Goal: Task Accomplishment & Management: Complete application form

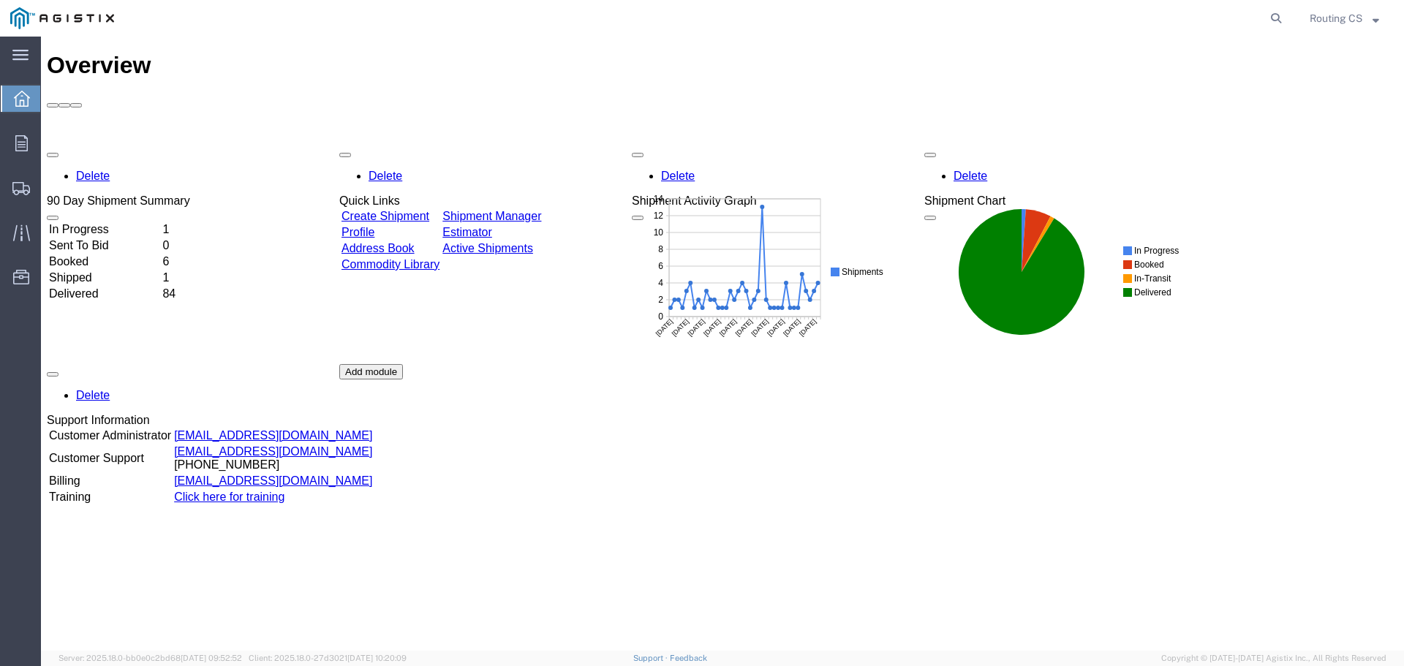
click at [101, 254] on td "Booked" at bounding box center [104, 261] width 112 height 15
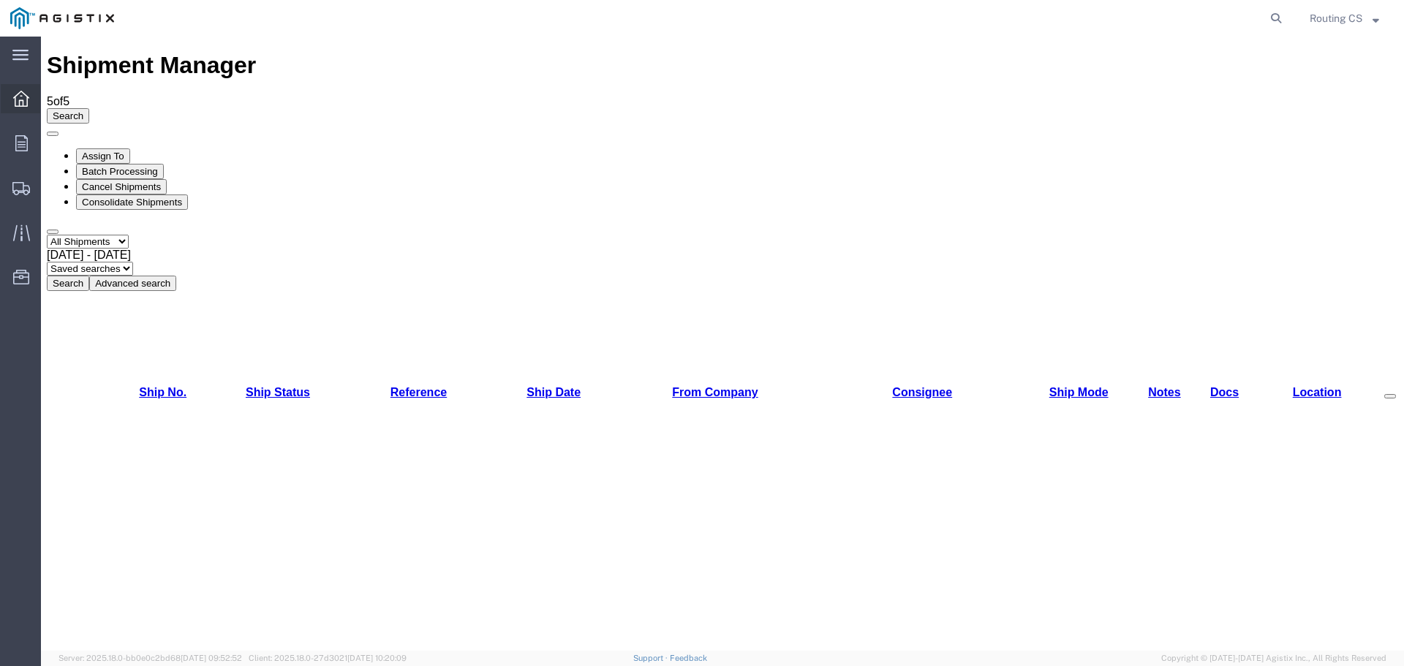
click at [32, 97] on div at bounding box center [21, 98] width 41 height 29
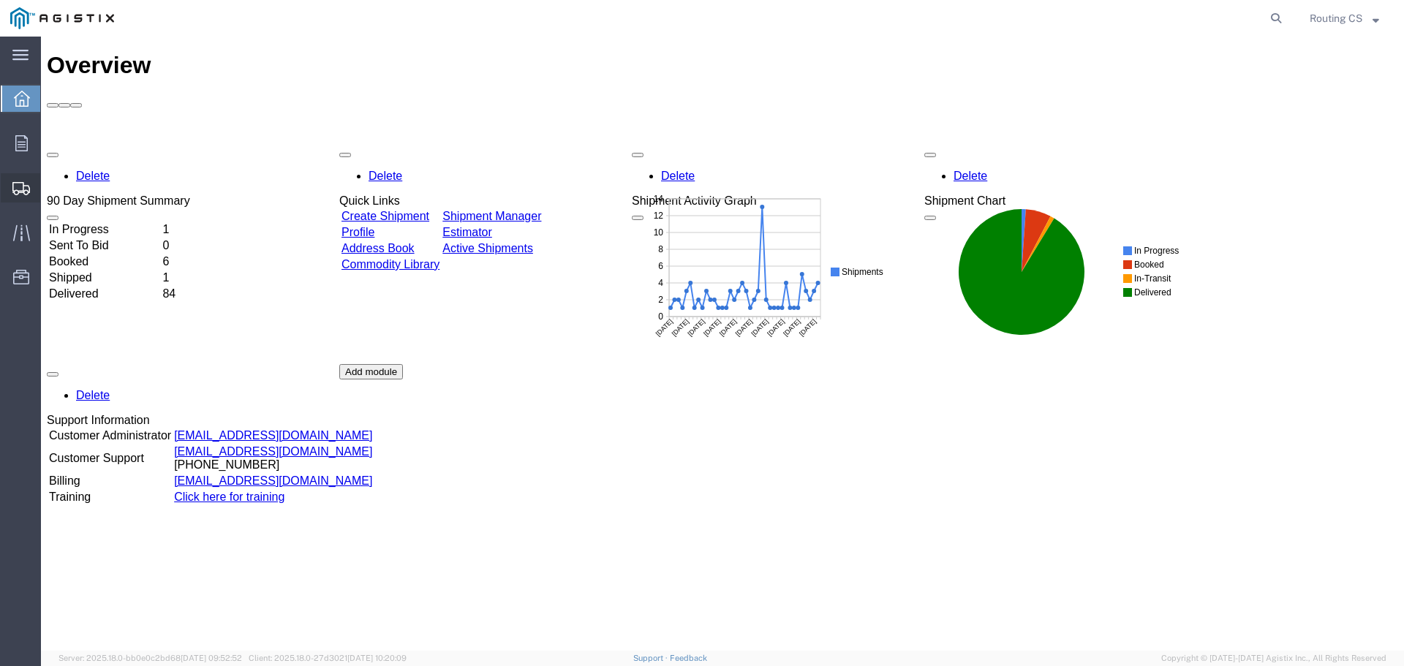
click at [0, 0] on span "Create Shipment" at bounding box center [0, 0] width 0 height 0
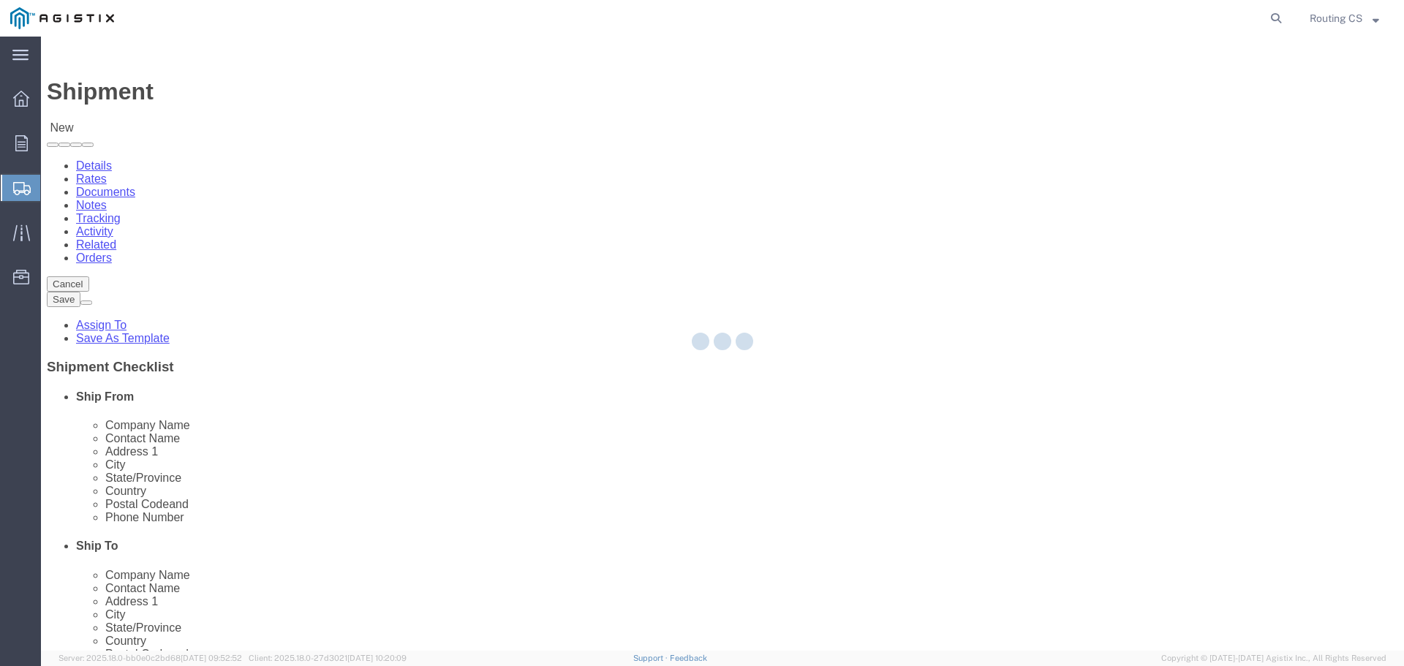
select select
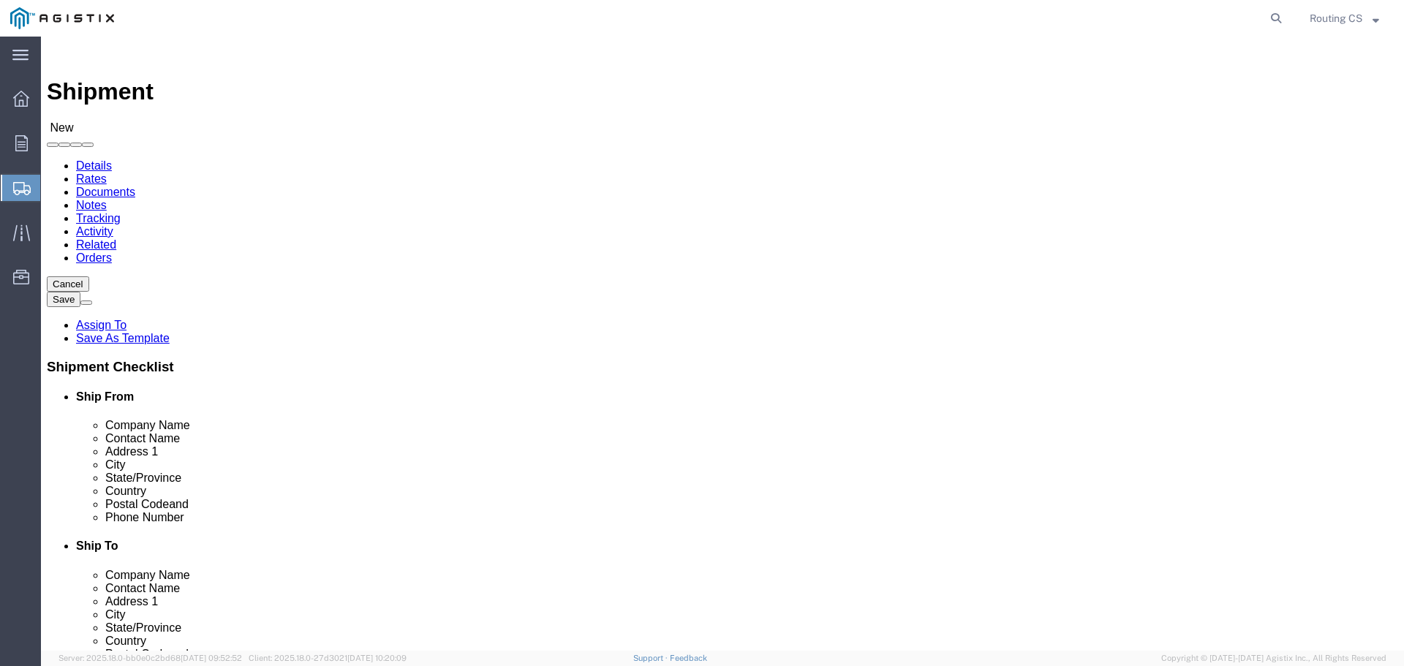
click select "Select Little Giant Ladders PG&E"
select select "102761"
click select "Select Little Giant Ladders PG&E"
select select
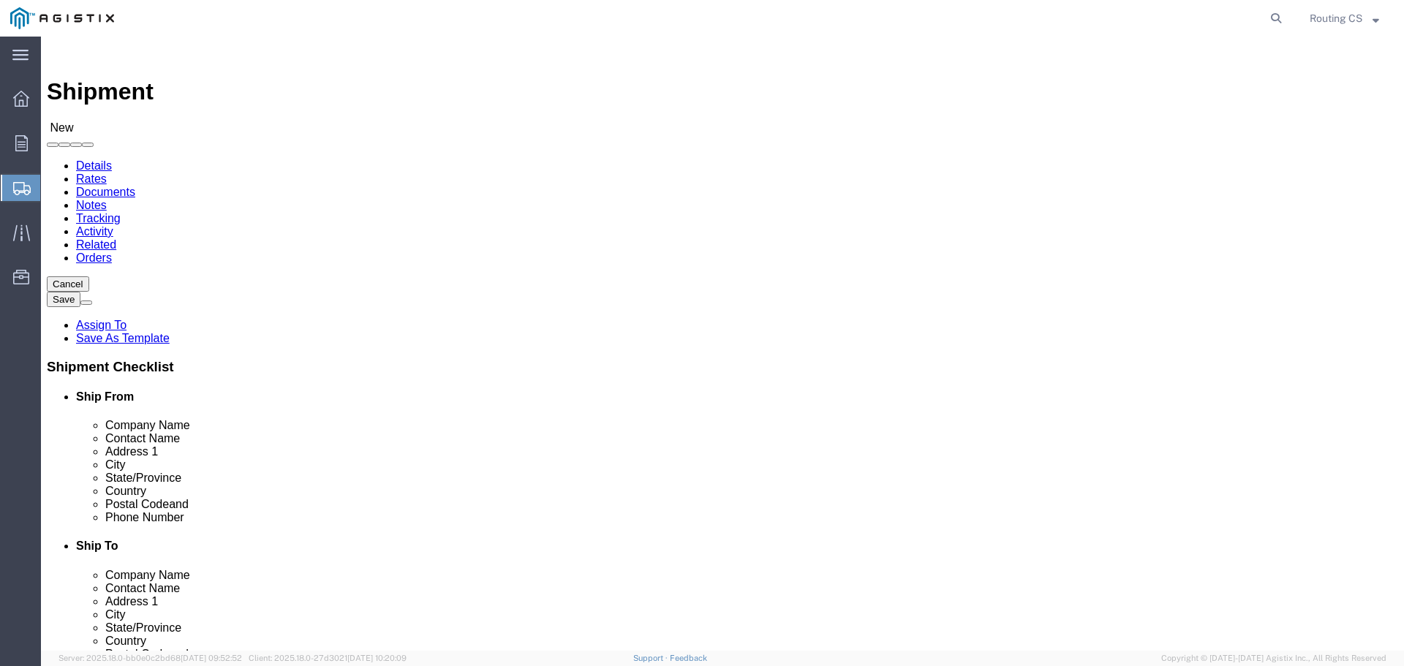
click select "Select Little Giant Ladders PG&E"
select select "9596"
click select "Select Little Giant Ladders PG&E"
select select
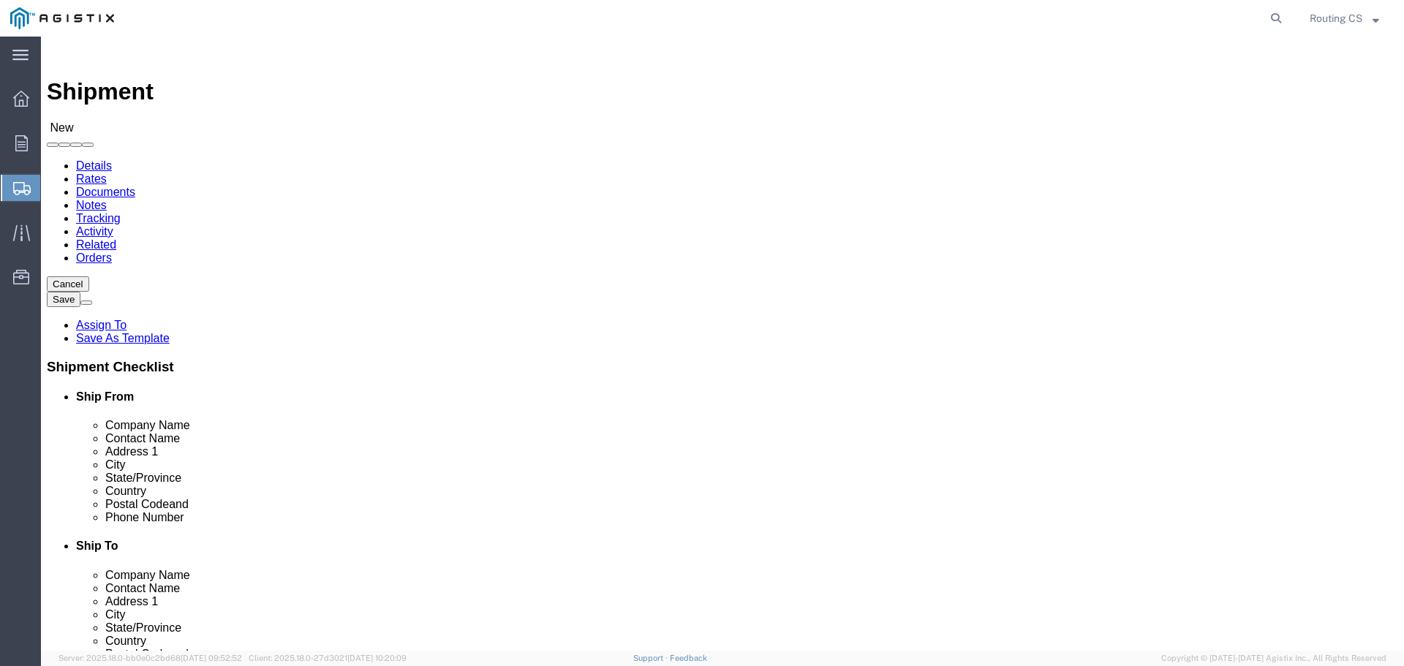
click select "Select All Others [GEOGRAPHIC_DATA] [GEOGRAPHIC_DATA] [GEOGRAPHIC_DATA] [GEOGRA…"
select select "23082"
click select "Select All Others [GEOGRAPHIC_DATA] [GEOGRAPHIC_DATA] [GEOGRAPHIC_DATA] [GEOGRA…"
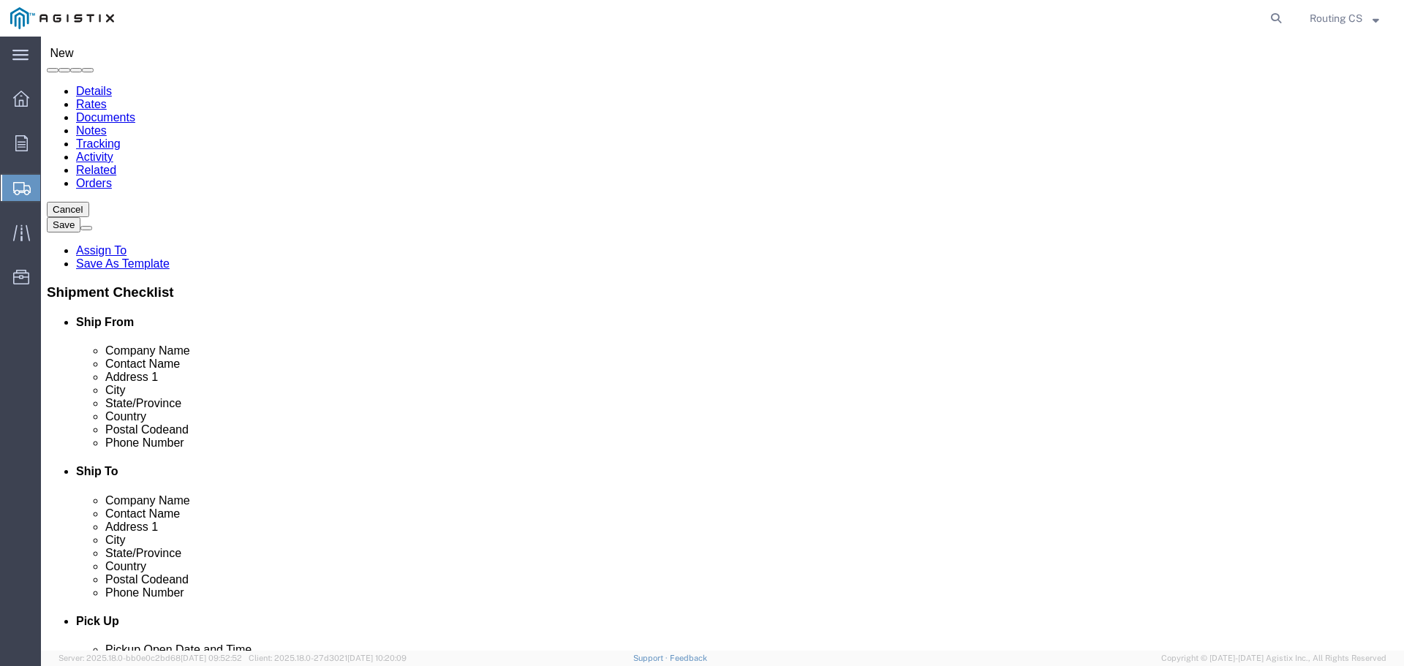
scroll to position [73, 0]
click span
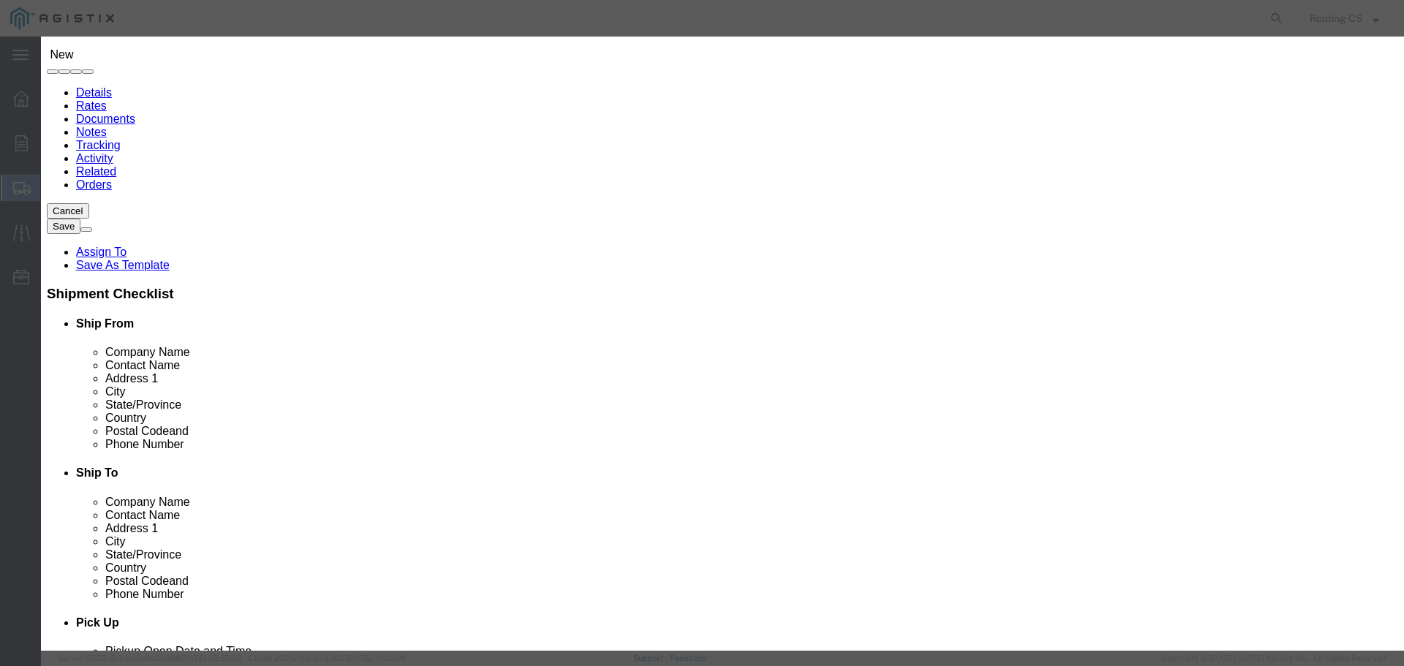
click button "Select"
select select "UT"
click button "Select"
select select "UT"
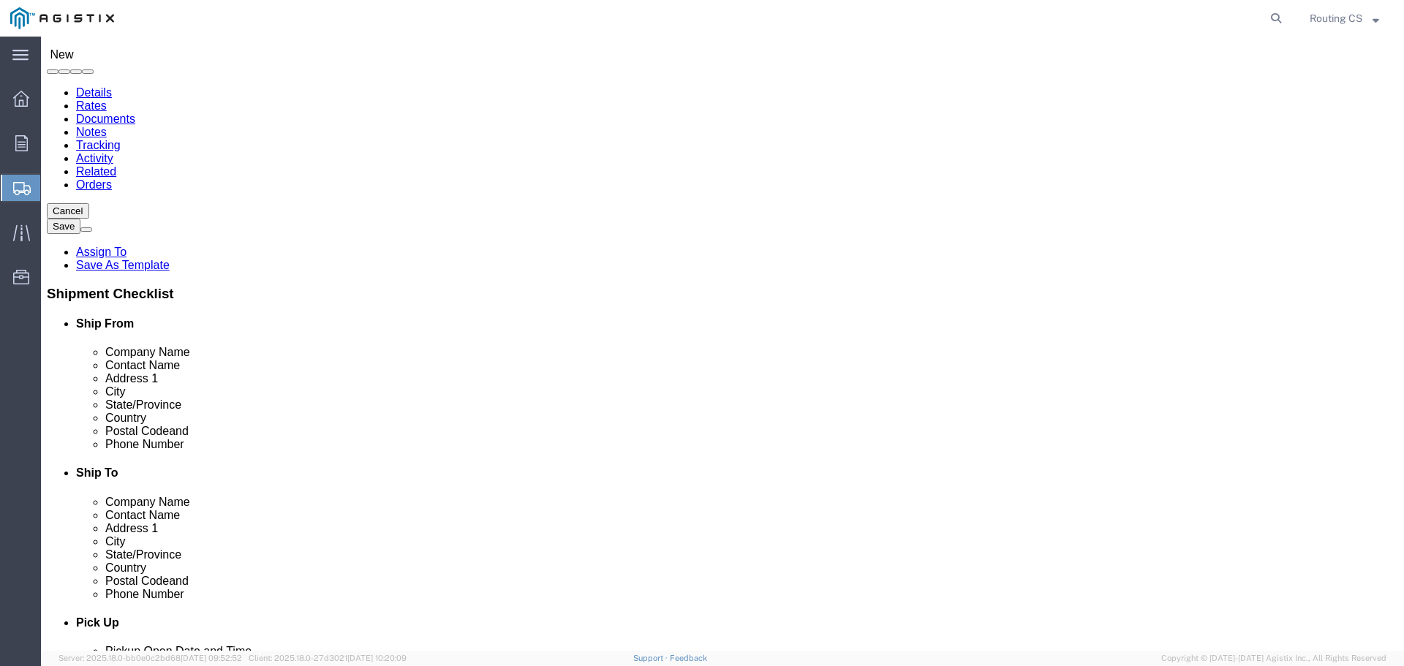
click span
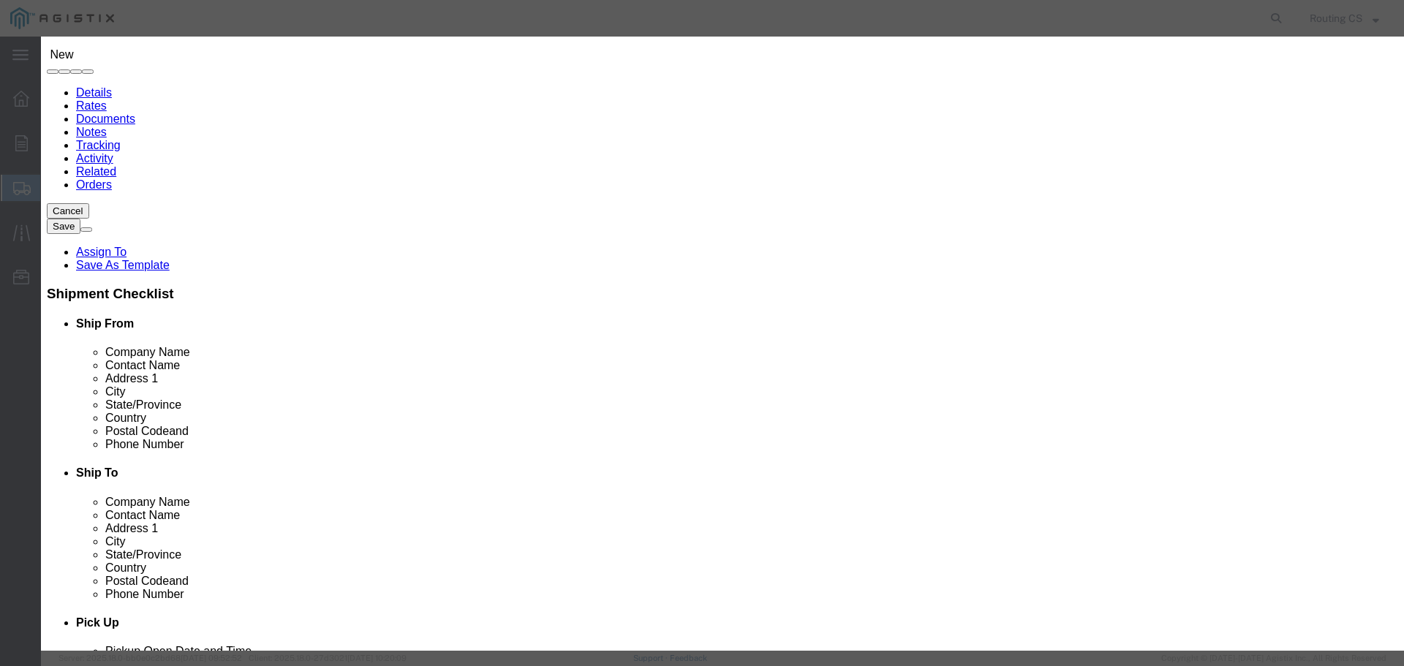
click select "Search by Address Book Name City Company Name Contact Name Country CustomerAlia…"
select select "zip"
click select "Search by Address Book Name City Company Name Contact Name Country CustomerAlia…"
click input "text"
type input "84663"
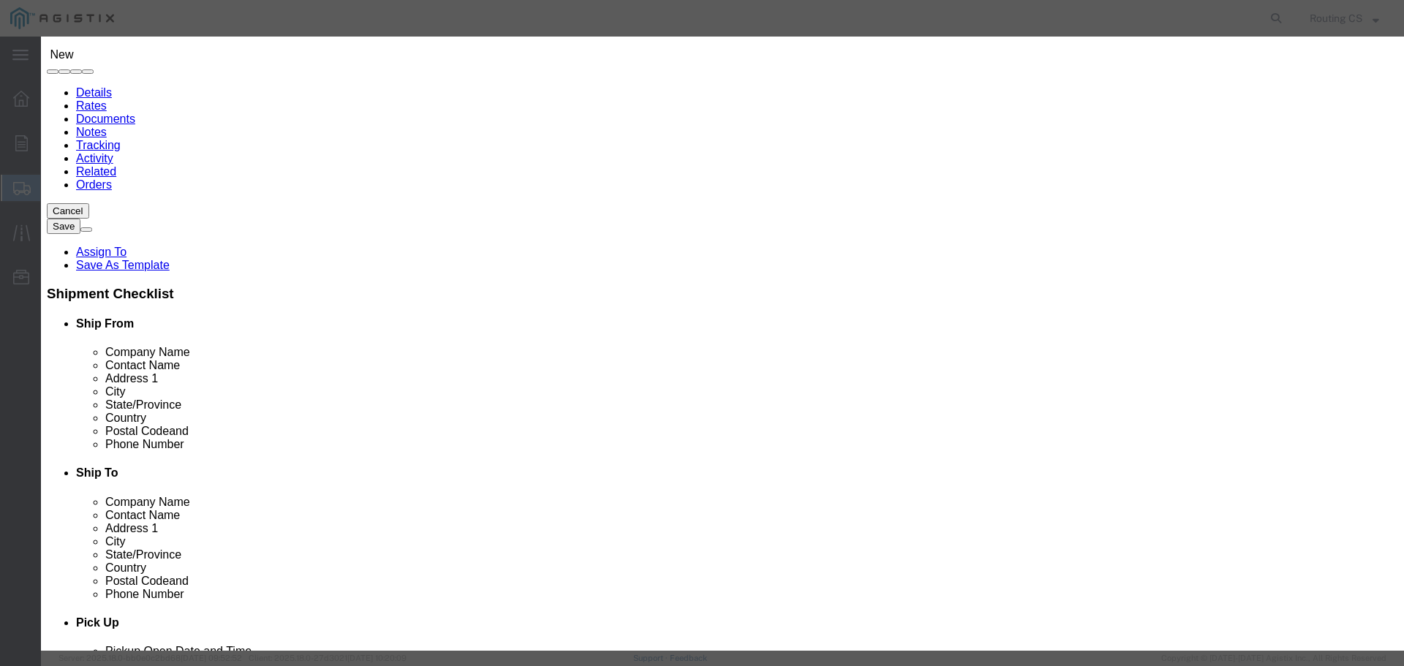
click button "button"
click button "Select"
select select "UT"
drag, startPoint x: 533, startPoint y: 137, endPoint x: 452, endPoint y: 124, distance: 82.3
click div "All Company Location Other Personal Shared ALL A B C D E F G H I J K L M N O P …"
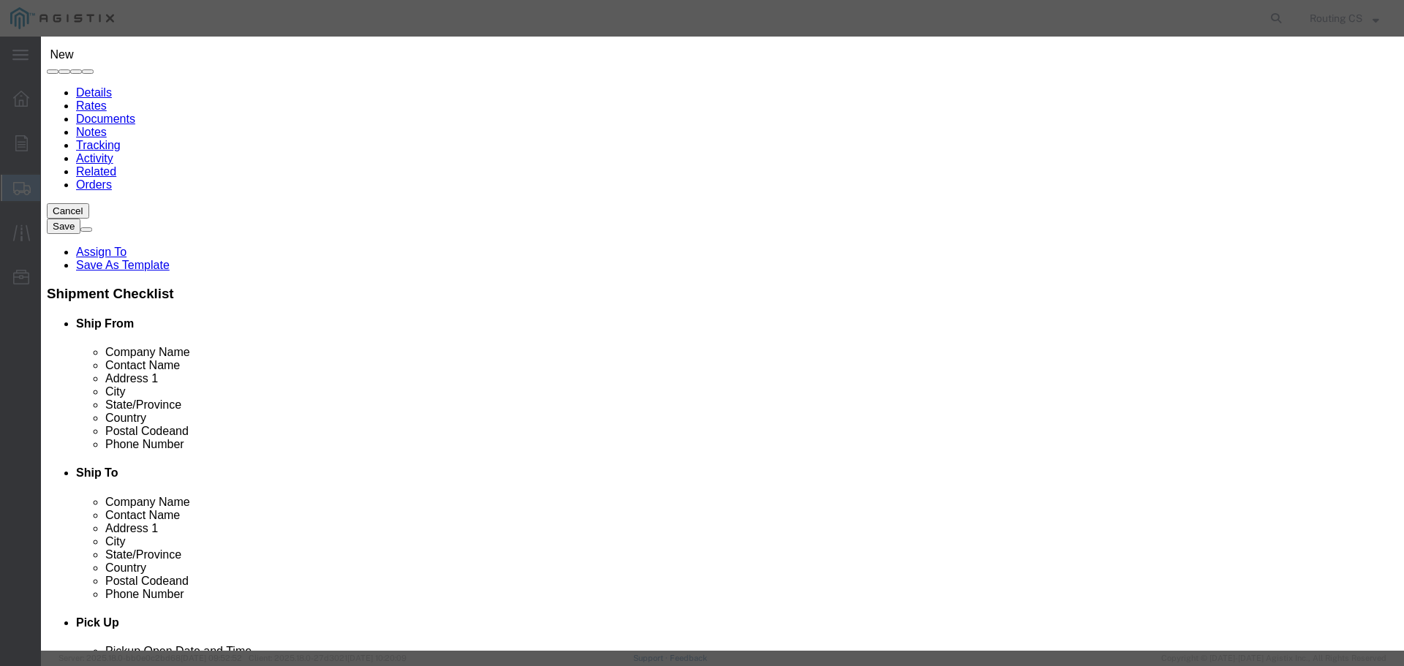
type input "94601"
click icon "button"
click button "Select"
select select "CA"
click button "Close"
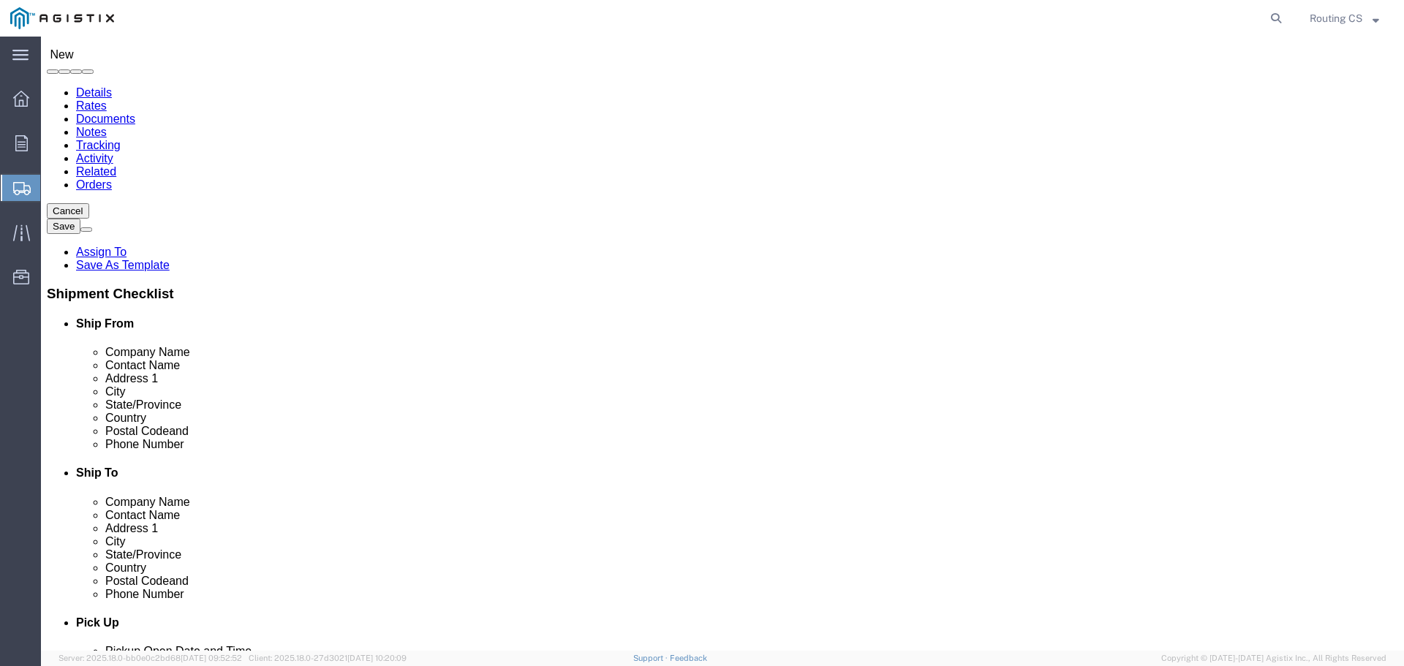
click input "text"
type input "MROIS"
click input "text"
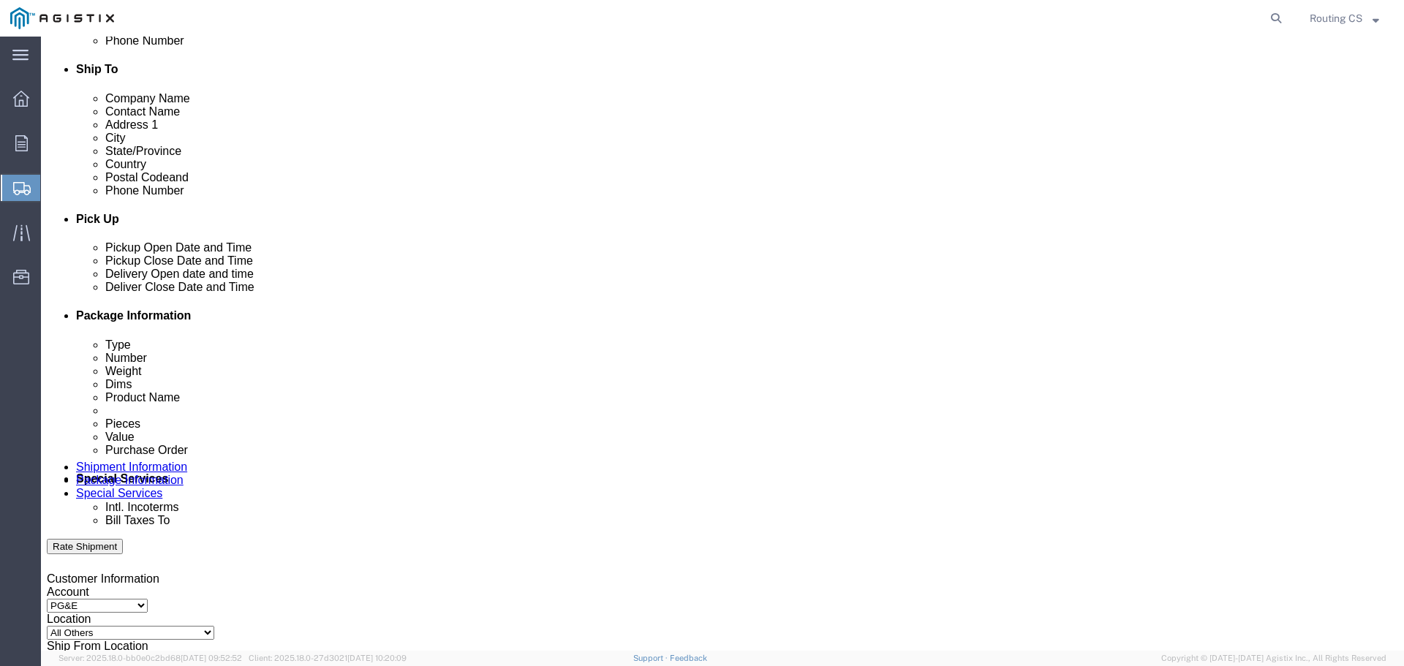
scroll to position [512, 0]
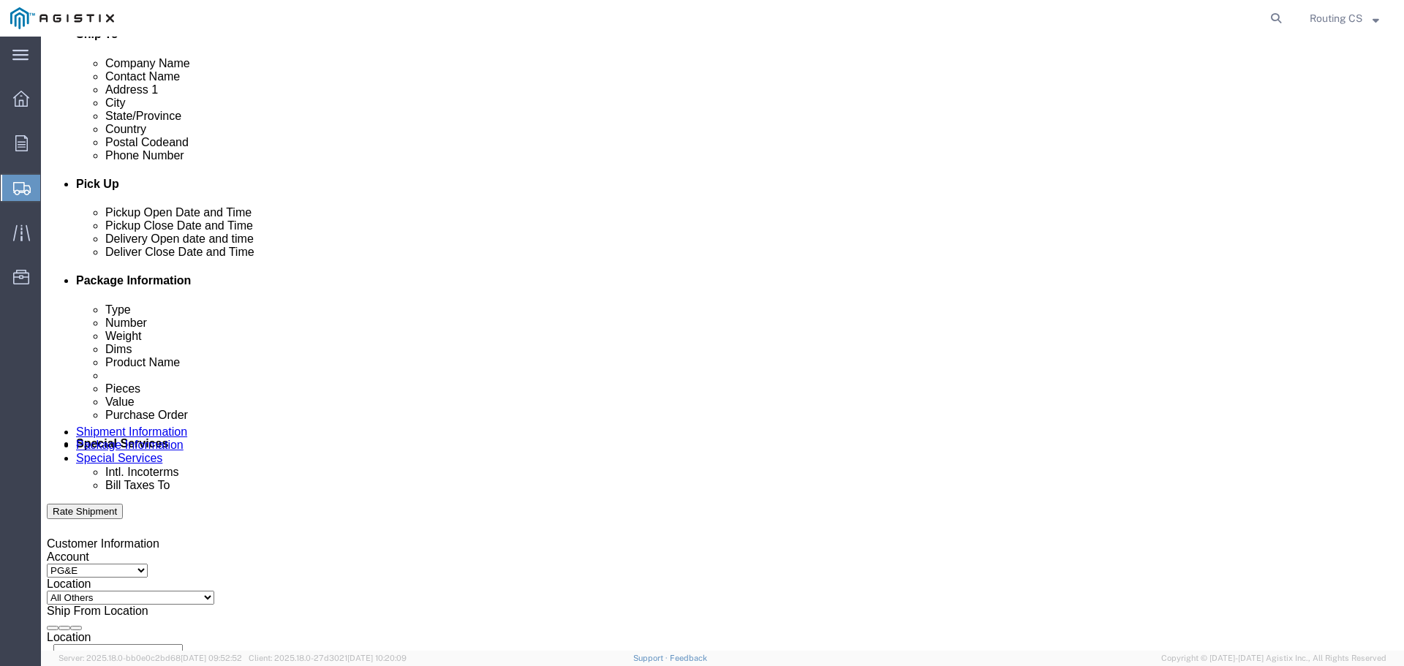
type input "9253354000"
click div "[DATE] 11:00 AM"
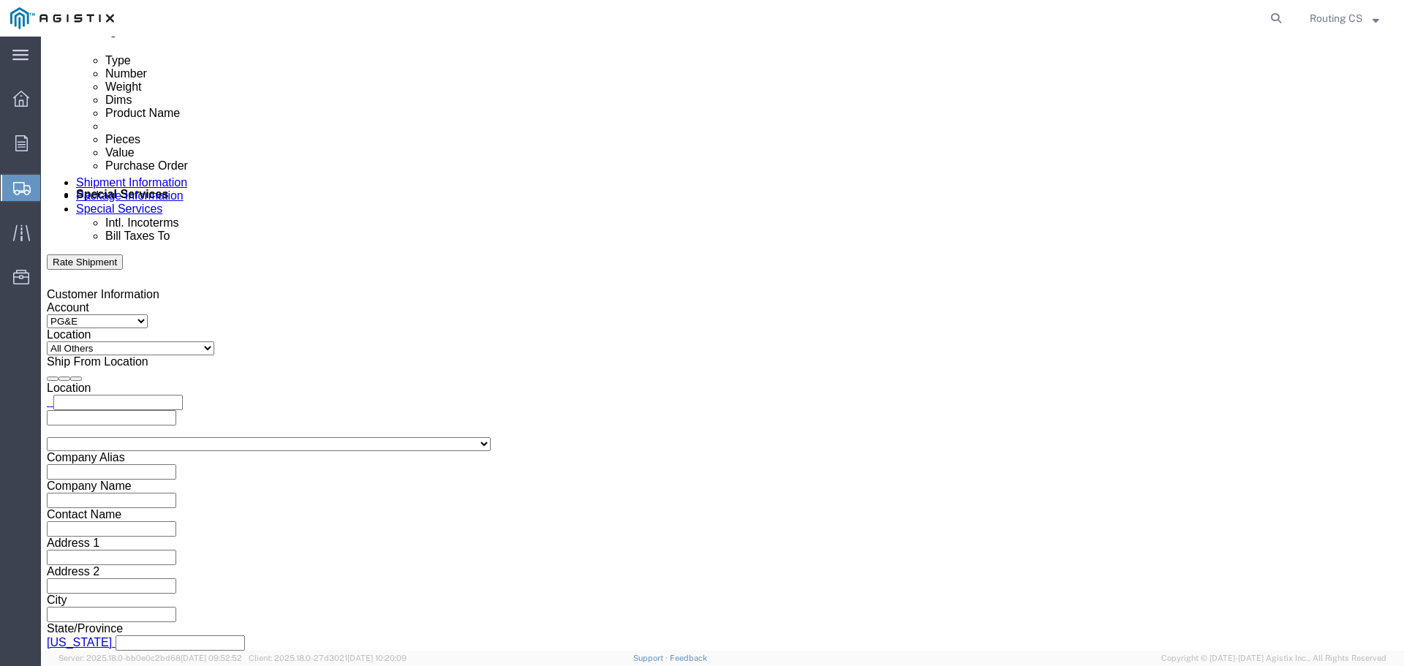
click input "11:00 AM"
type input "8:00 AM"
click button "Apply"
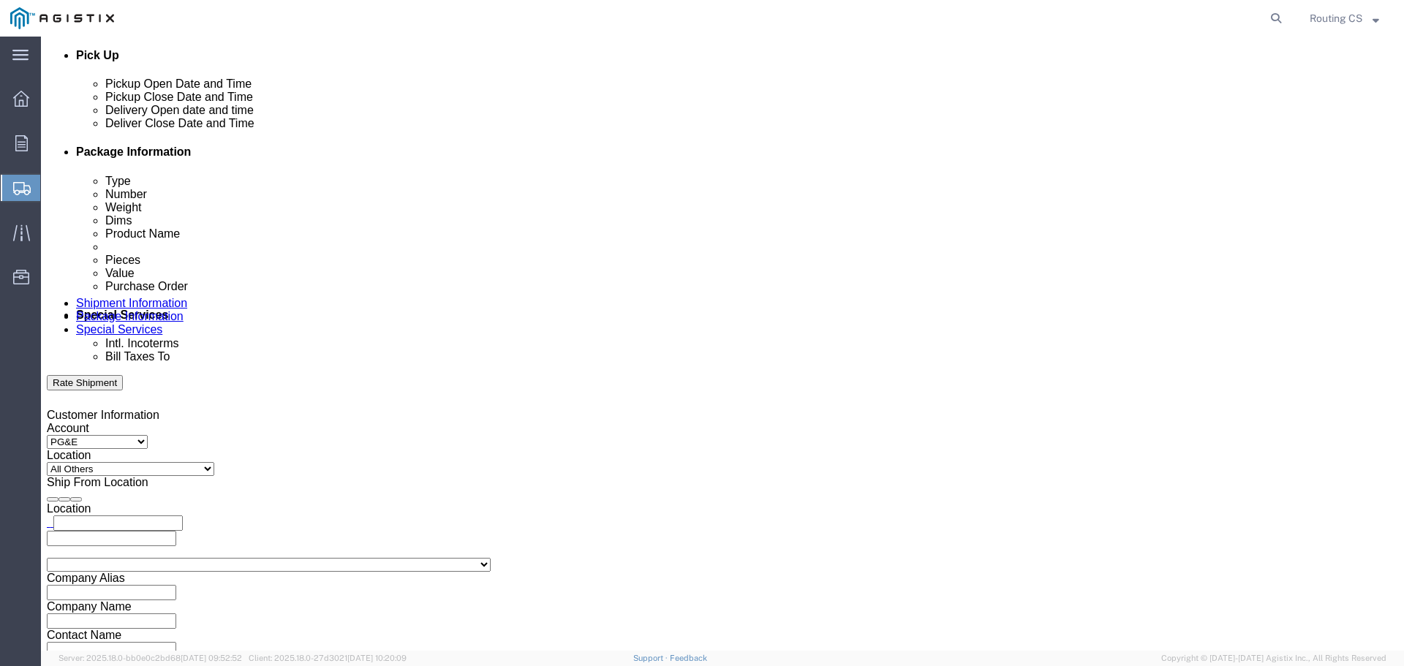
scroll to position [615, 0]
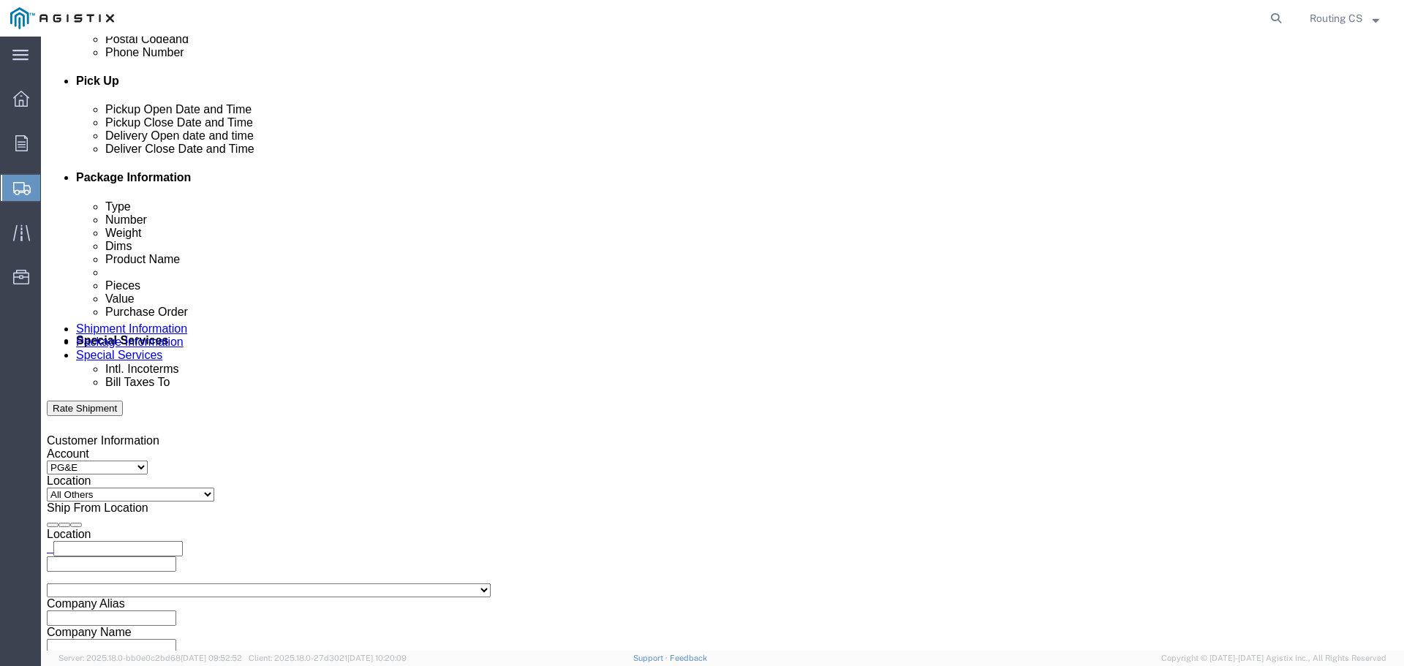
click div "[DATE] 9:00 AM"
type input "3:30 PM"
click button "Apply"
click div
click input "4:30 PM"
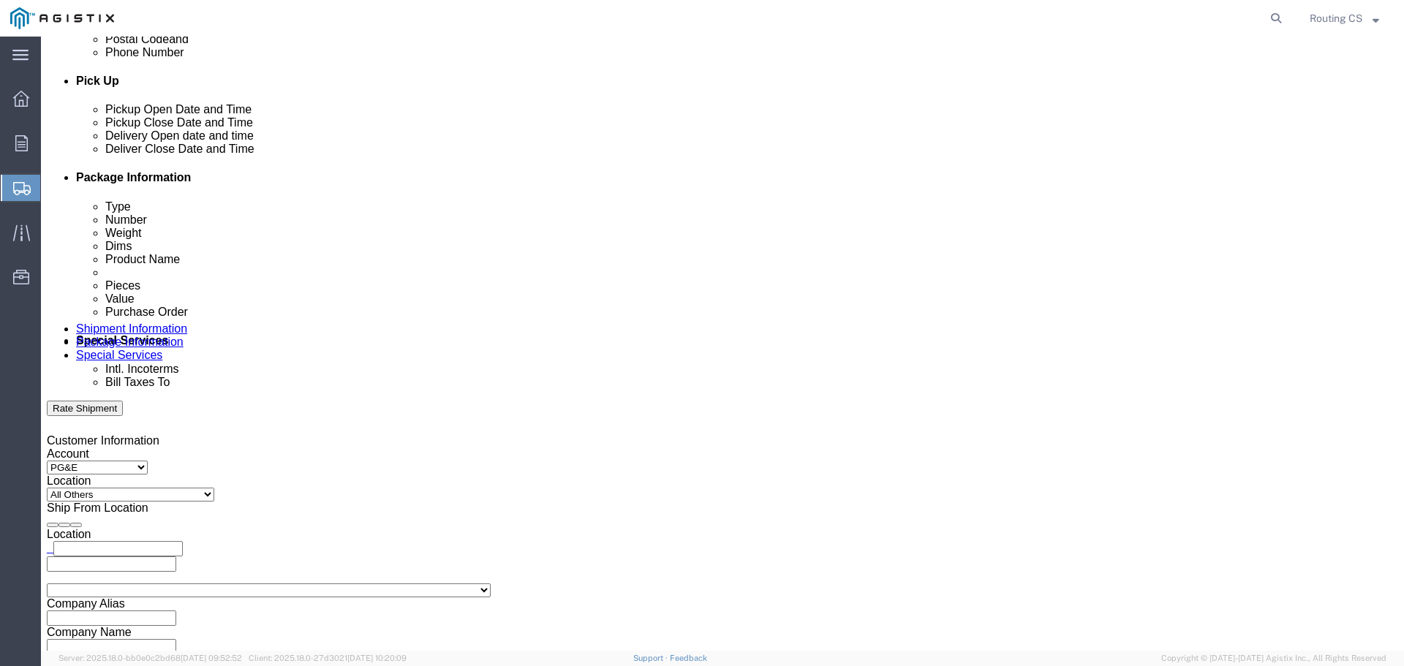
type input "8:00 AM"
click button "Apply"
click div
type input "4:00 PM"
click button "Apply"
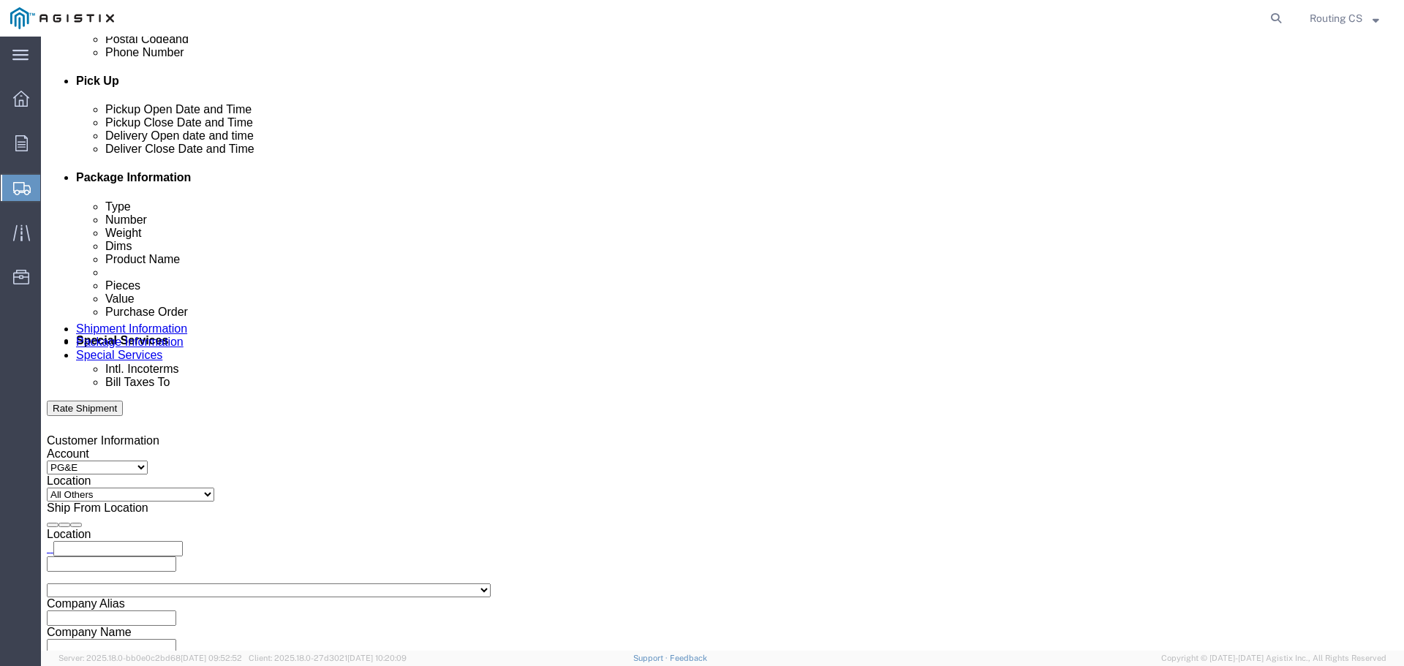
scroll to position [761, 0]
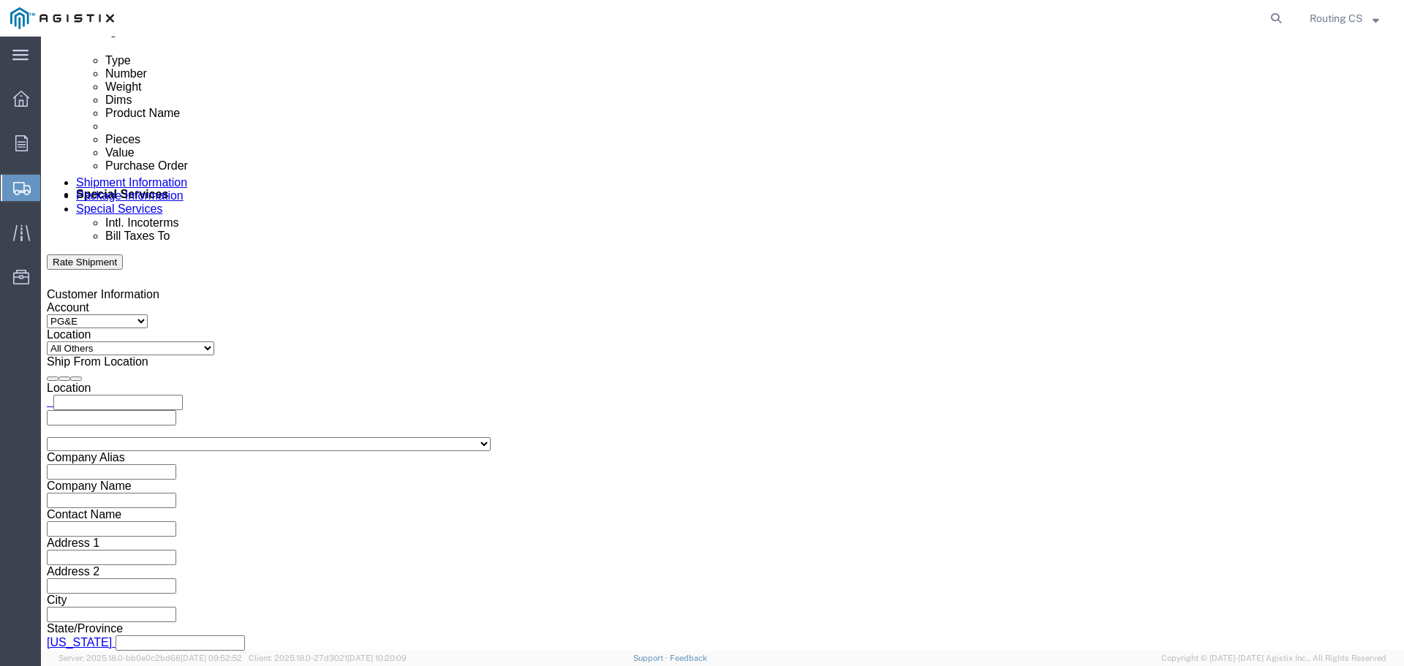
click input "text"
type input "2701234410"
click select "Select Air Less than Truckload Multi-Leg Ocean Freight Rail Small Parcel Truckl…"
click button "Continue"
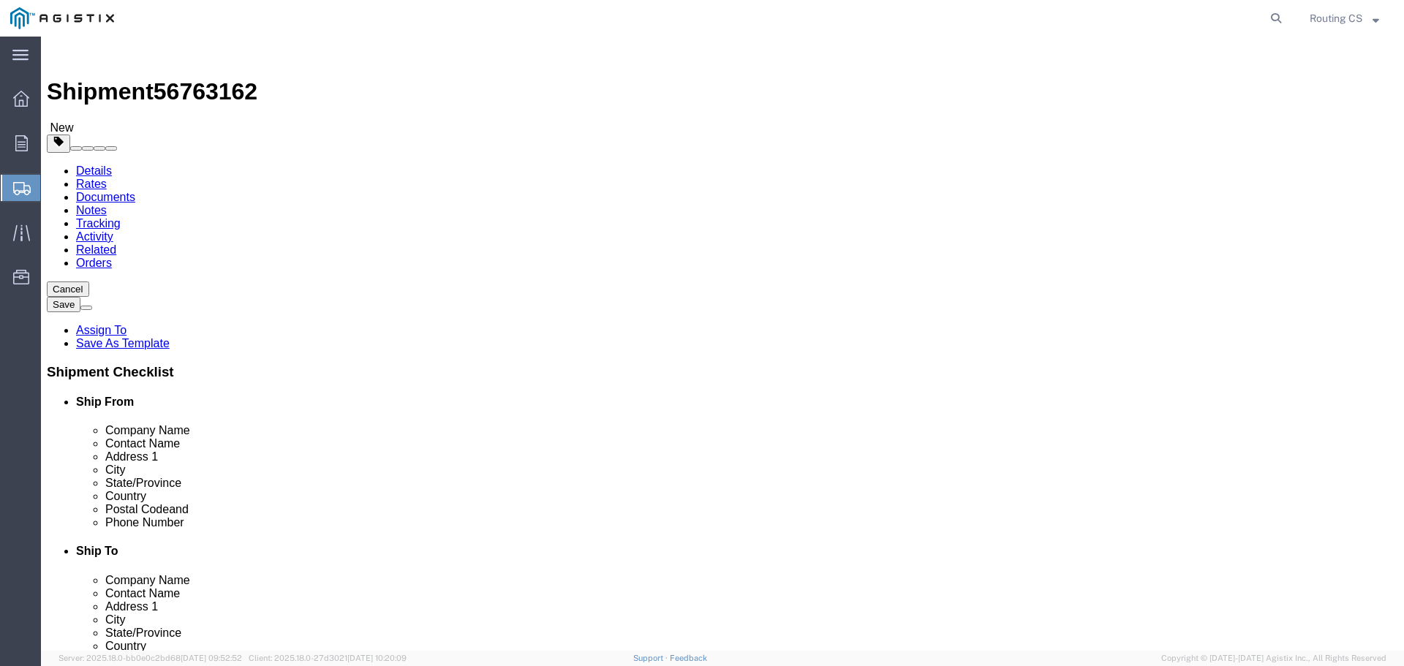
select select "CBOX"
click button "Previous"
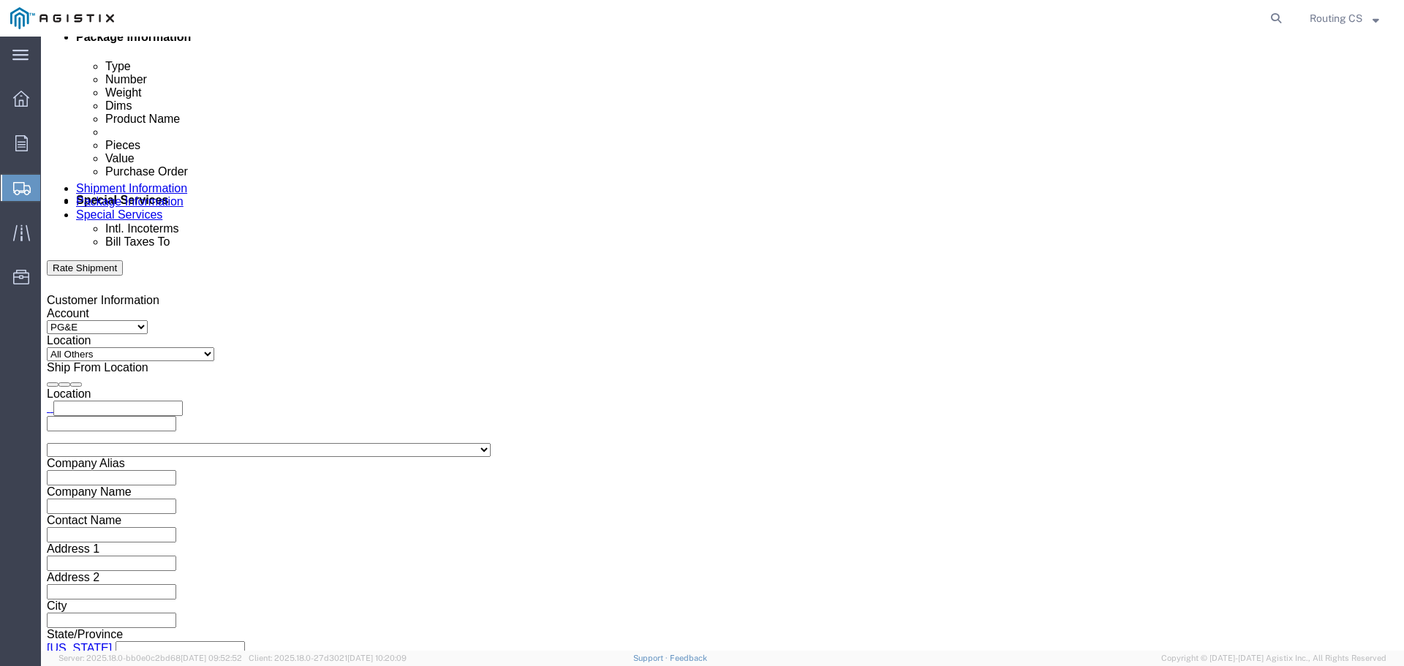
scroll to position [761, 0]
click select "Select Air Less than Truckload Multi-Leg Ocean Freight Rail Small Parcel Truckl…"
select select "LTL"
click select "Select Air Less than Truckload Multi-Leg Ocean Freight Rail Small Parcel Truckl…"
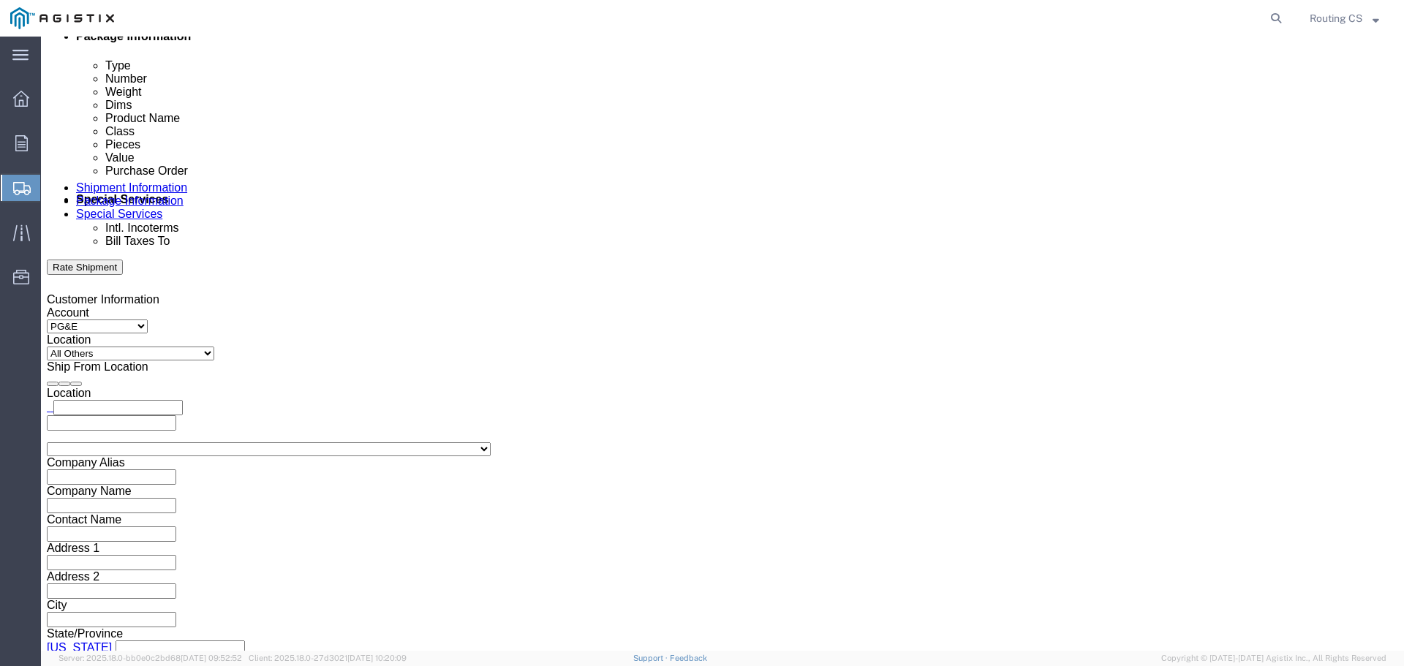
click select "Select Air Less than Truckload Multi-Leg Ocean Freight Rail Small Parcel Truckl…"
select select "LTL"
click select "Select Air Less than Truckload Multi-Leg Ocean Freight Rail Small Parcel Truckl…"
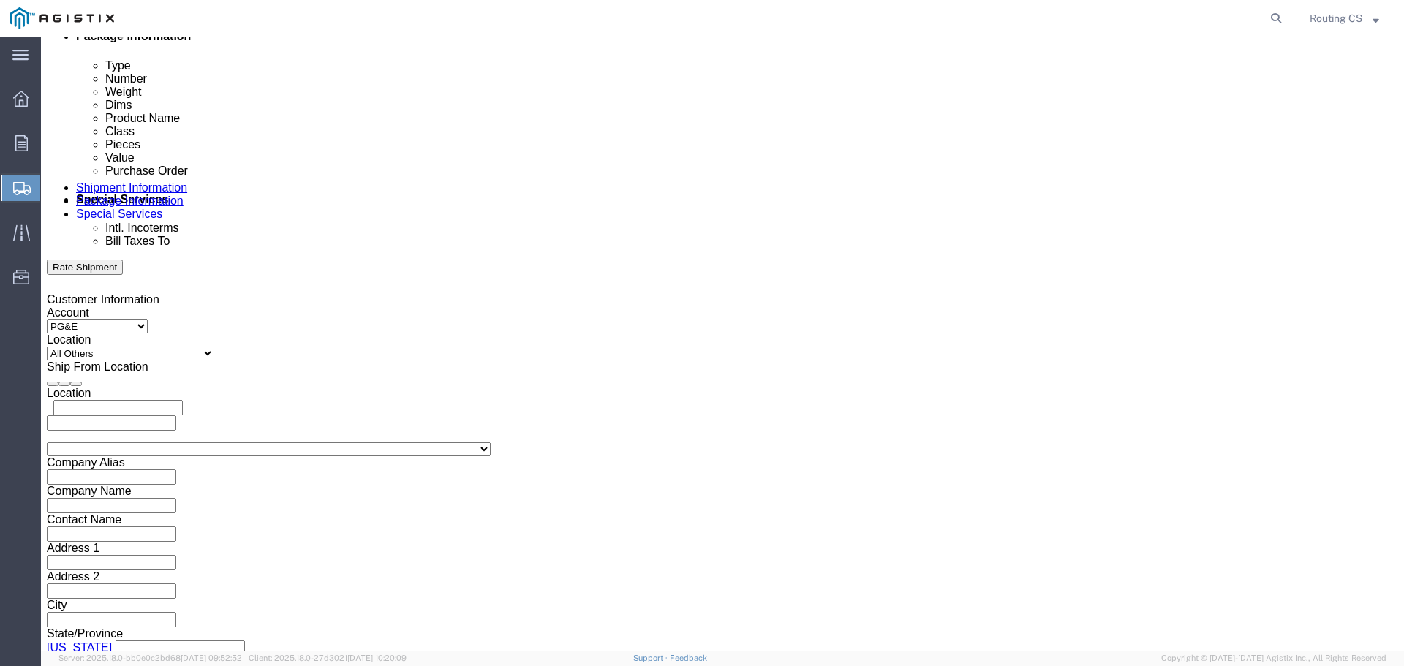
select select
click select "Select Air Less than Truckload Multi-Leg Ocean Freight Rail Small Parcel Truckl…"
click button "Continue"
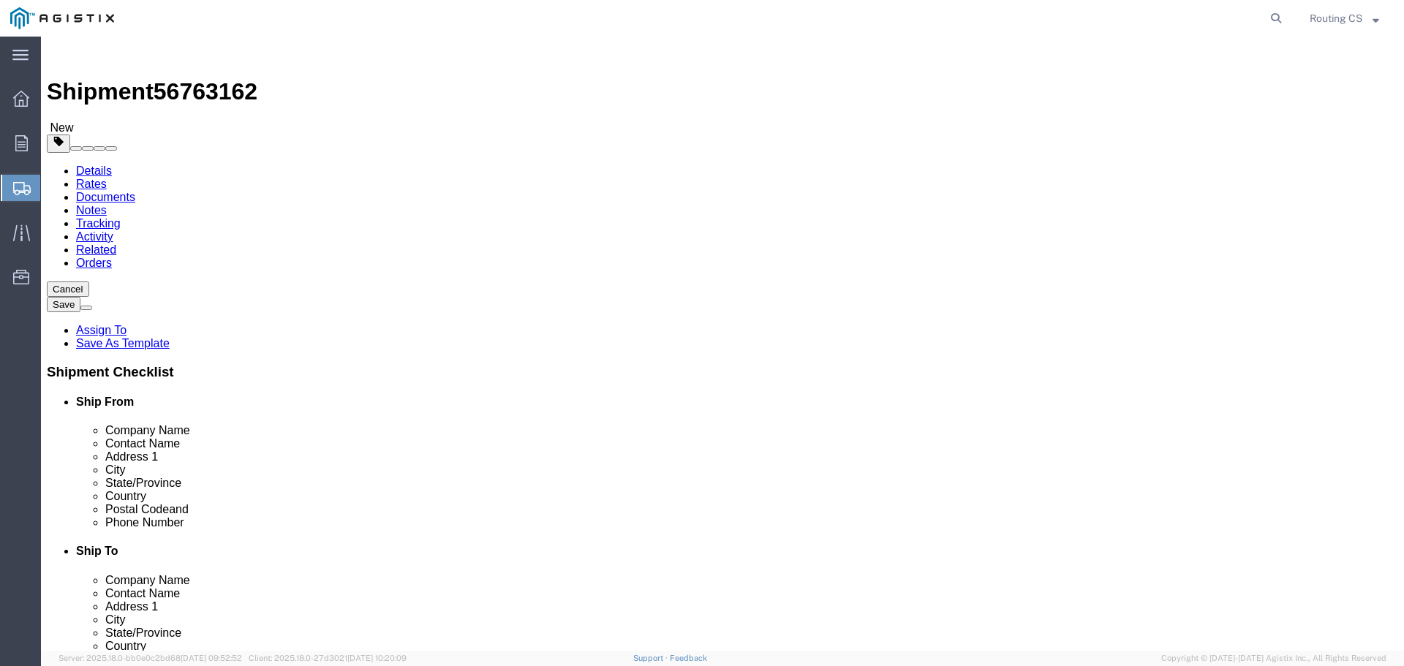
click input "text"
type input "52"
type input "21"
type input "4"
drag, startPoint x: 228, startPoint y: 333, endPoint x: 173, endPoint y: 317, distance: 57.1
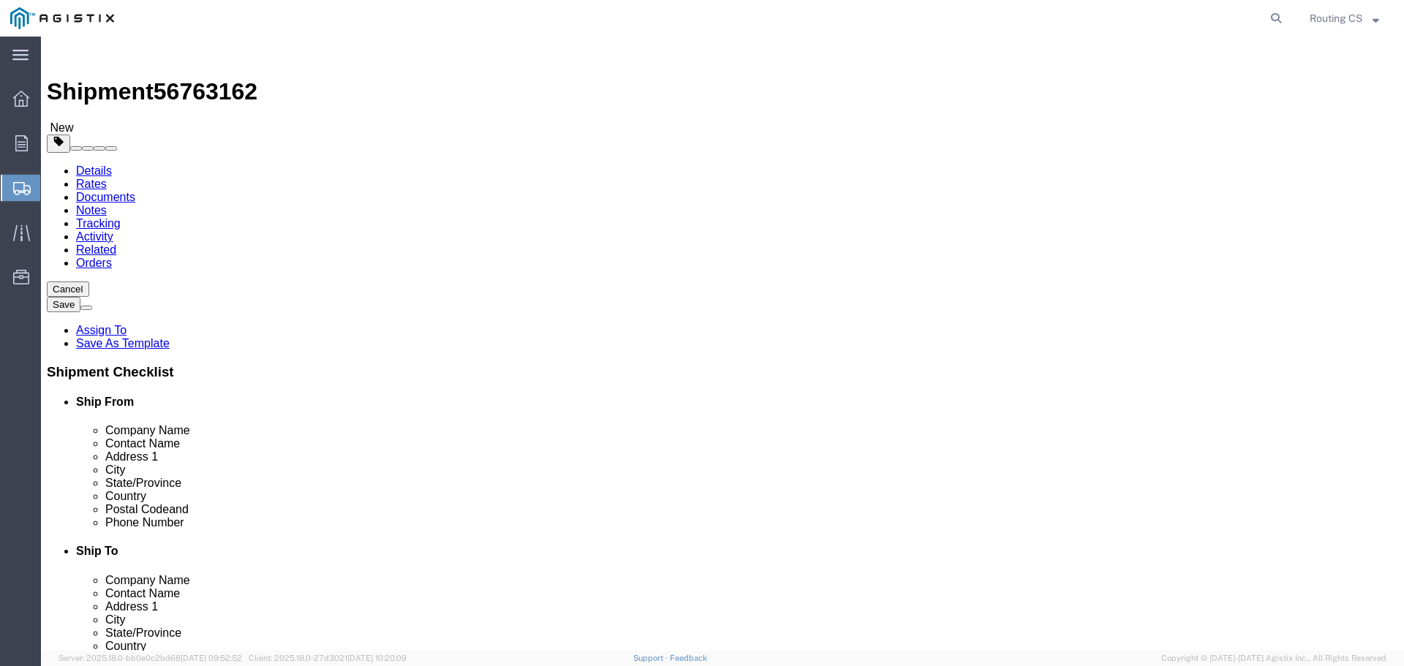
click div "Package Type Select Bulk Bundle(s) Cardboard Box(es) Carton(s) Crate(s) Drum(s)…"
type input "16"
click link "Add Content"
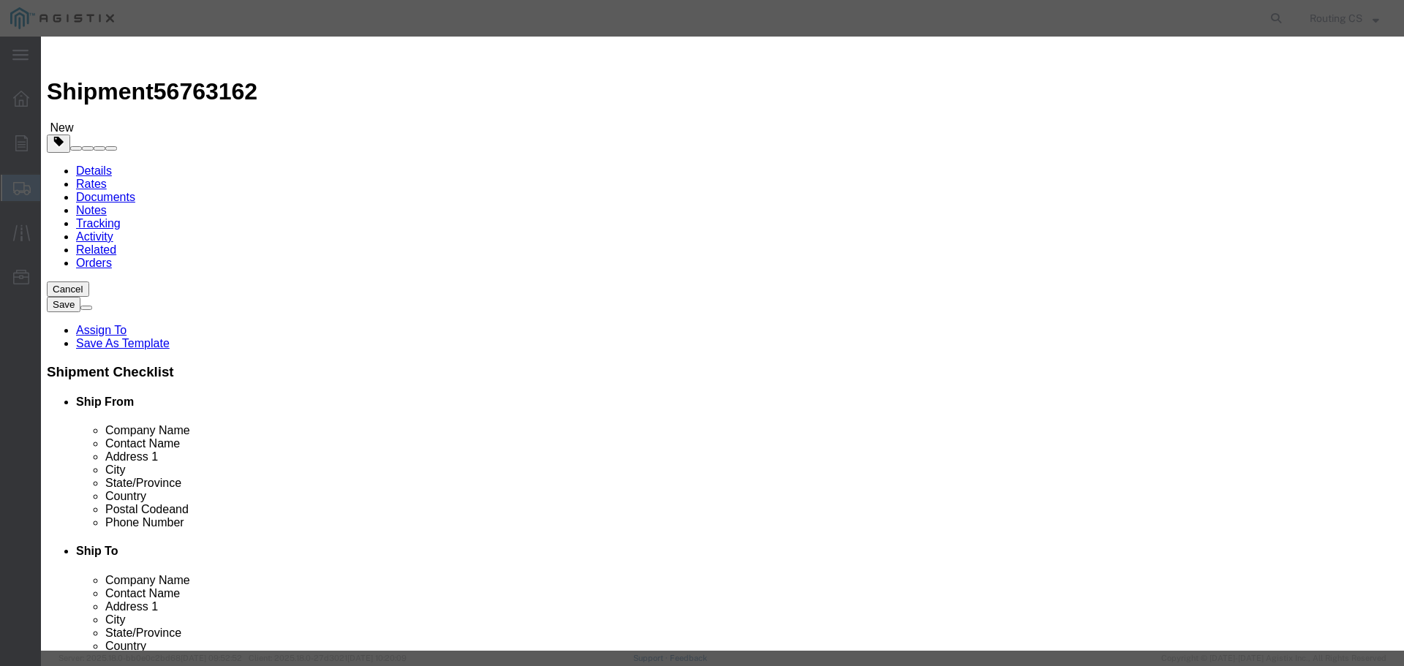
click input "text"
type input "LADDER"
type input "1"
type input "101"
click select "Select 50 55 60 65 70 85 92.5 100 125 175 250 300 400"
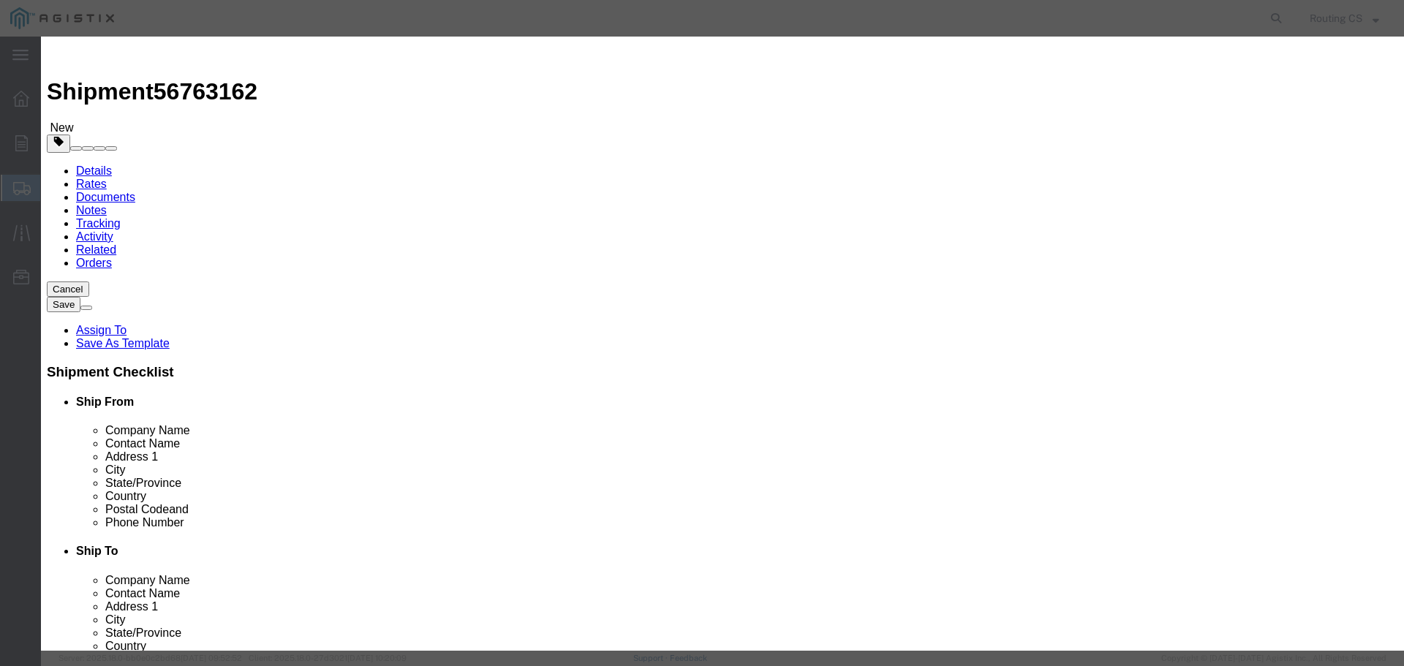
click select "Select 50 55 60 65 70 85 92.5 100 125 175 250 300 400"
click button "Save & Close"
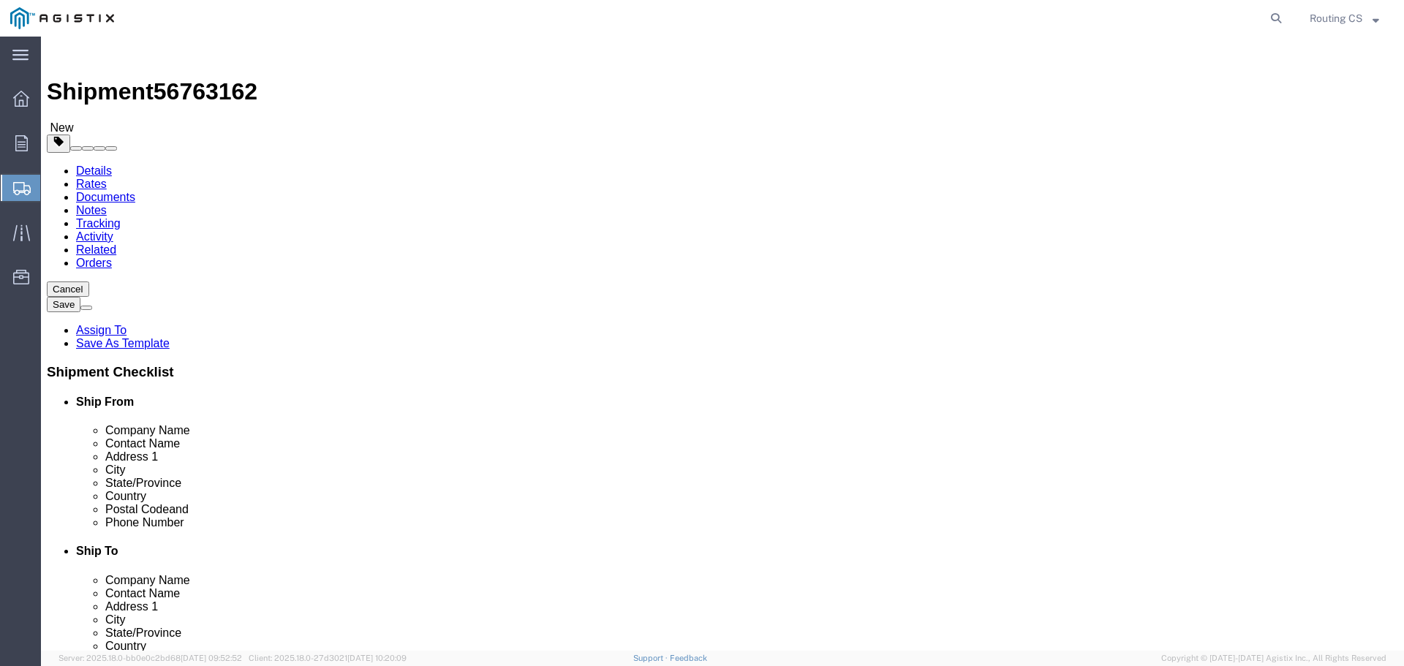
scroll to position [14, 0]
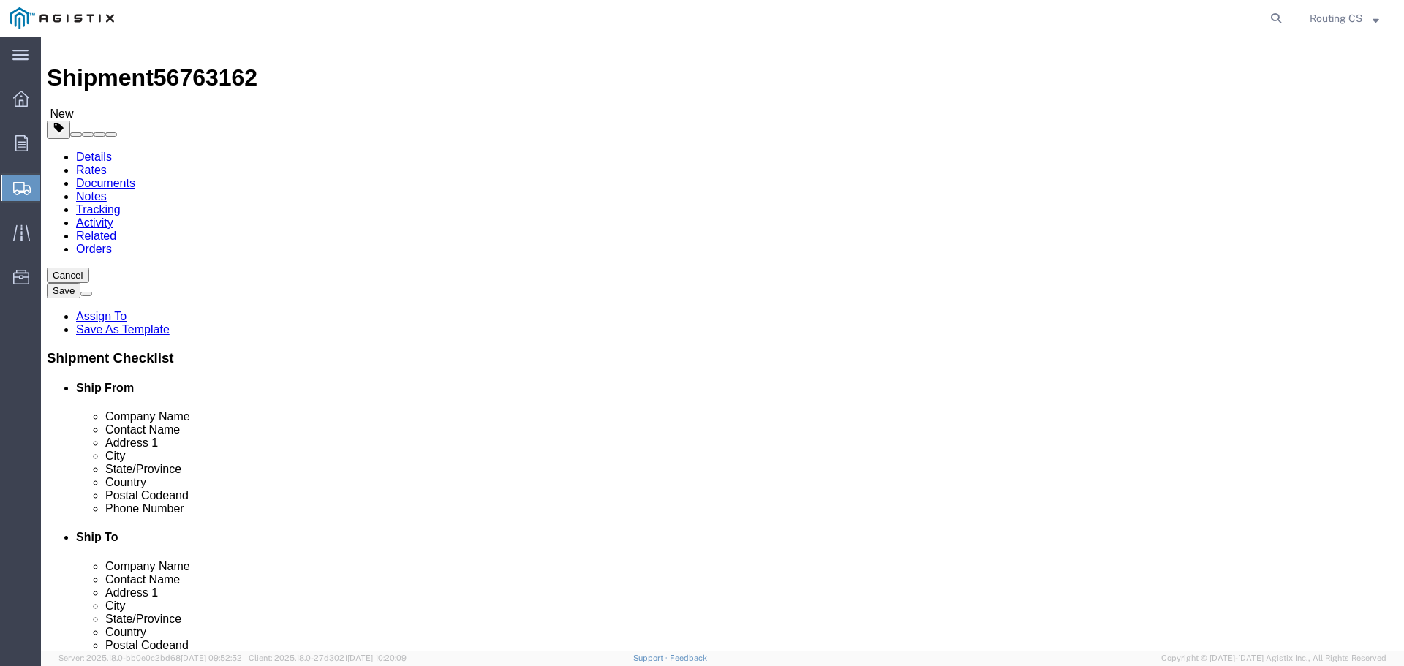
click button "Continue"
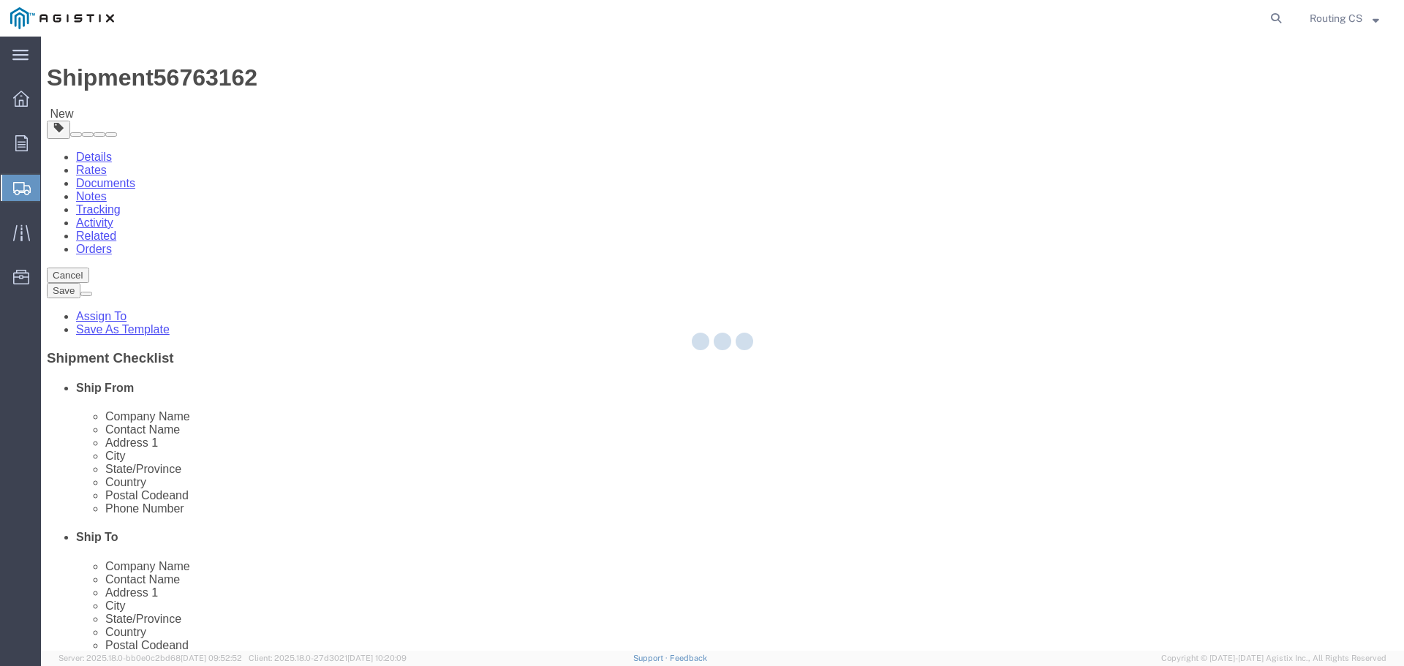
select select
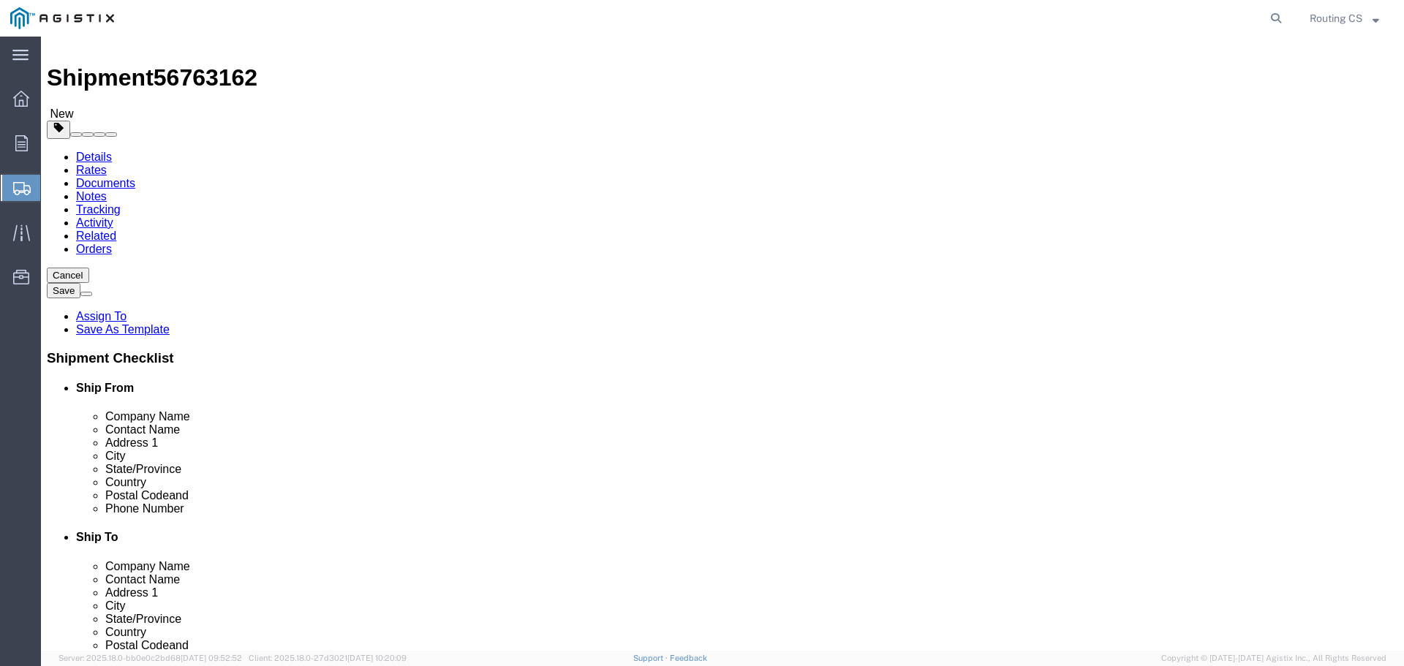
click button "Rate Shipment"
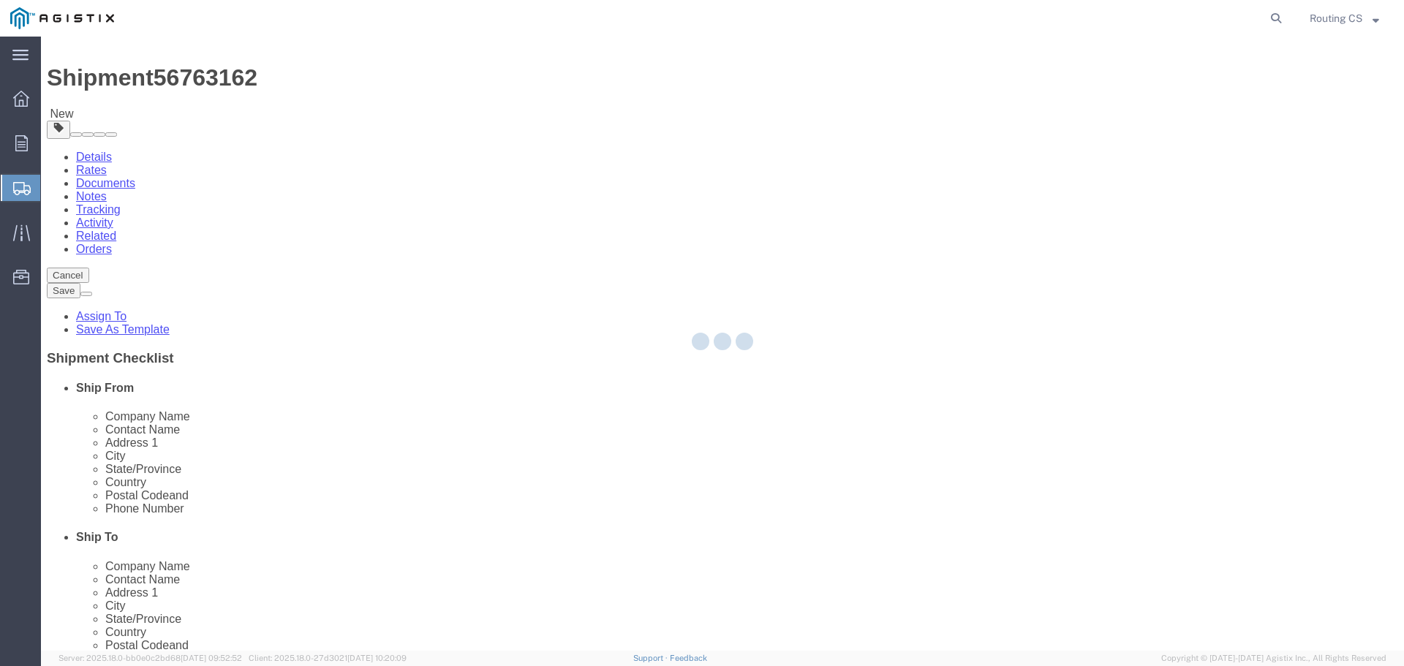
scroll to position [0, 0]
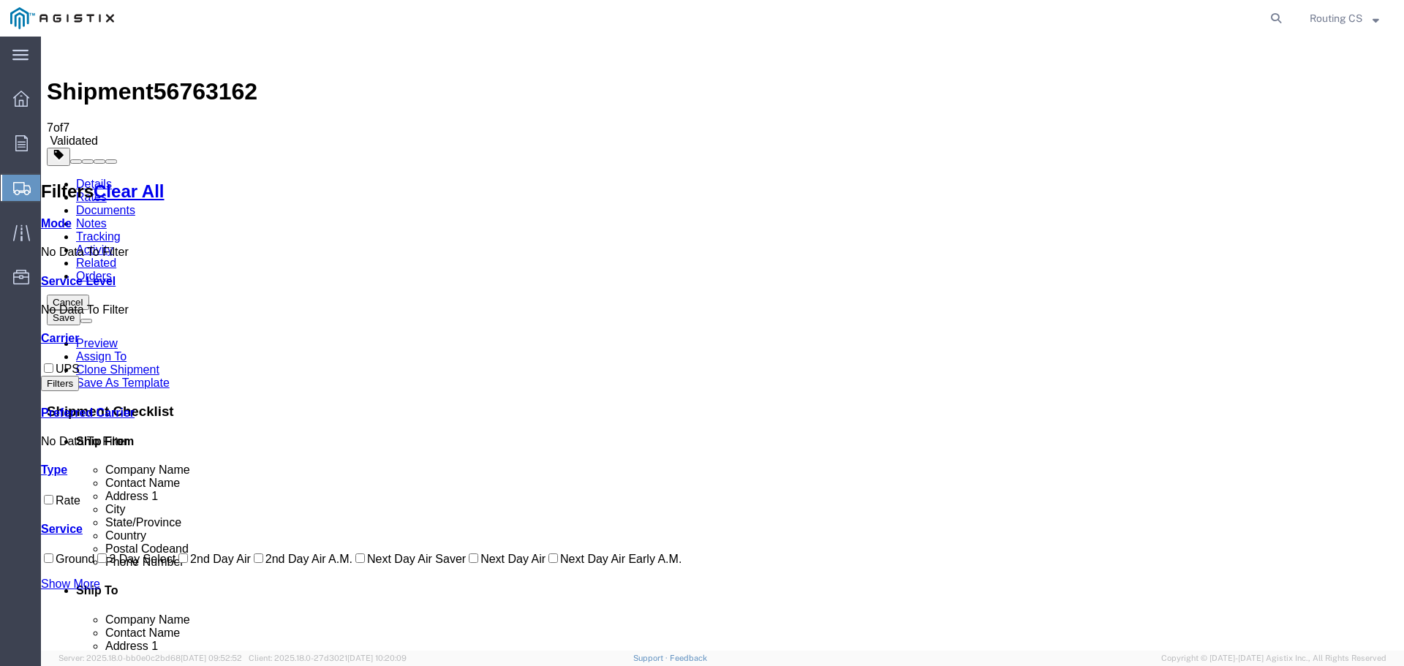
click at [104, 178] on link "Details" at bounding box center [94, 184] width 36 height 12
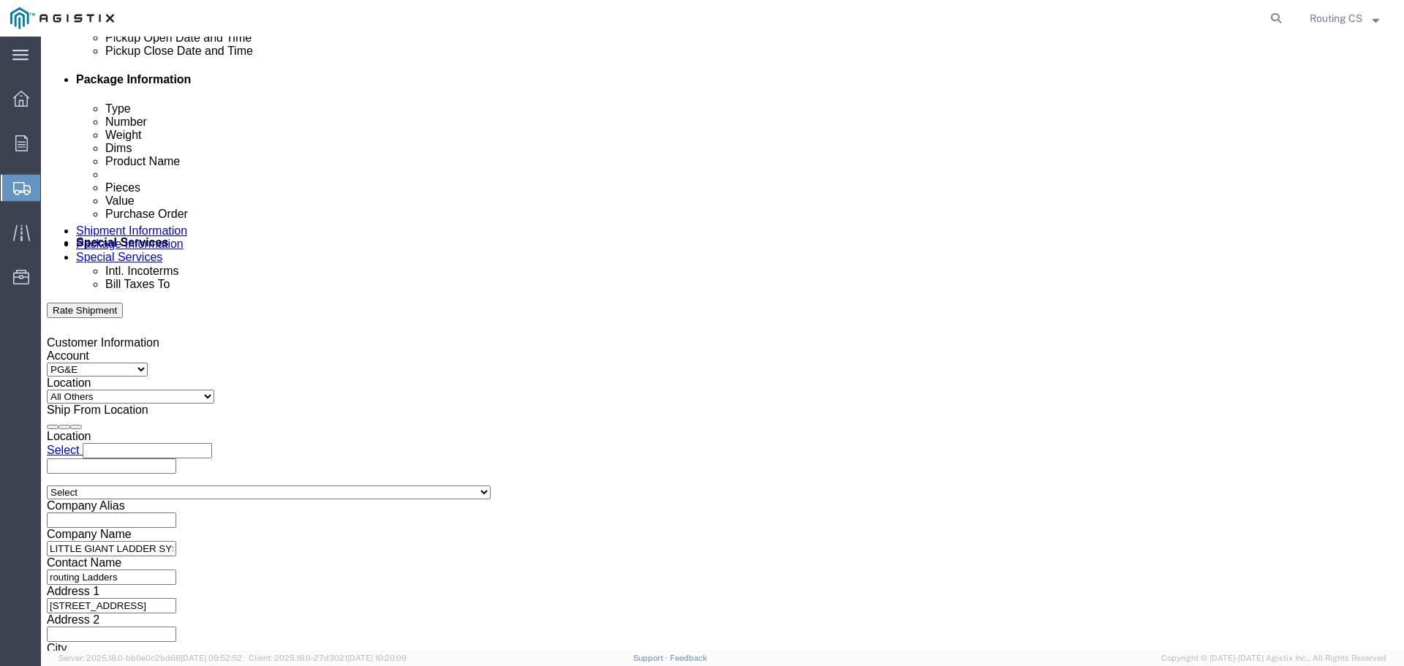
scroll to position [761, 0]
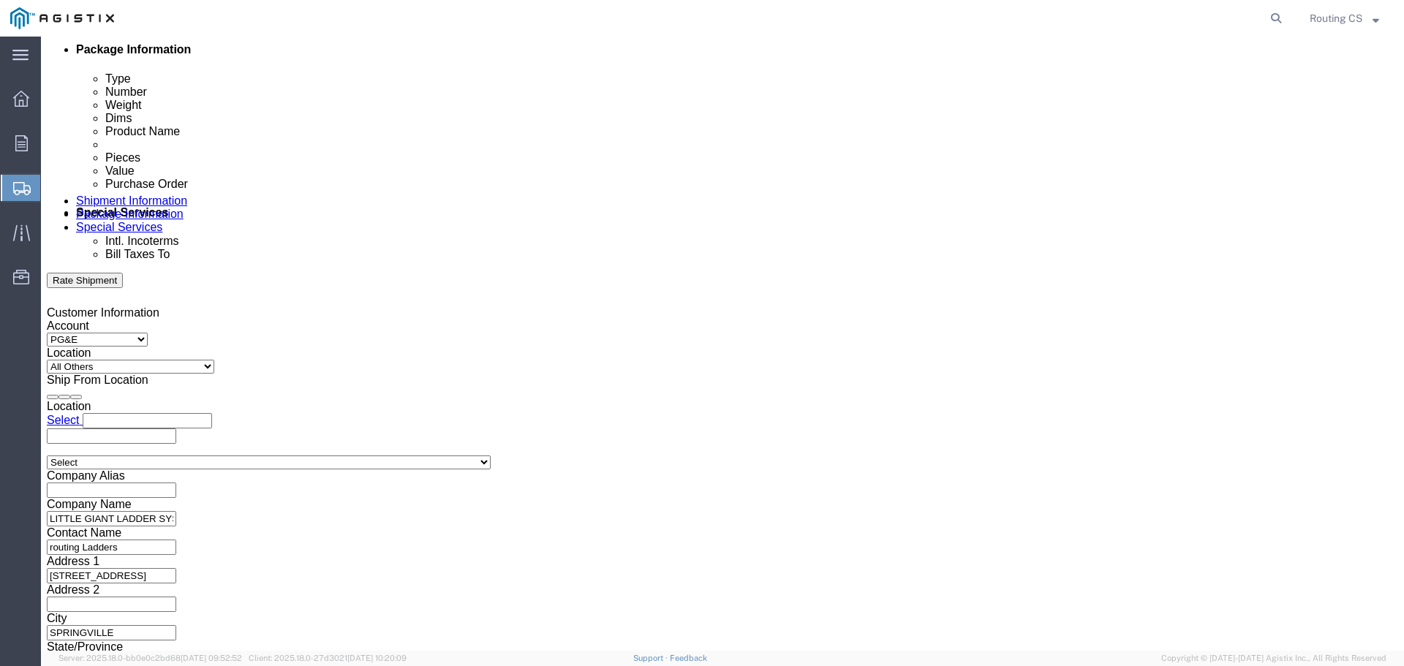
click select "Select Air Less than Truckload Multi-Leg Ocean Freight Rail Small Parcel Truckl…"
select select "LTL"
click select "Select Air Less than Truckload Multi-Leg Ocean Freight Rail Small Parcel Truckl…"
click select "Select Straight Truck"
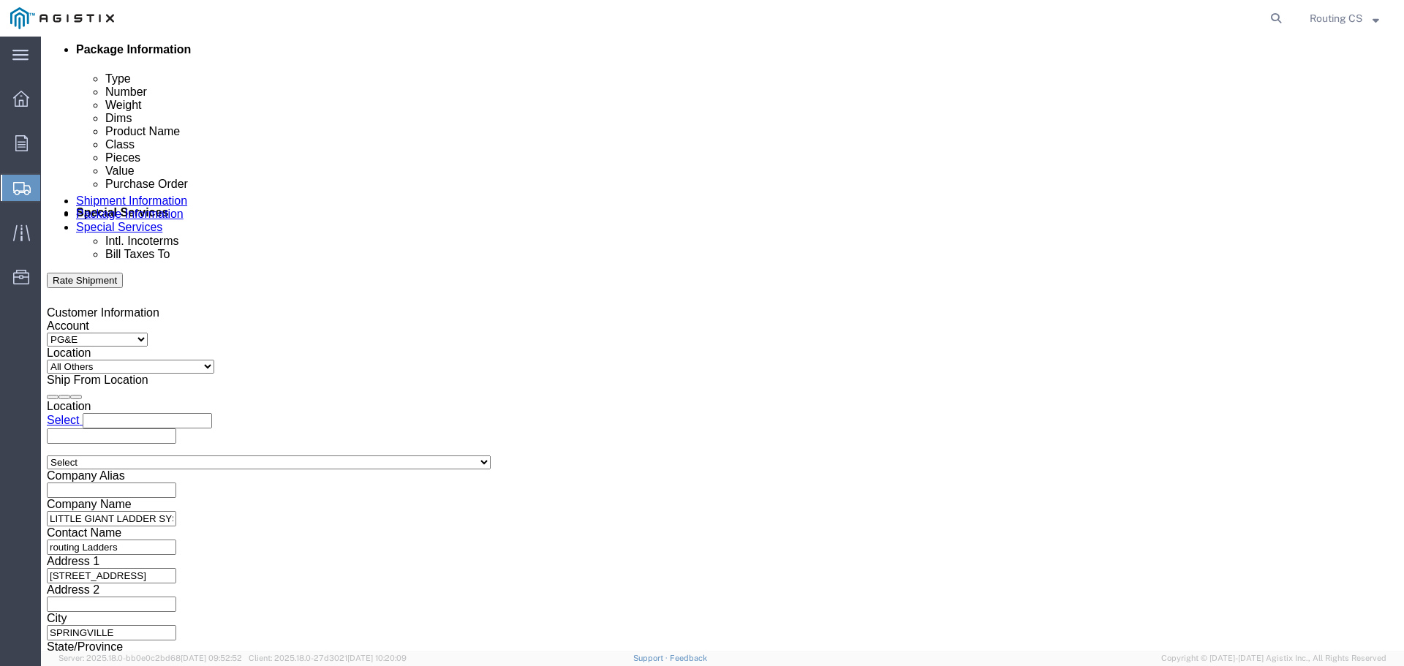
click button "Continue"
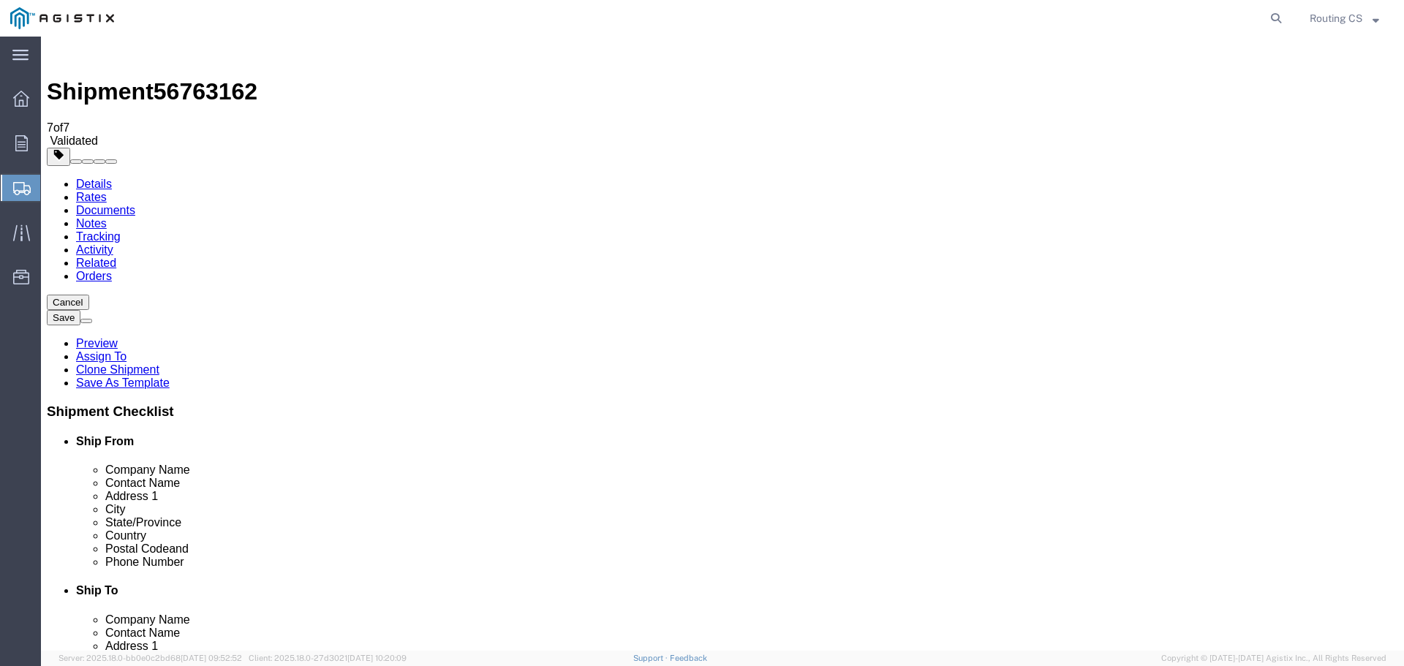
click link "Add Content"
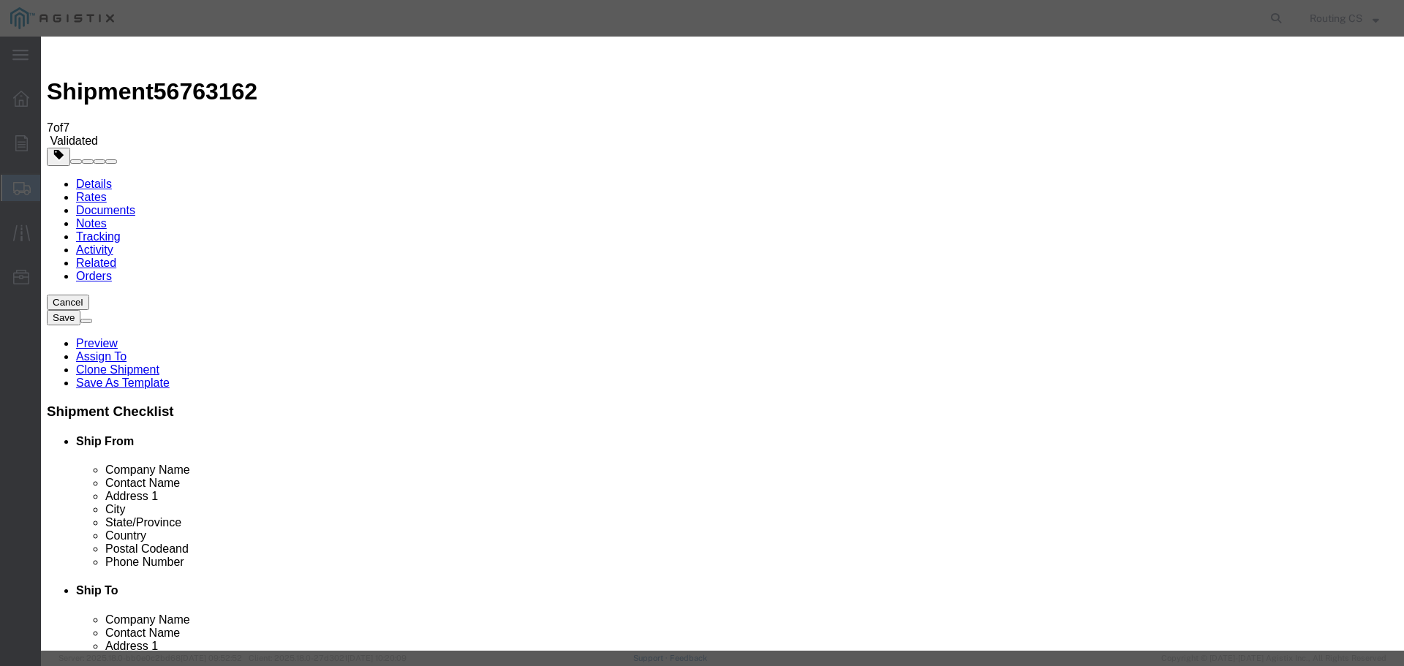
click select "Select 50 55 60 65 70 85 92.5 100 125 175 250 300 400"
click input "text"
type input "LADDER"
type input "1"
type input "101"
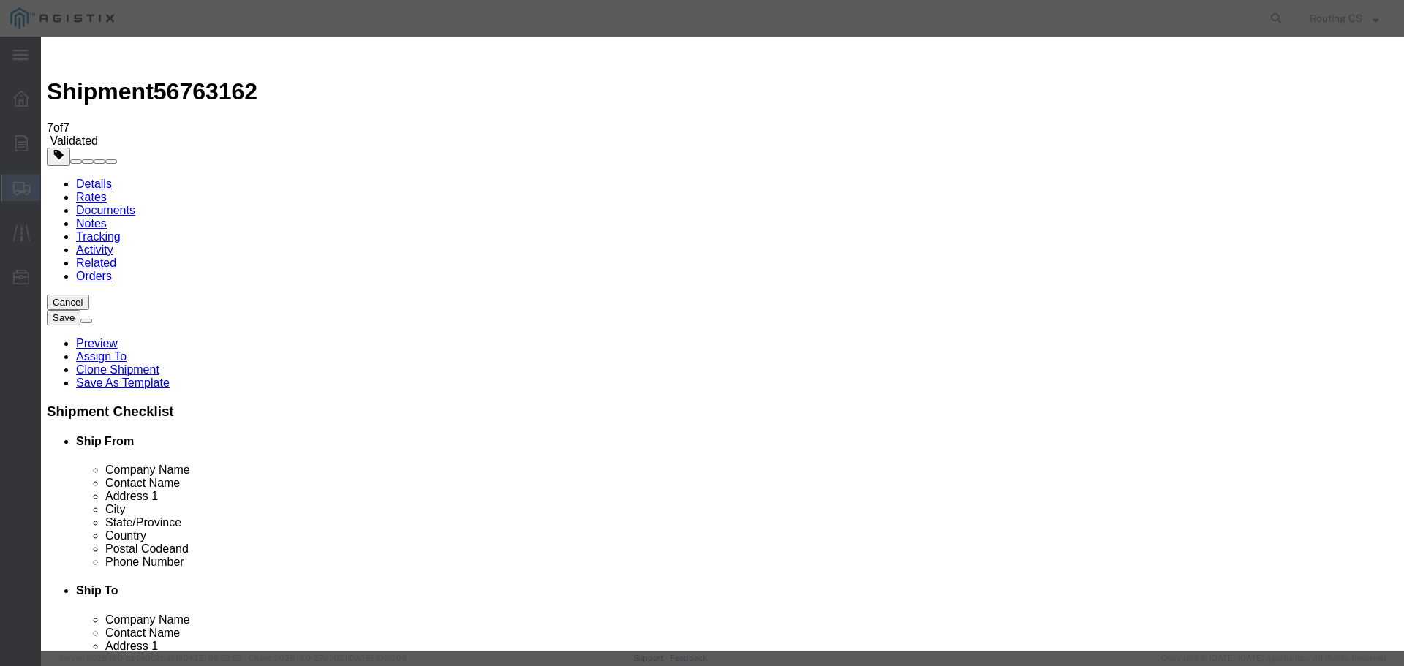
select select "USD"
click select "Select 50 55 60 65 70 85 92.5 100 125 175 250 300 400"
select select "125"
click select "Select 50 55 60 65 70 85 92.5 100 125 175 250 300 400"
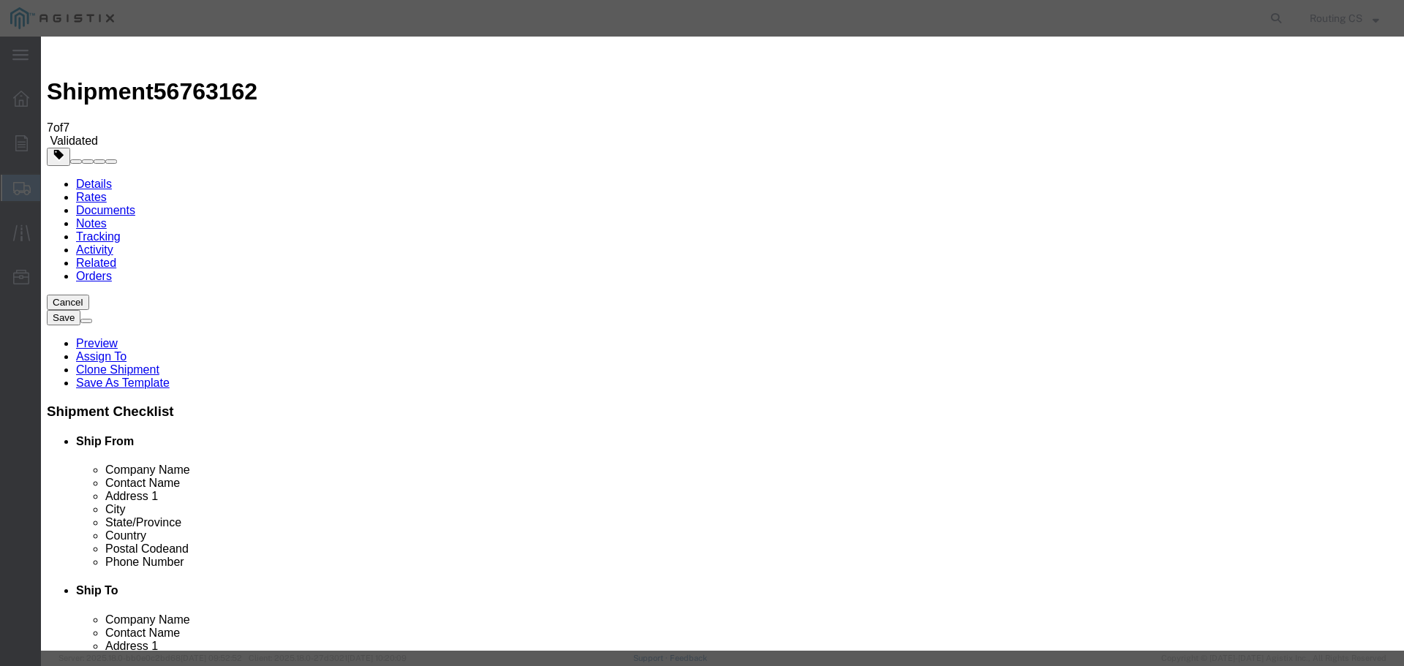
click button "Save & Close"
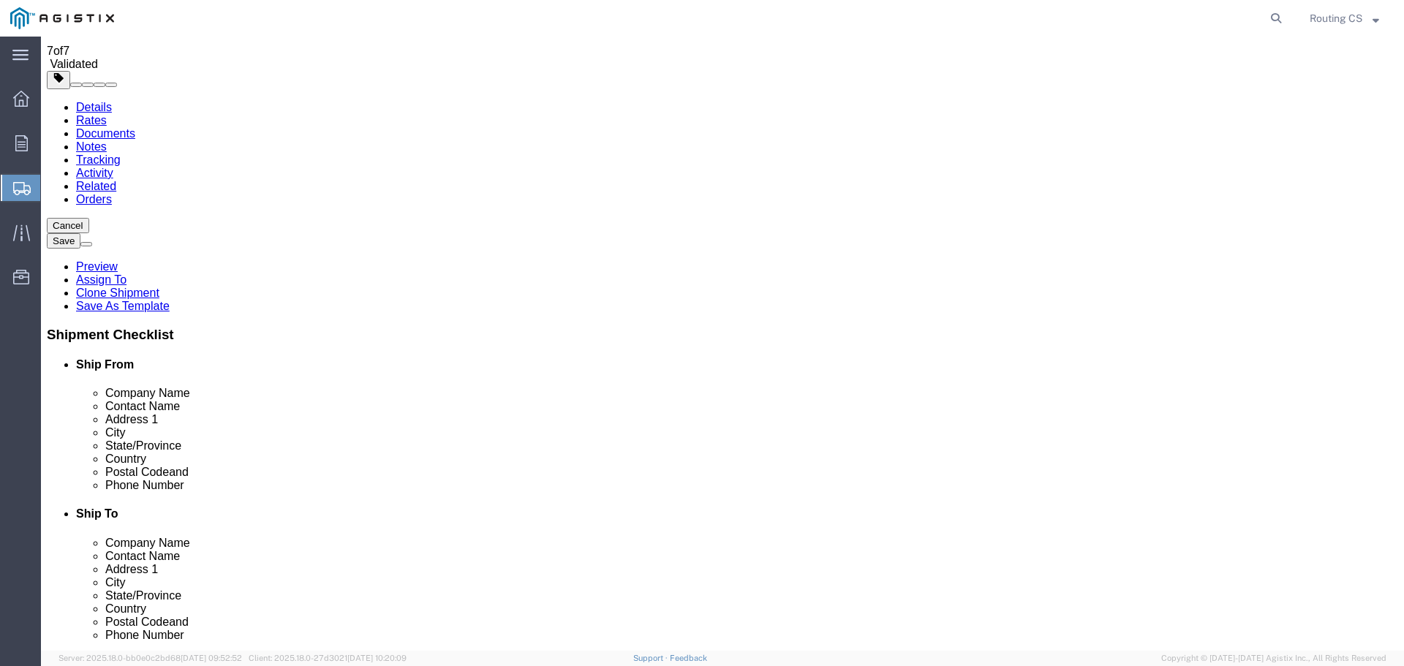
scroll to position [80, 0]
click icon
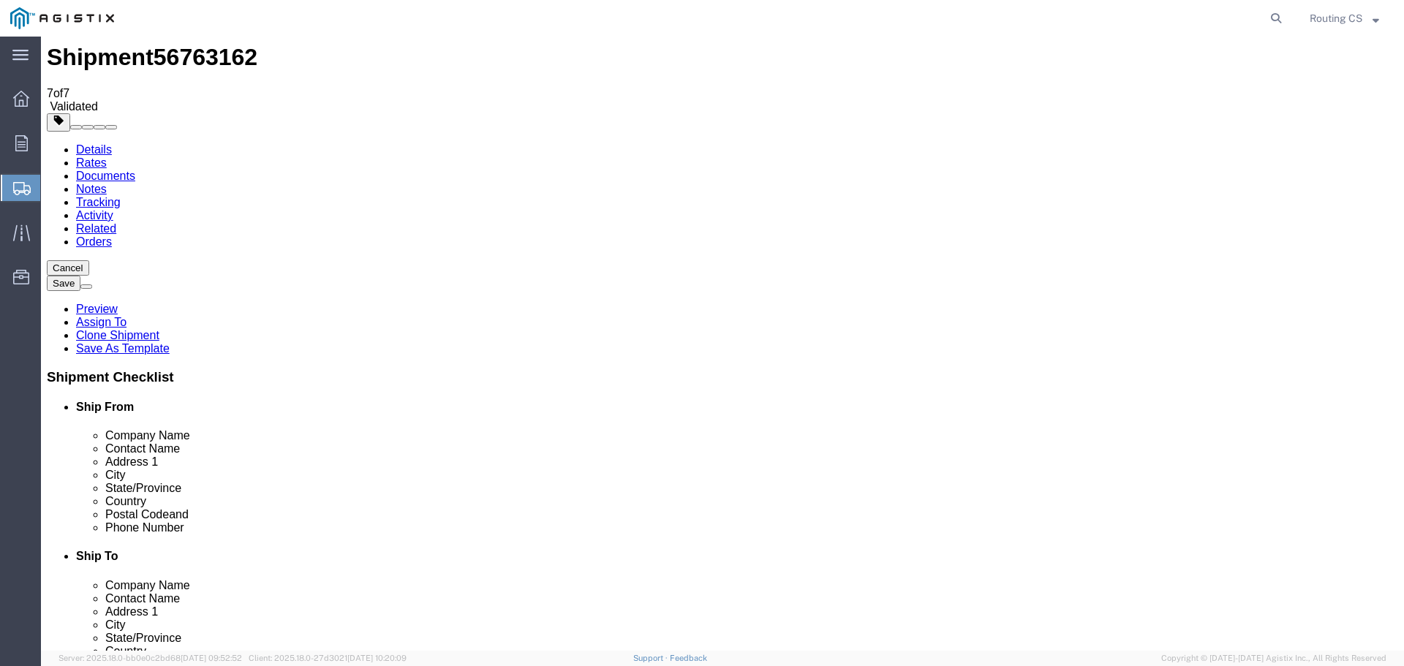
scroll to position [20, 0]
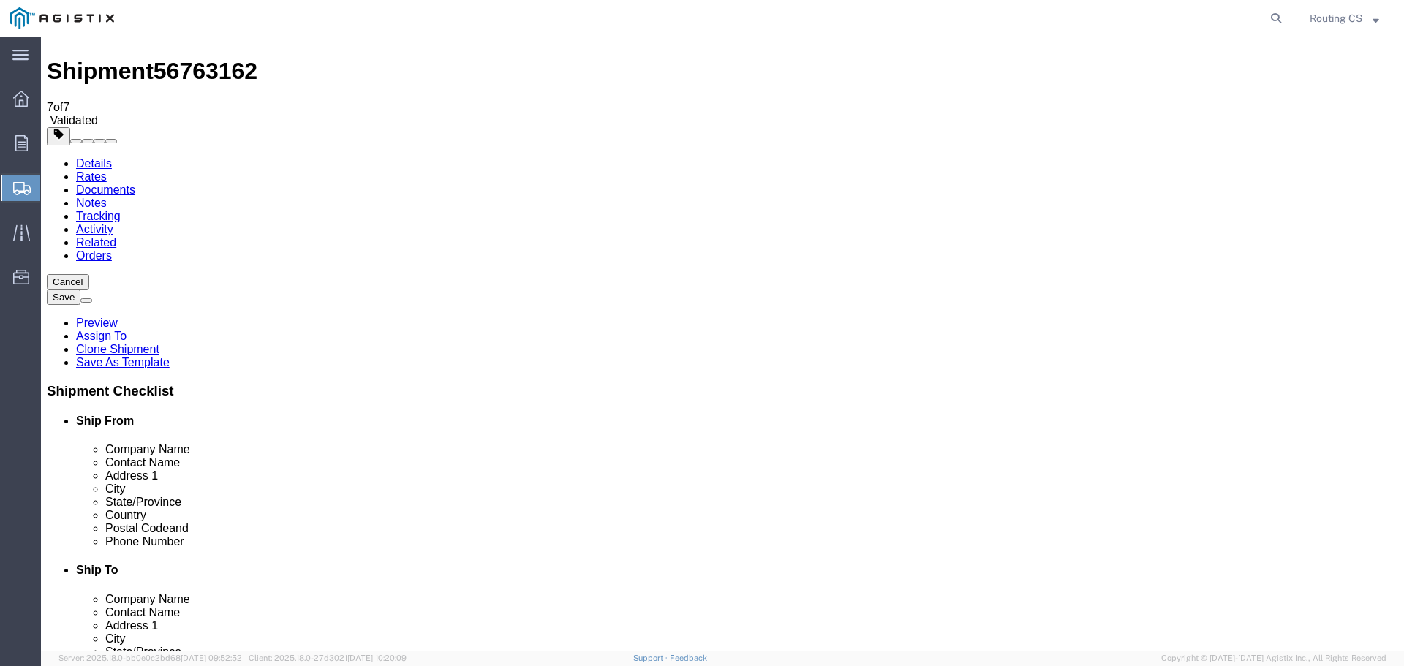
click icon
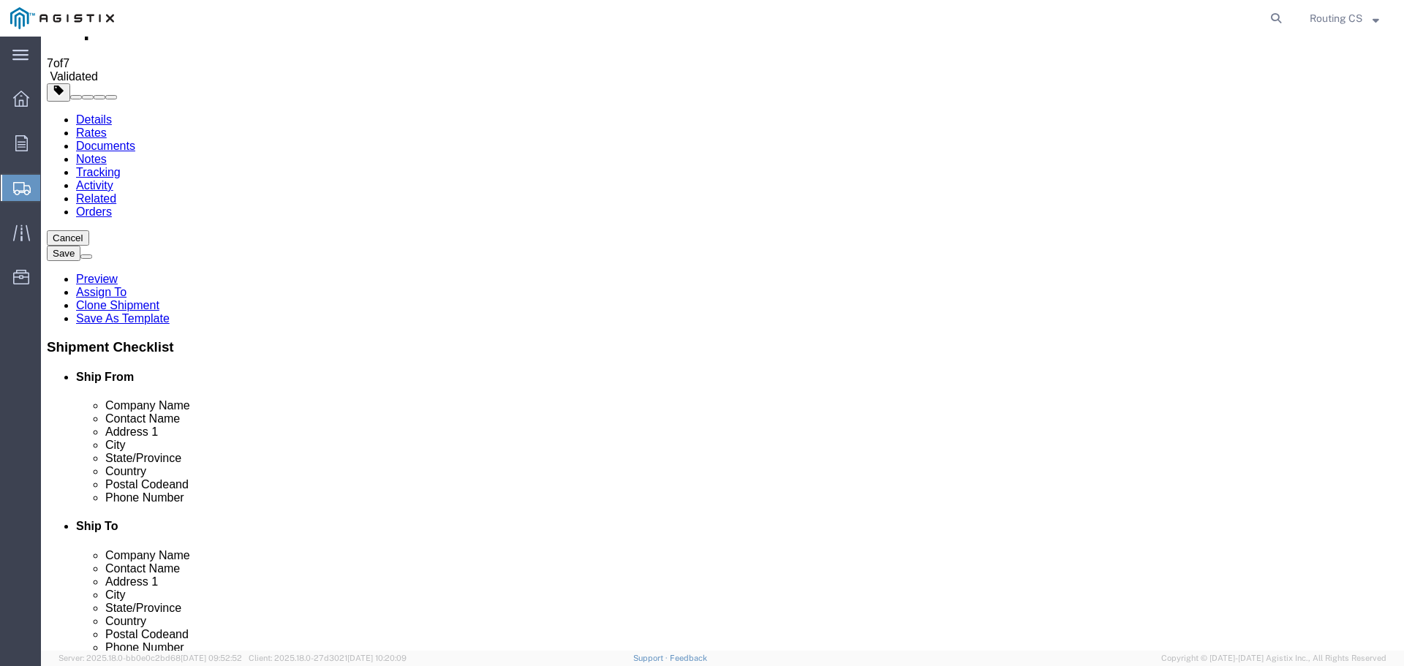
scroll to position [80, 0]
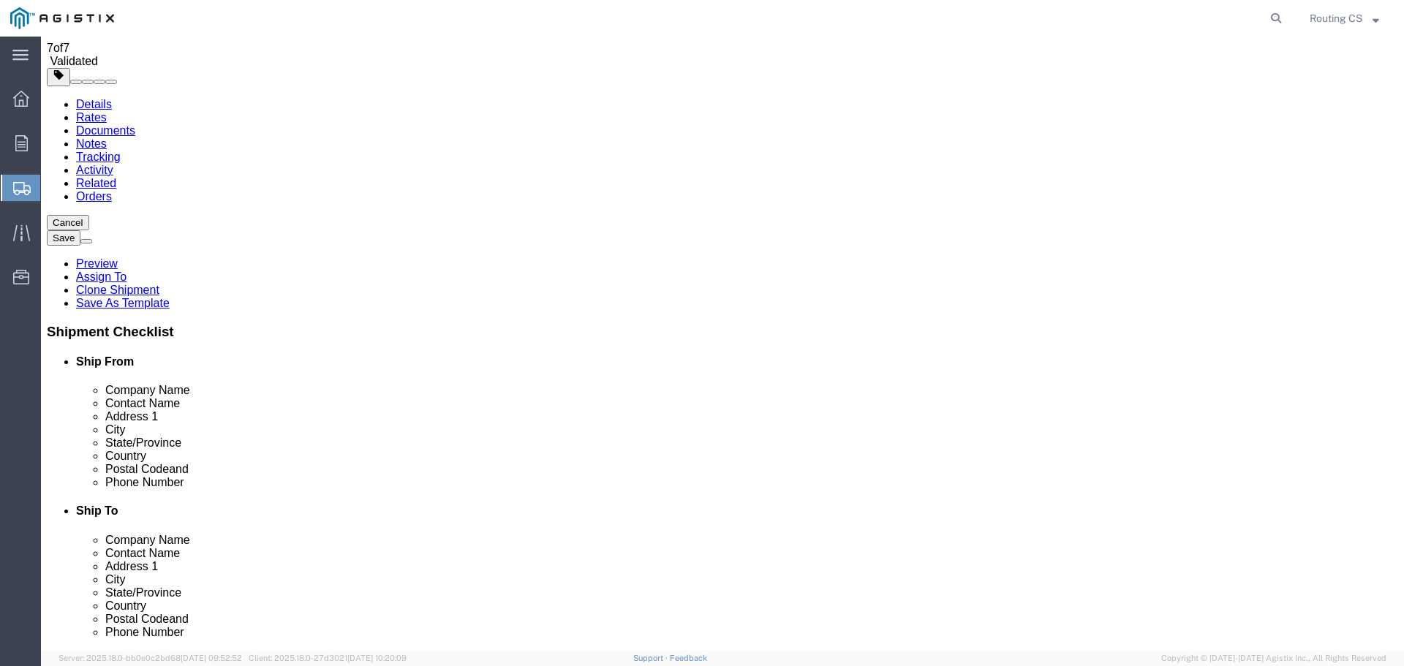
click link "Delete this content"
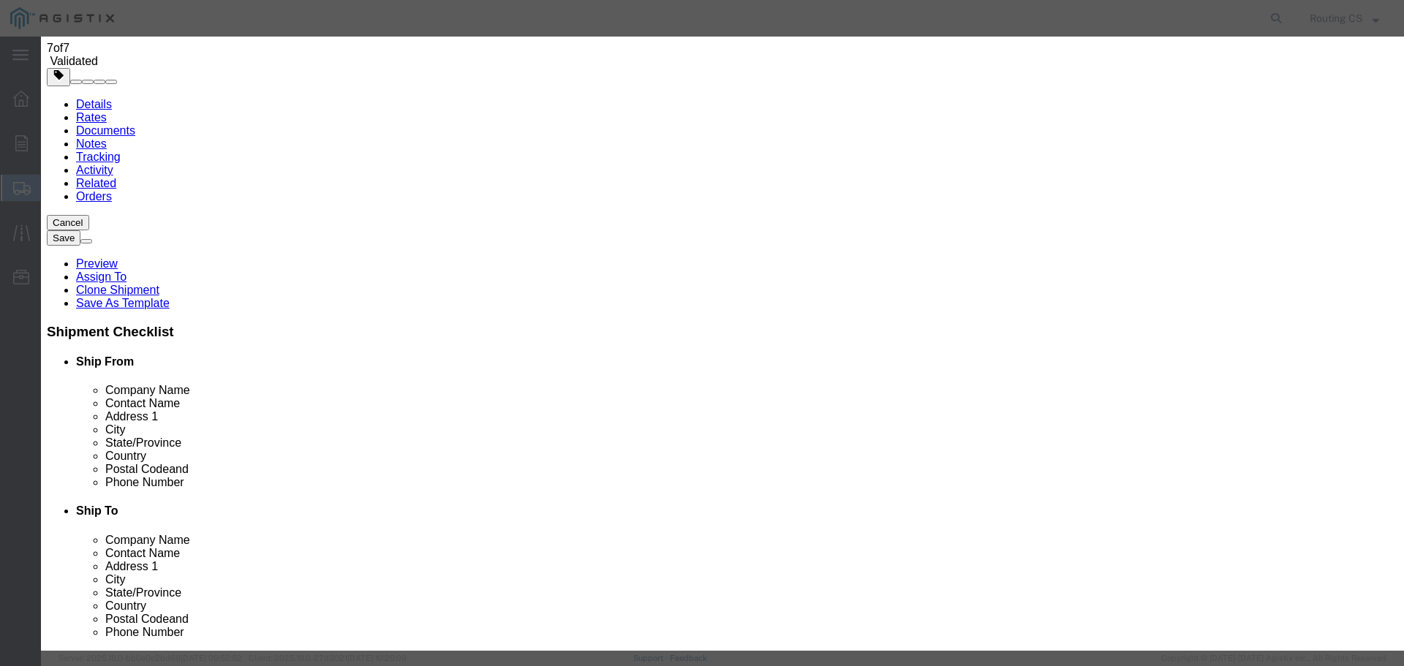
click button "Yes"
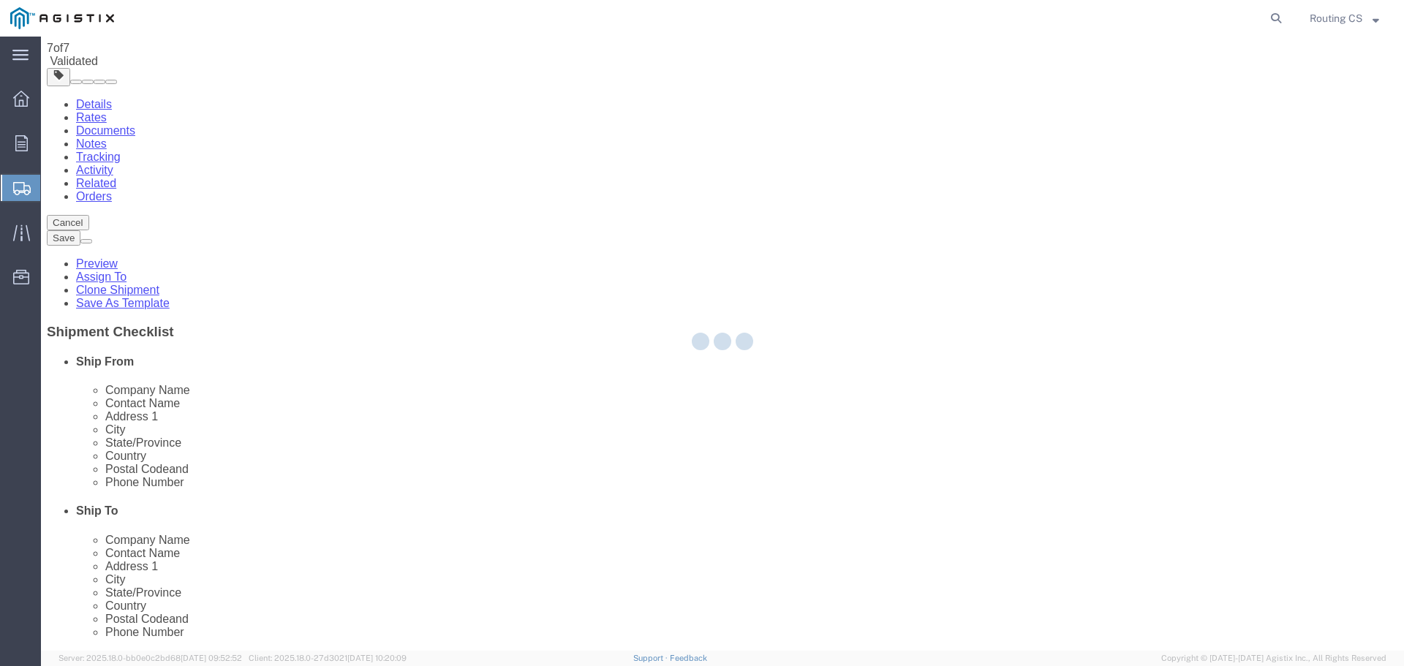
scroll to position [0, 0]
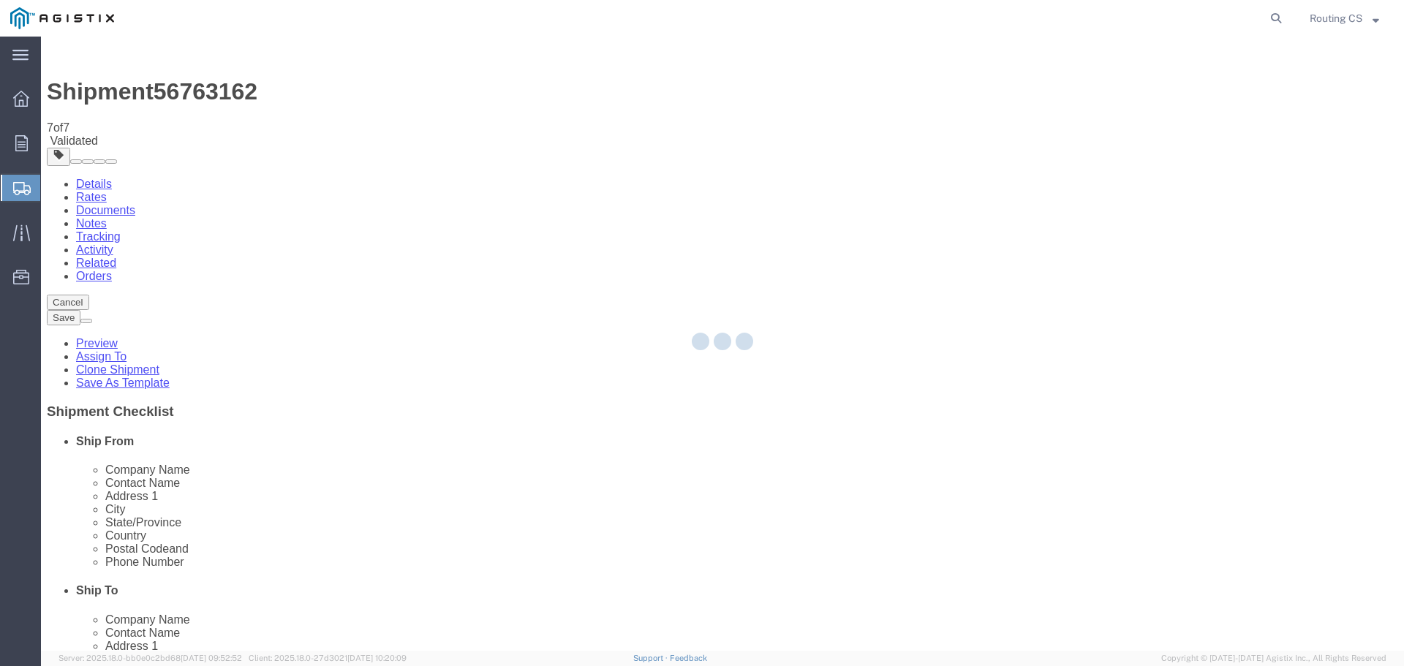
select select "CBOX"
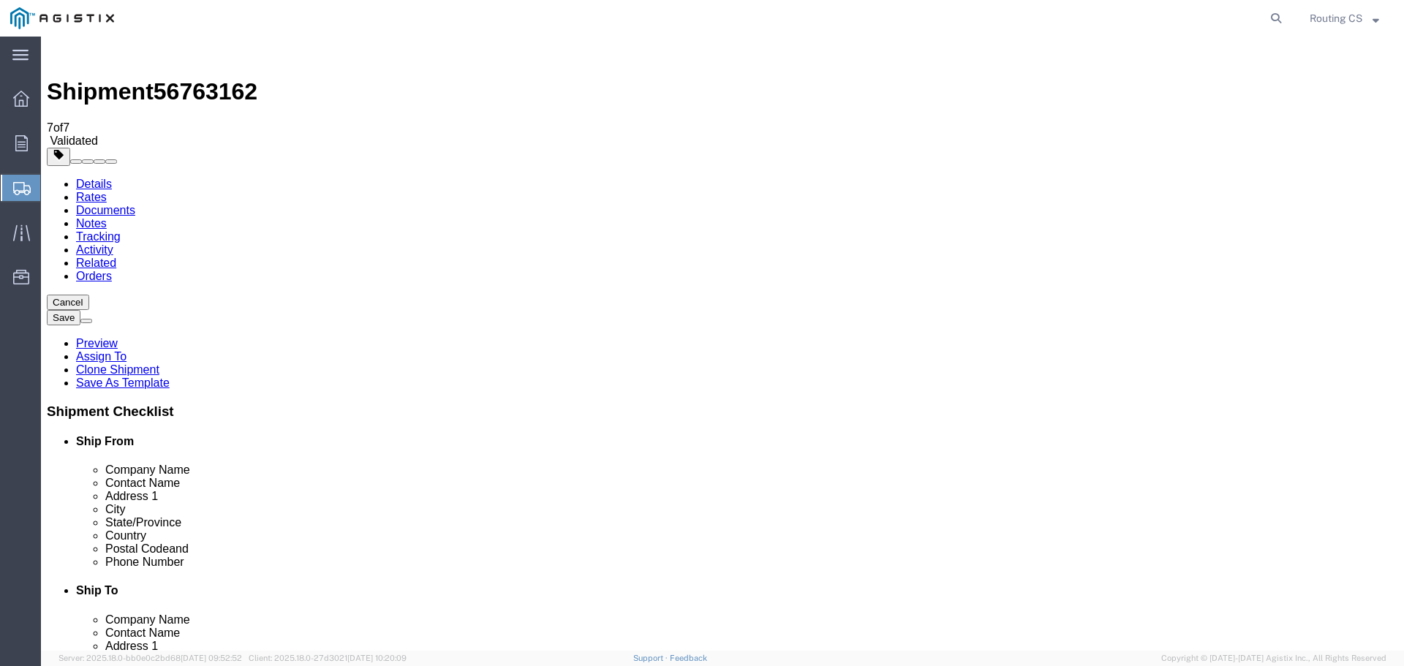
click div
click dd "1.00 Each"
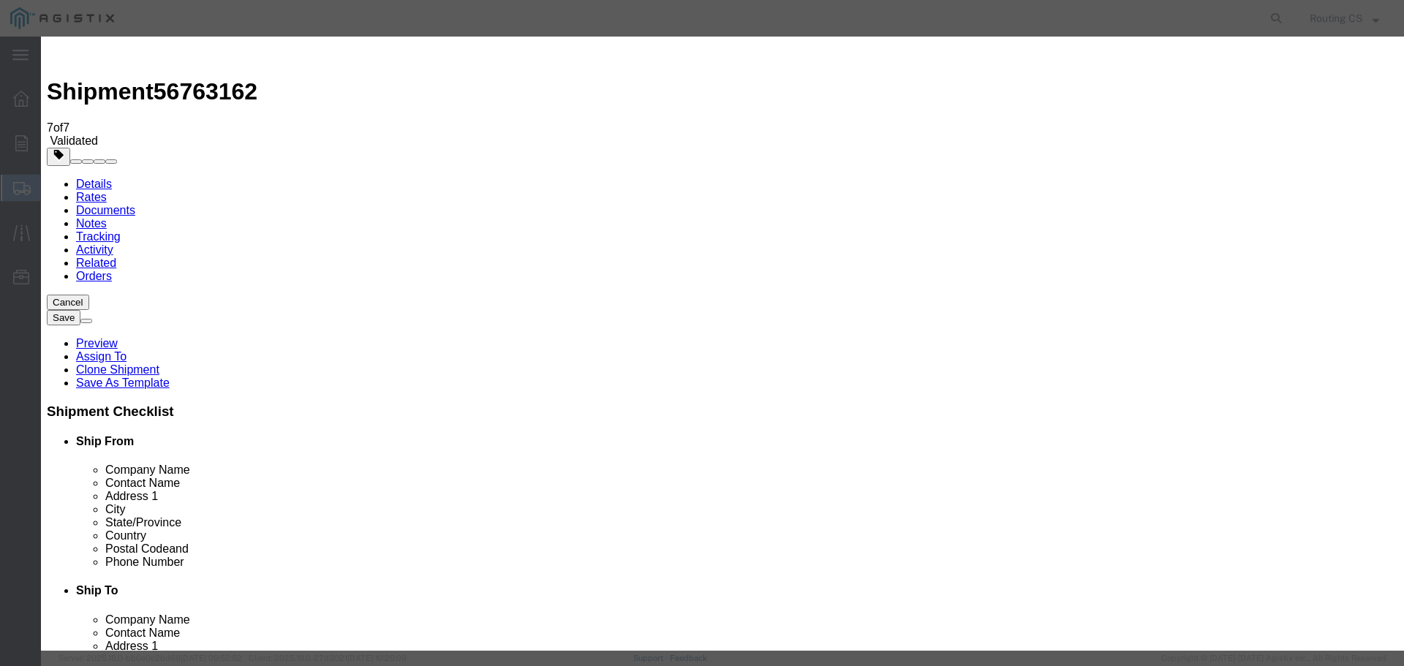
click button "Save & Close"
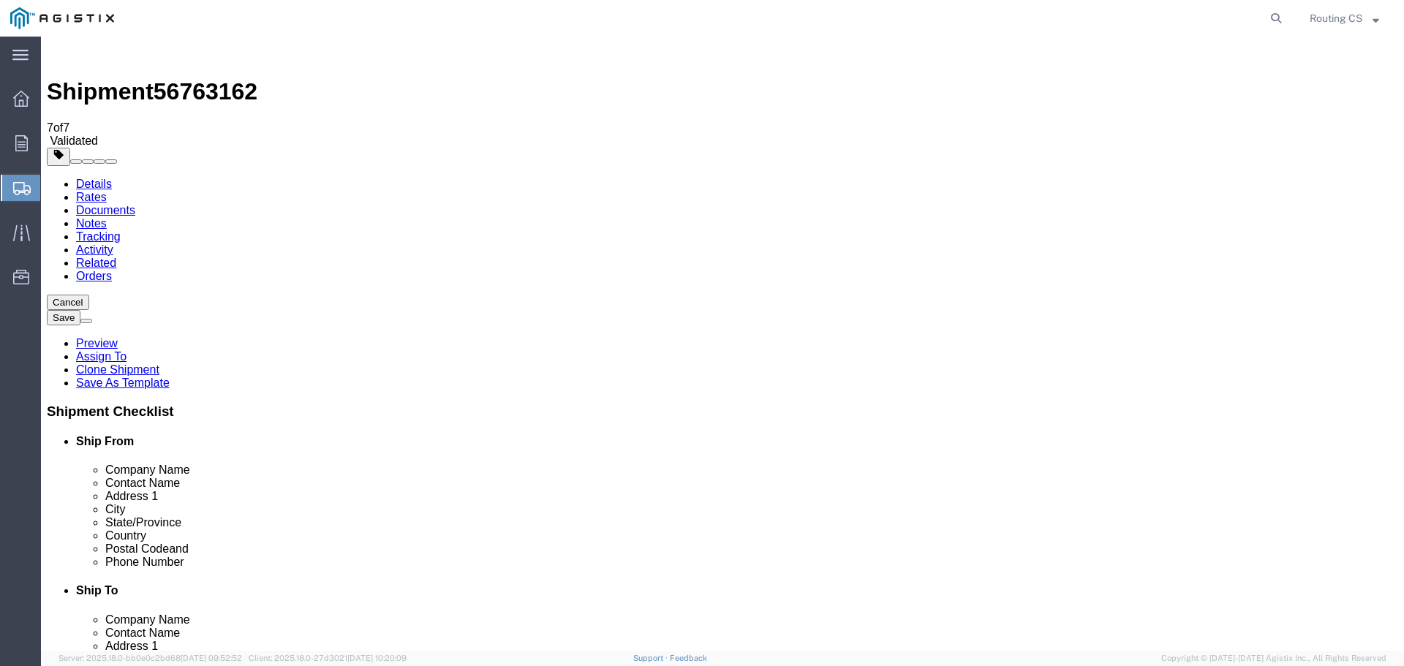
click button "Rate Shipment"
click at [76, 178] on link "Details" at bounding box center [94, 184] width 36 height 12
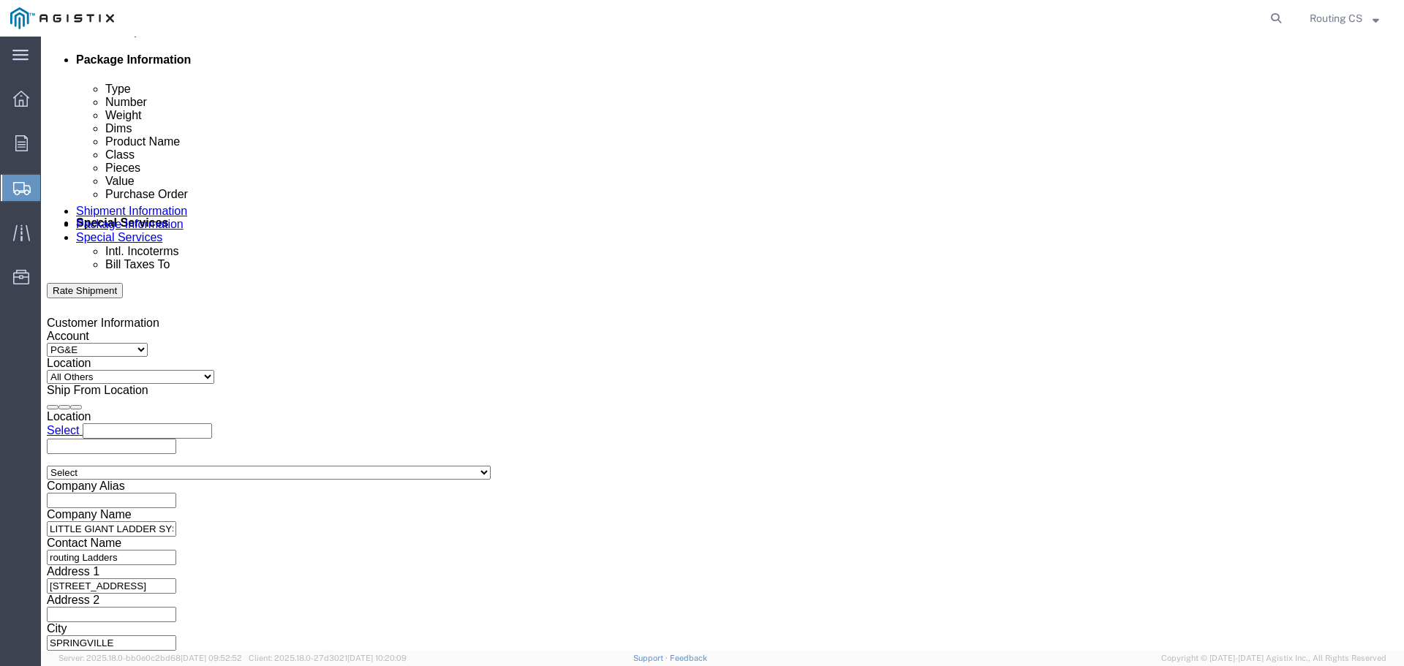
scroll to position [761, 0]
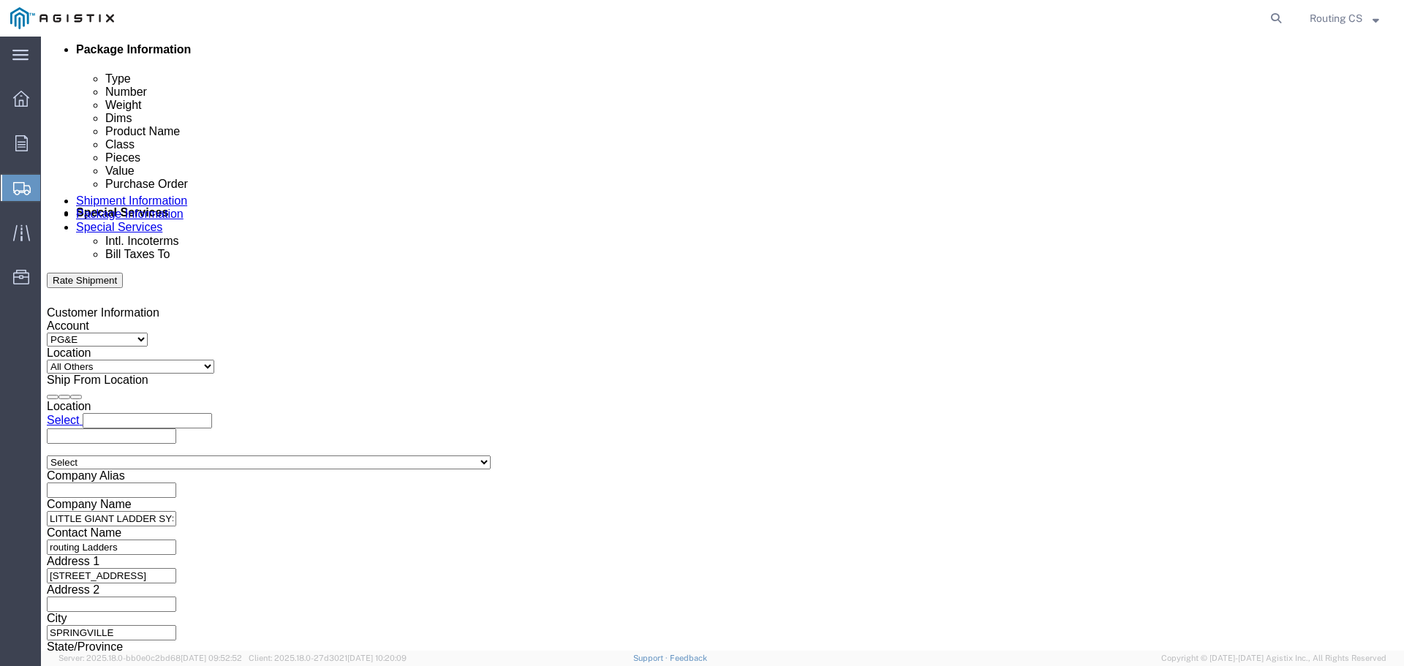
click h4 "Package Information"
click span "Purchase Order"
click h4 "Package Information"
click button "Continue"
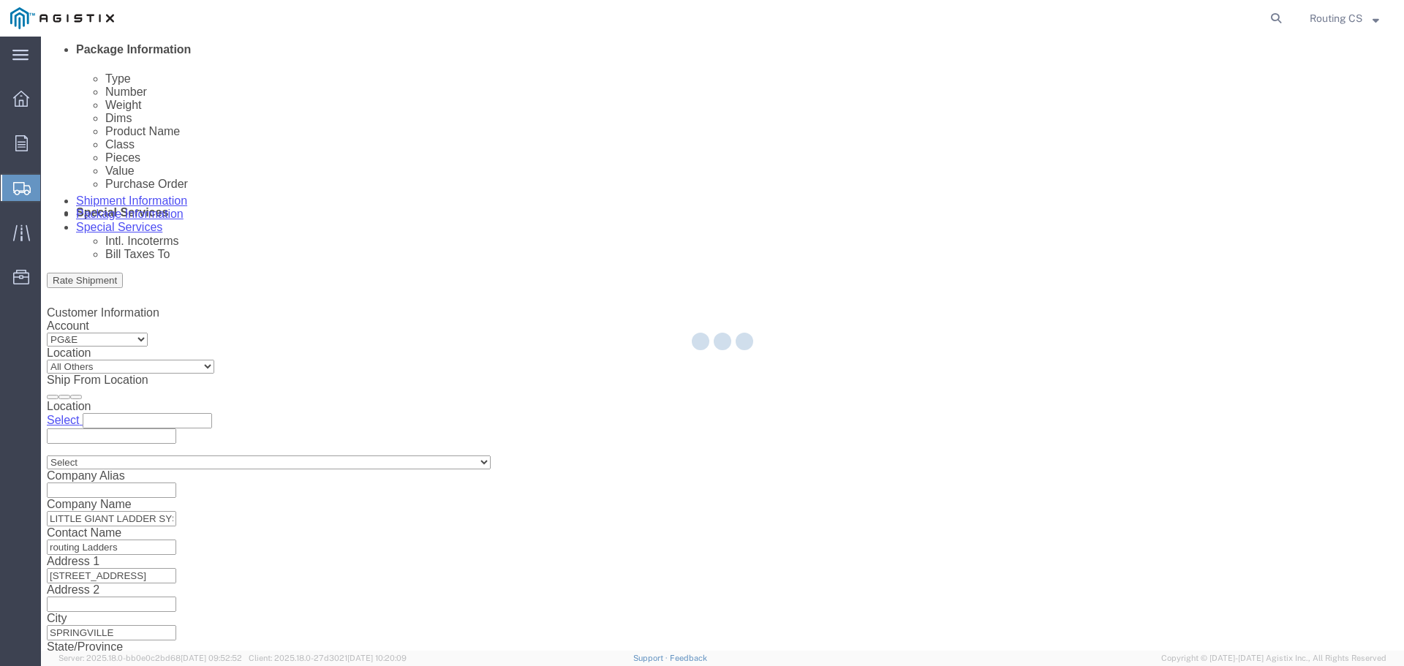
scroll to position [0, 0]
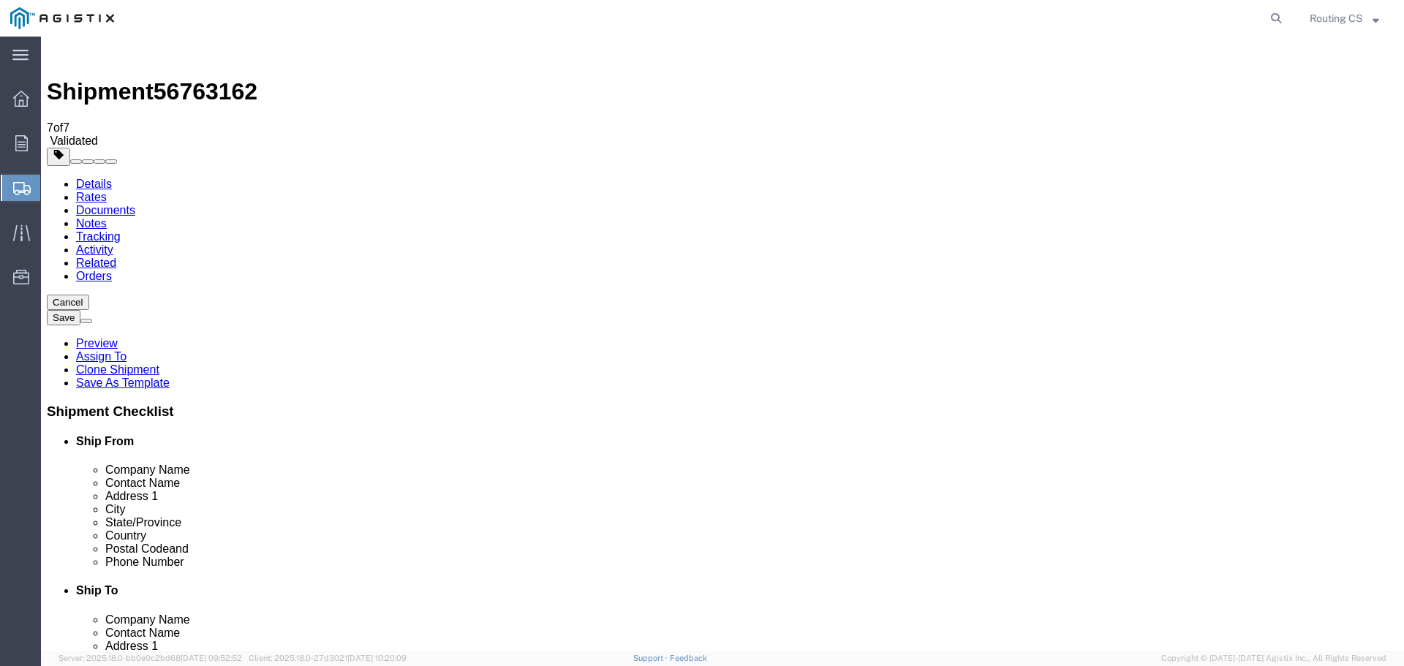
click input "52.00"
type input "70.00"
click button "Rate Shipment"
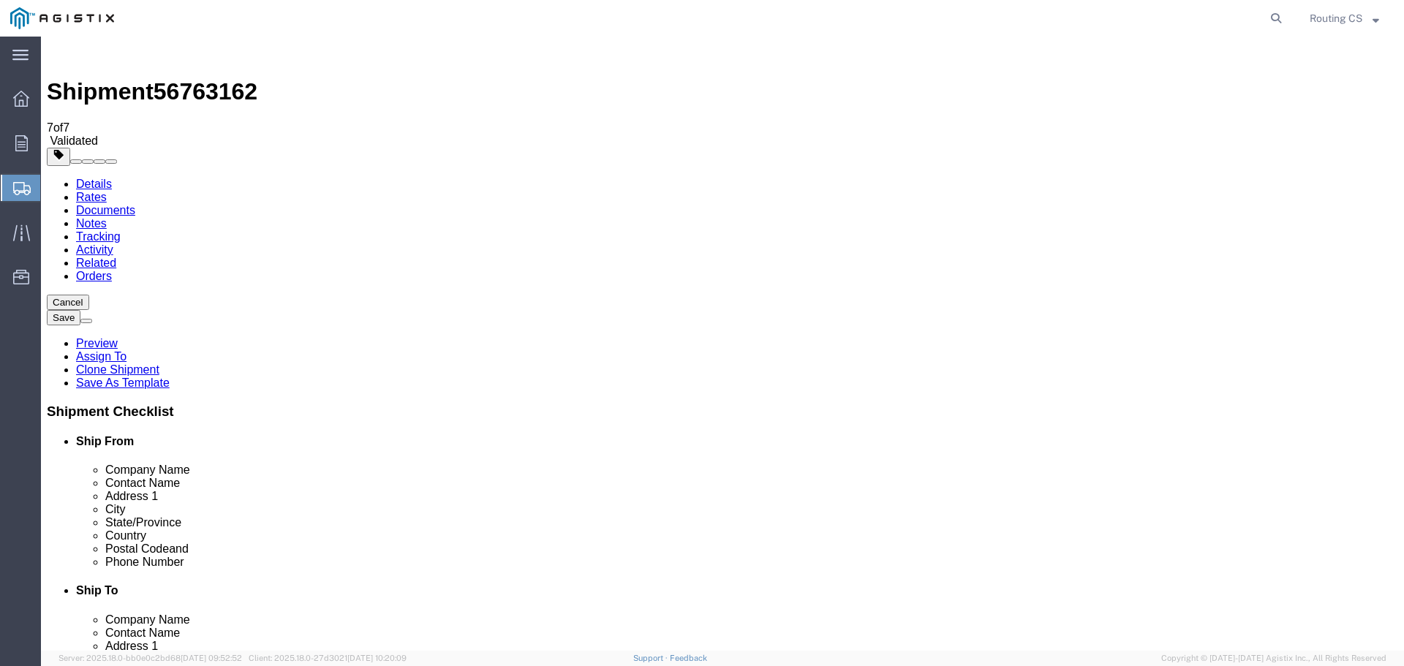
click at [97, 178] on link "Details" at bounding box center [94, 184] width 36 height 12
click icon
drag, startPoint x: 211, startPoint y: 311, endPoint x: 201, endPoint y: 310, distance: 10.3
click input "70.00"
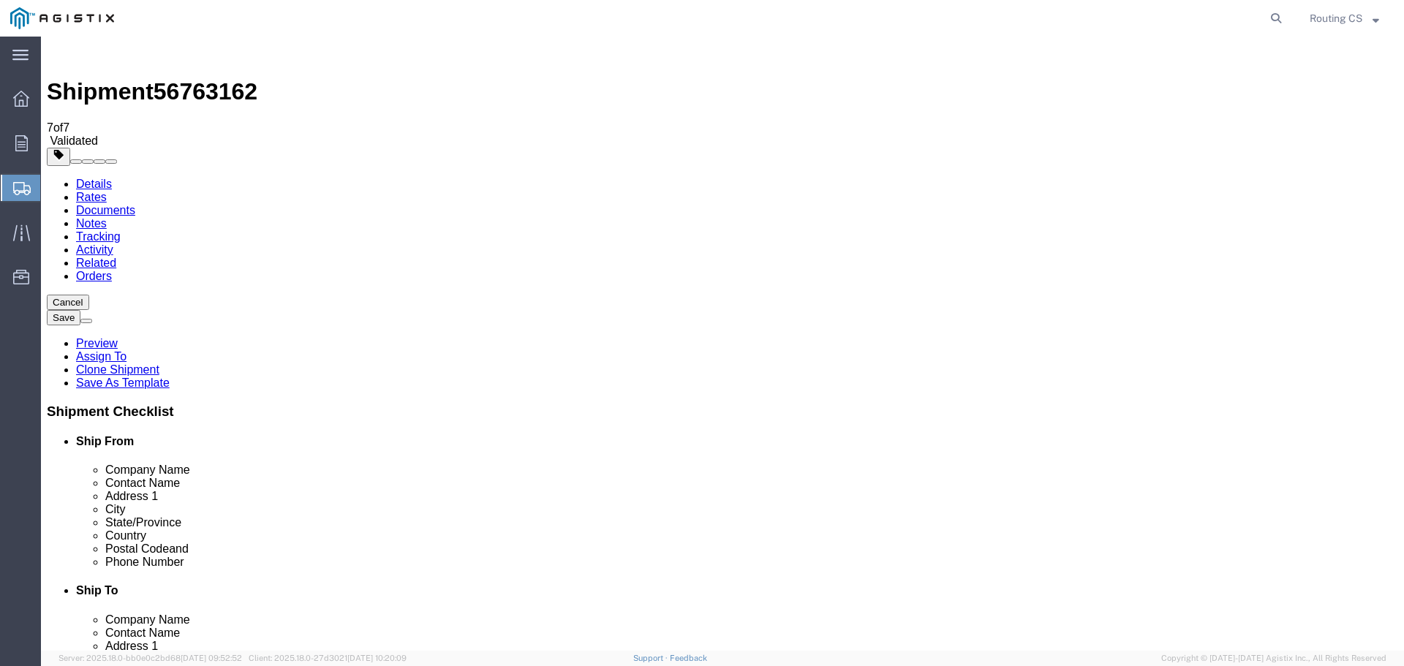
type input "80.00"
click button "Rate Shipment"
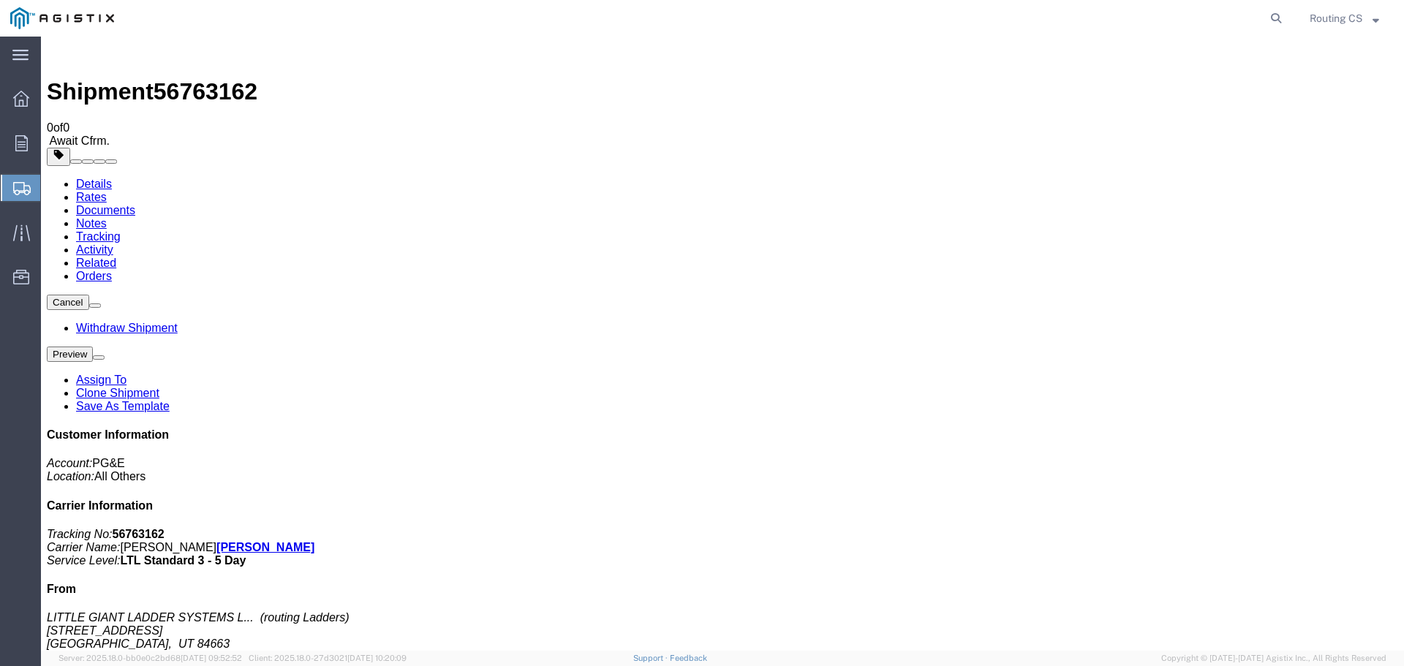
click at [0, 0] on span "Create Shipment" at bounding box center [0, 0] width 0 height 0
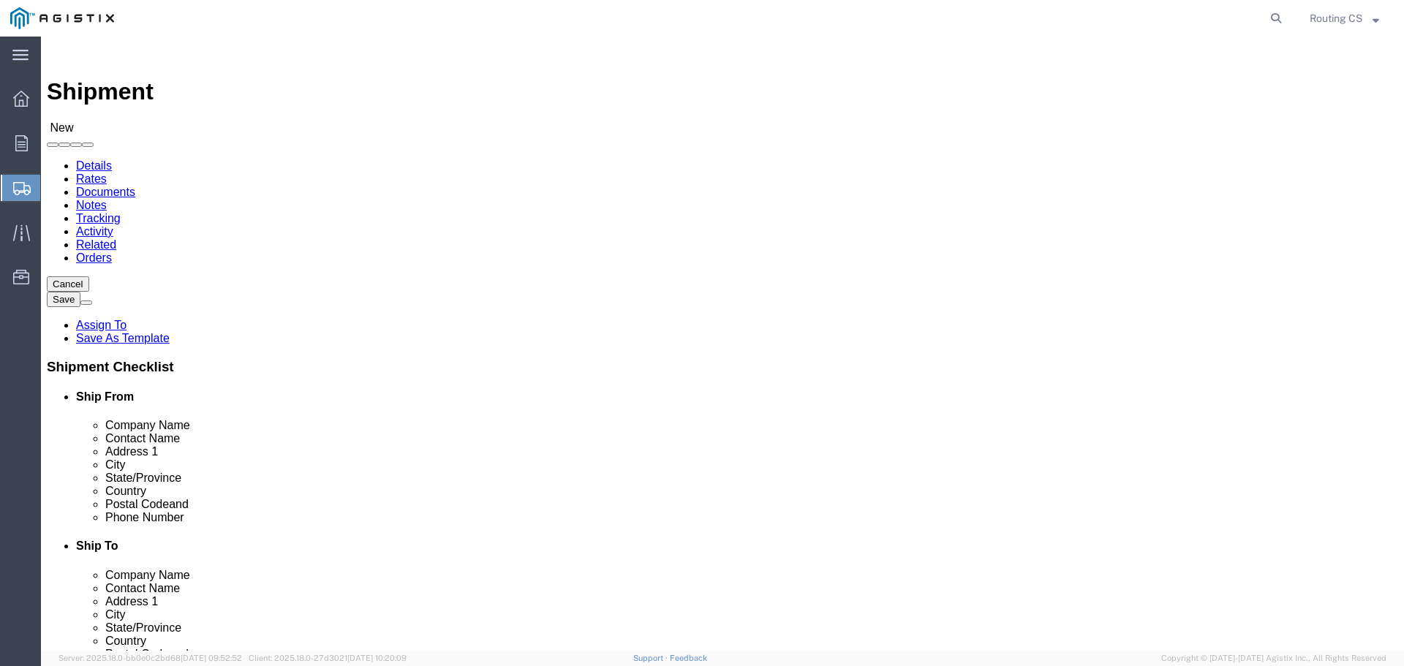
click span
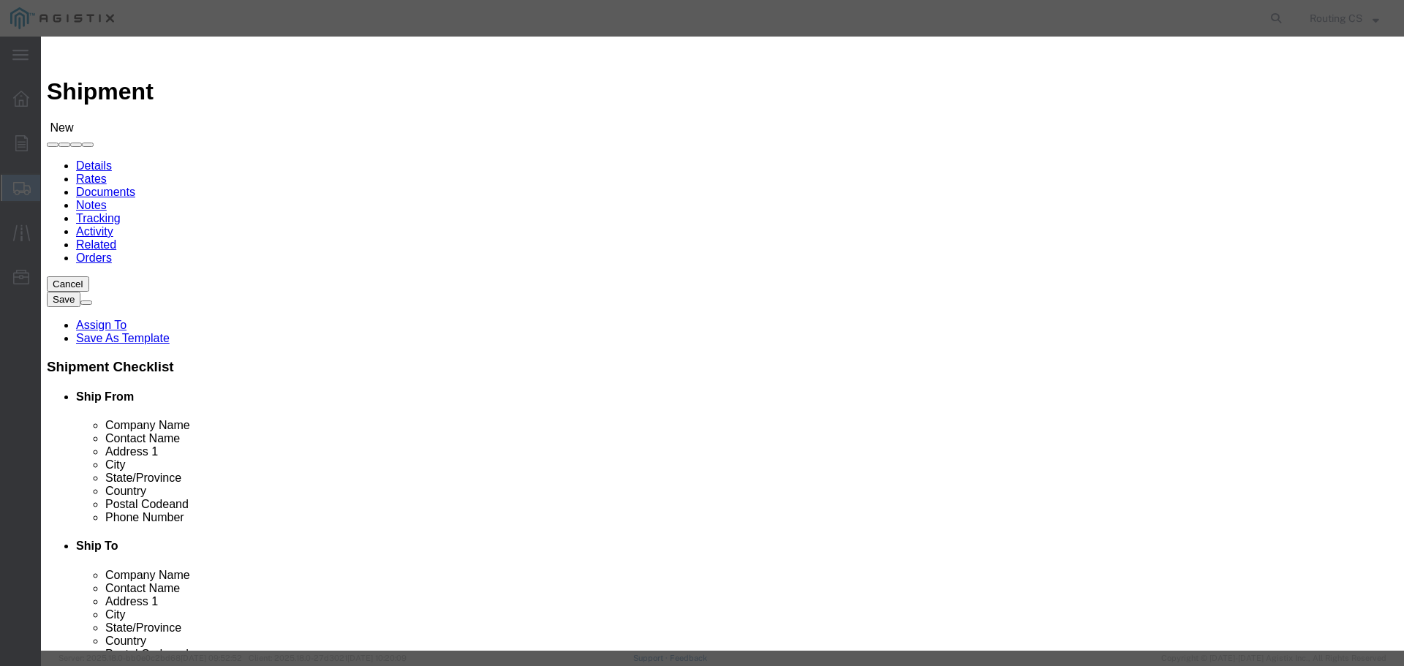
click select "Search by Address Book Name City Company Name Contact Name Country CustomerAlia…"
select select "zip"
click select "Search by Address Book Name City Company Name Contact Name Country CustomerAlia…"
click input "text"
type input "84663"
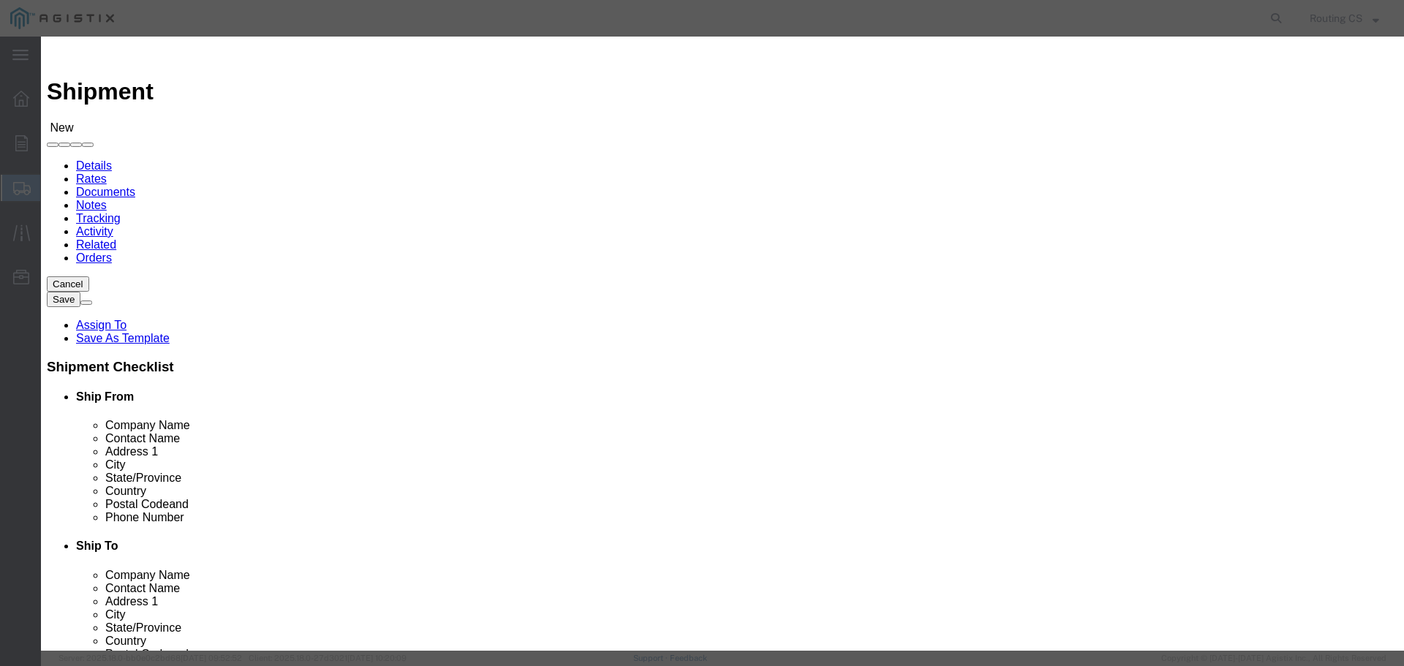
click icon "button"
click button "Select"
select select "UT"
drag, startPoint x: 530, startPoint y: 129, endPoint x: 447, endPoint y: 124, distance: 83.5
click div "Search by Address Book Name City Company Name Contact Name Country CustomerAlia…"
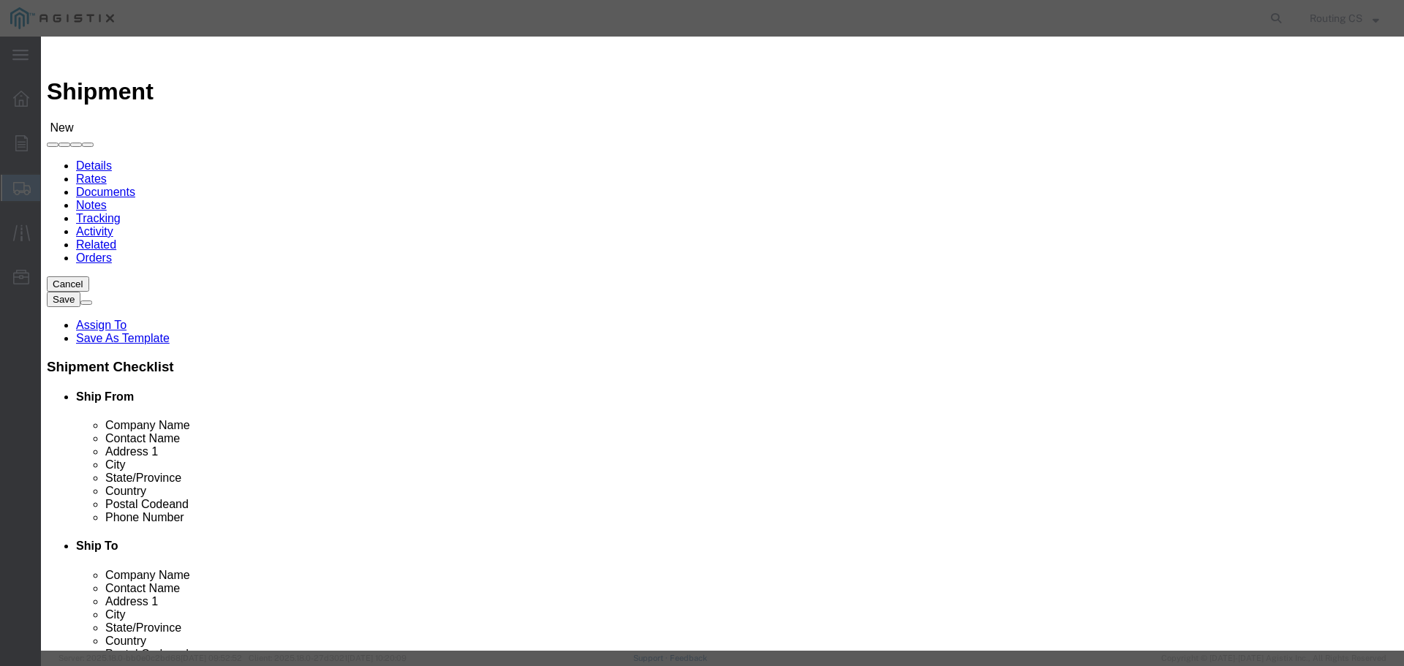
type input "94503"
click icon "button"
click button "Select"
select select "CA"
click button "Close"
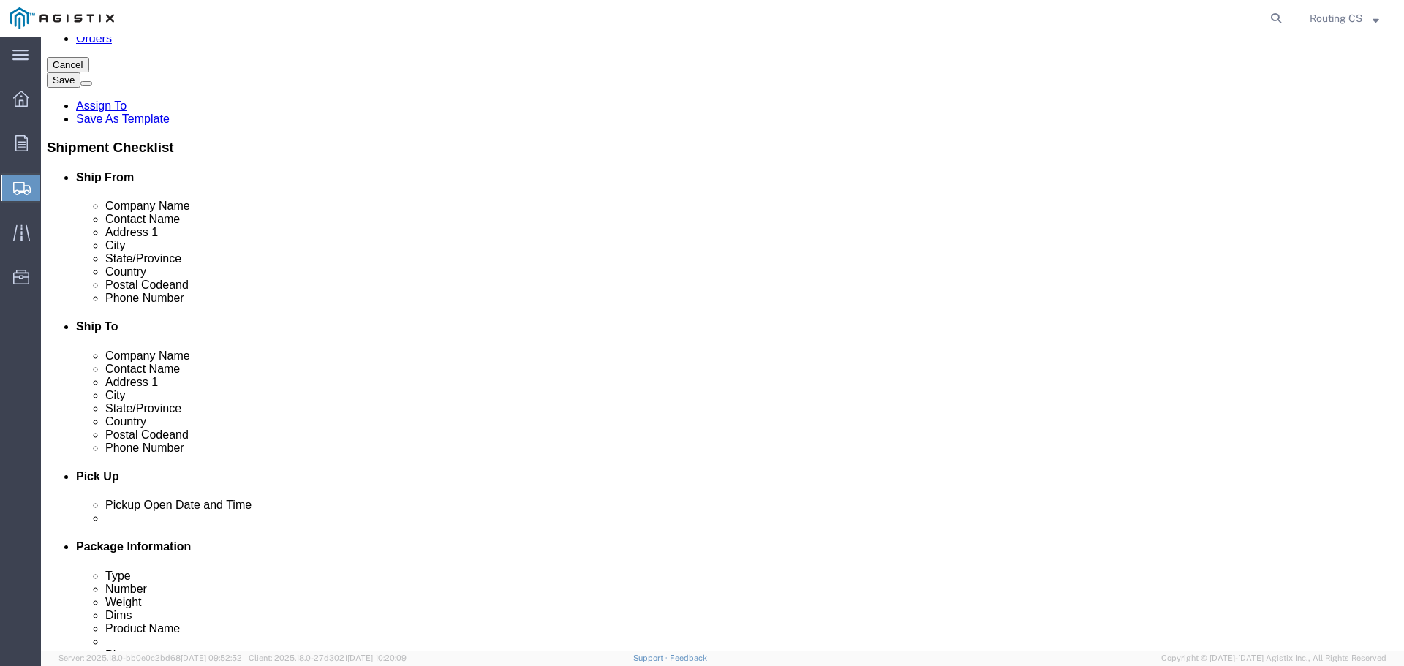
scroll to position [146, 0]
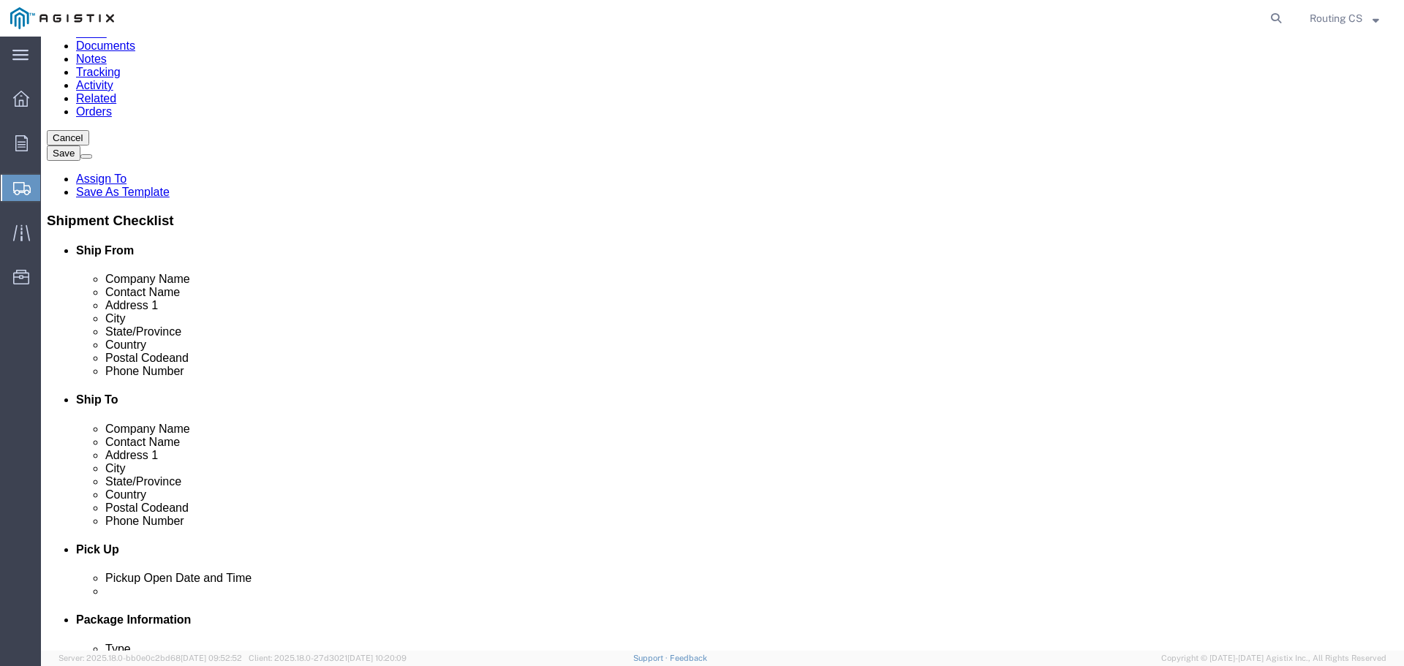
click input "text"
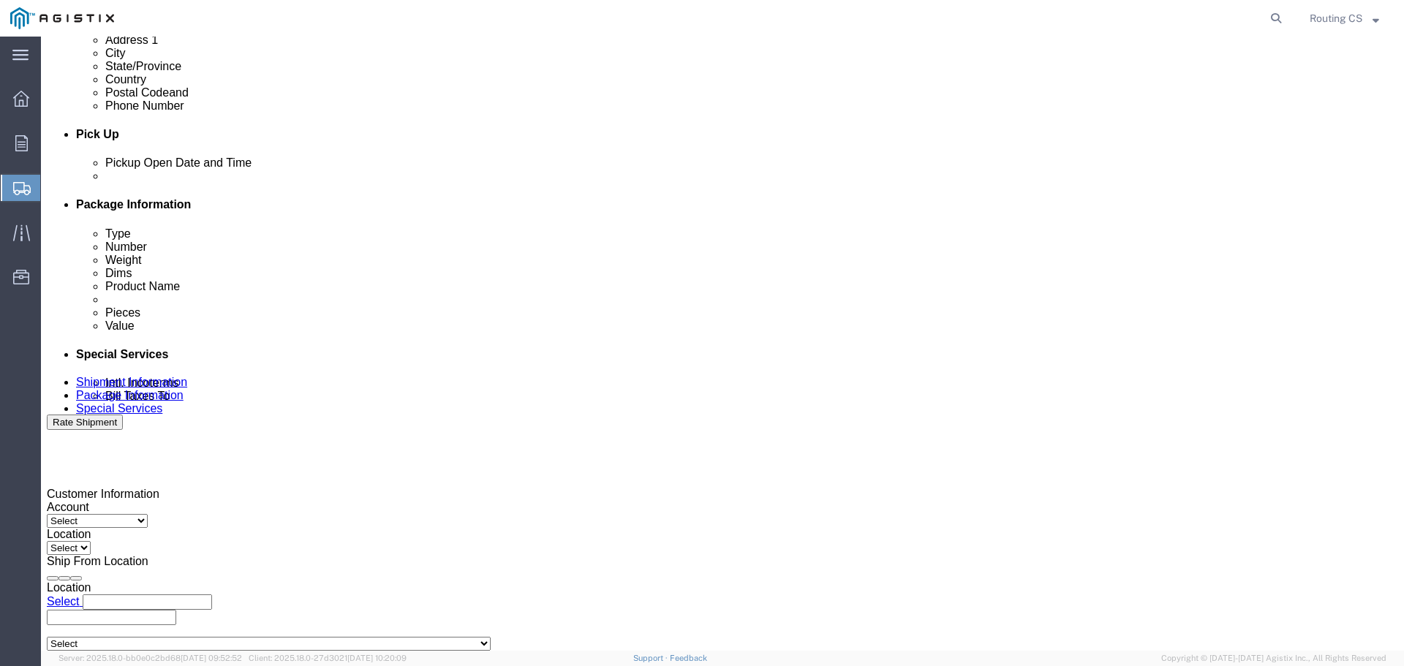
scroll to position [585, 0]
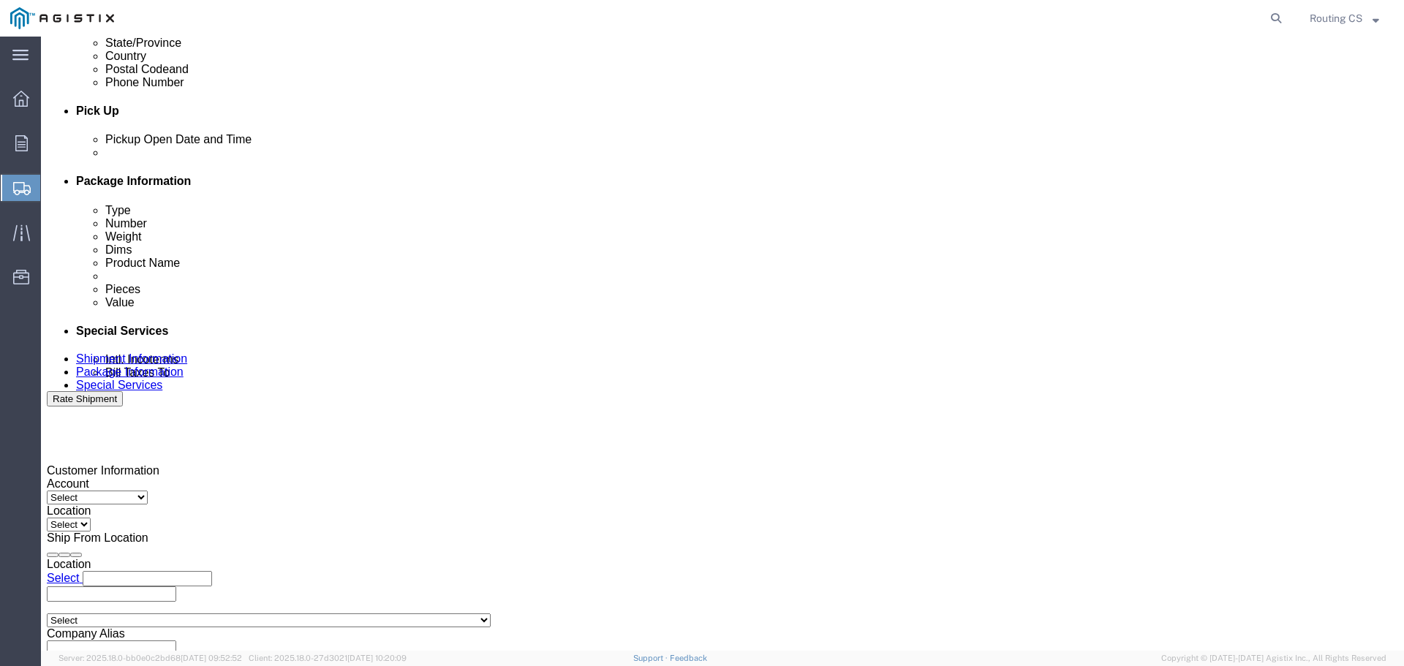
type input "9253354000"
click div "[DATE] 11:00 AM"
type input "8:00 AM"
click button "Apply"
click div "[DATE] 9:00 AM"
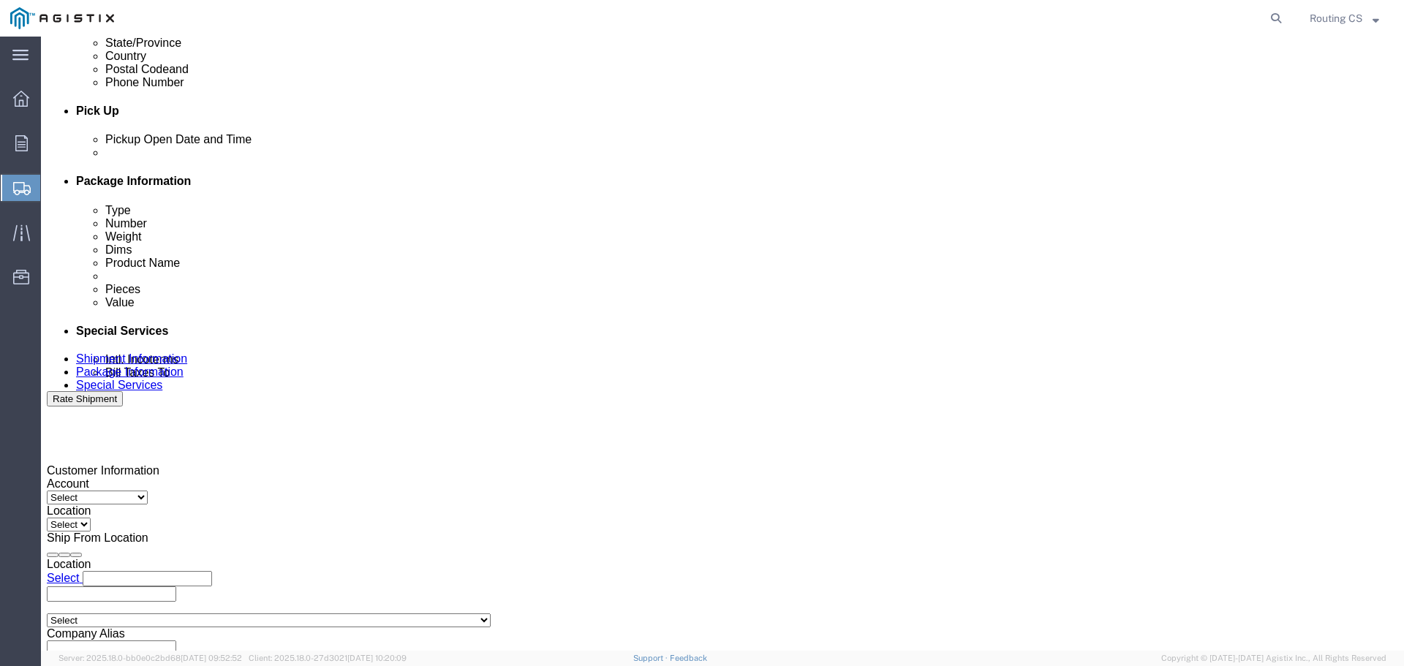
type input "3:30 PM"
click button "Apply"
click div
drag, startPoint x: 608, startPoint y: 557, endPoint x: 600, endPoint y: 547, distance: 12.6
click input "4:30 PM"
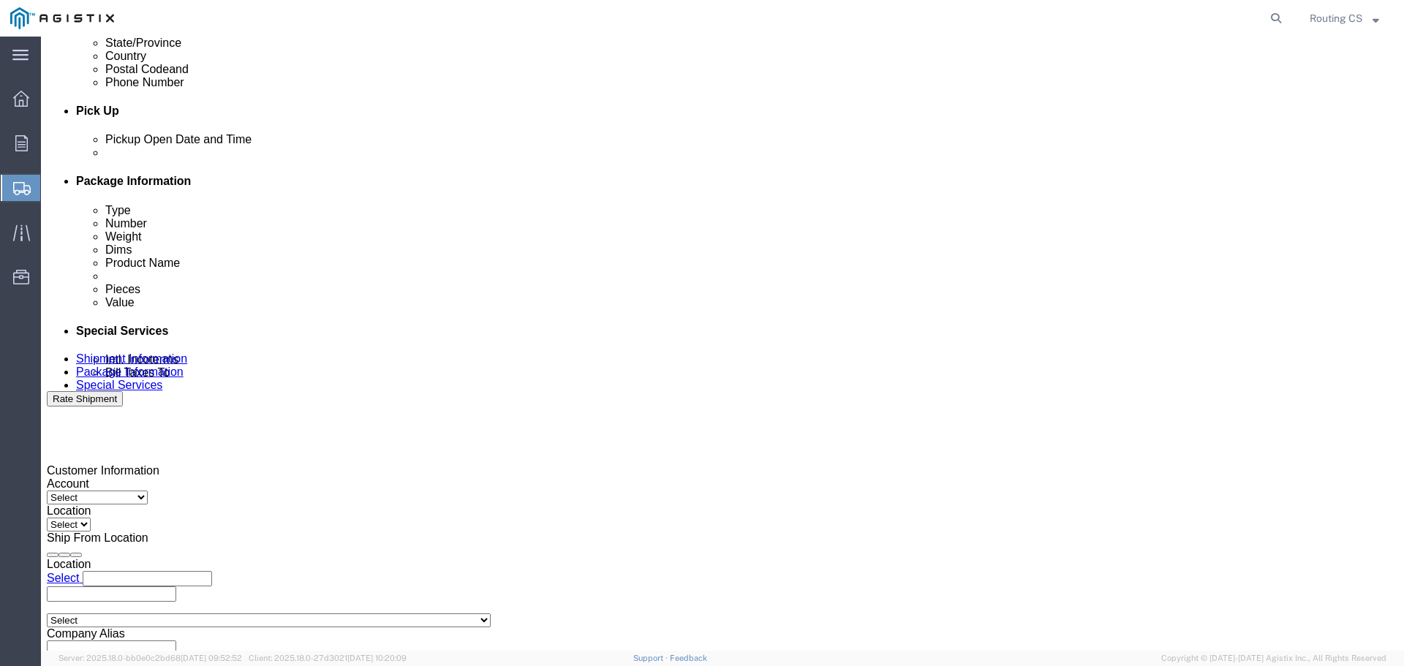
type input "8:00 AM"
click div "Open Time 8:00 AM [DATE] 4:30 PM - [DATE] 4:30 PM Cancel Apply"
click button "Apply"
click div
type input "4:00 PM"
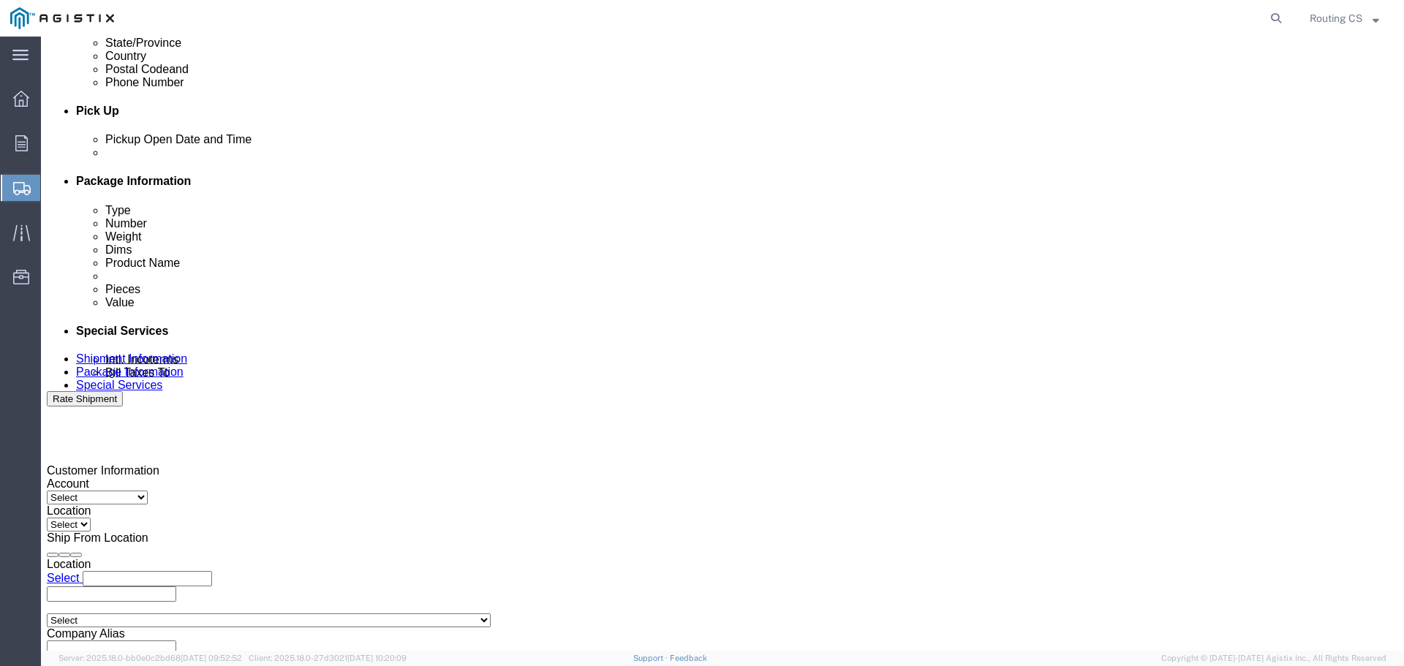
click button "Apply"
click input "text"
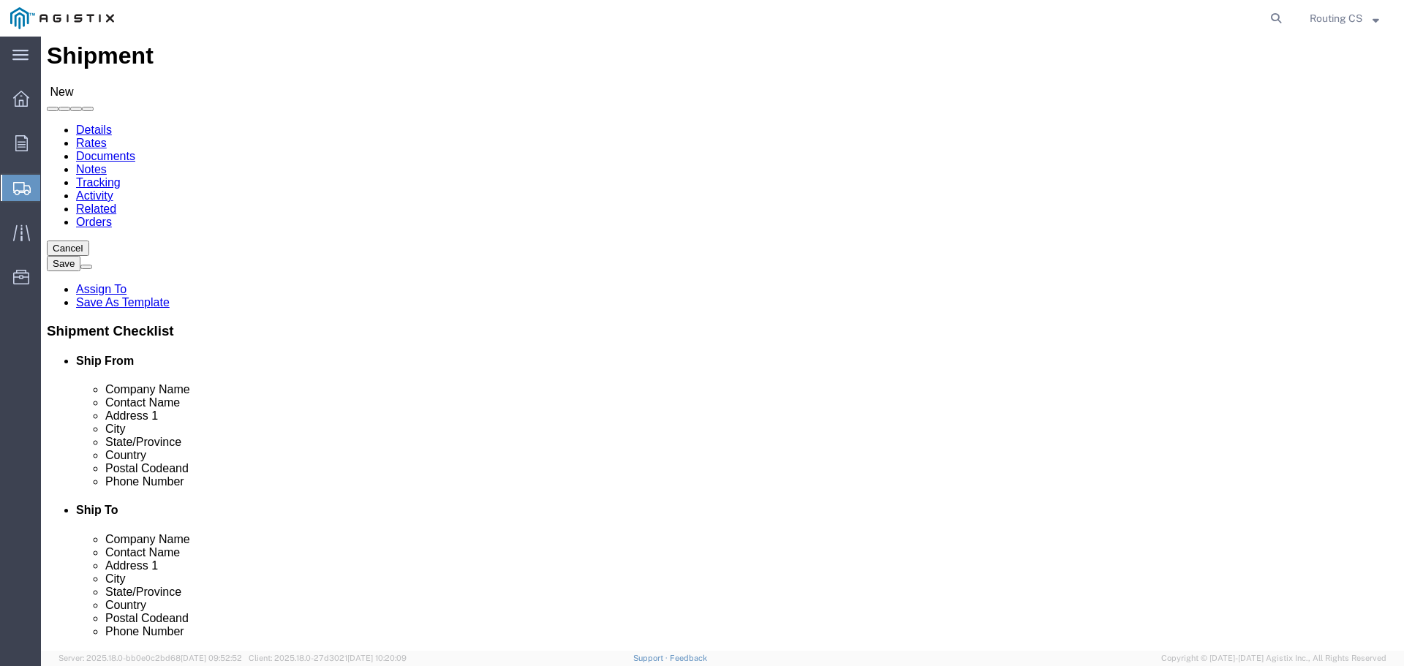
scroll to position [30, 0]
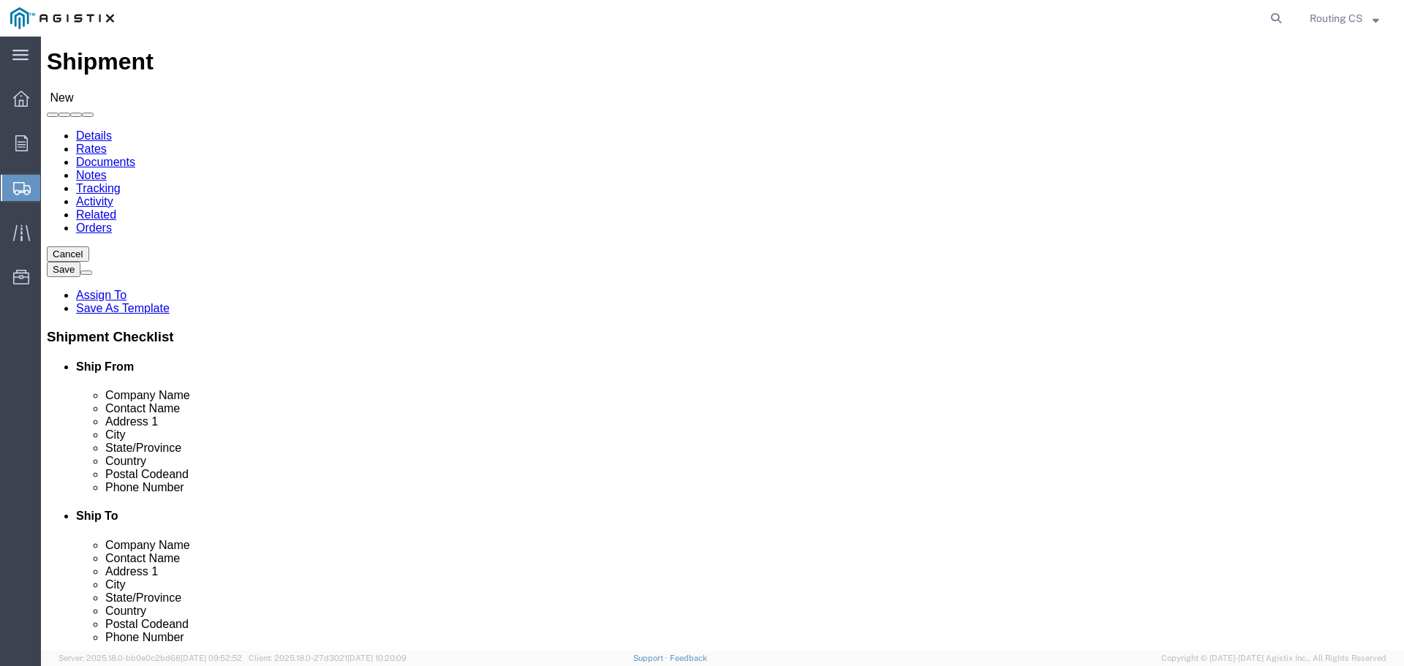
type input "2701233689"
click select "Select Little Giant Ladders PG&E"
select select "9596"
click select "Select Little Giant Ladders PG&E"
select select
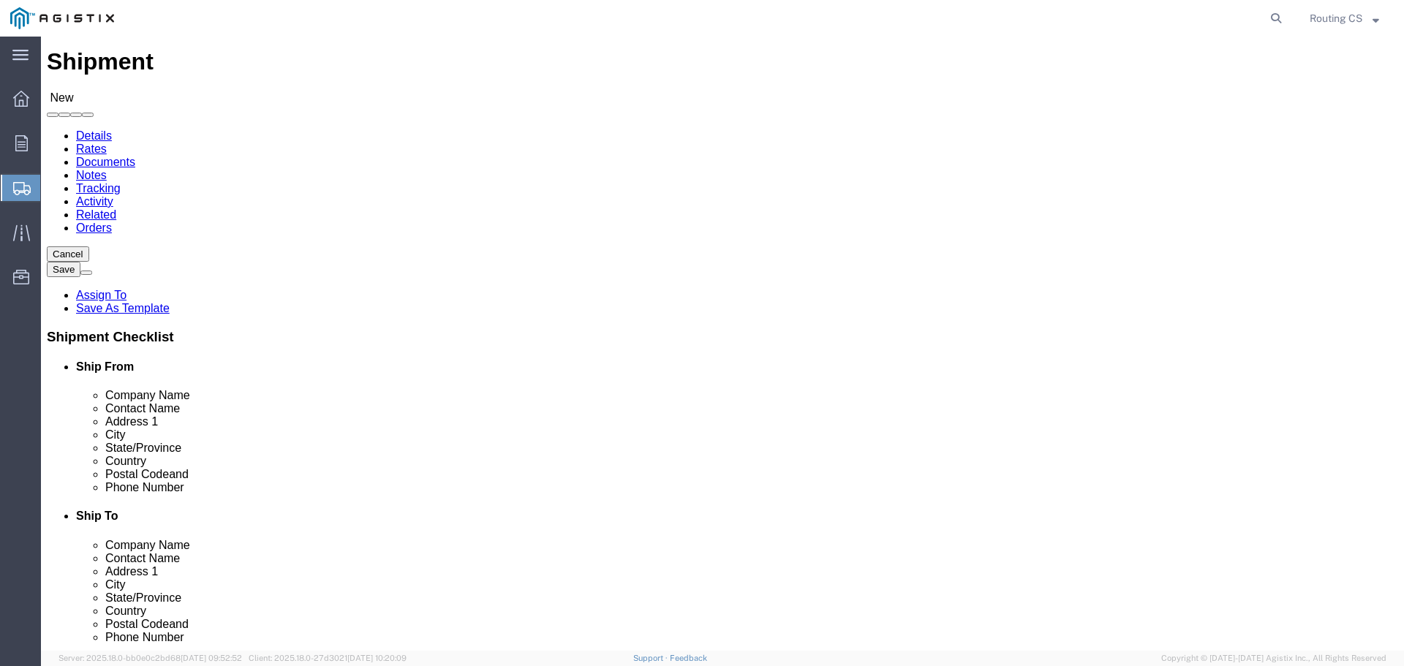
select select
click select "Select All Others [GEOGRAPHIC_DATA] [GEOGRAPHIC_DATA] [GEOGRAPHIC_DATA] [GEOGRA…"
select select "23082"
click select "Select All Others [GEOGRAPHIC_DATA] [GEOGRAPHIC_DATA] [GEOGRAPHIC_DATA] [GEOGRA…"
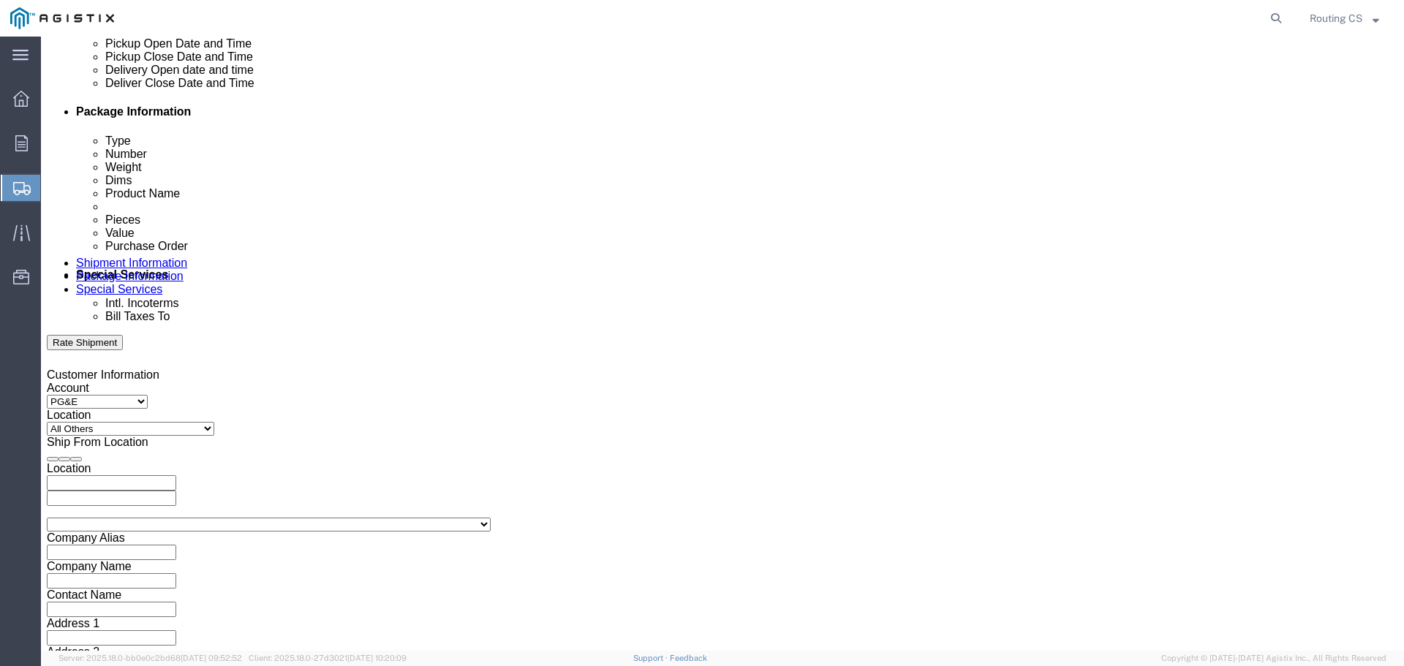
scroll to position [761, 0]
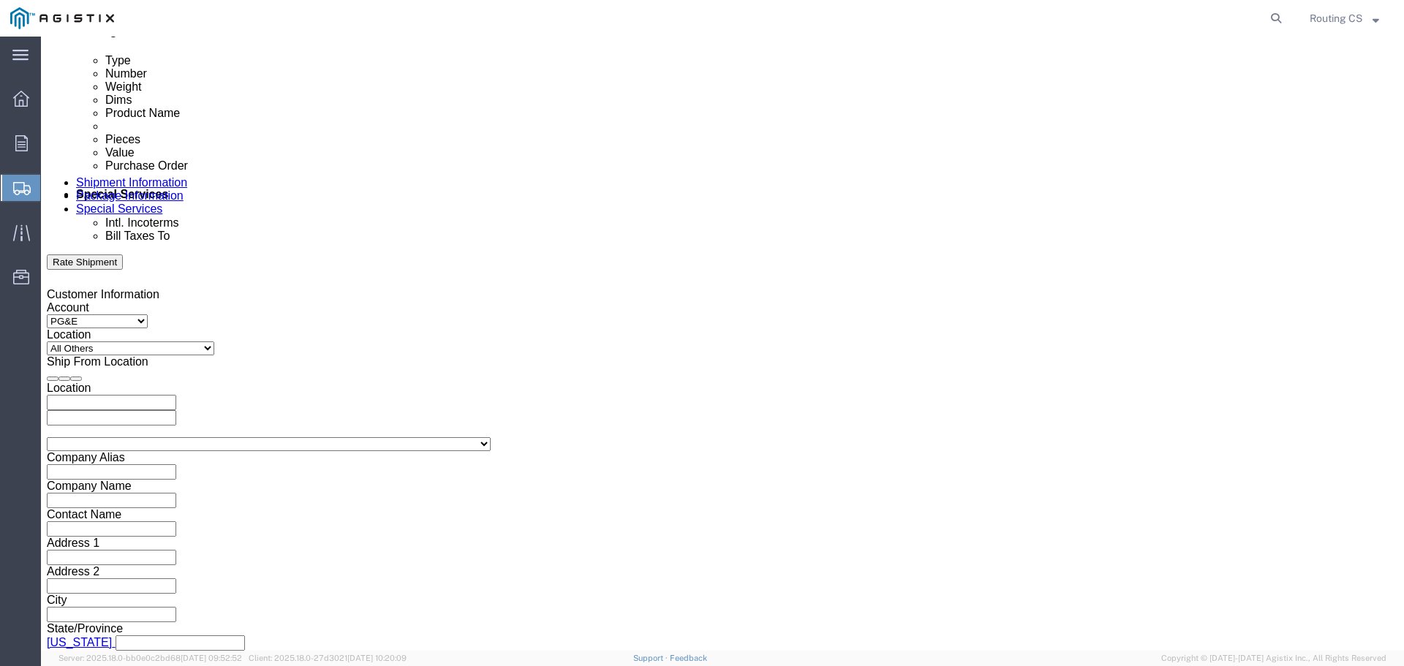
click select "Select Air Less than Truckload Multi-Leg Ocean Freight Rail Small Parcel Truckl…"
select select "LTL"
click select "Select Air Less than Truckload Multi-Leg Ocean Freight Rail Small Parcel Truckl…"
click button "Continue"
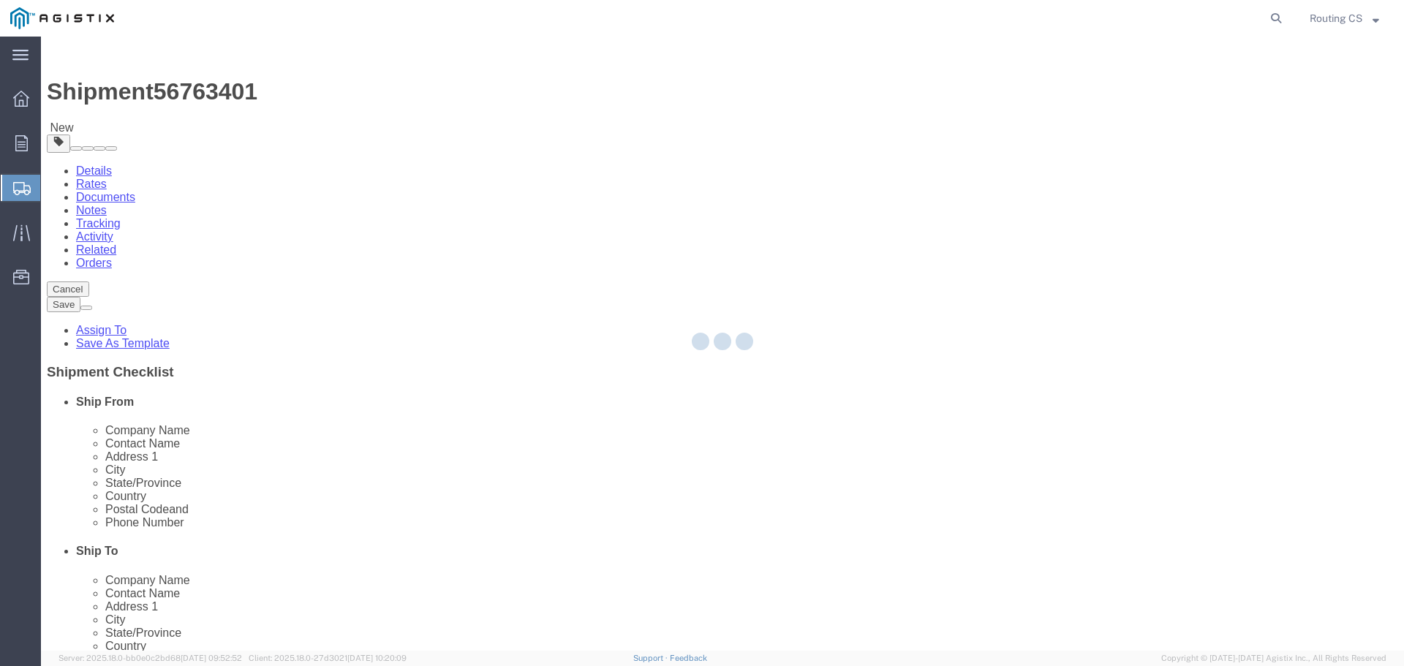
select select "CBOX"
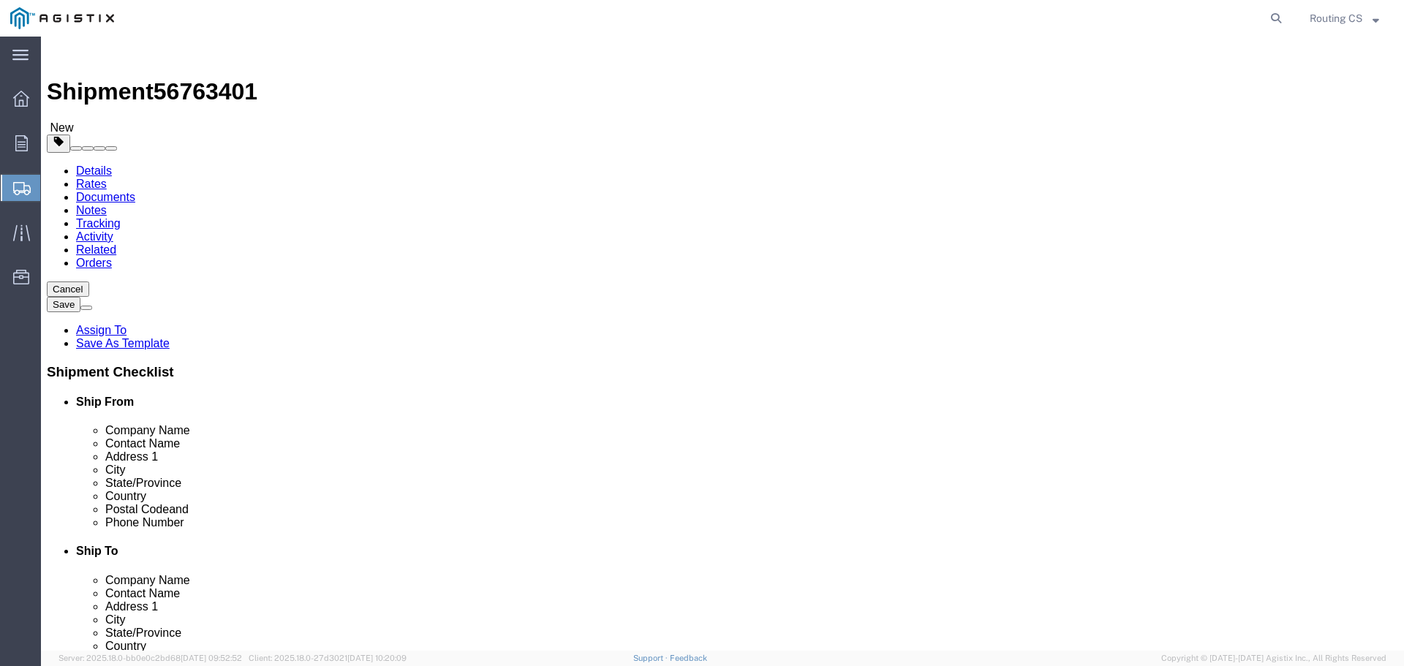
drag, startPoint x: 207, startPoint y: 304, endPoint x: 230, endPoint y: 274, distance: 37.6
click div "Package Type Select Bulk Bundle(s) Cardboard Box(es) Carton(s) Crate(s) Drum(s)…"
type input "152"
type input "19"
type input "7"
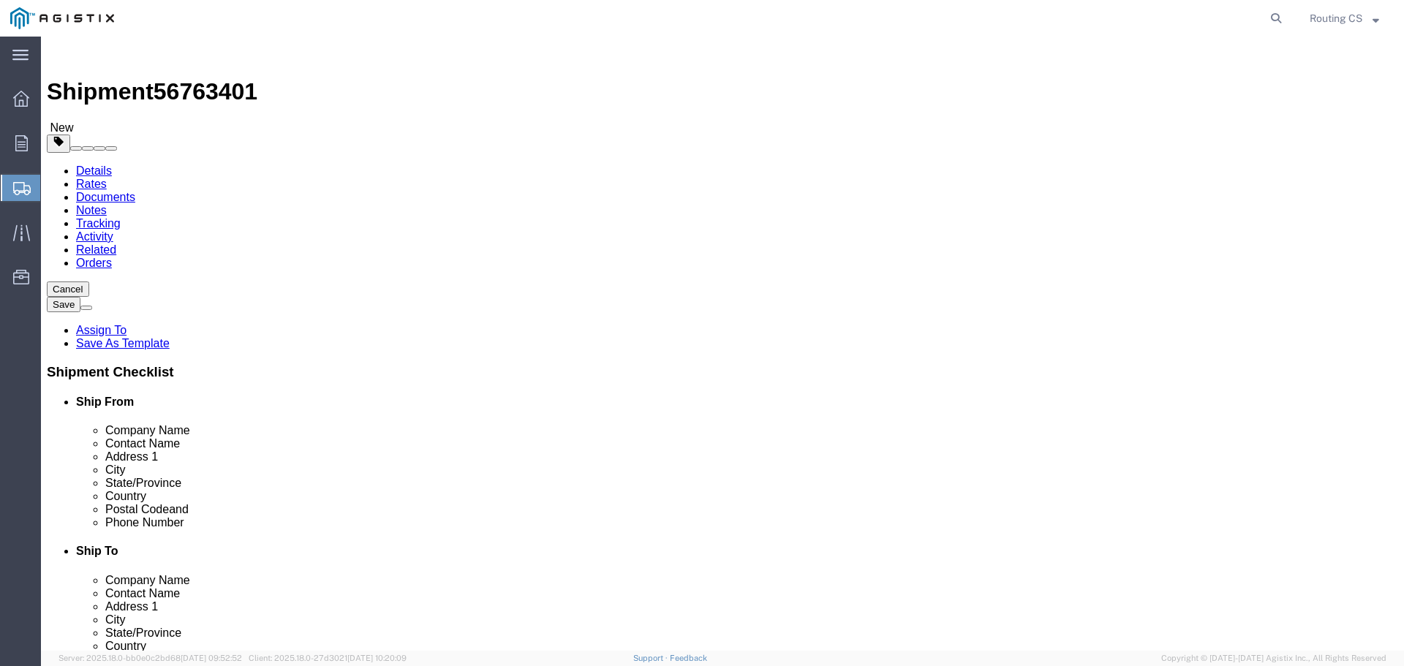
type input "49"
click link "Add Content"
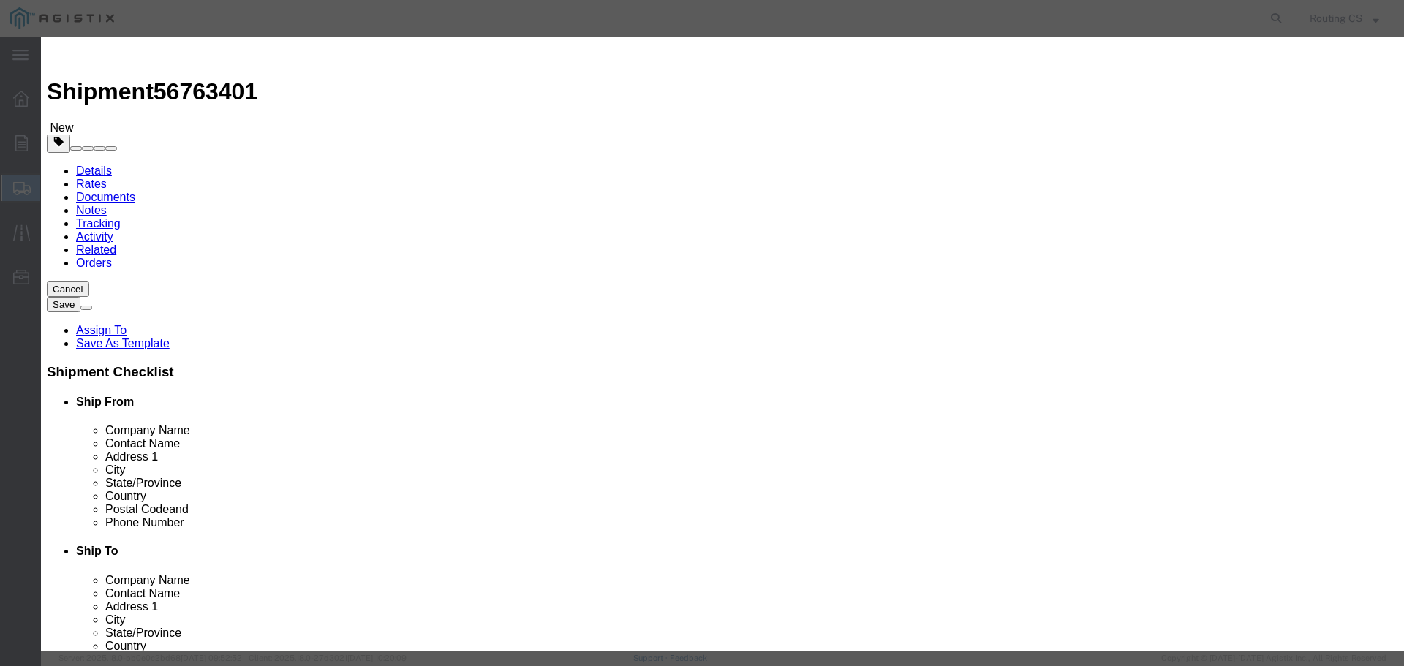
click input "text"
type input "LADDER"
type input "1"
type input "346"
select select "USD"
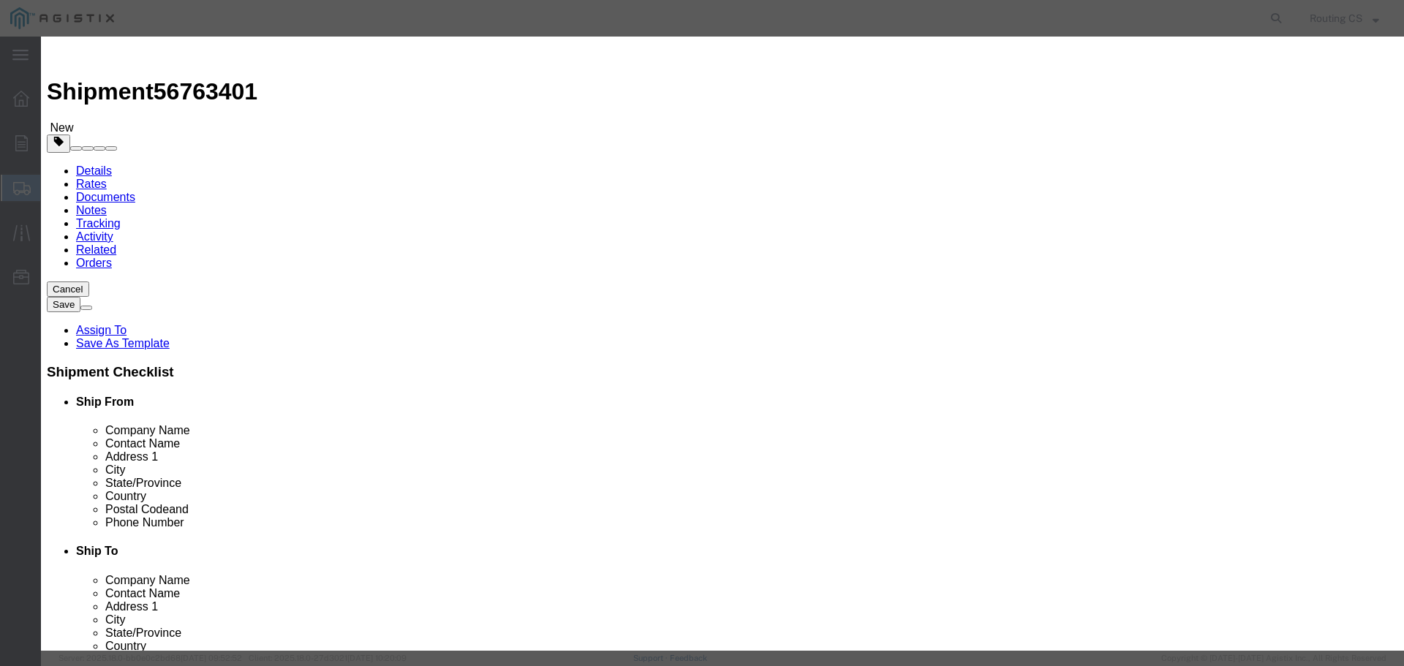
click select "Select 50 55 60 65 70 85 92.5 100 125 175 250 300 400"
select select "175"
click select "Select 50 55 60 65 70 85 92.5 100 125 175 250 300 400"
click button "Save & Close"
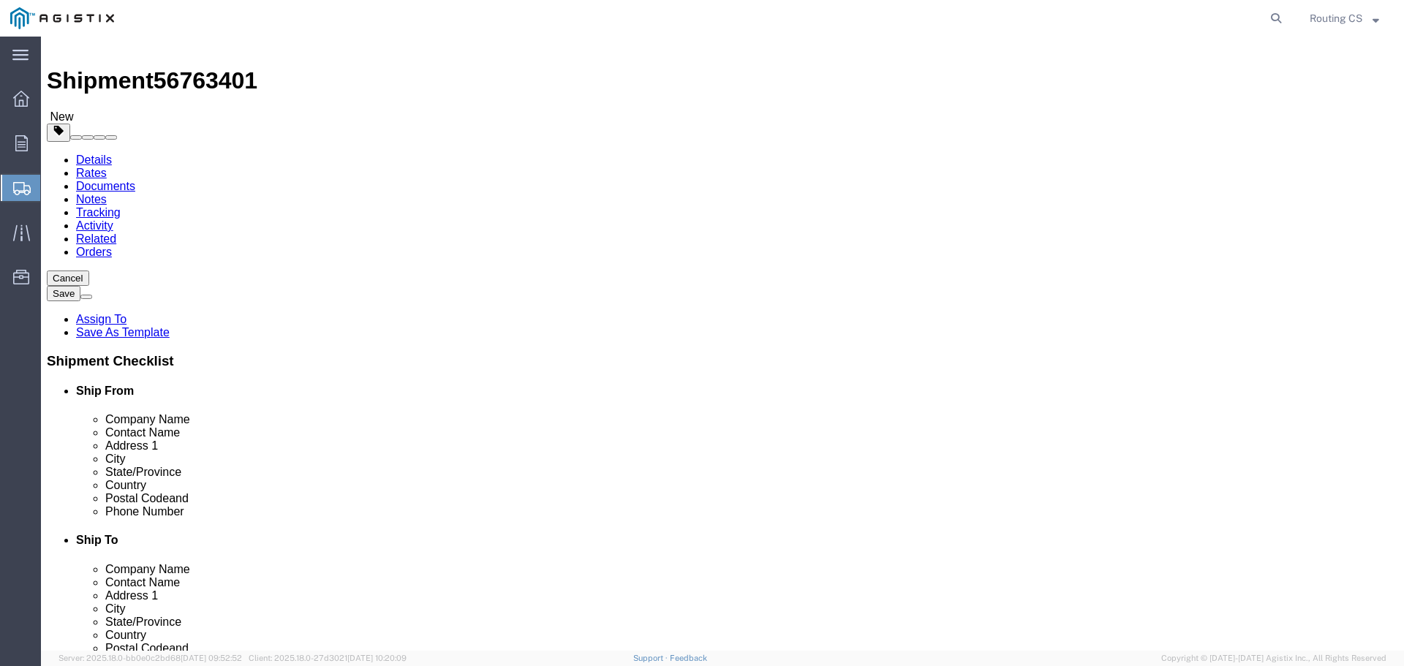
scroll to position [14, 0]
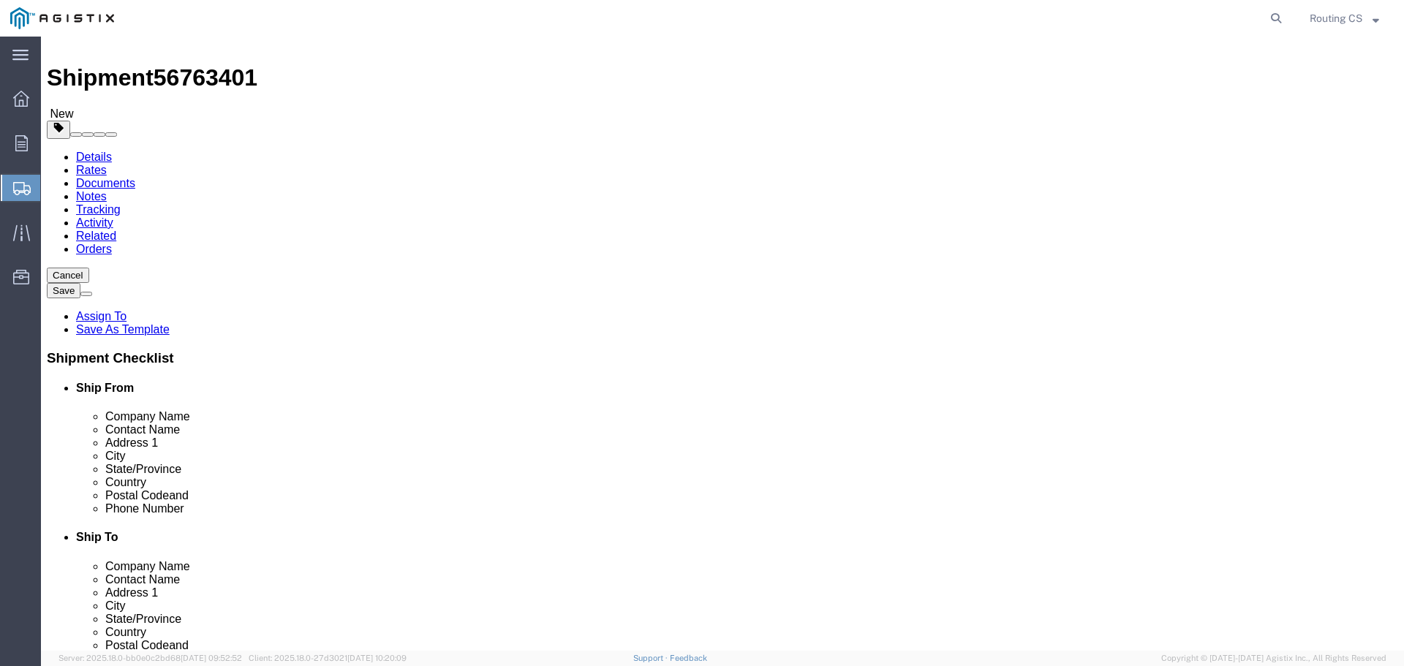
click button "Rate Shipment"
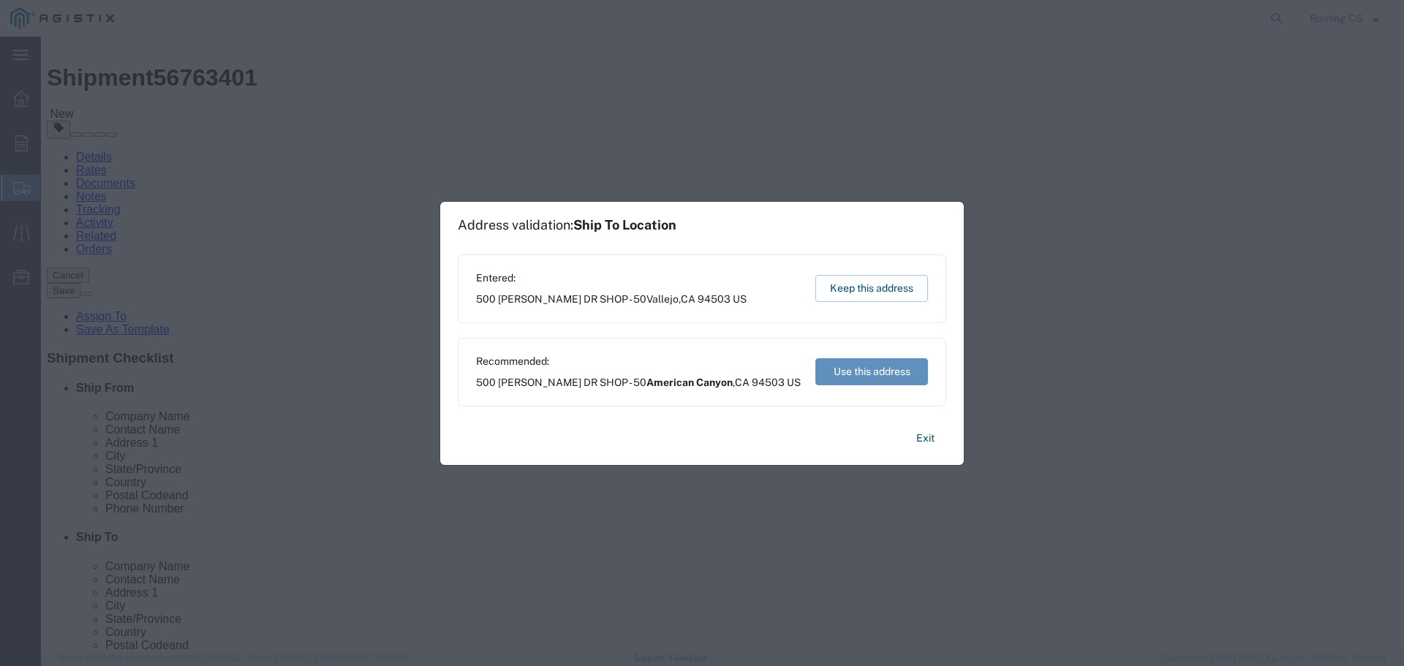
click at [865, 377] on button "Use this address" at bounding box center [871, 371] width 113 height 27
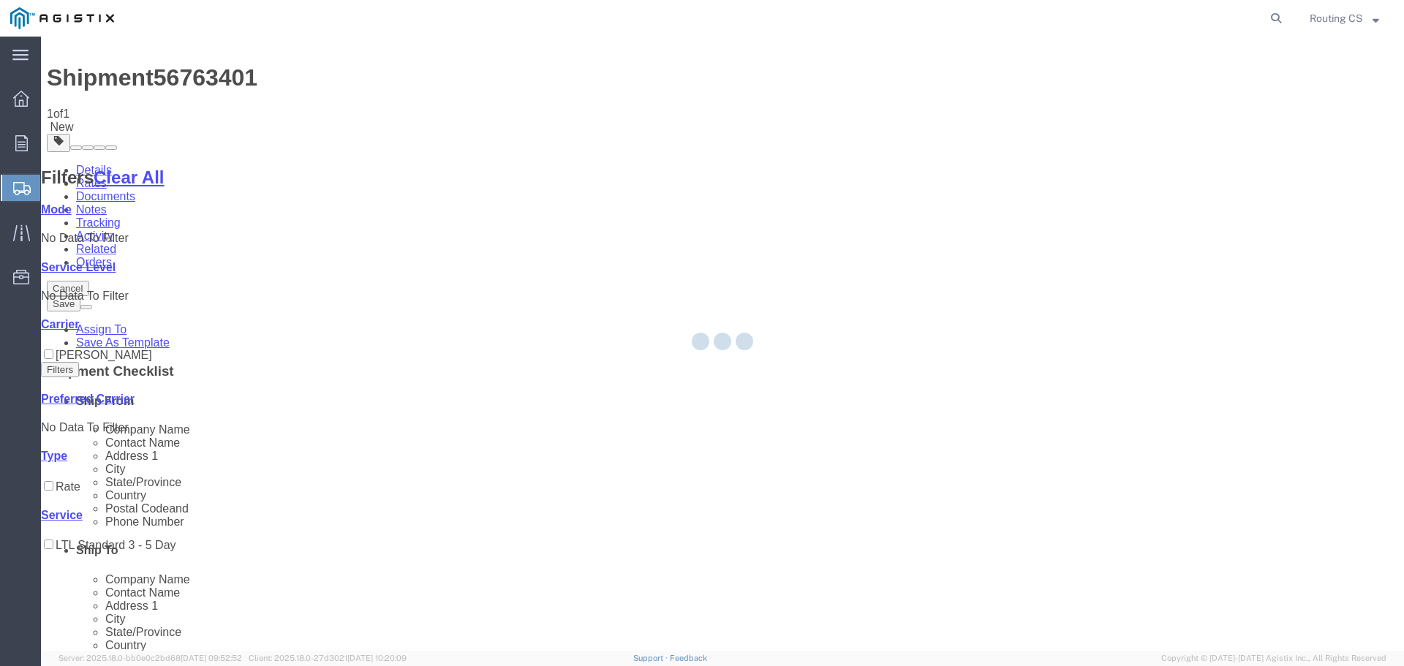
scroll to position [0, 0]
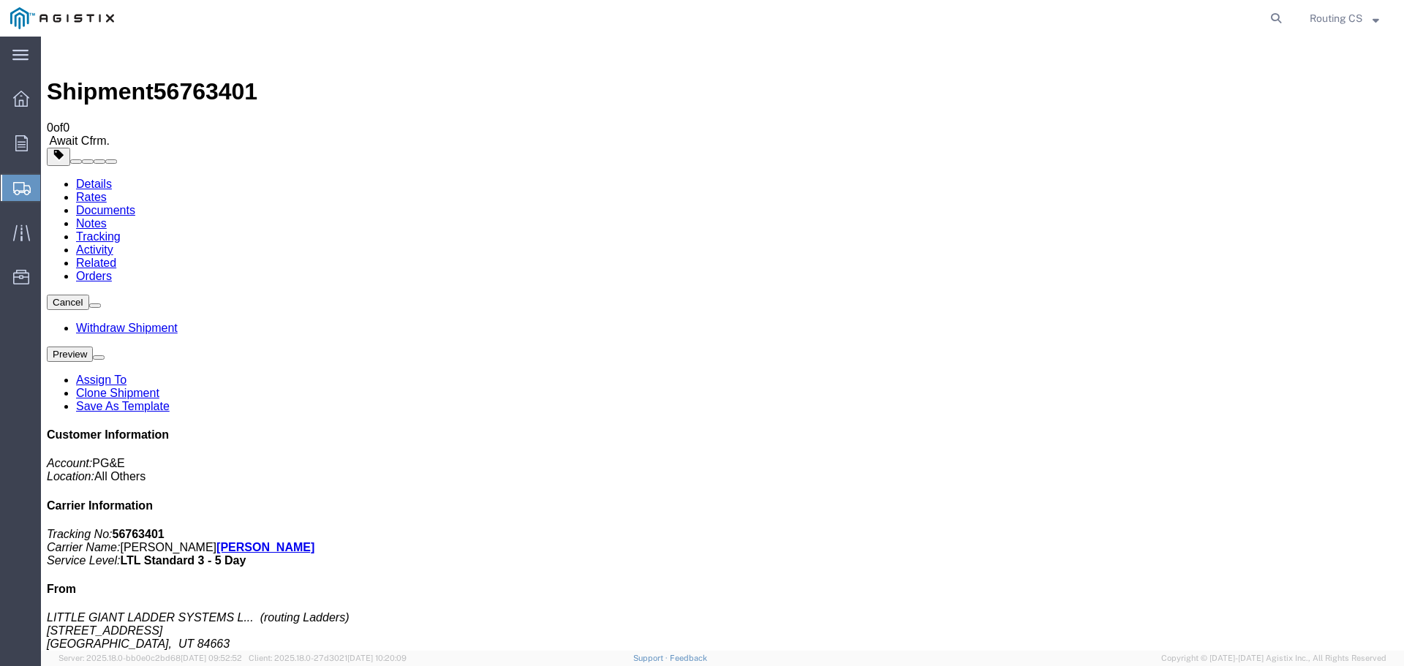
click at [0, 0] on span "Create Shipment" at bounding box center [0, 0] width 0 height 0
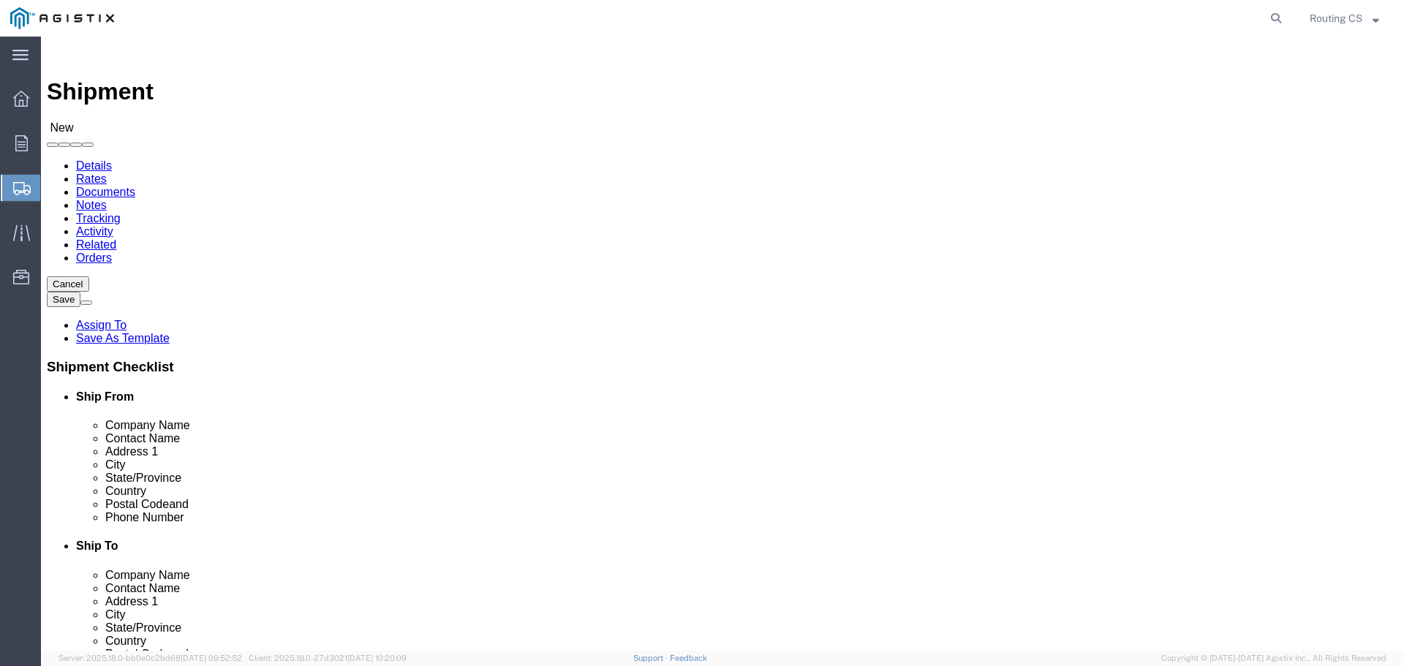
click select "Select Little Giant Ladders PG&E"
select select "9596"
click select "Select Little Giant Ladders PG&E"
select select
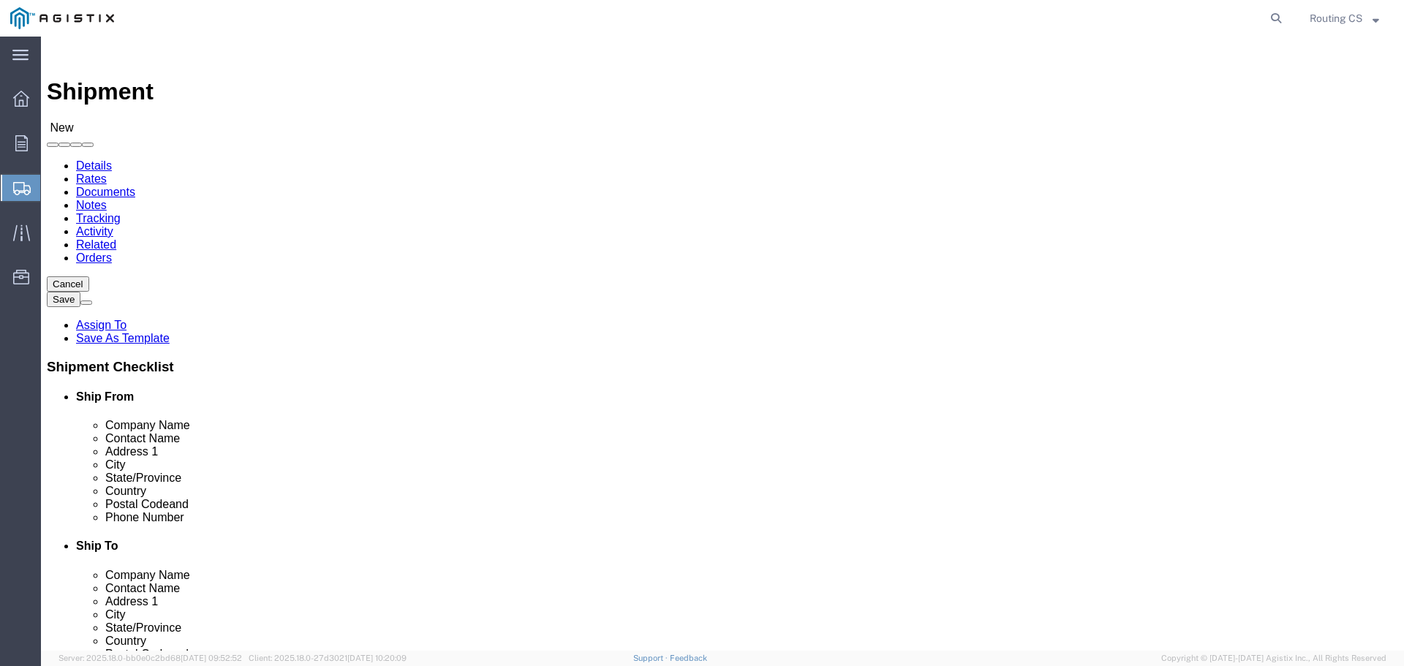
click select "Select"
select select "23082"
click select "Select All Others [GEOGRAPHIC_DATA] [GEOGRAPHIC_DATA] [GEOGRAPHIC_DATA] [GEOGRA…"
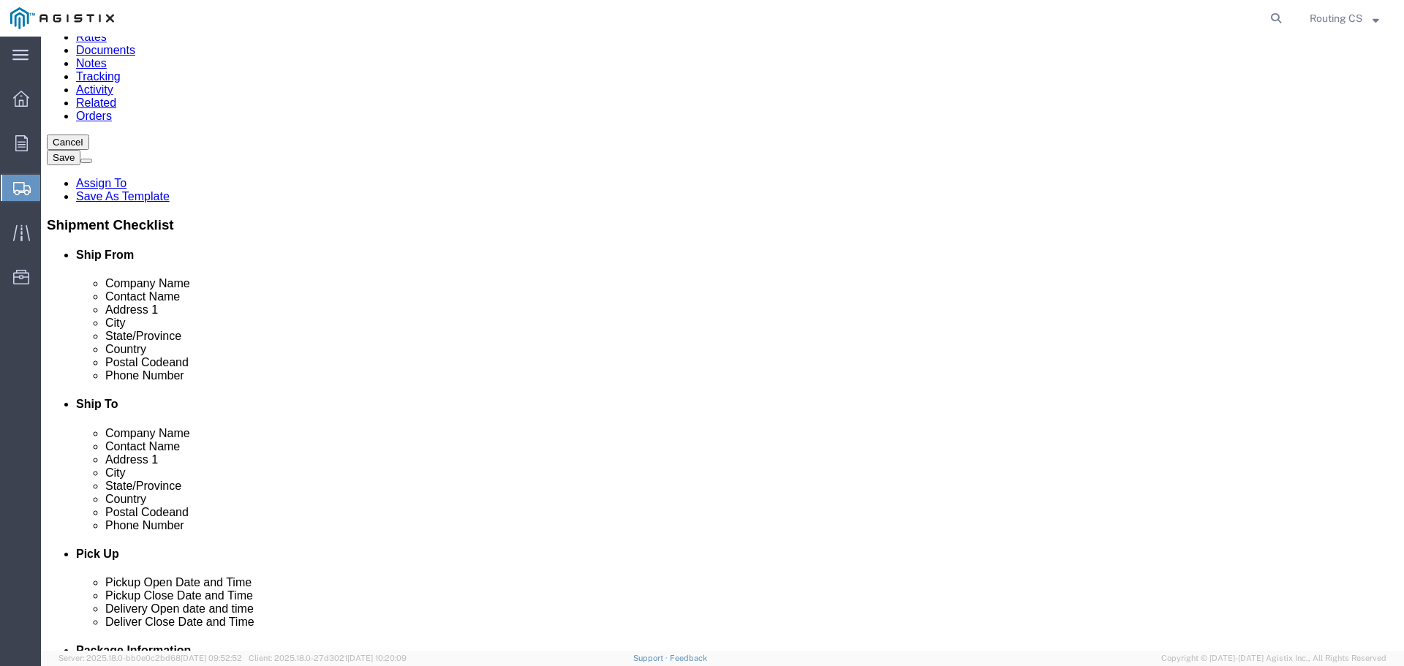
scroll to position [146, 0]
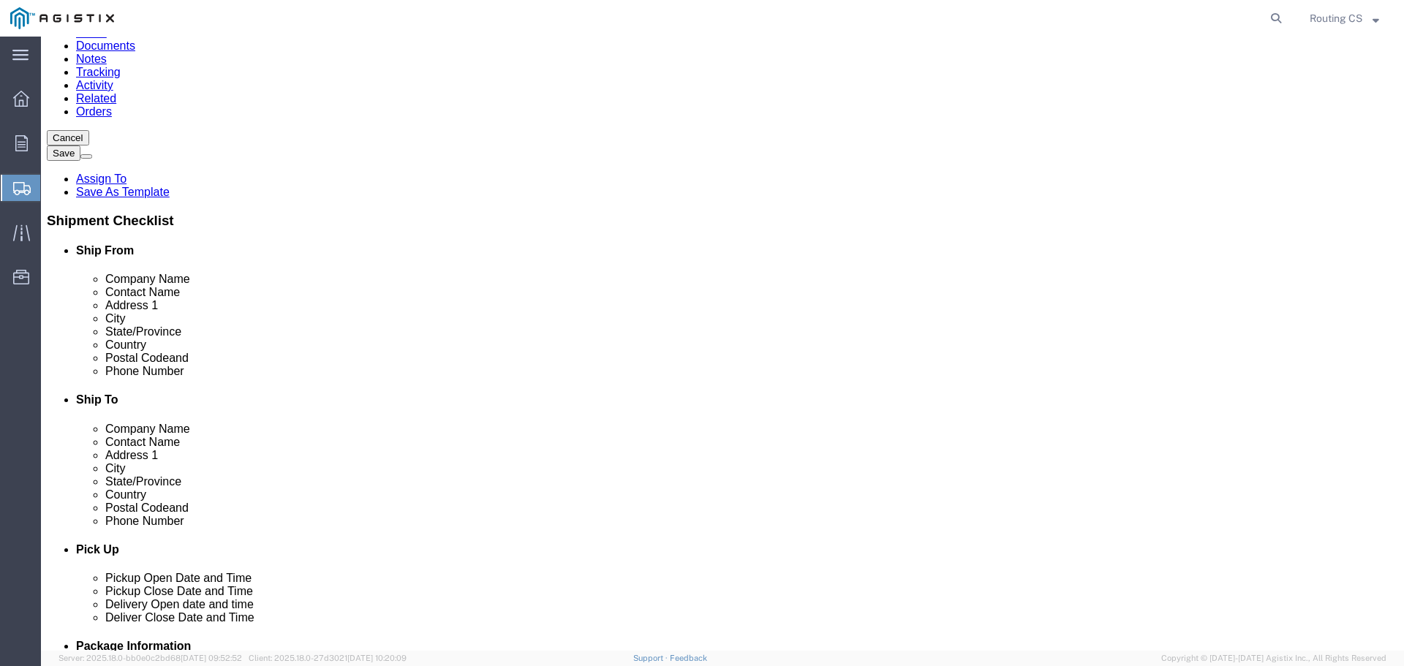
click span
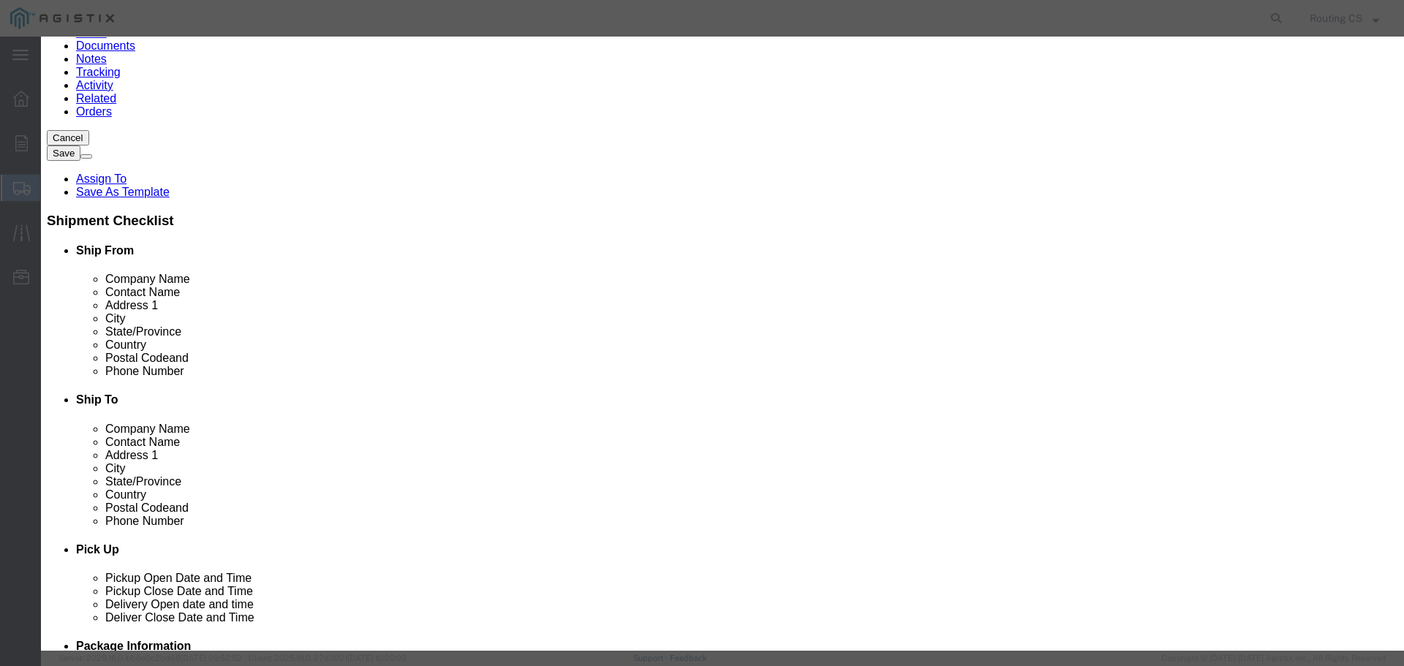
click select "Search by Address Book Name City Company Name Contact Name Country CustomerAlia…"
select select "zip"
click select "Search by Address Book Name City Company Name Contact Name Country CustomerAlia…"
click input "text"
type input "84663"
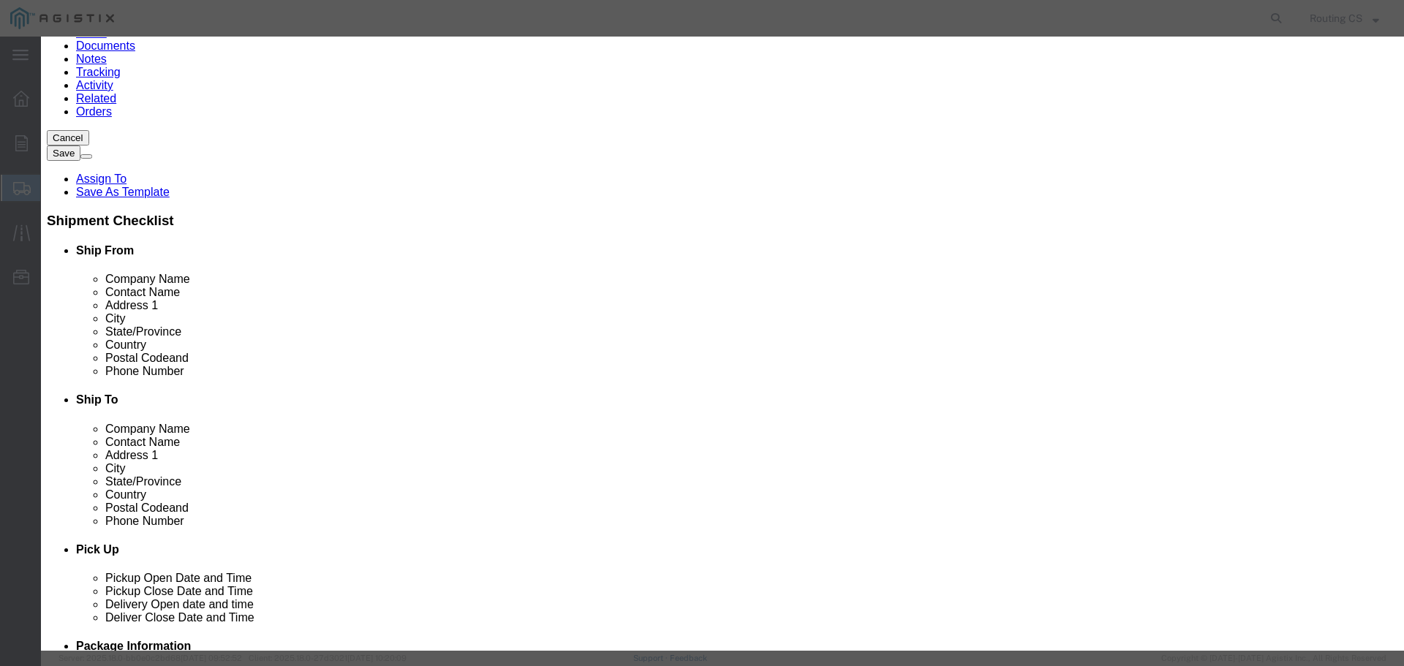
click icon "button"
click button "Select"
select select "UT"
drag, startPoint x: 540, startPoint y: 129, endPoint x: 439, endPoint y: 129, distance: 100.9
click div "Search by Address Book Name City Company Name Contact Name Country CustomerAlia…"
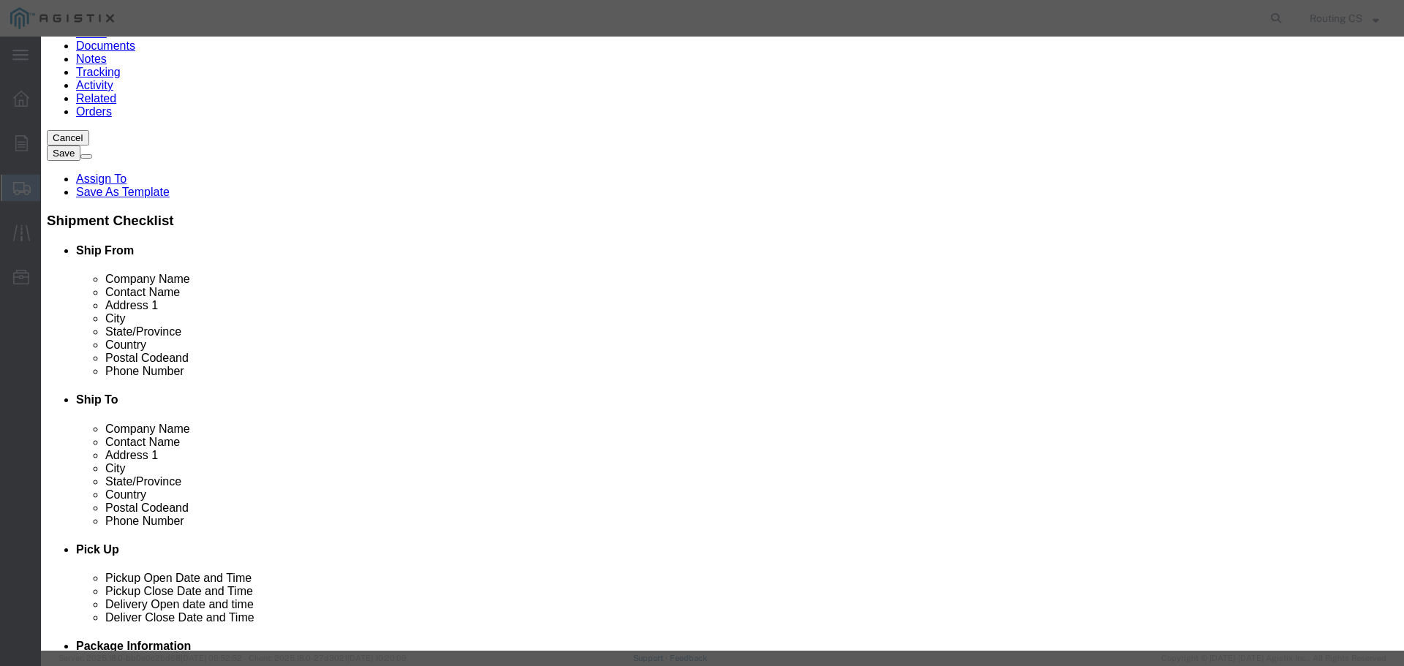
type input "95695"
click button "button"
click button "Select"
select select "CA"
click button "Close"
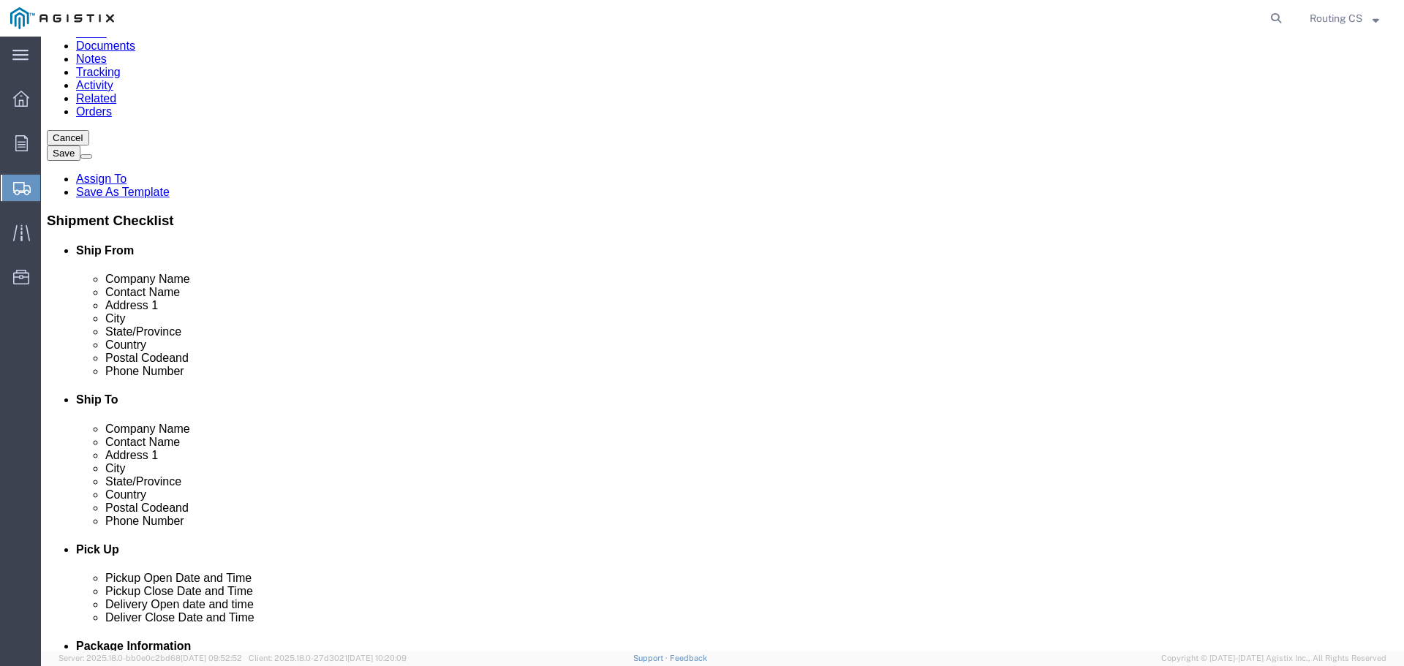
click input "text"
type input "NICK DEL LA PAZ"
type input "[STREET_ADDRESS][US_STATE]"
type input "Woodland"
type input "95695-2776"
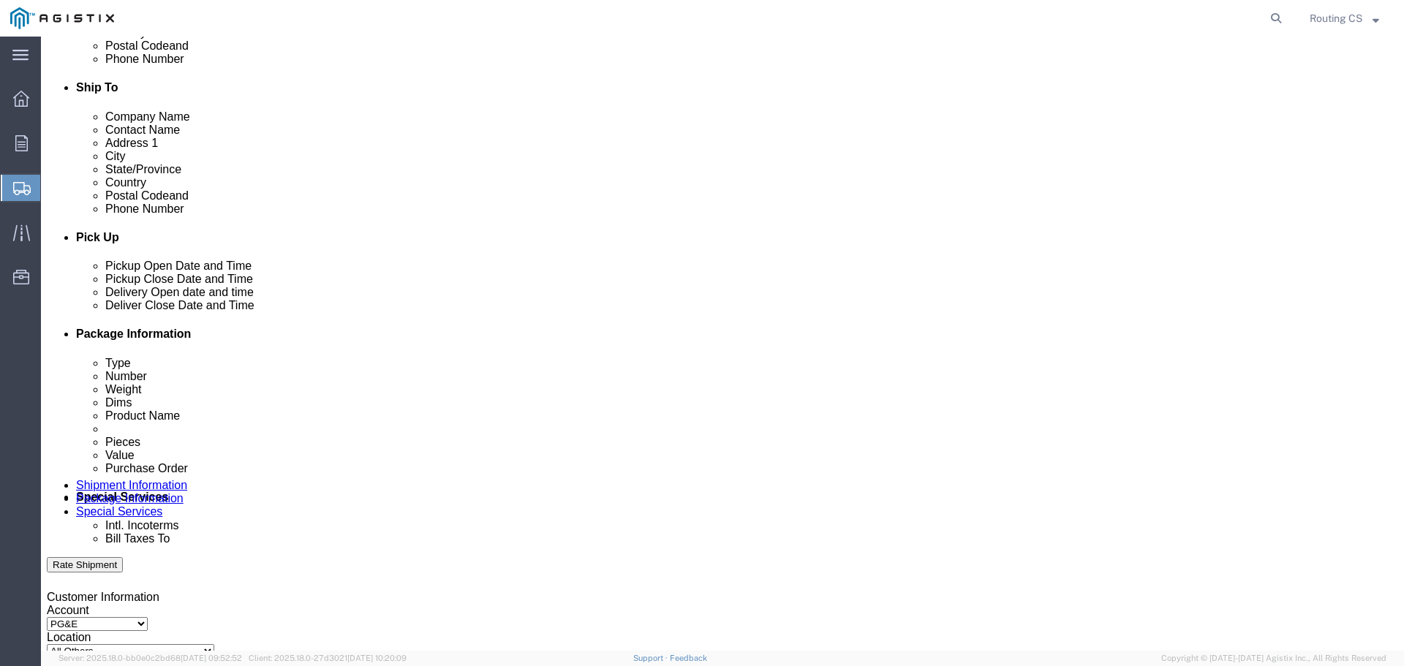
scroll to position [585, 0]
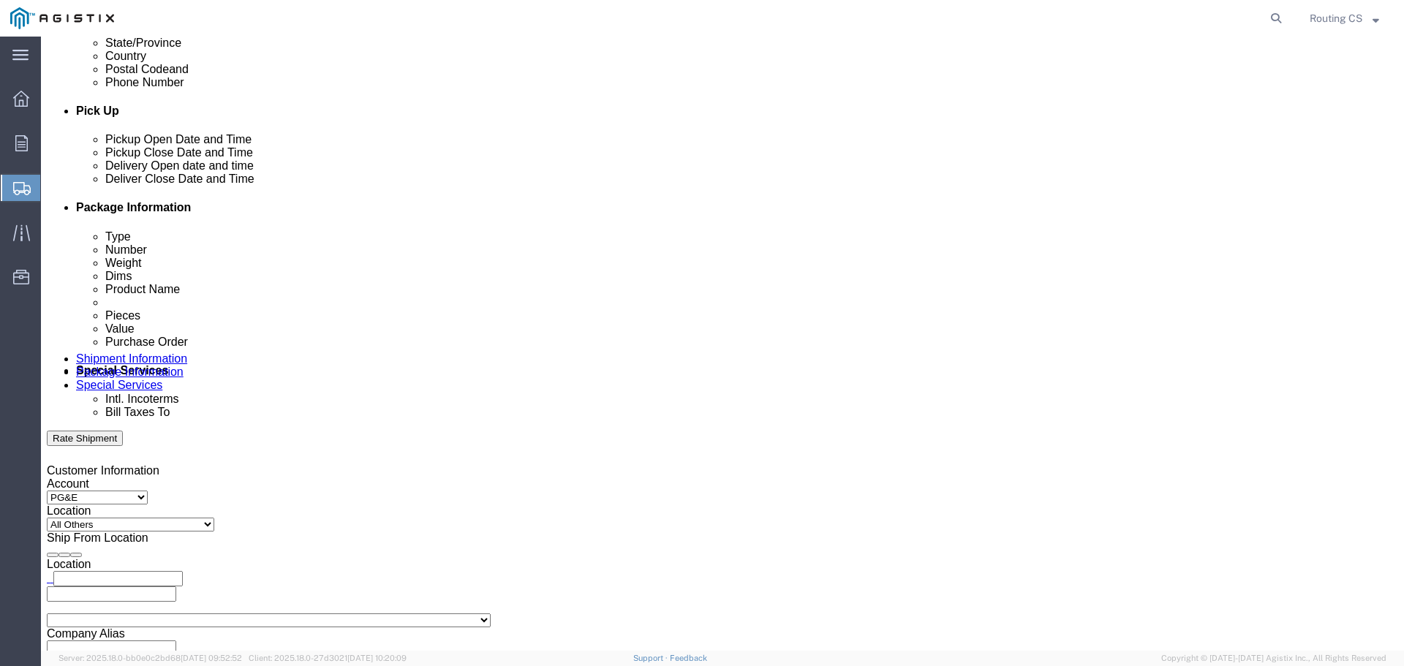
type input "9253130360"
click div "[DATE] 12:00 PM"
click input "12:00 PM"
type input "8:00 AM"
click button "Apply"
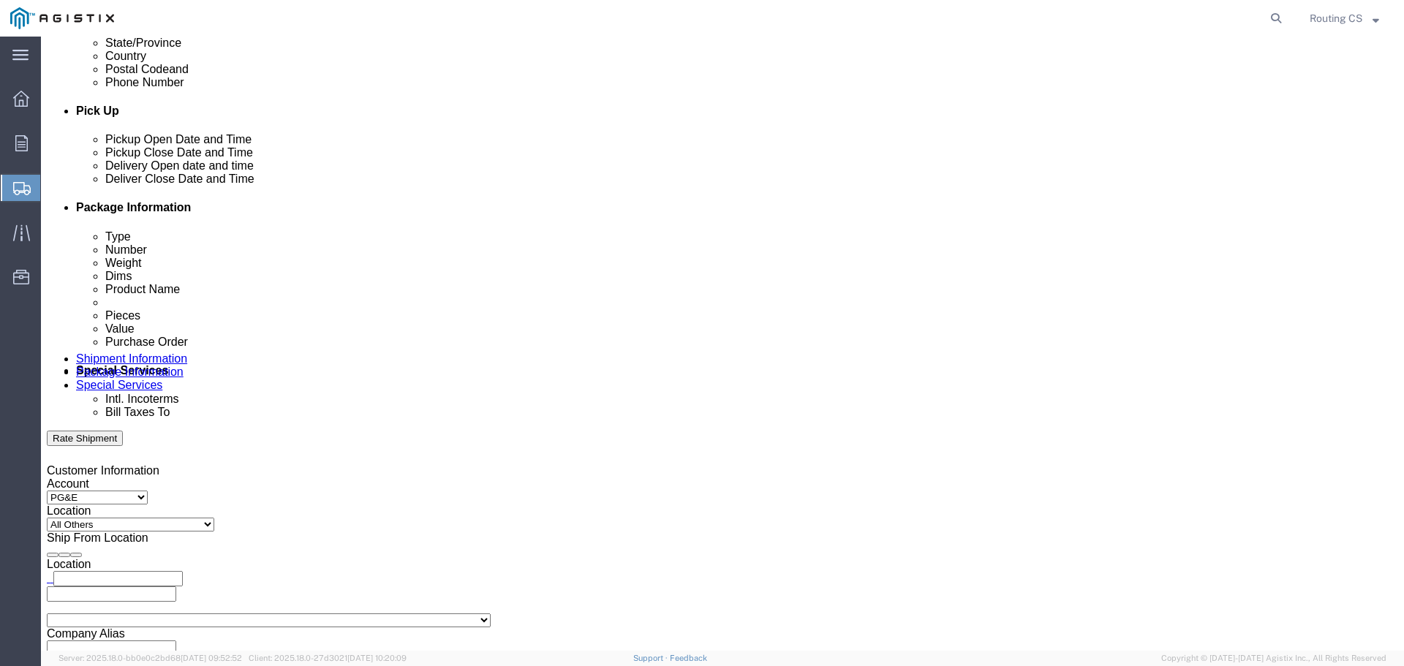
click div "[DATE] 9:00 AM"
type input "3:30 PM"
click button "Apply"
click div
click input "4:30 PM"
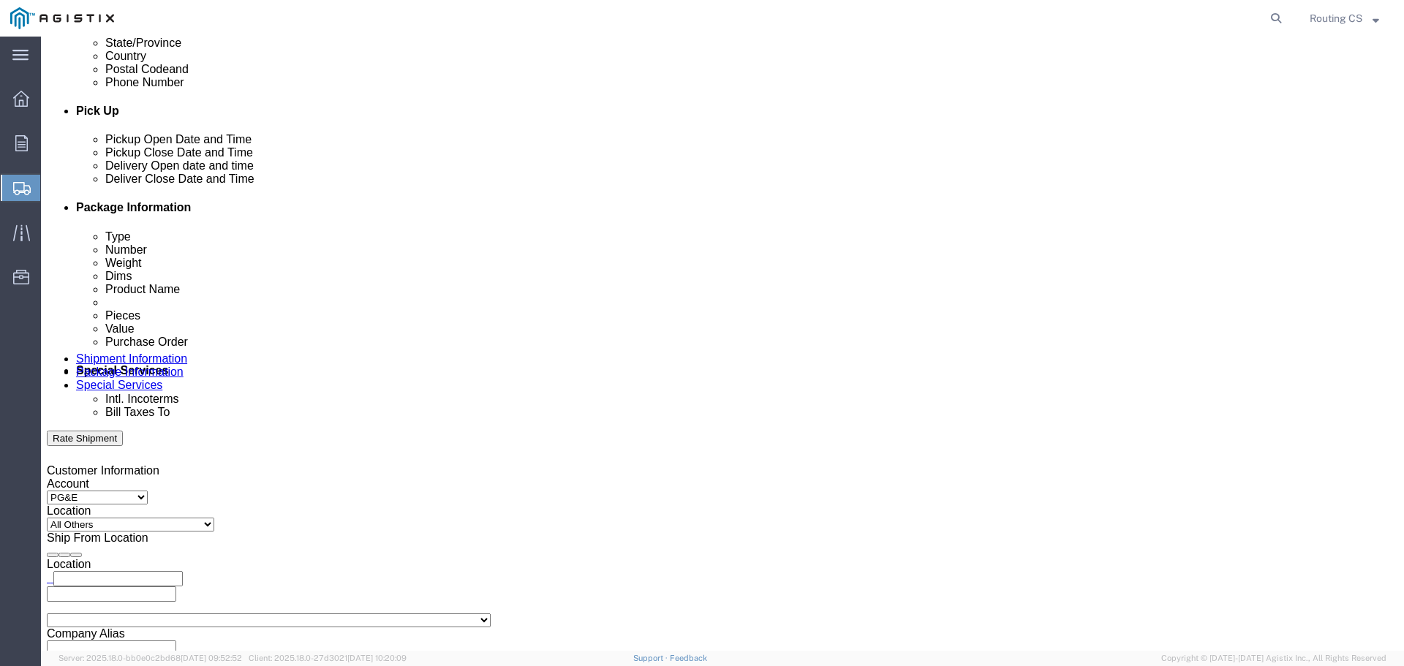
type input "8:00 AM"
click button "Apply"
click div
type input "4:00 PM"
click button "Apply"
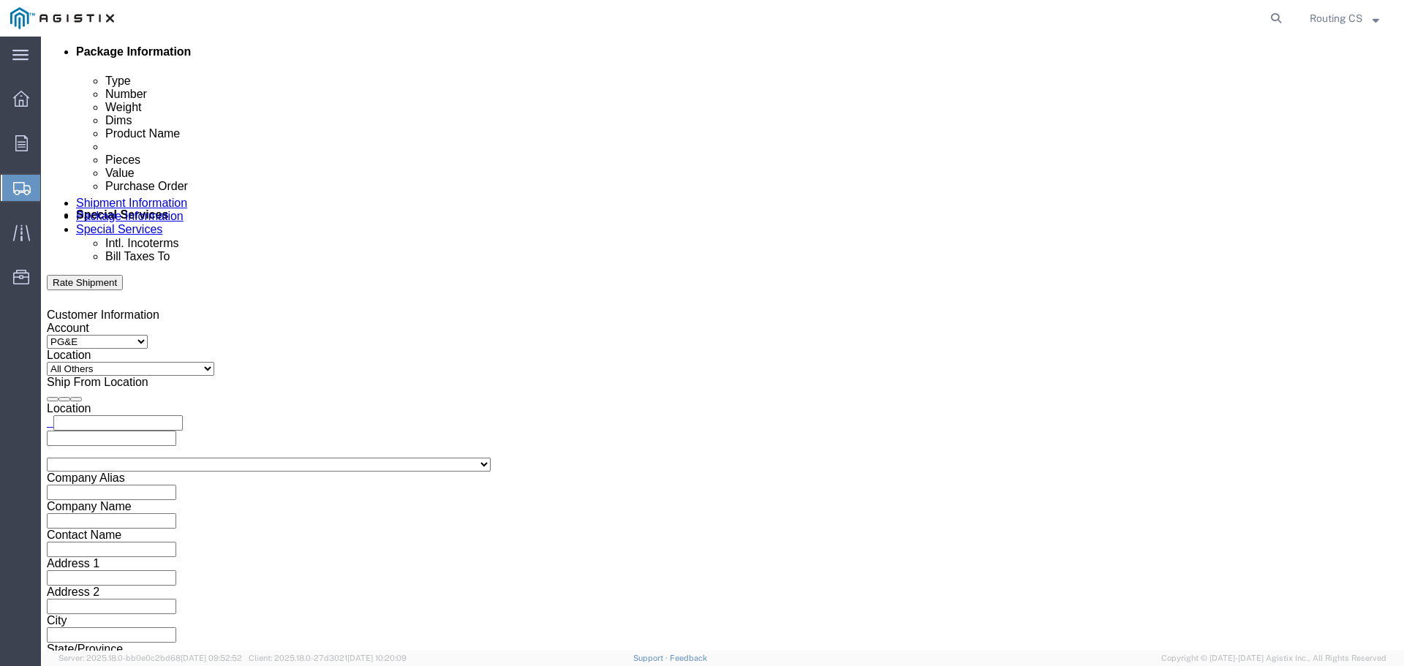
scroll to position [761, 0]
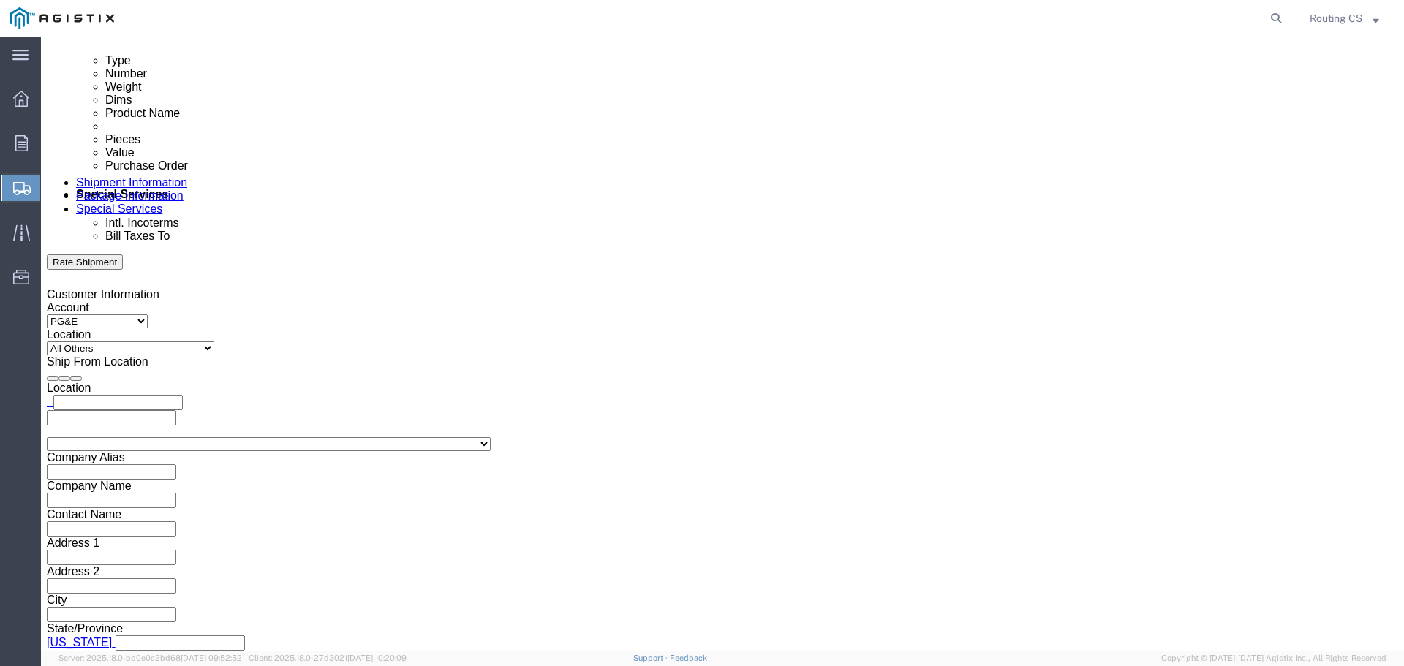
click input "text"
type input "2701237994"
click select "Select Air Less than Truckload Multi-Leg Ocean Freight Rail Small Parcel Truckl…"
select select "LTL"
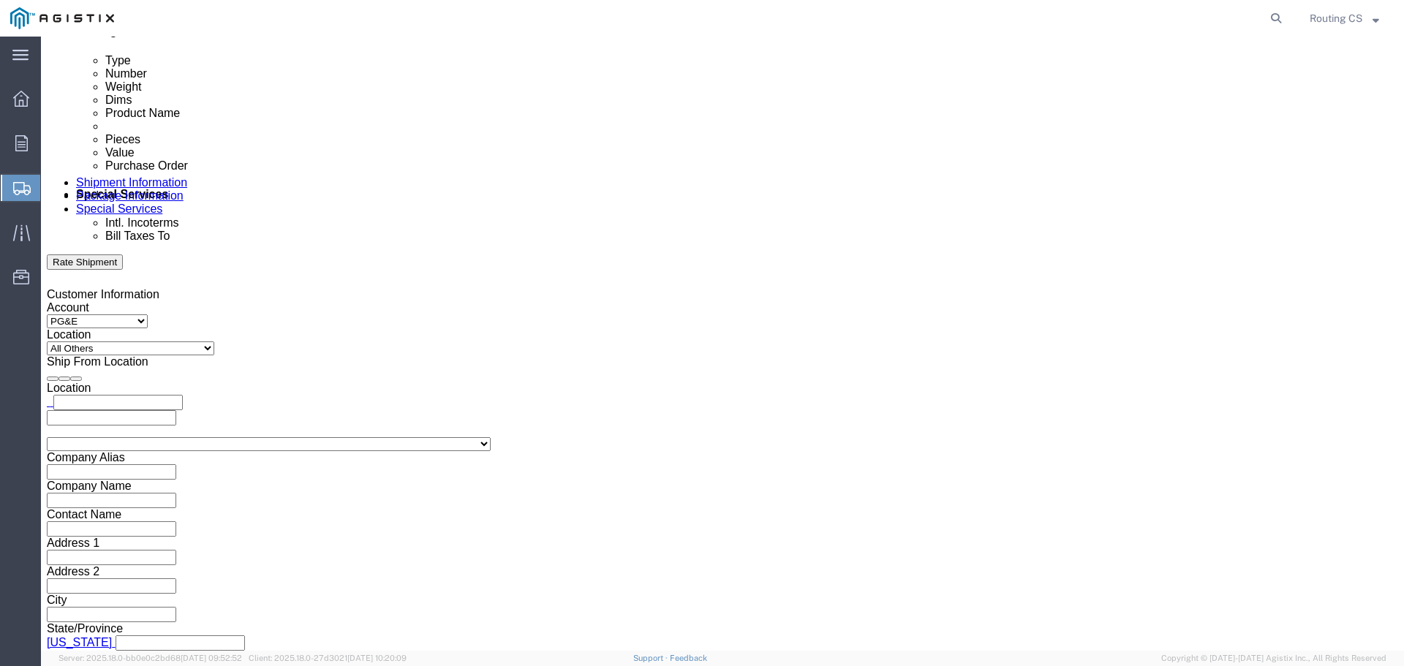
click select "Select Air Less than Truckload Multi-Leg Ocean Freight Rail Small Parcel Truckl…"
click button "Continue"
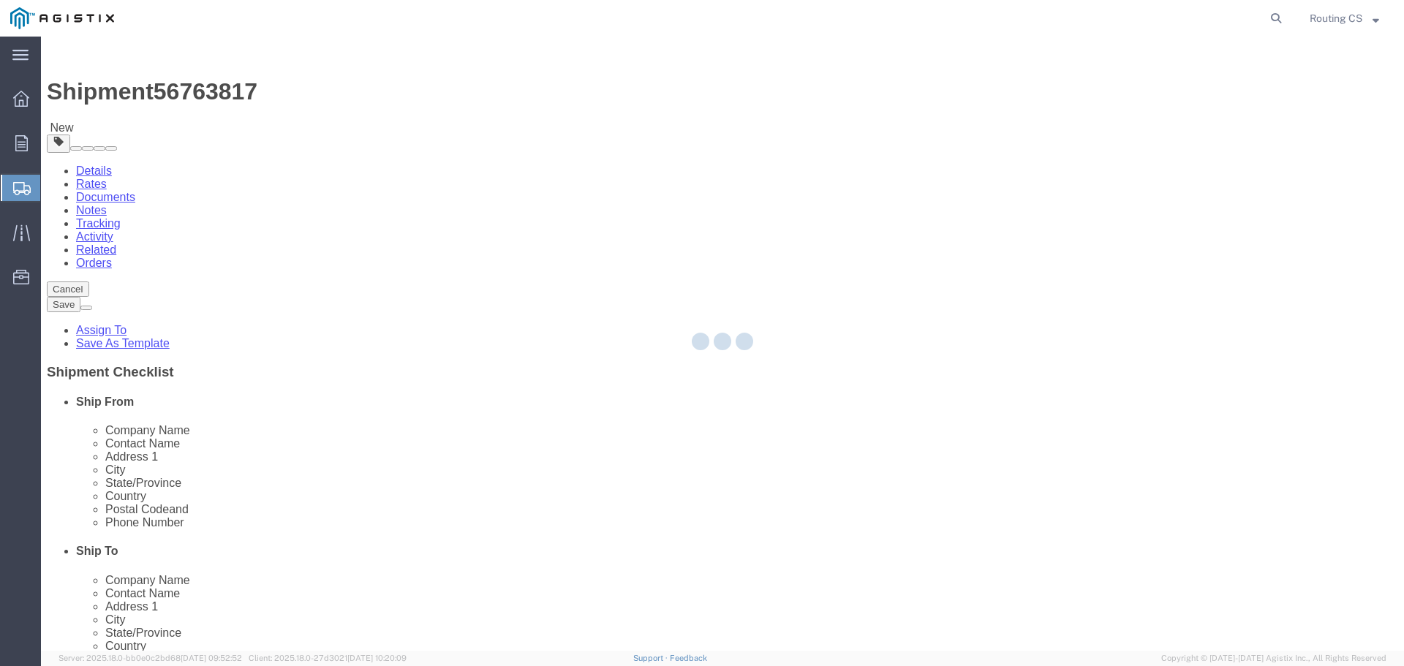
select select "CBOX"
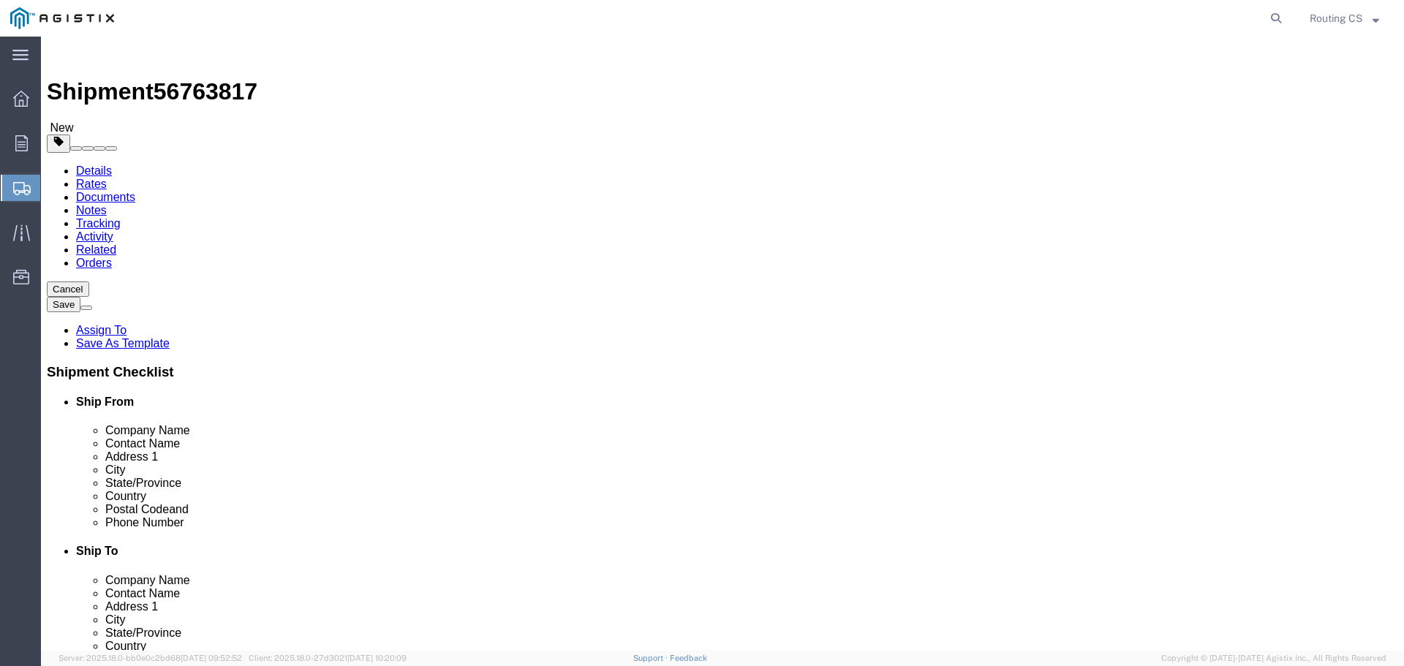
click input "text"
type input "75"
type input "23"
type input "5"
type input "23"
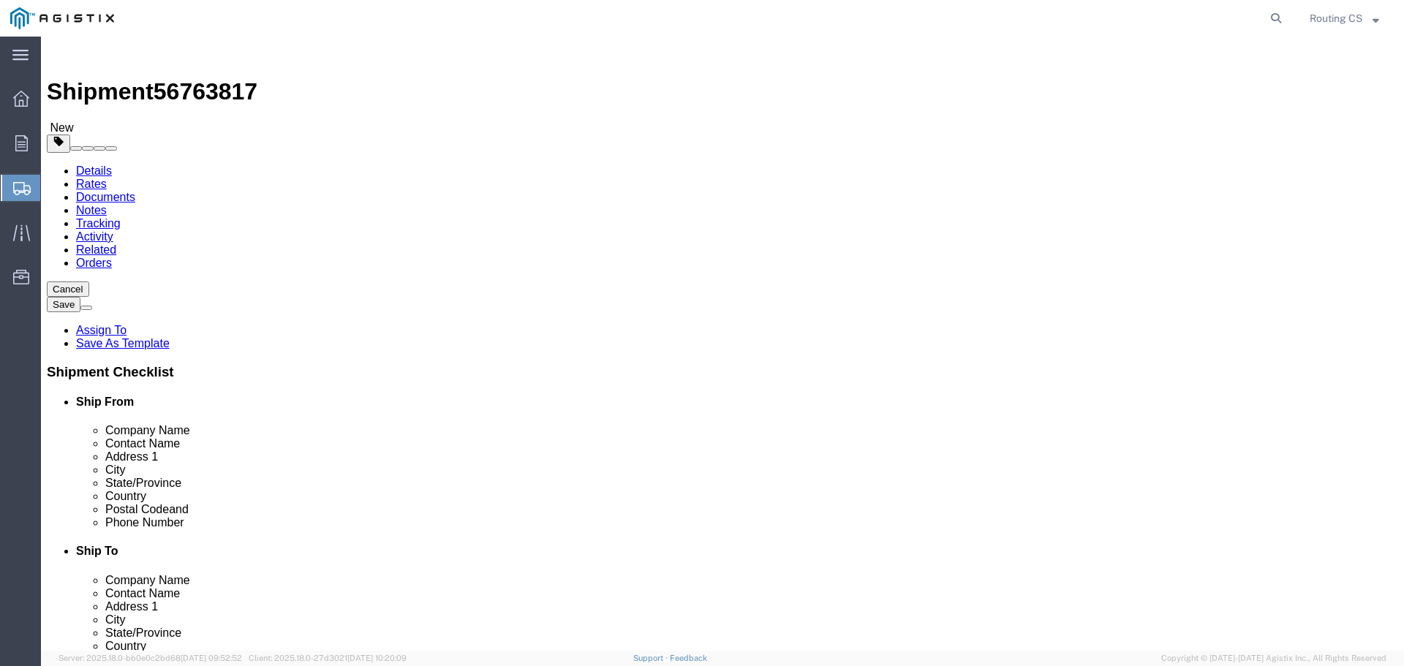
click link "Add Content"
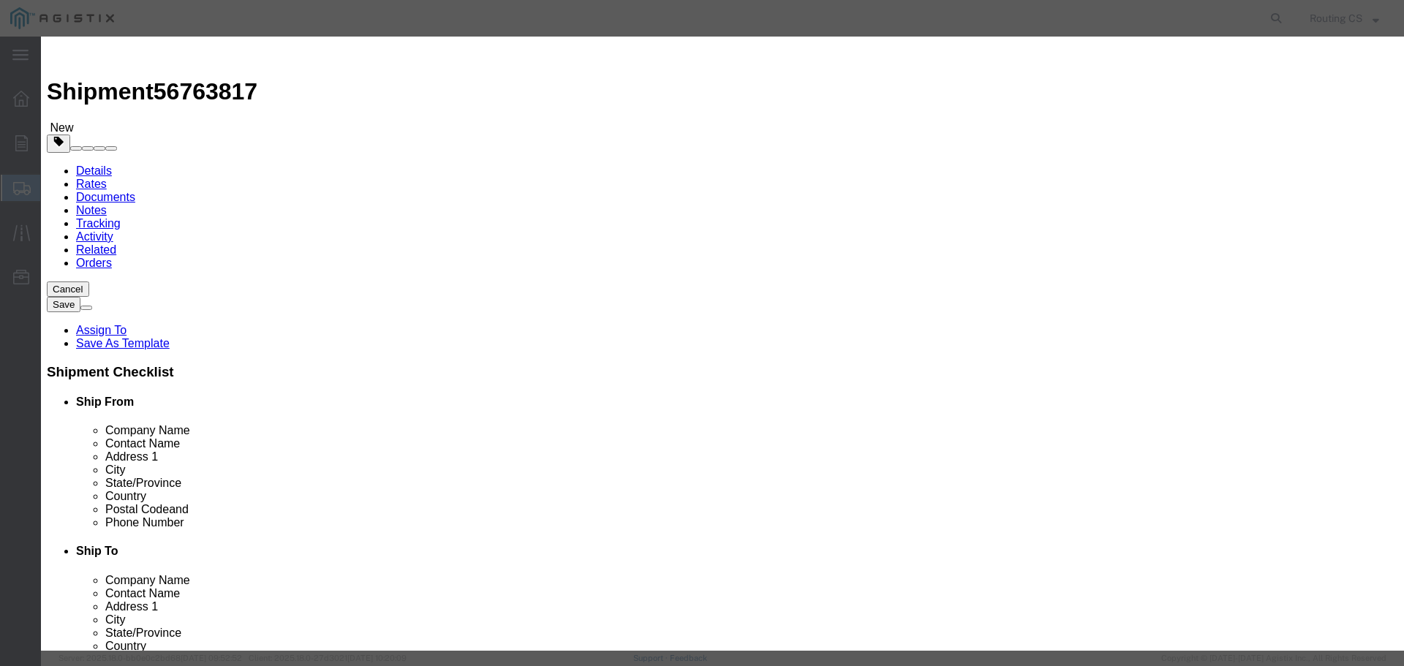
click input "text"
type input "LADDER"
type input "1"
type input "141"
select select "USD"
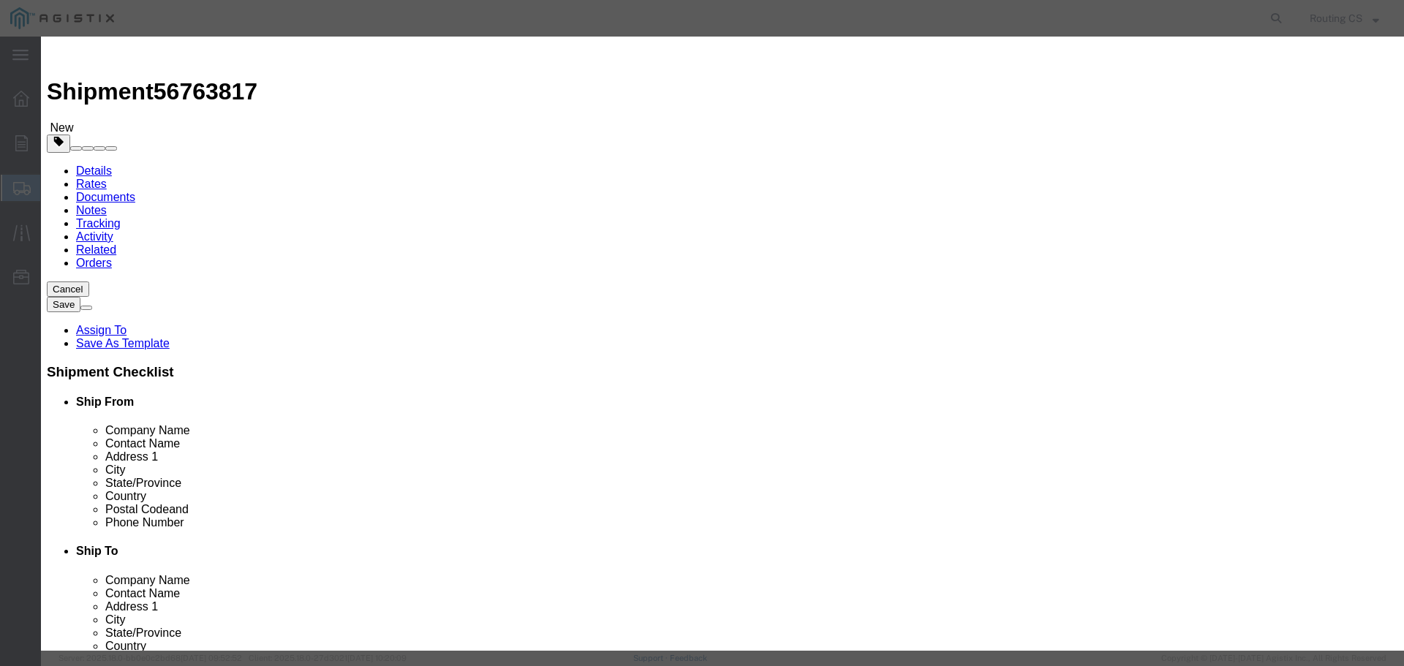
click select "Select 50 55 60 65 70 85 92.5 100 125 175 250 300 400"
select select "175"
click select "Select 50 55 60 65 70 85 92.5 100 125 175 250 300 400"
click button "Save & Close"
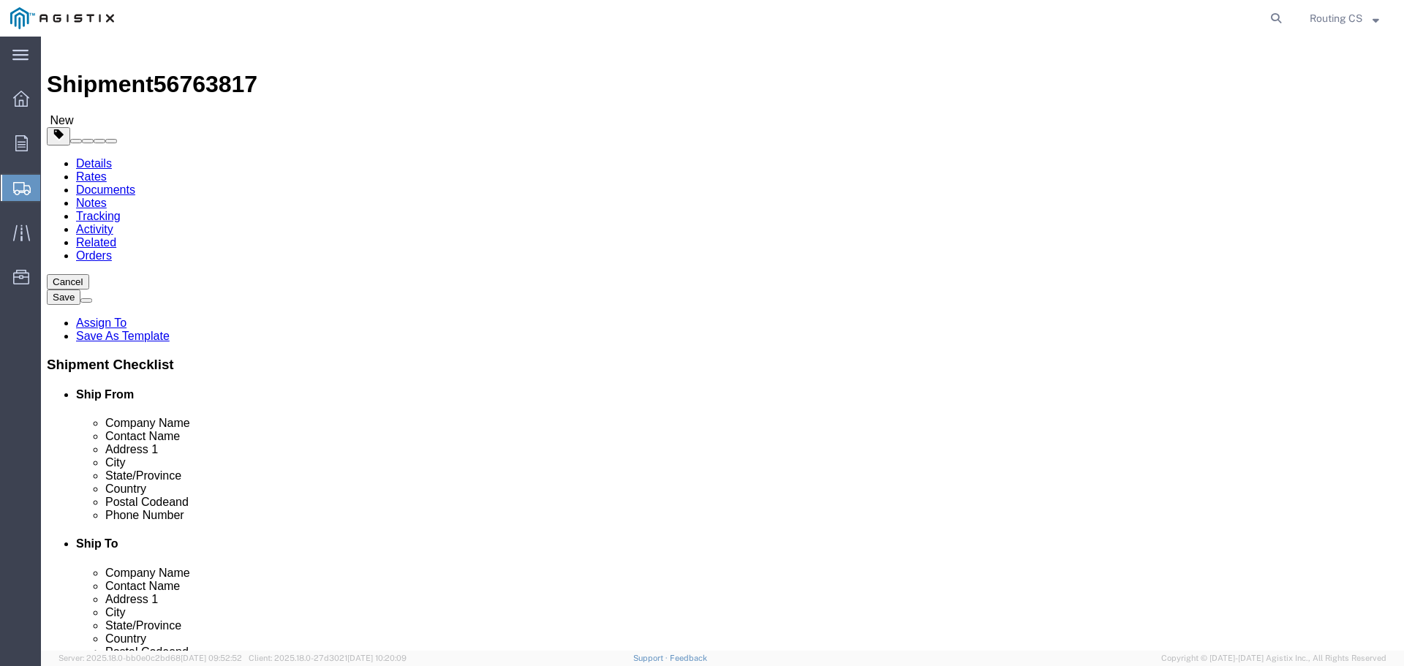
scroll to position [14, 0]
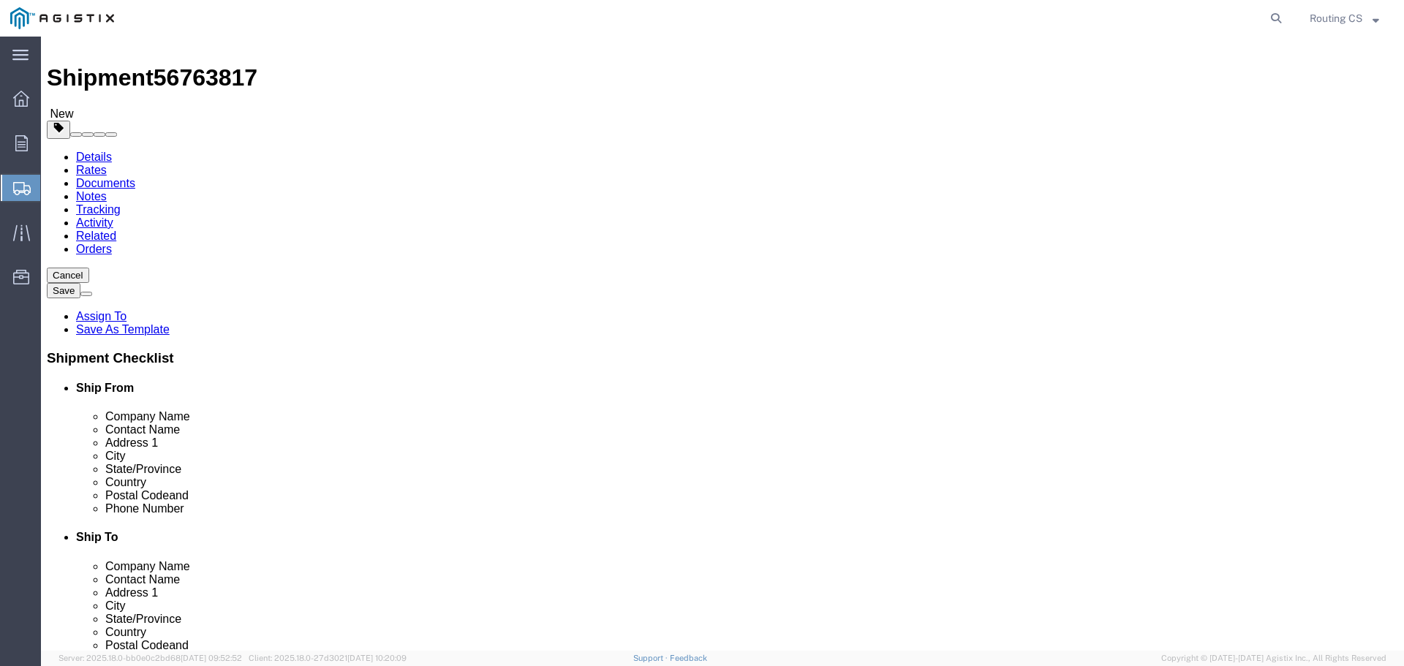
click button "Rate Shipment"
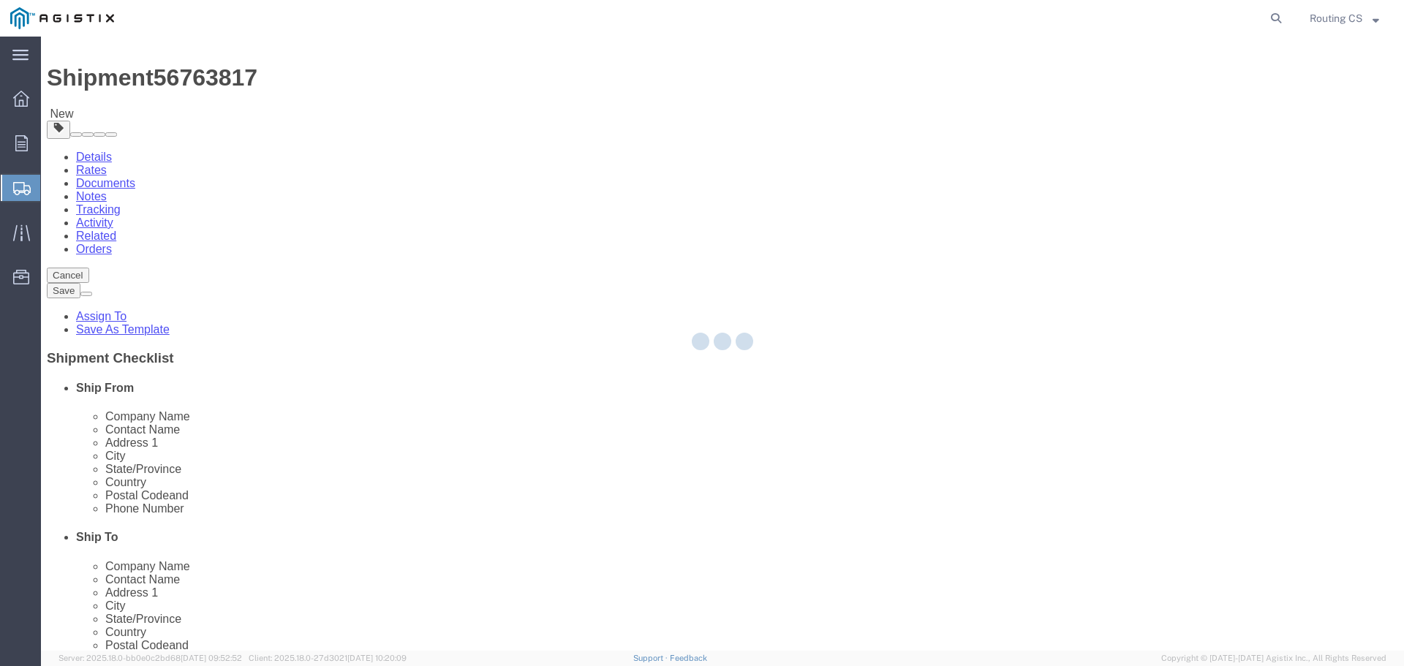
scroll to position [0, 0]
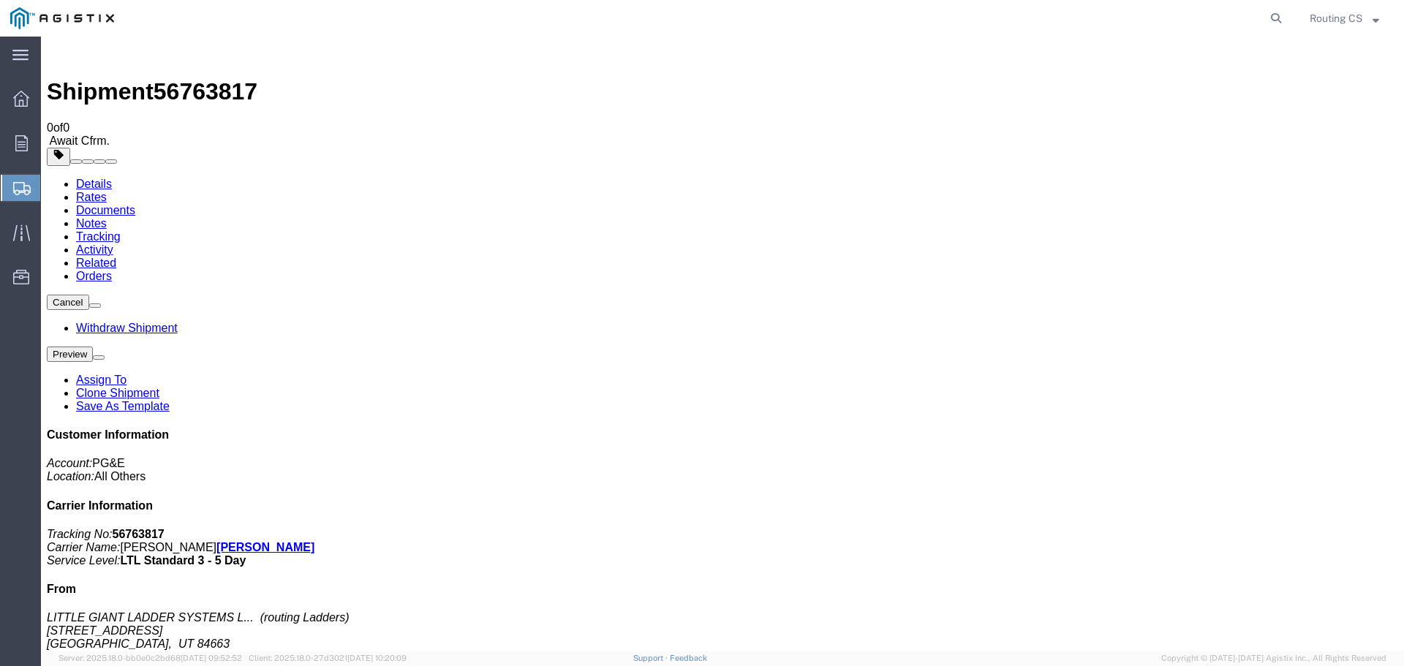
click at [0, 0] on span "Create Shipment" at bounding box center [0, 0] width 0 height 0
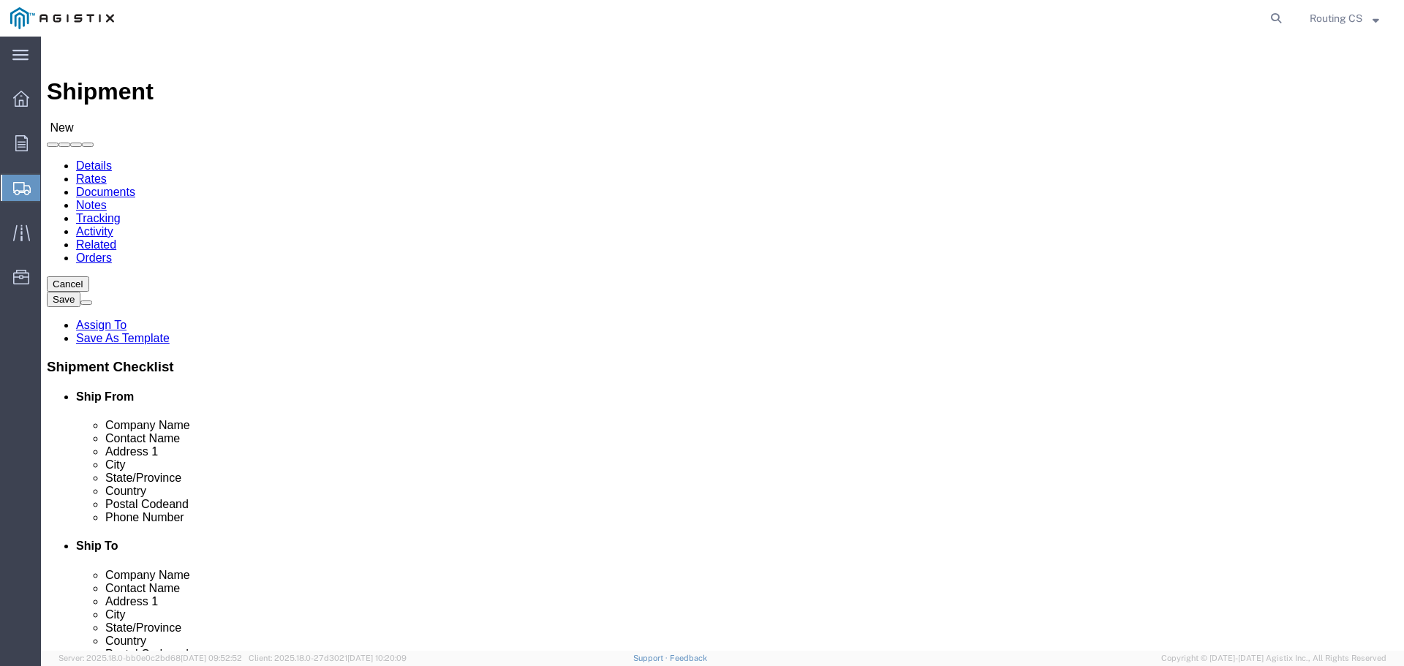
click select "Select Little Giant Ladders PG&E"
select select "9596"
click select "Select Little Giant Ladders PG&E"
select select
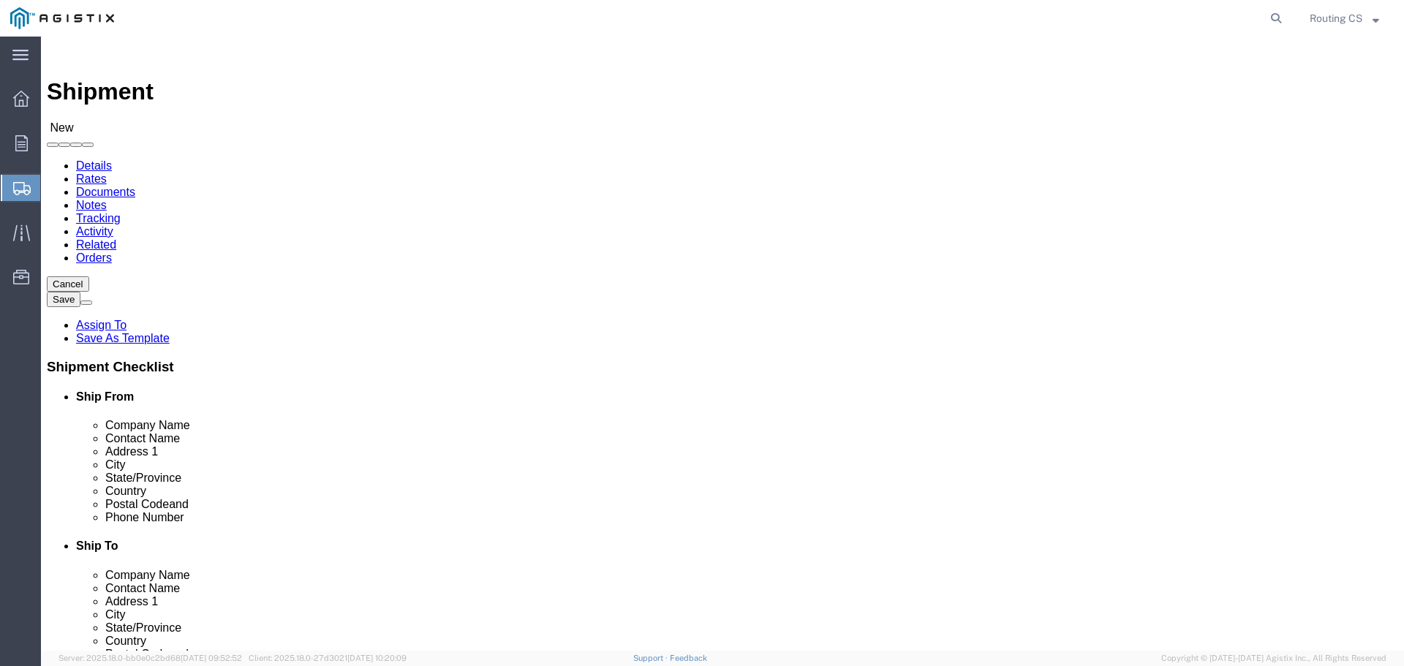
click select "Select All Others [GEOGRAPHIC_DATA] [GEOGRAPHIC_DATA] [GEOGRAPHIC_DATA] [GEOGRA…"
select select "23082"
click select "Select All Others [GEOGRAPHIC_DATA] [GEOGRAPHIC_DATA] [GEOGRAPHIC_DATA] [GEOGRA…"
click span
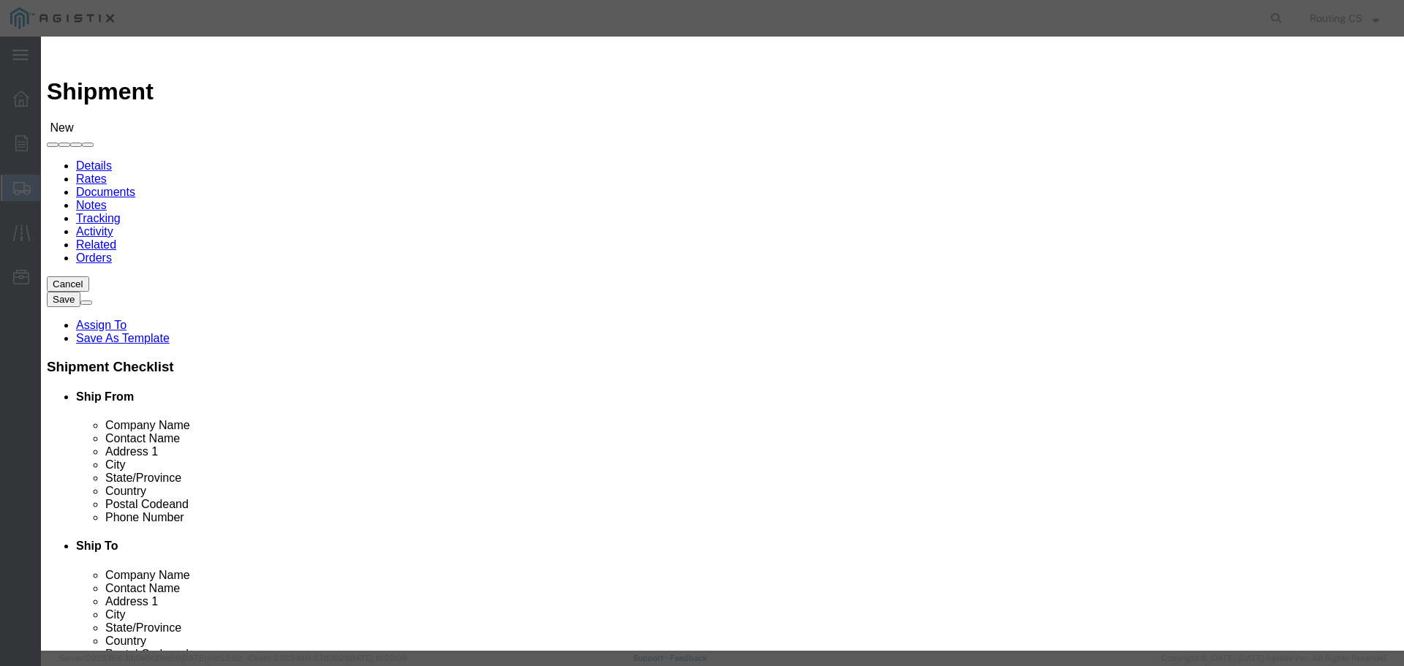
click select "Search by Address Book Name City Company Name Contact Name Country CustomerAlia…"
select select "zip"
click select "Search by Address Book Name City Company Name Contact Name Country CustomerAlia…"
click input "text"
type input "84663"
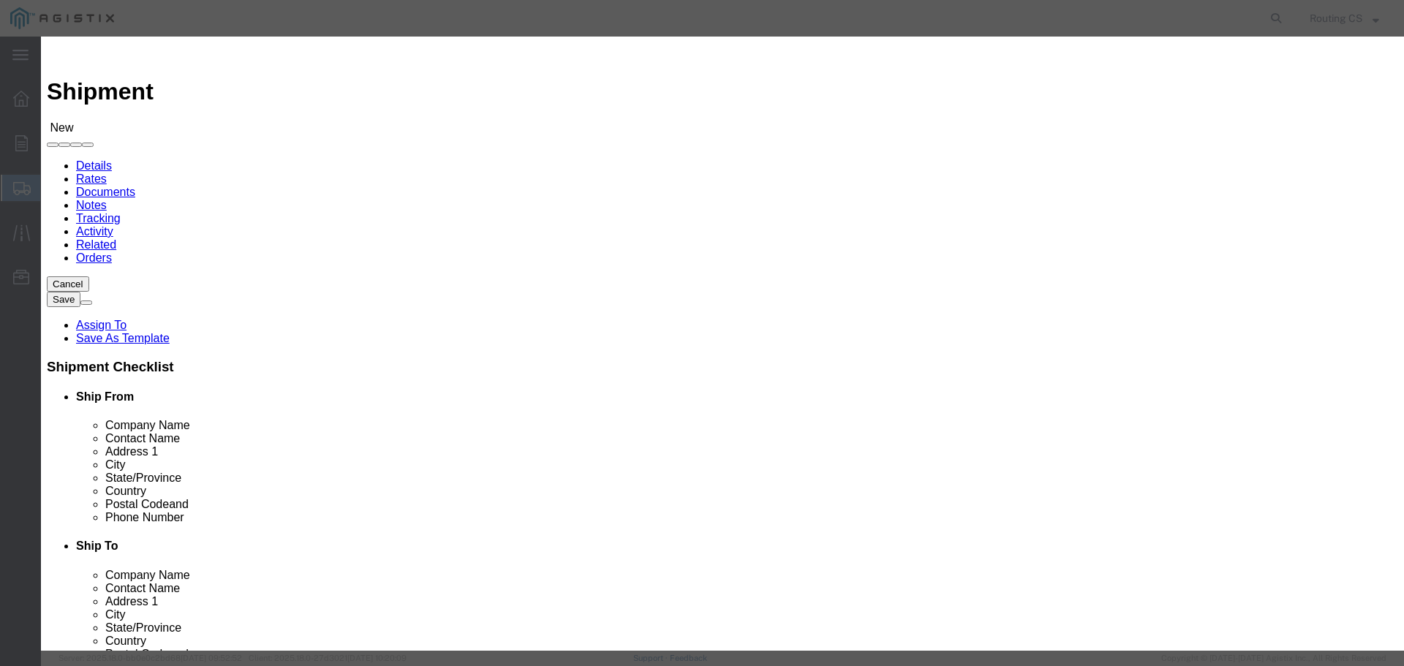
click button "button"
click button "Select"
select select "UT"
drag, startPoint x: 539, startPoint y: 135, endPoint x: 411, endPoint y: 127, distance: 128.1
click div "Search by Address Book Name City Company Name Contact Name Country CustomerAlia…"
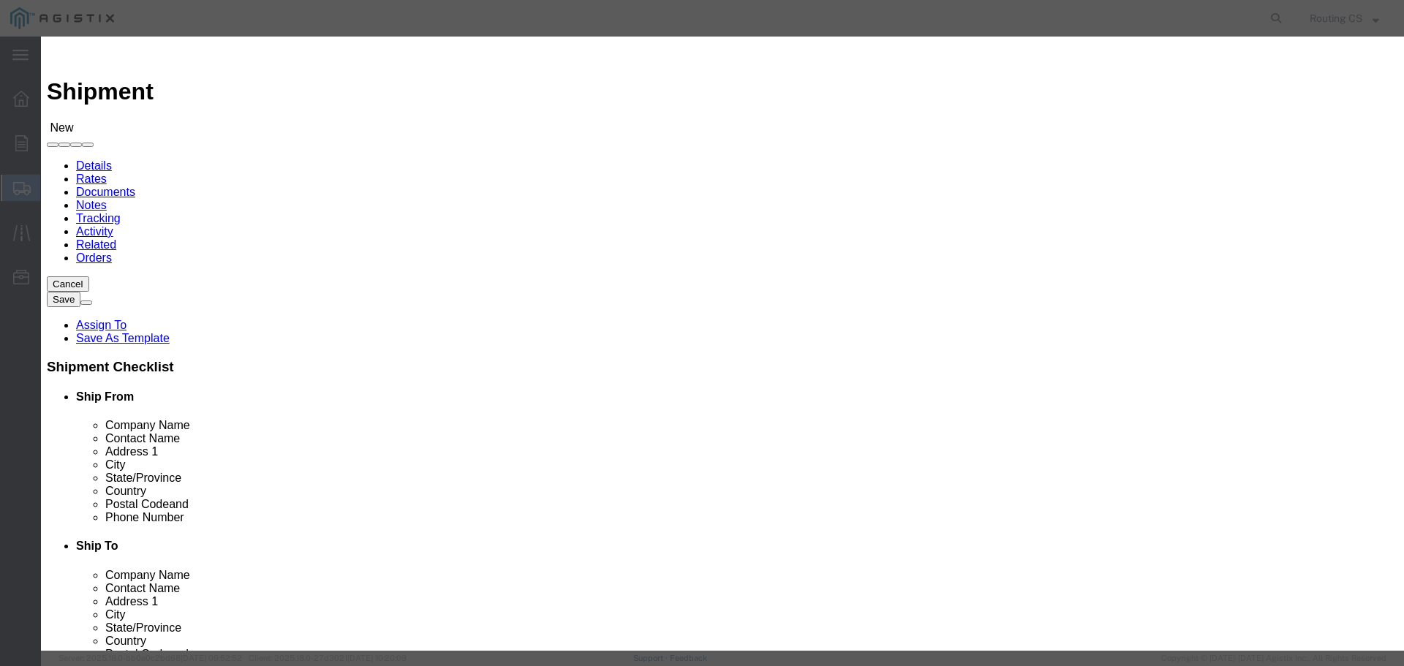
click input "84663"
type input "8"
type input "95126"
click icon "button"
click button "Select"
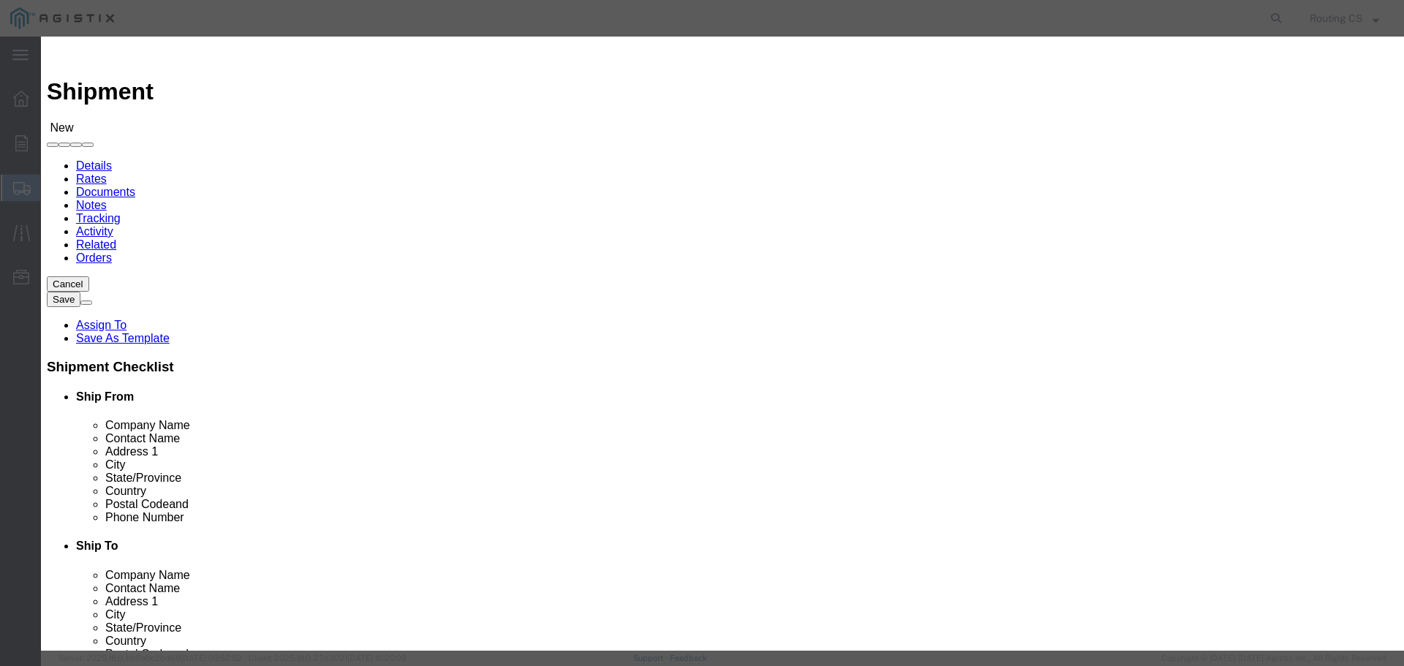
select select "CA"
click button "Close"
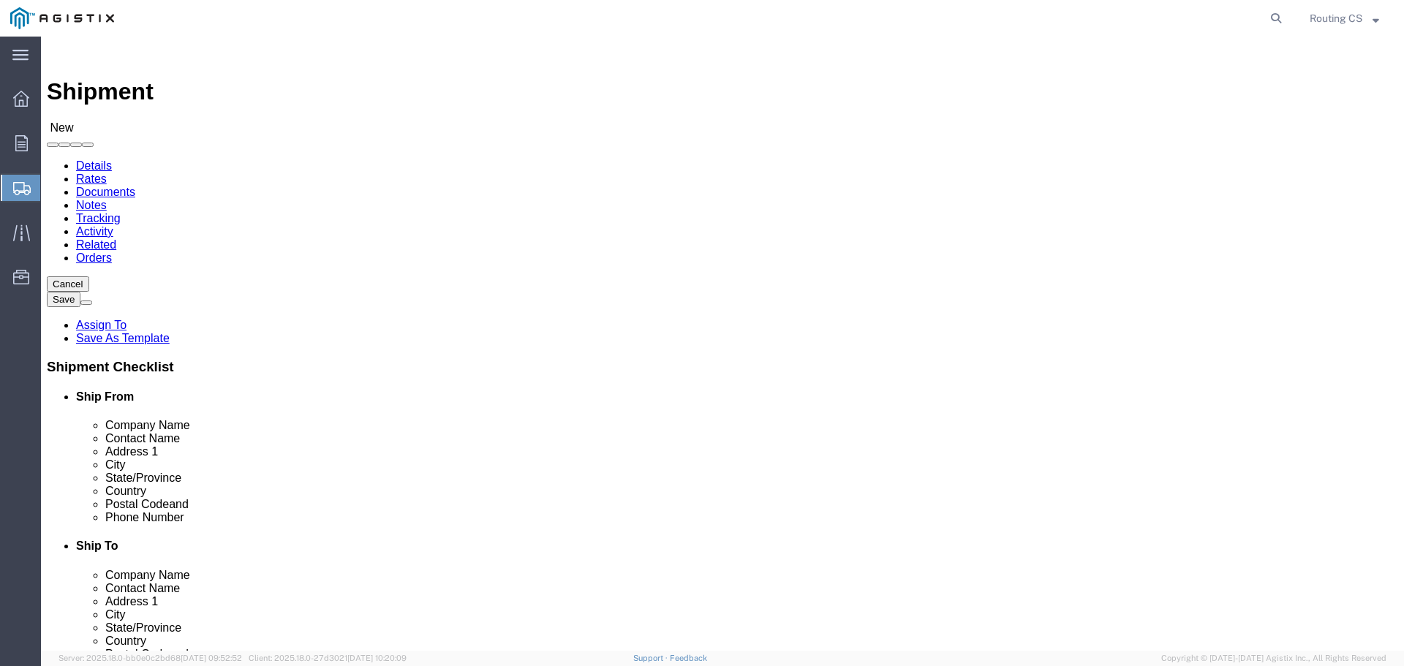
scroll to position [219, 0]
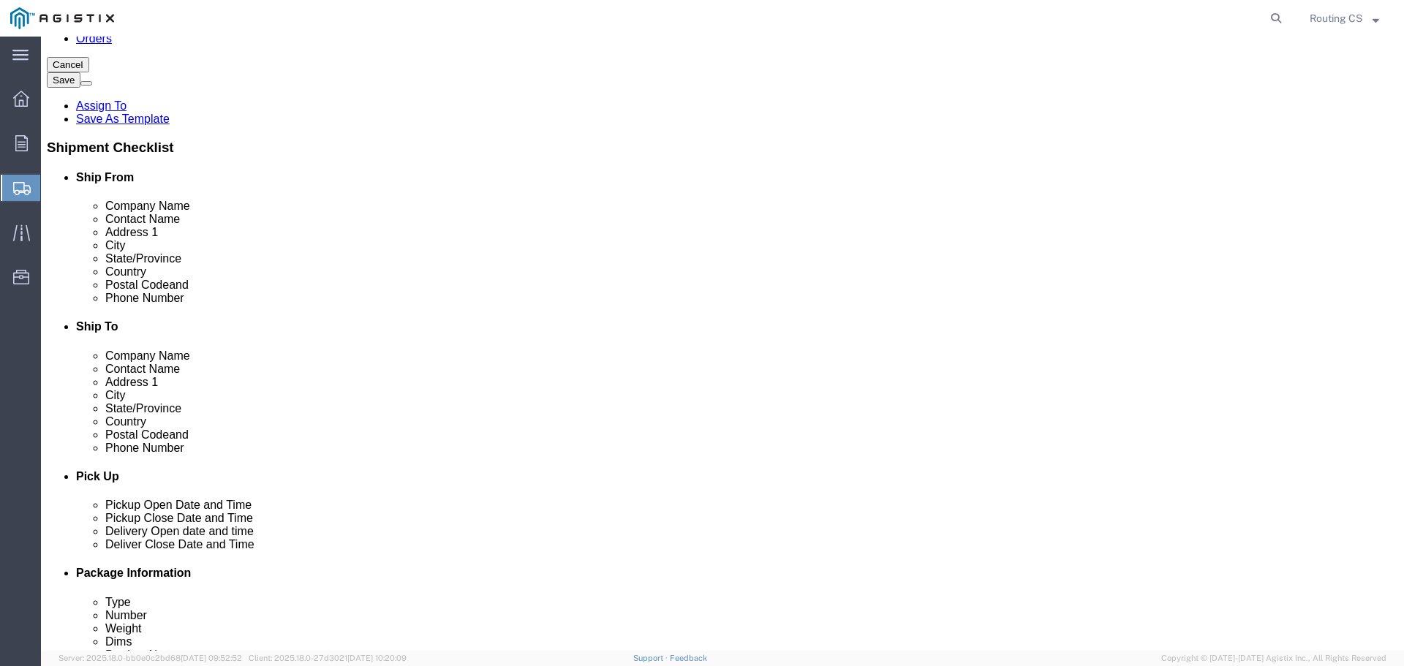
click input "text"
paste input "CORROSION TEAM C/O [PERSON_NAME]"
type input "CORROSION TEAM C/O [PERSON_NAME]"
drag, startPoint x: 791, startPoint y: 395, endPoint x: 937, endPoint y: 12, distance: 409.1
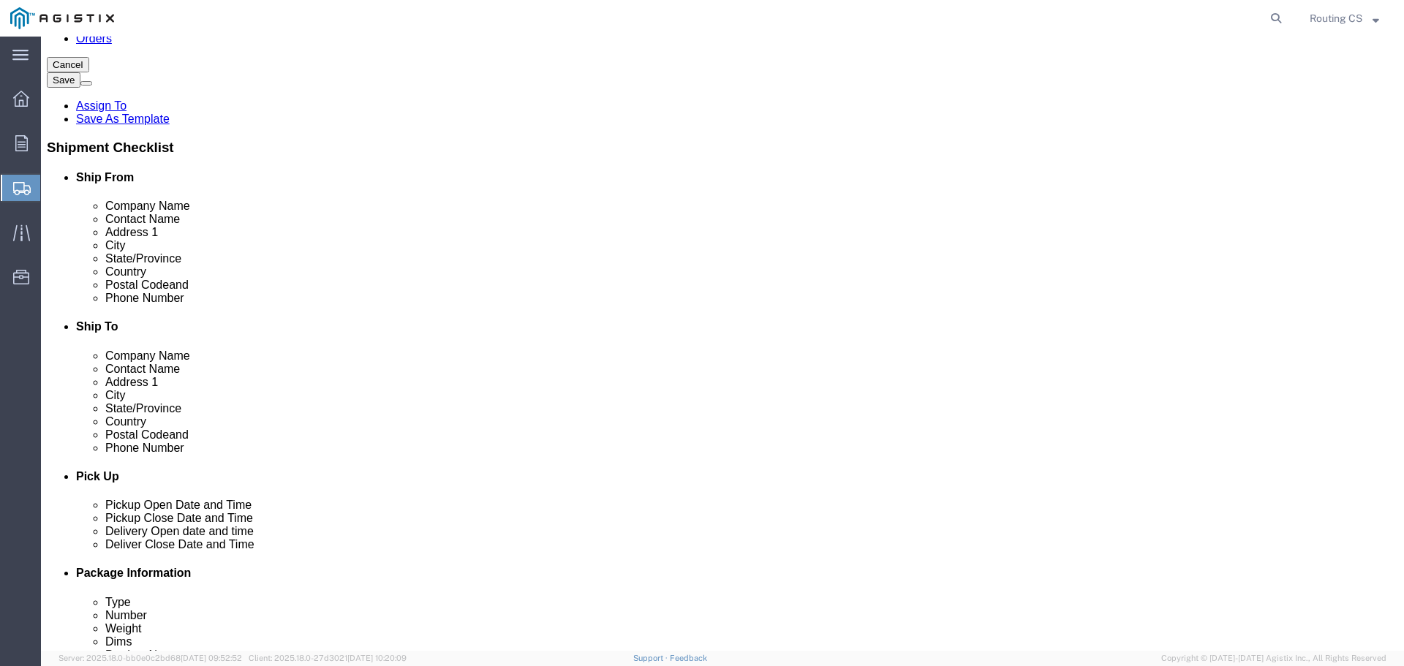
click input "text"
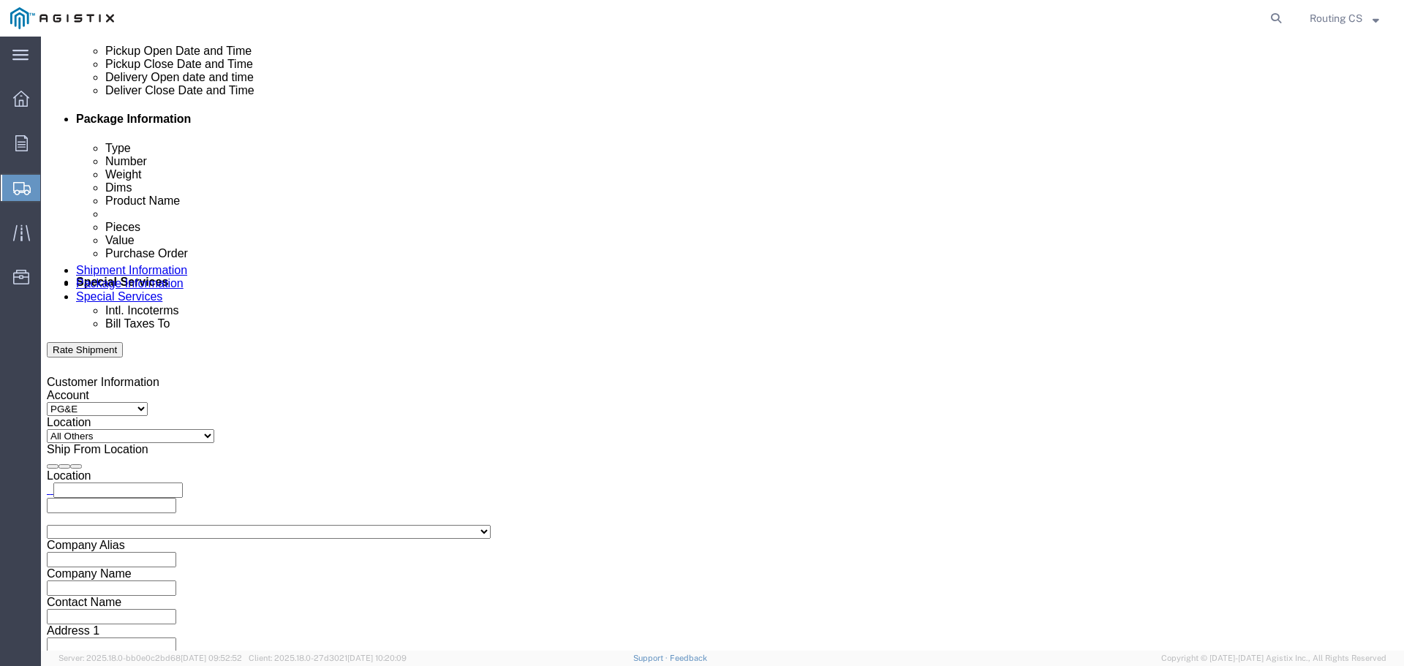
scroll to position [585, 0]
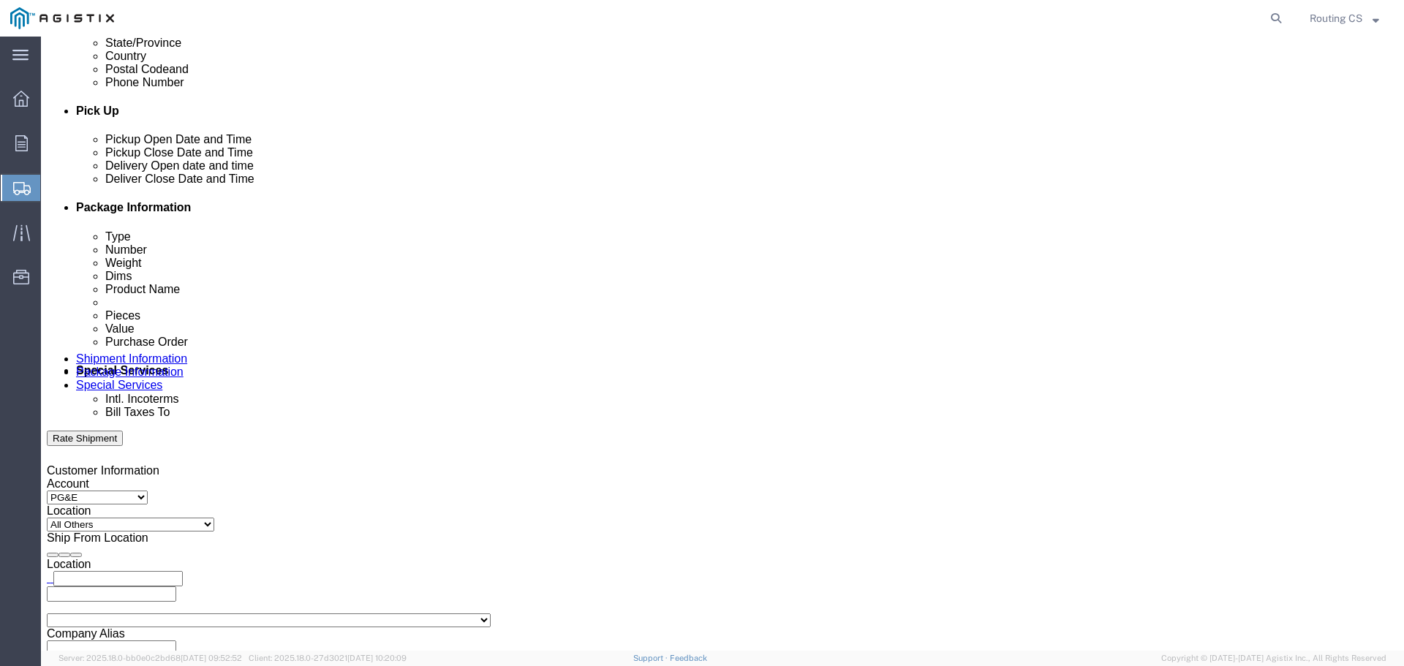
type input "9253354000"
click div "[DATE] 12:00 PM"
type input "8:00 AM"
click button "Apply"
click div "[DATE] 9:00 AM"
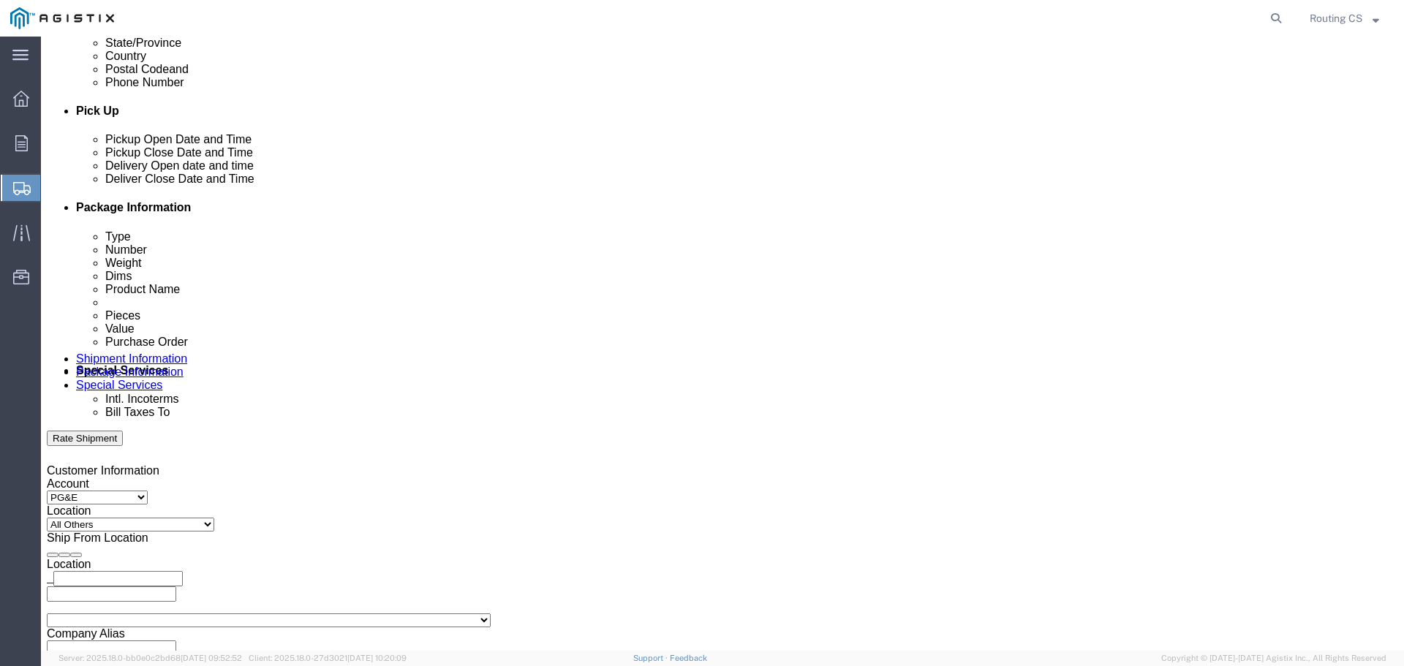
type input "3:30 PM"
click button "Apply"
click div
drag, startPoint x: 608, startPoint y: 558, endPoint x: 606, endPoint y: 508, distance: 49.7
click input "4:30 PM"
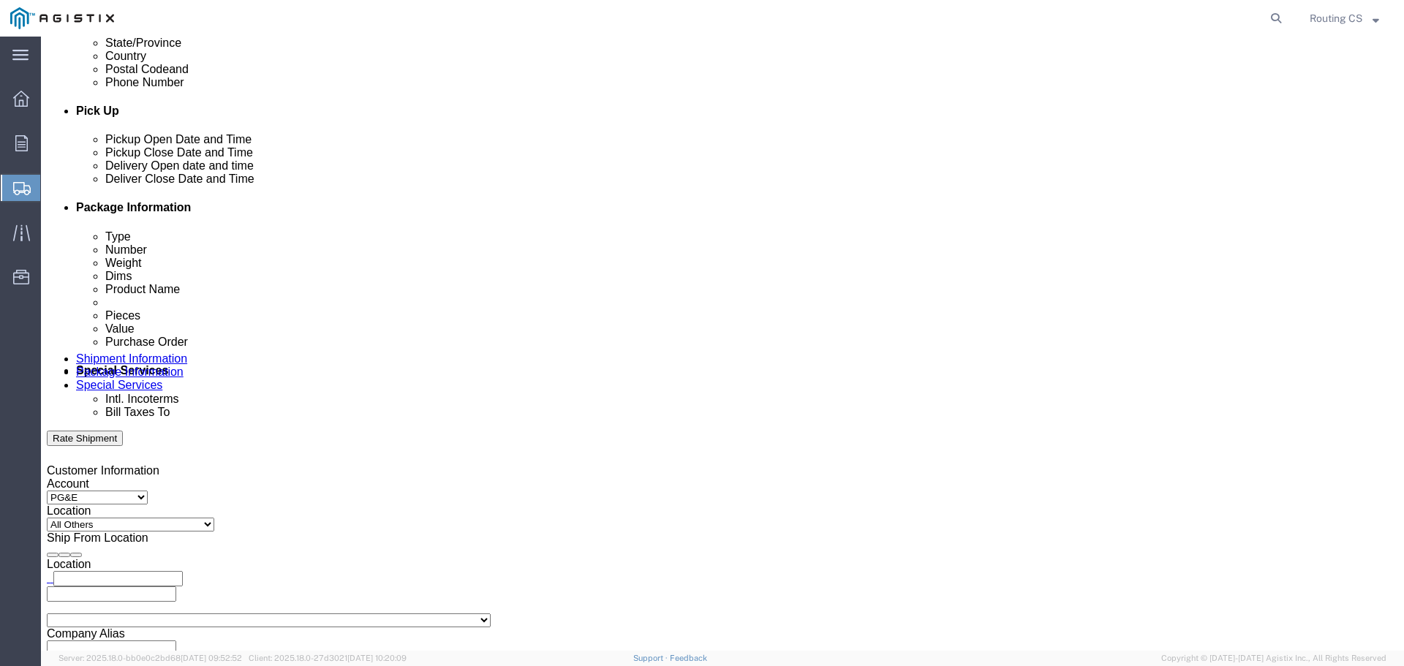
type input "8:00 AM"
click button "Apply"
drag, startPoint x: 850, startPoint y: 306, endPoint x: 858, endPoint y: 300, distance: 9.8
click div "Delivery Start Date Delivery Start Time Deliver Open Date and Time [DATE] 8:00 …"
click div
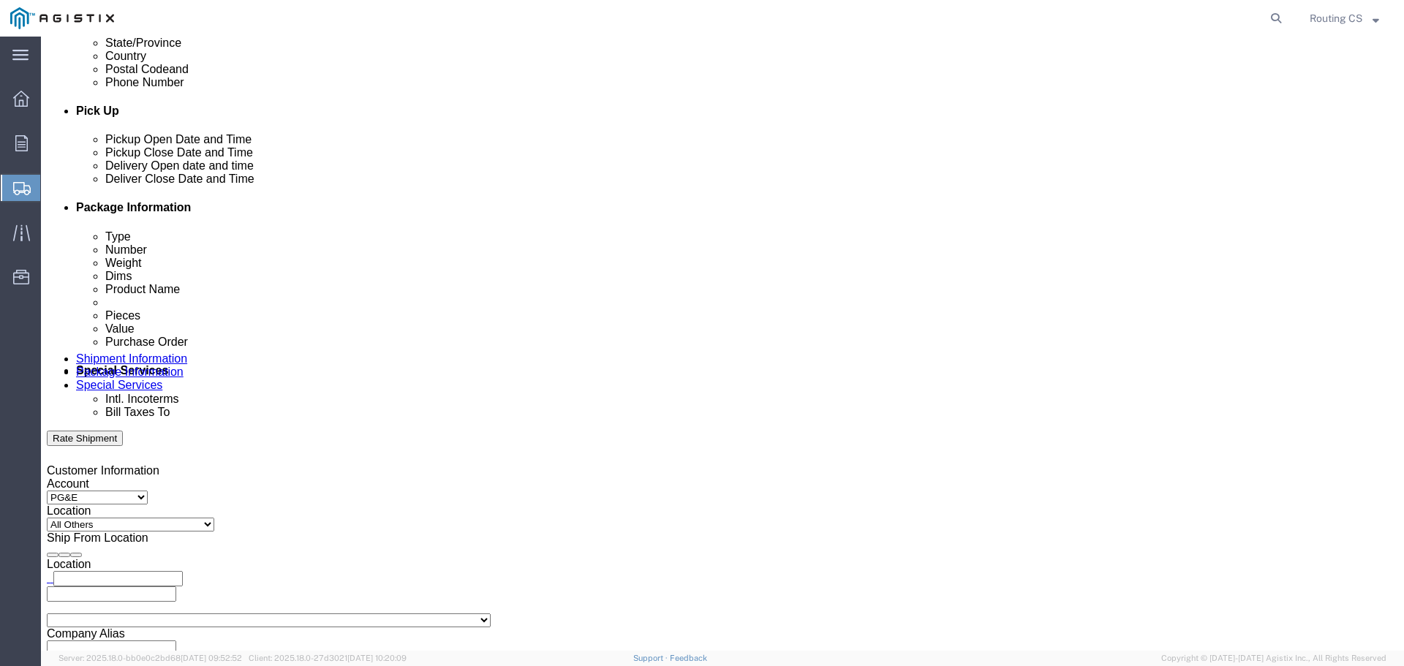
type input "4:00 PM"
click button "Apply"
click input "text"
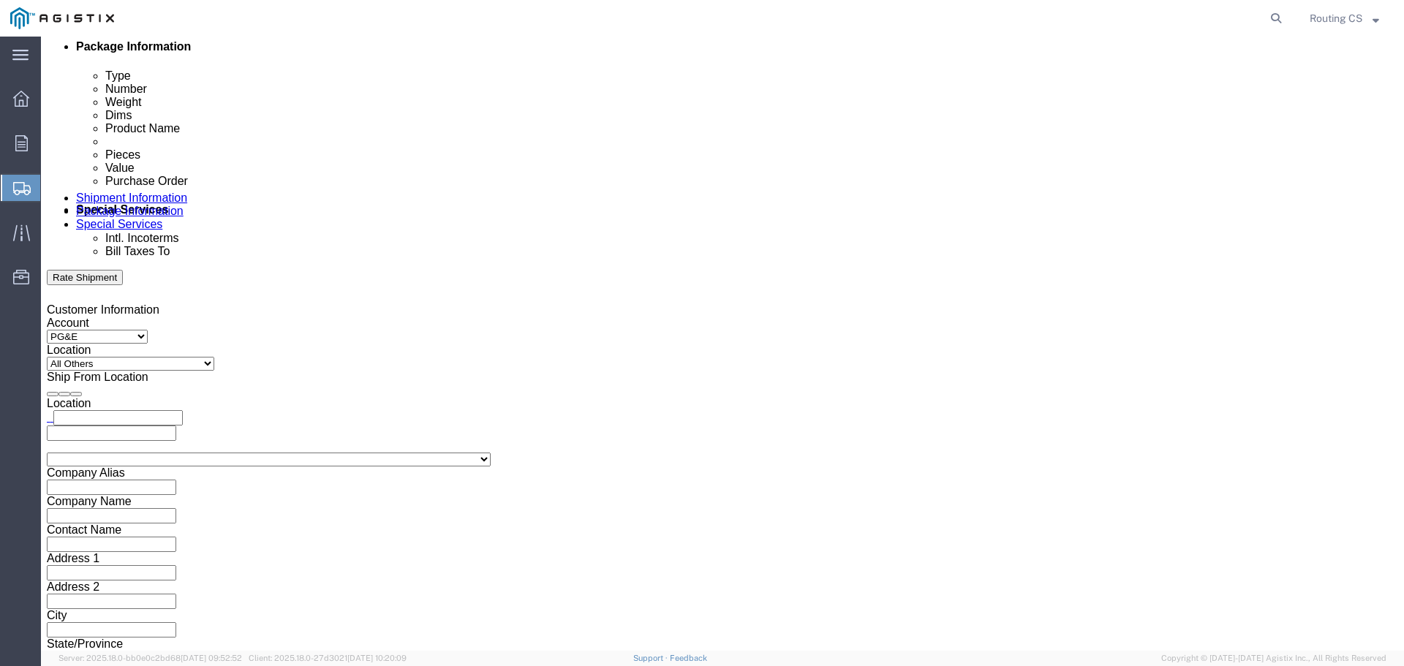
scroll to position [761, 0]
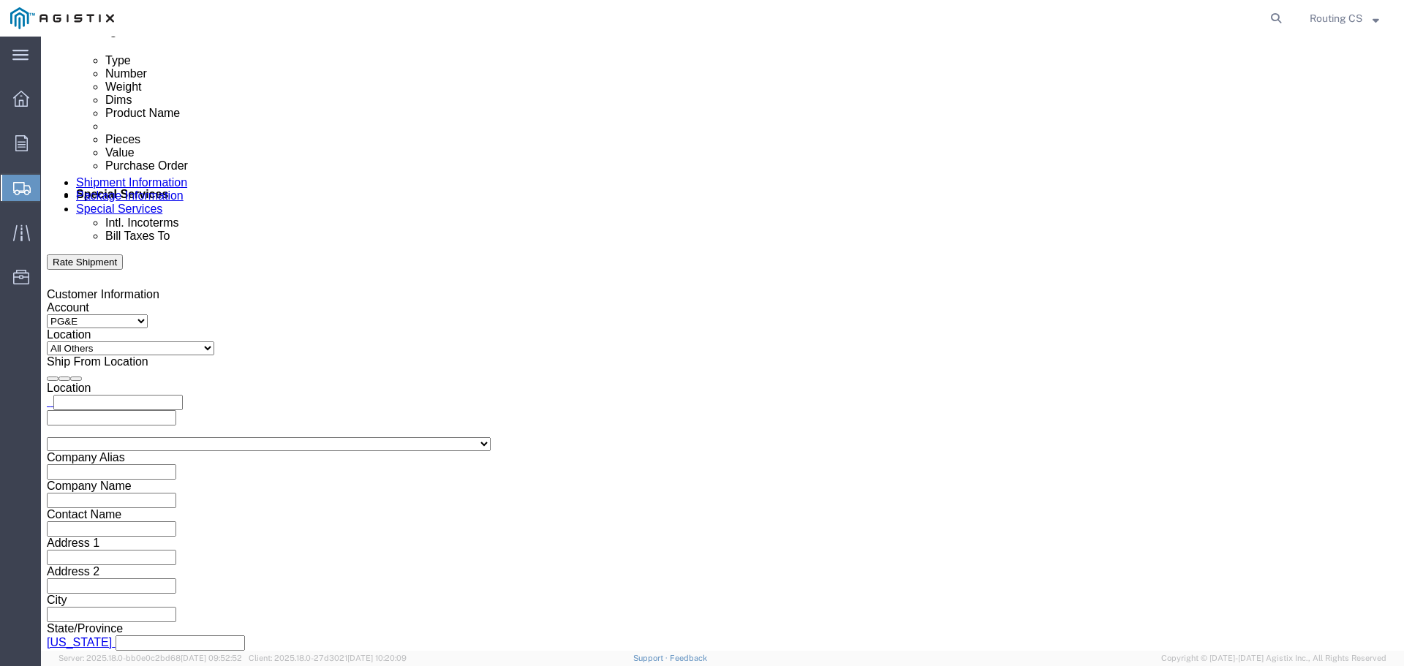
type input "2701241513"
click select "Select Air Less than Truckload Multi-Leg Ocean Freight Rail Small Parcel Truckl…"
select select "LTL"
click select "Select Air Less than Truckload Multi-Leg Ocean Freight Rail Small Parcel Truckl…"
click button "Rate Shipment"
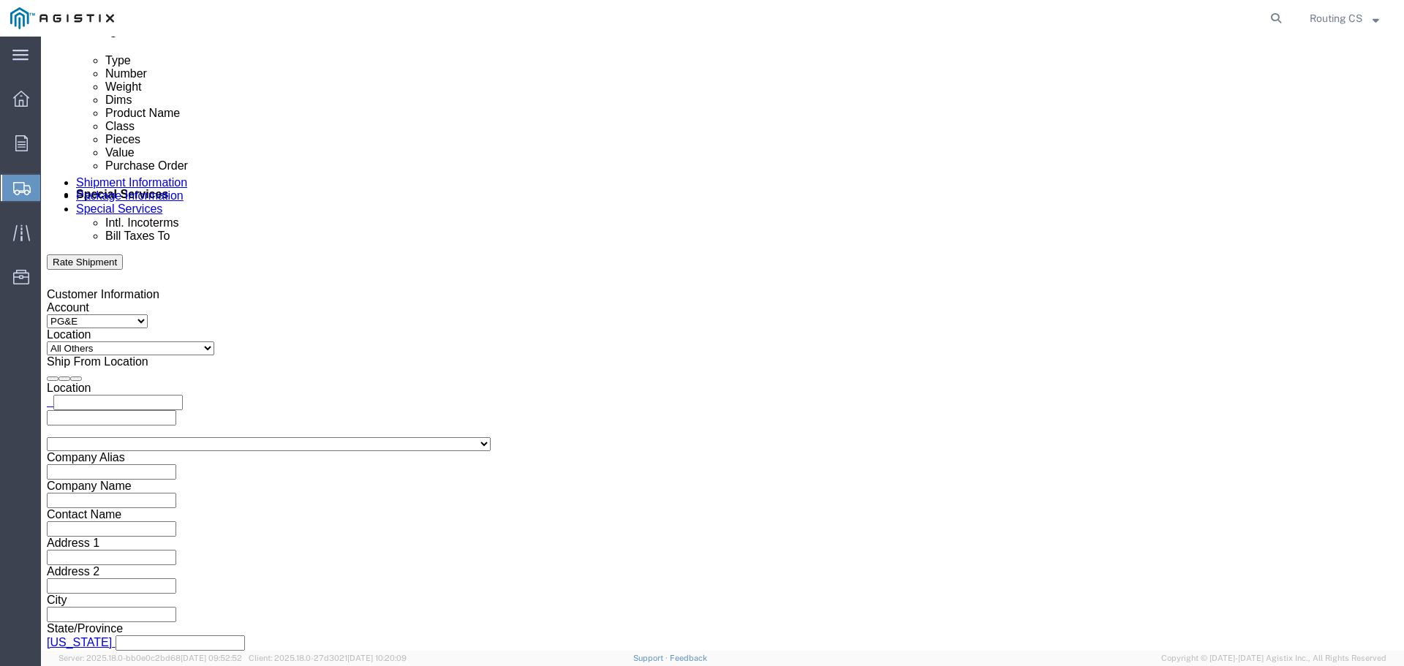
click button "Continue"
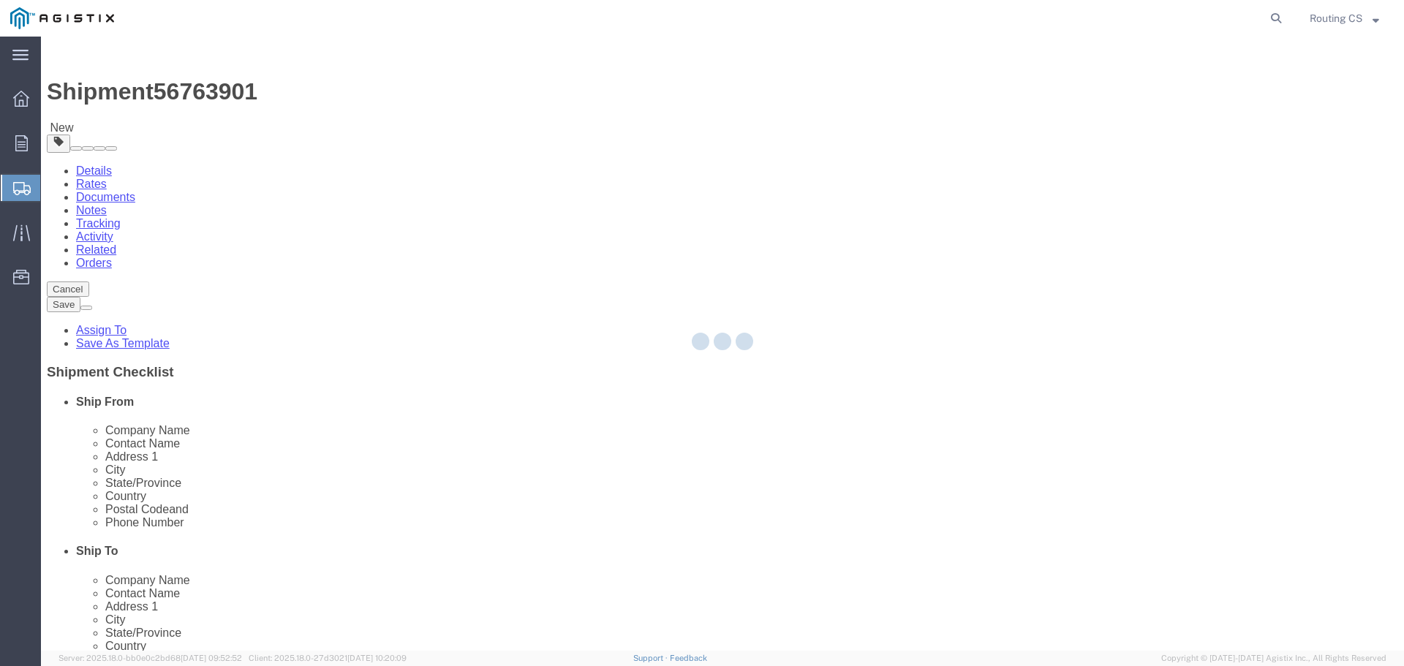
select select "CBOX"
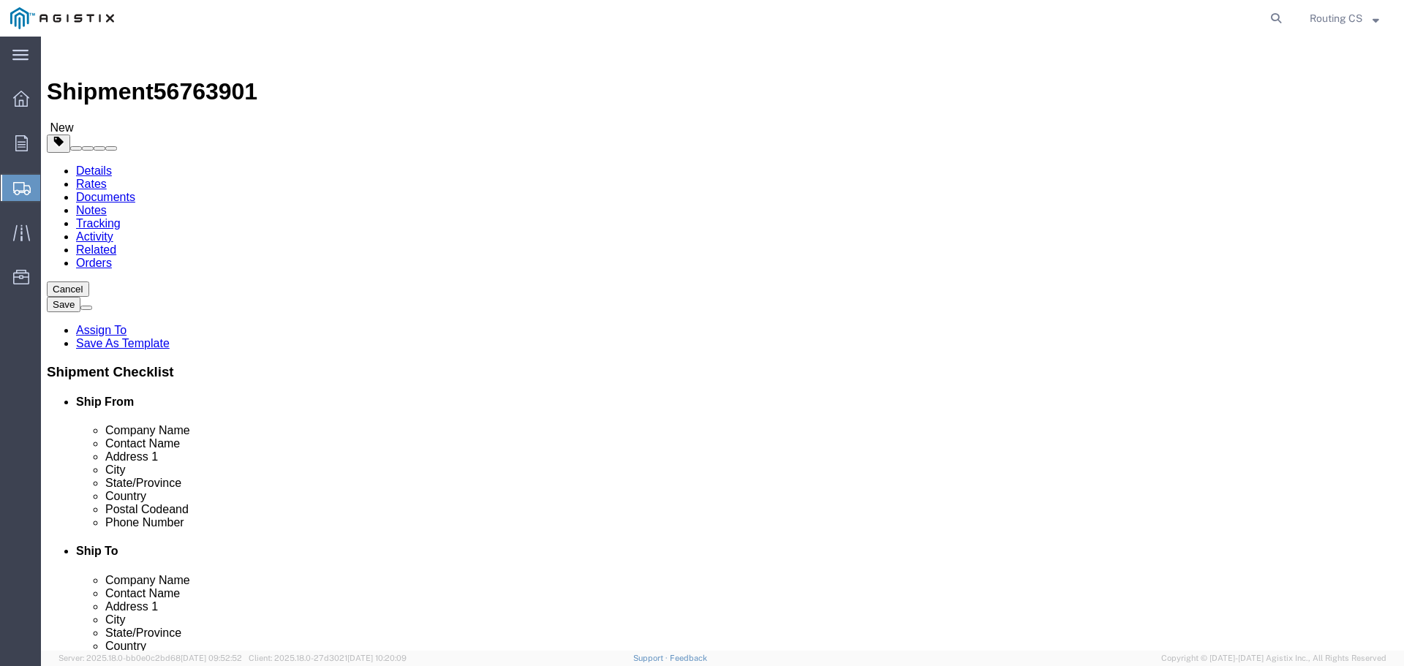
drag, startPoint x: 232, startPoint y: 315, endPoint x: 236, endPoint y: 298, distance: 18.1
click input "text"
type input "152"
type input "19"
type input "7"
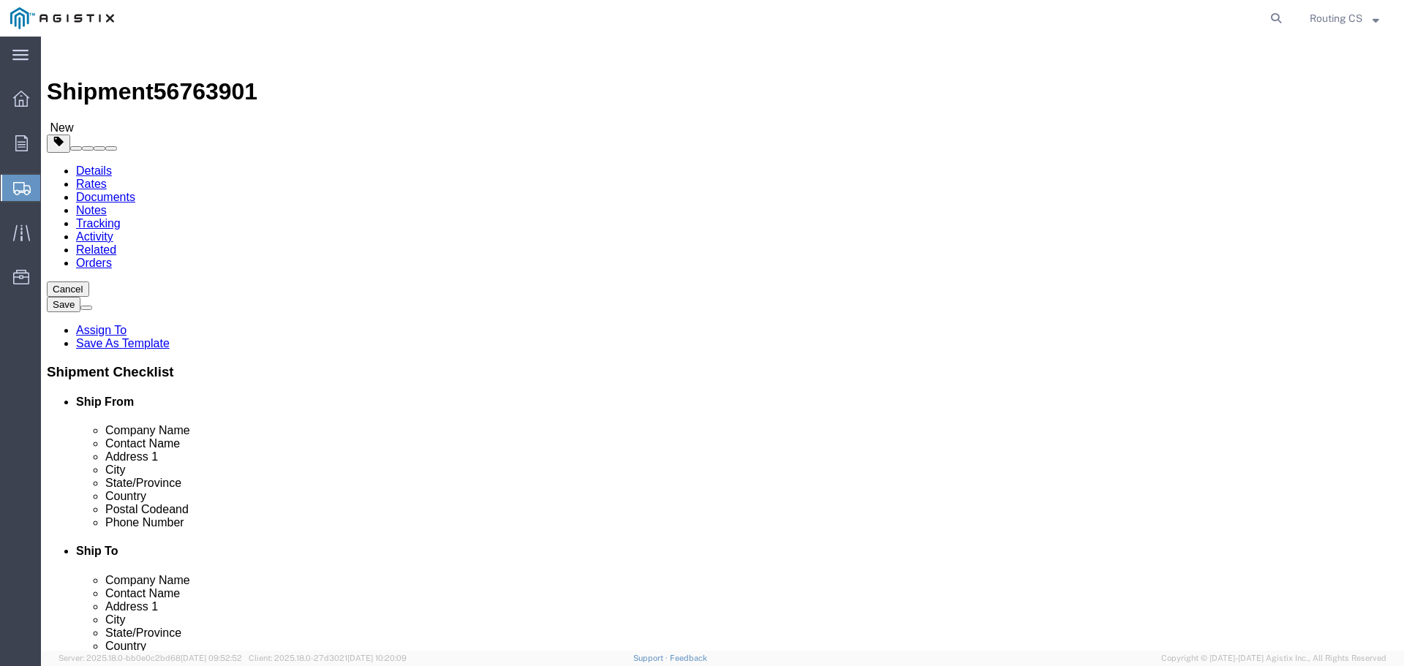
type input "49"
click link "Add Content"
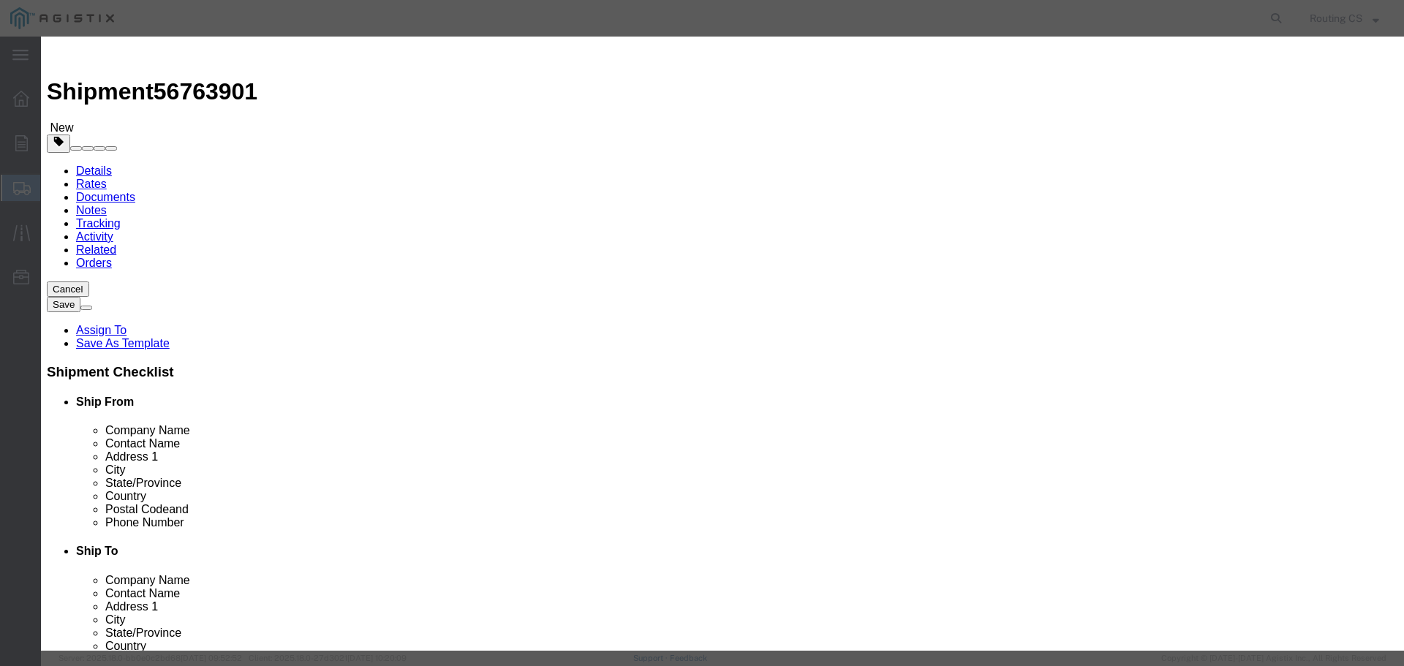
click input "text"
type input "LADDER"
type input "1"
type input "346"
select select "USD"
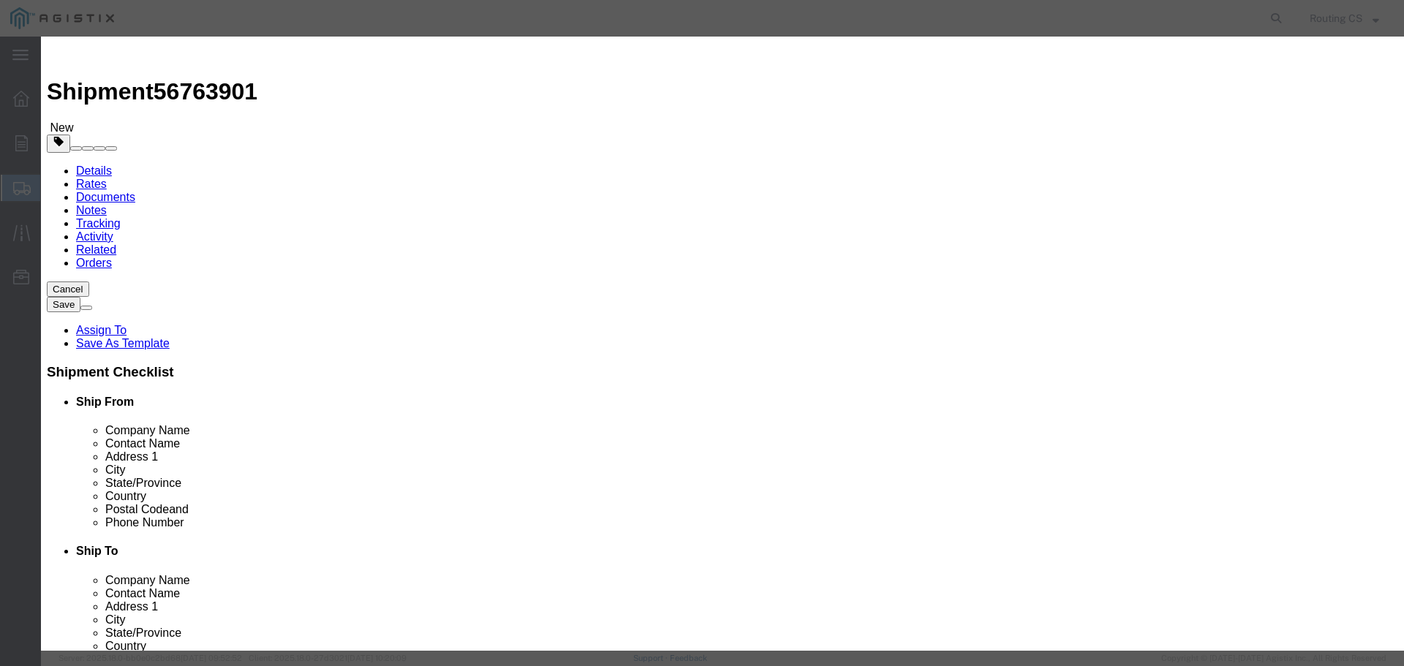
select select "175"
click button "Save & Close"
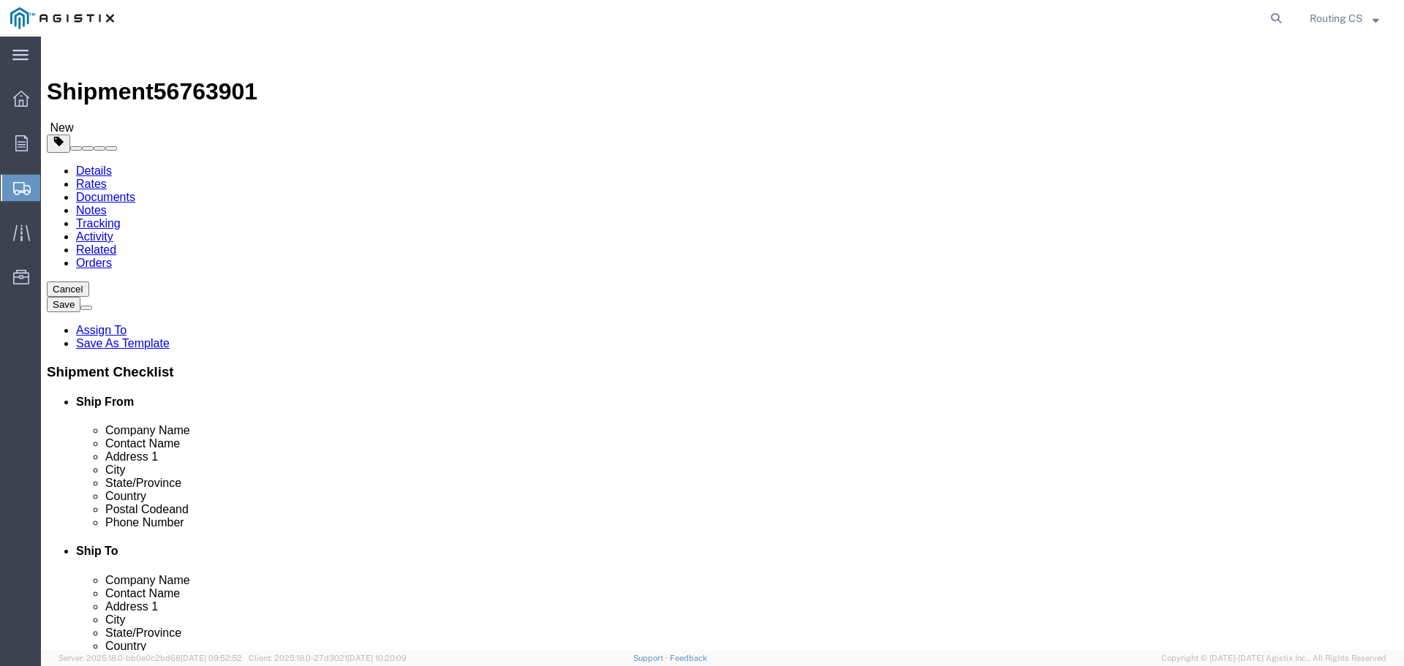
click button "Rate Shipment"
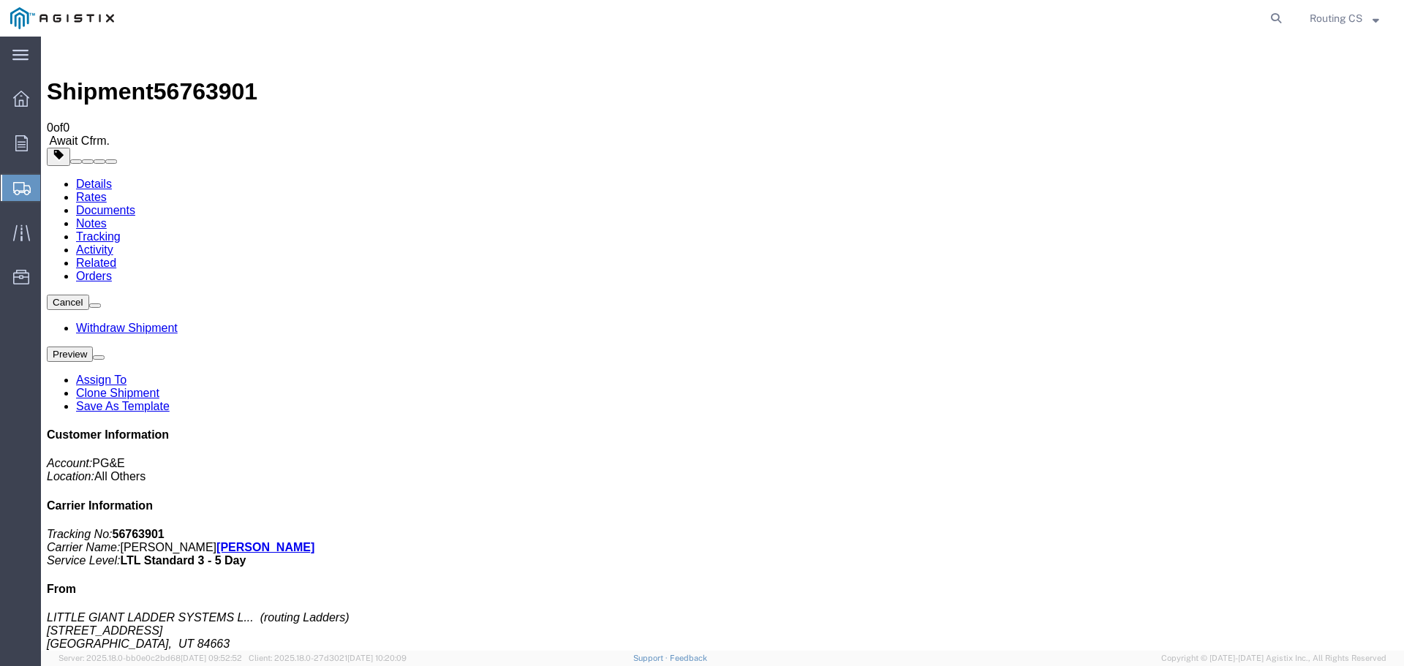
click at [0, 0] on span "Create Shipment" at bounding box center [0, 0] width 0 height 0
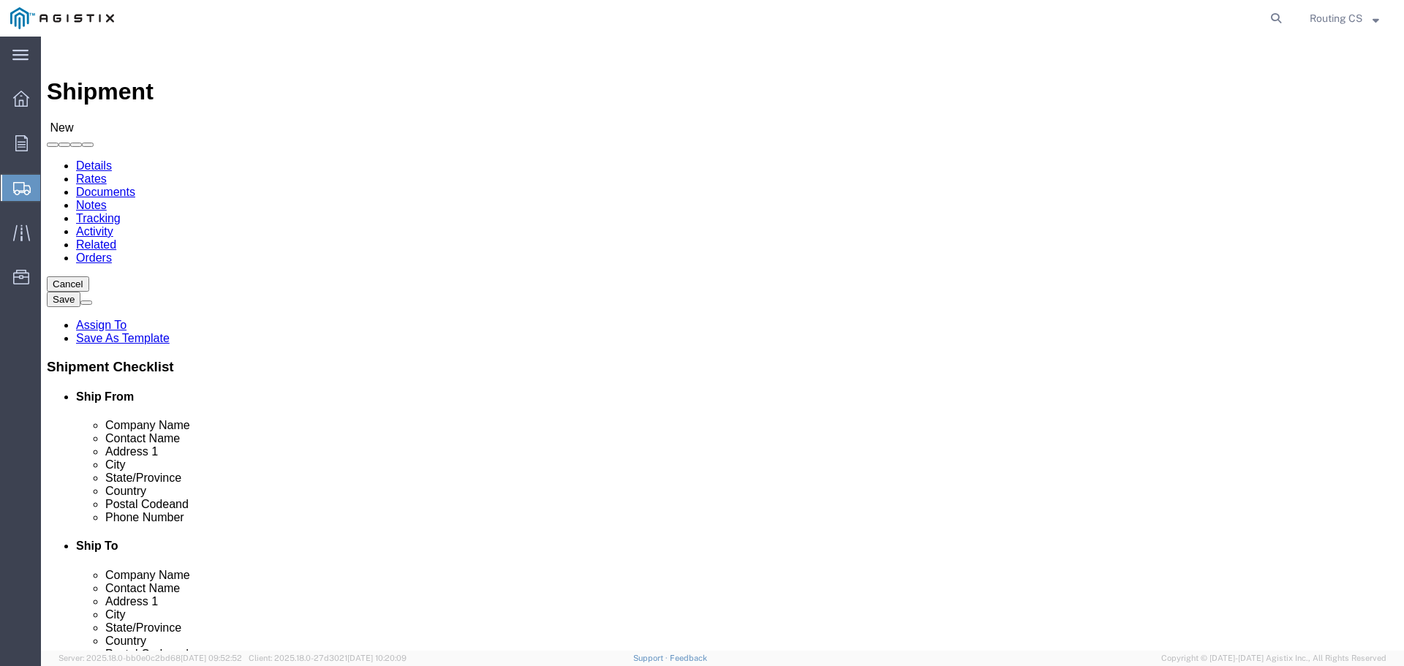
click div "Account Select Little Giant Ladders PG&E Location Select"
click select "Select Little Giant Ladders PG&E"
select select "9596"
click select "Select Little Giant Ladders PG&E"
select select
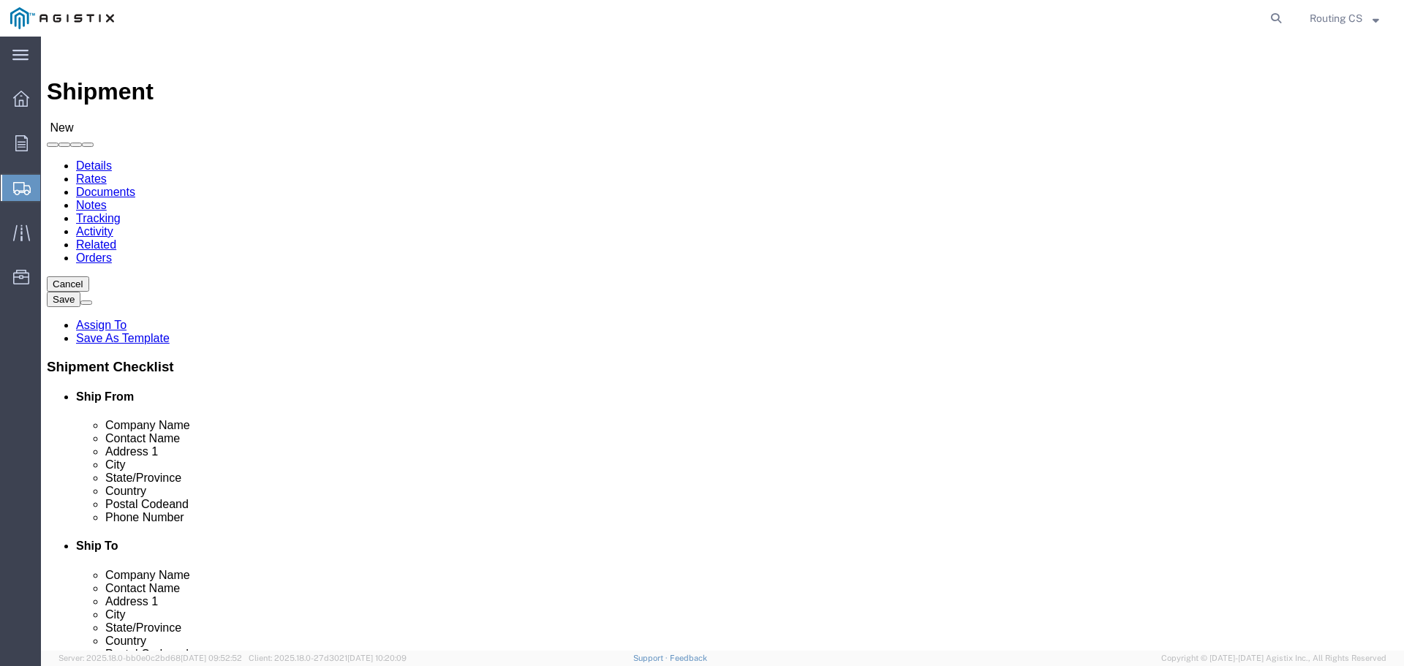
select select
select select "23082"
click select "Select All Others [GEOGRAPHIC_DATA] [GEOGRAPHIC_DATA] [GEOGRAPHIC_DATA] [GEOGRA…"
click span
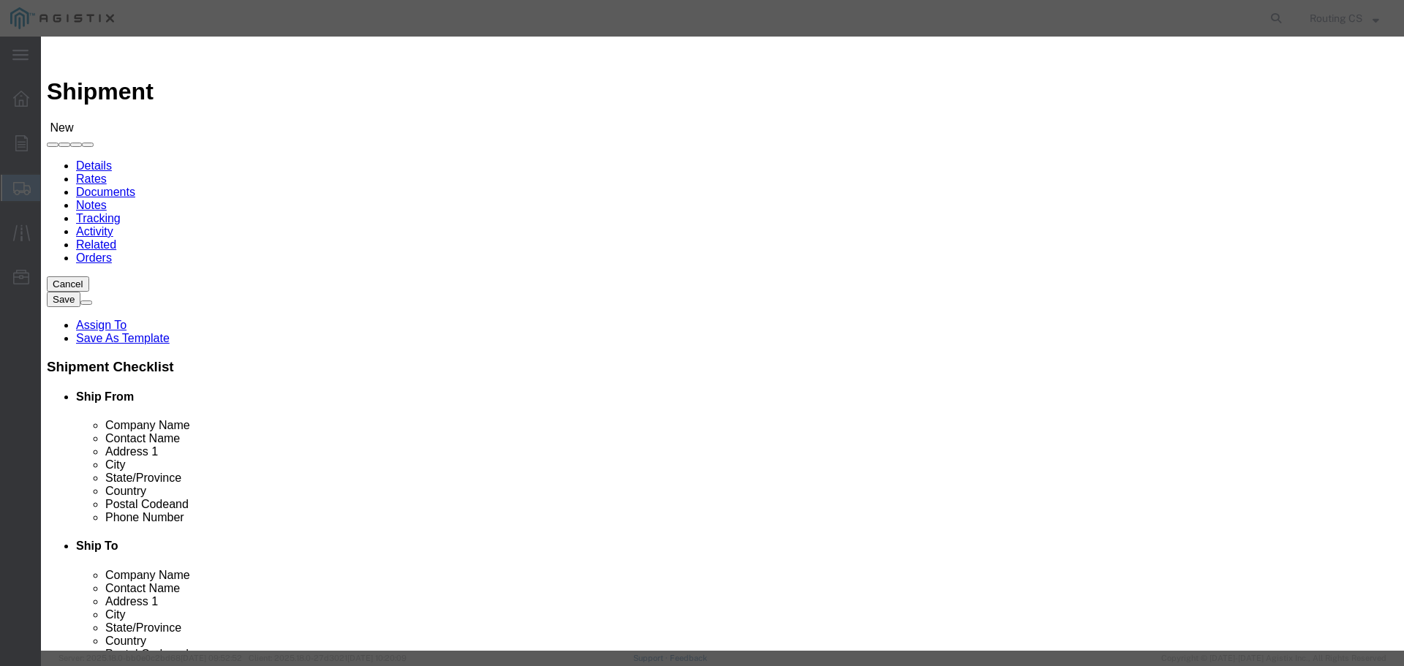
click select "Search by Address Book Name City Company Name Contact Name Country CustomerAlia…"
select select "zip"
click select "Search by Address Book Name City Company Name Contact Name Country CustomerAlia…"
click input "text"
type input "84663"
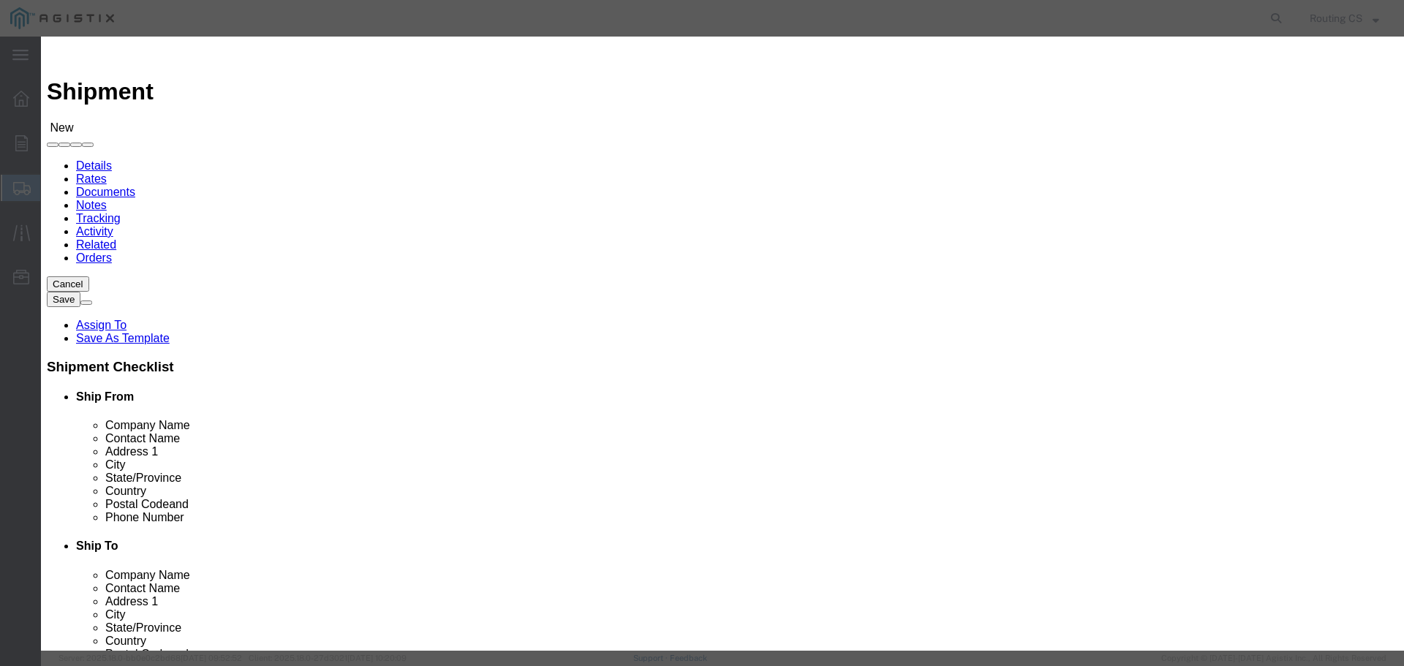
click button "button"
click button "Select"
select select "UT"
drag, startPoint x: 555, startPoint y: 128, endPoint x: 474, endPoint y: 131, distance: 80.5
click div "Search by Address Book Name City Company Name Contact Name Country CustomerAlia…"
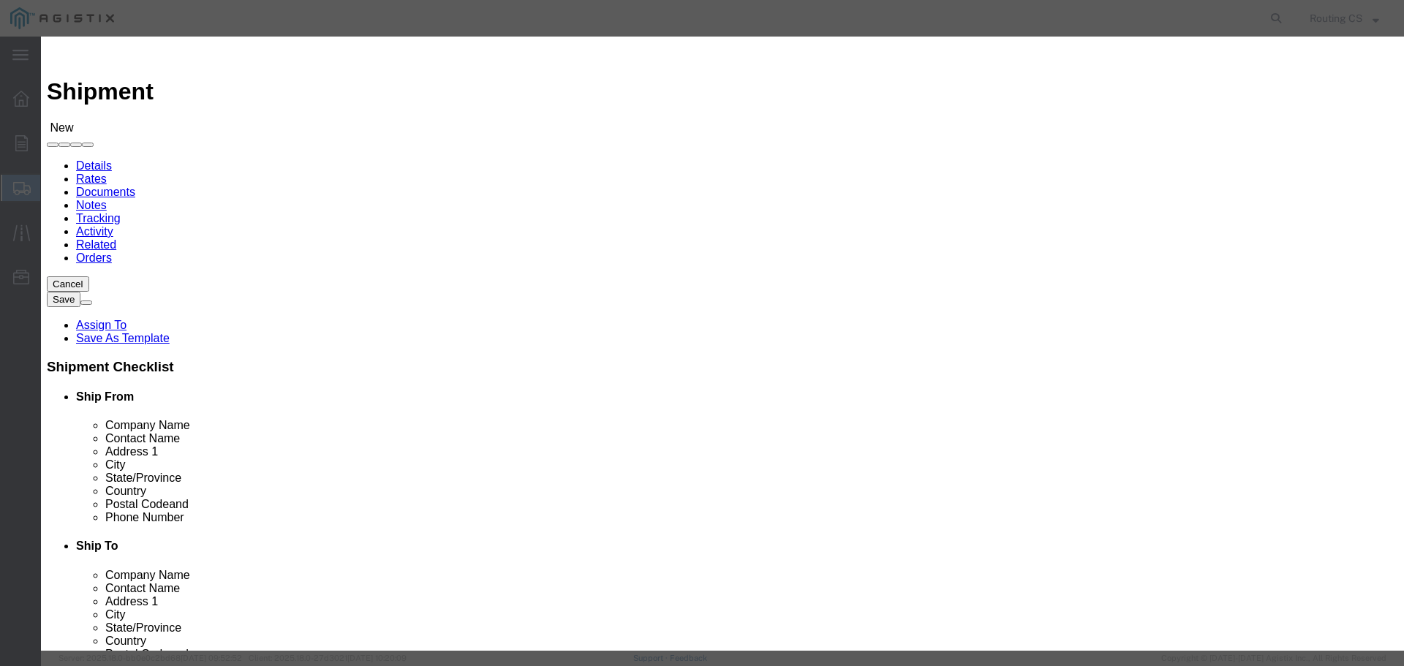
click input "84663"
type input "95407"
click icon "button"
click button "Select"
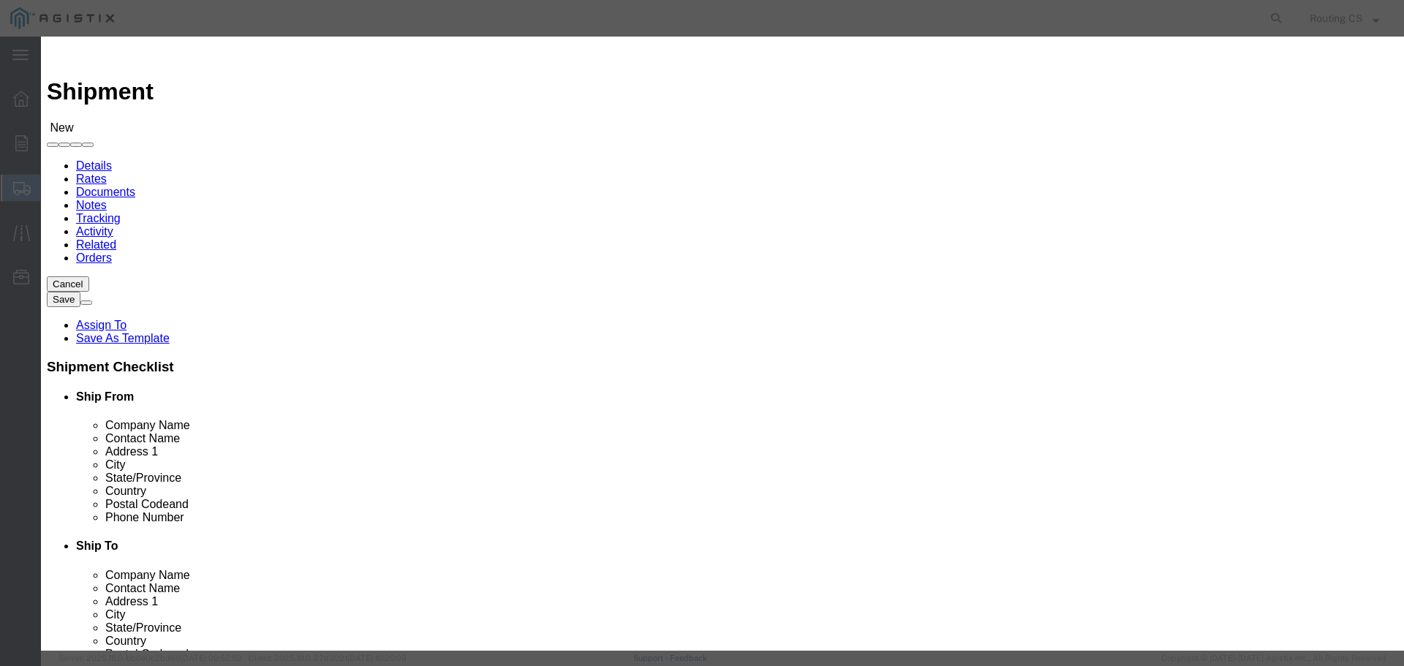
select select "CA"
click button "Close"
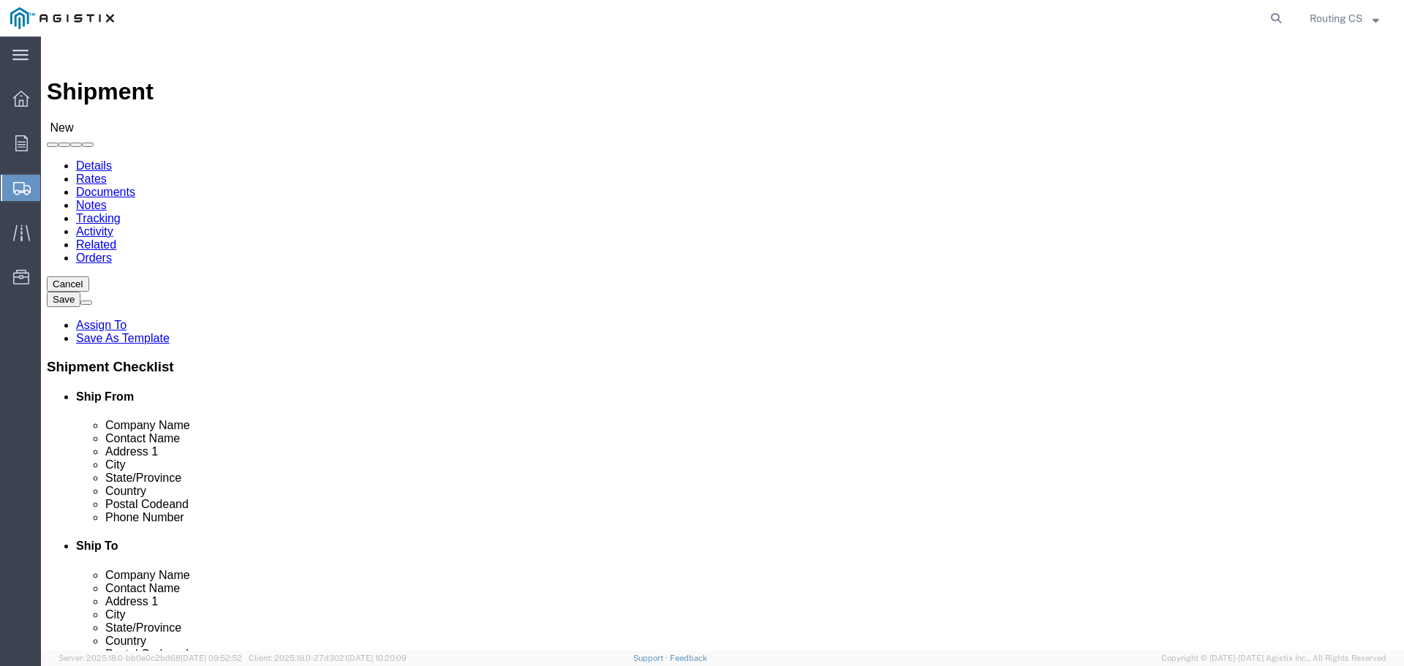
click input "text"
paste input "[PERSON_NAME] - TELECOM GC"
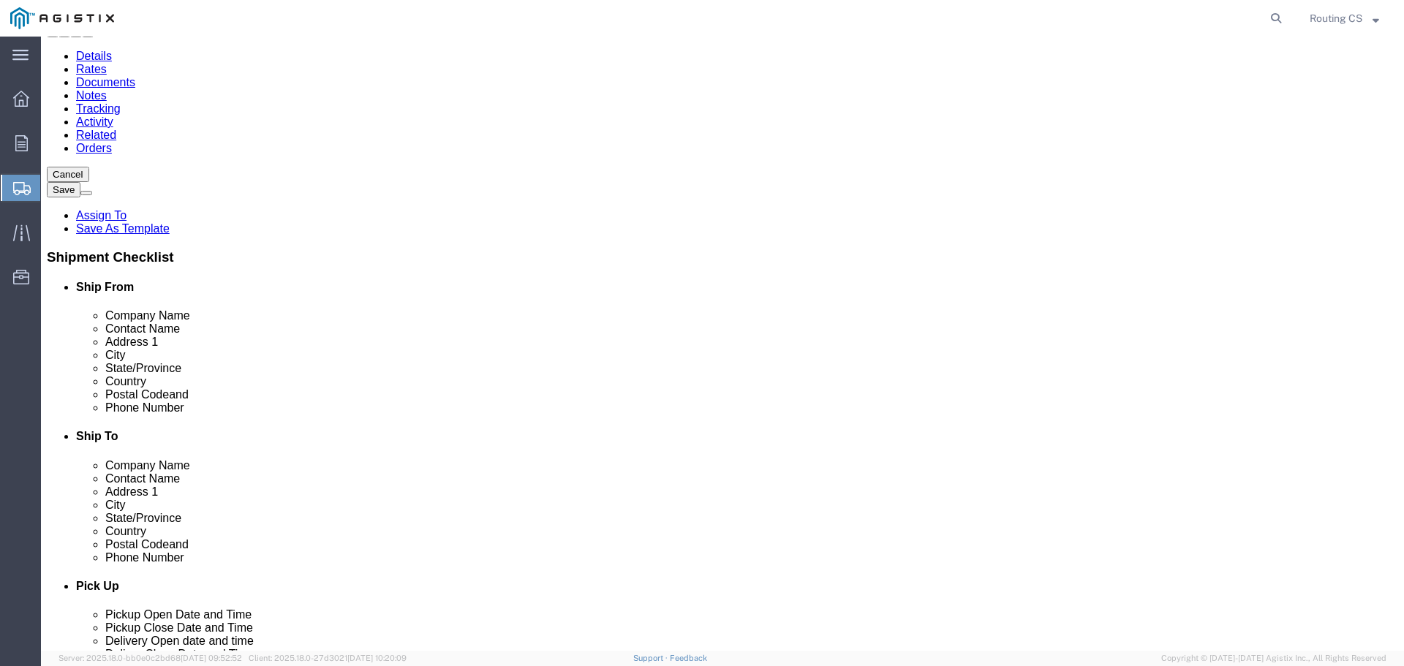
scroll to position [219, 0]
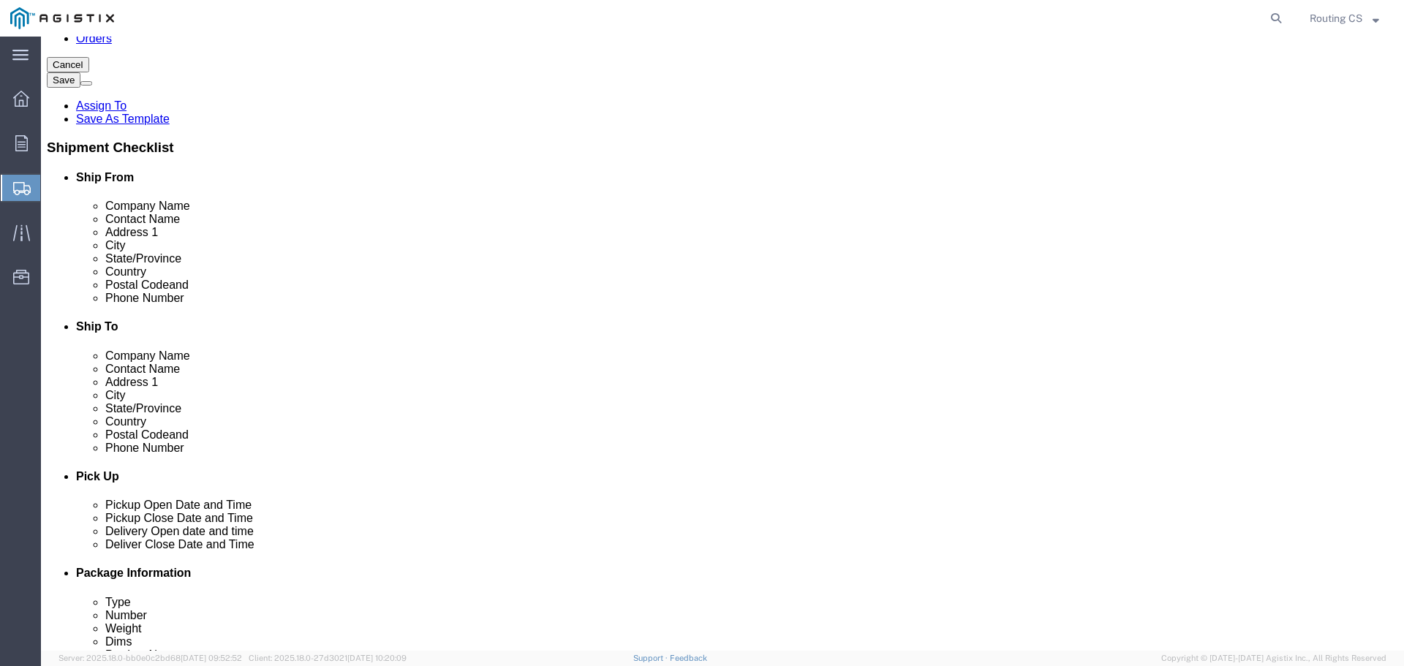
type input "[PERSON_NAME] - TELECOM GC"
click input "text"
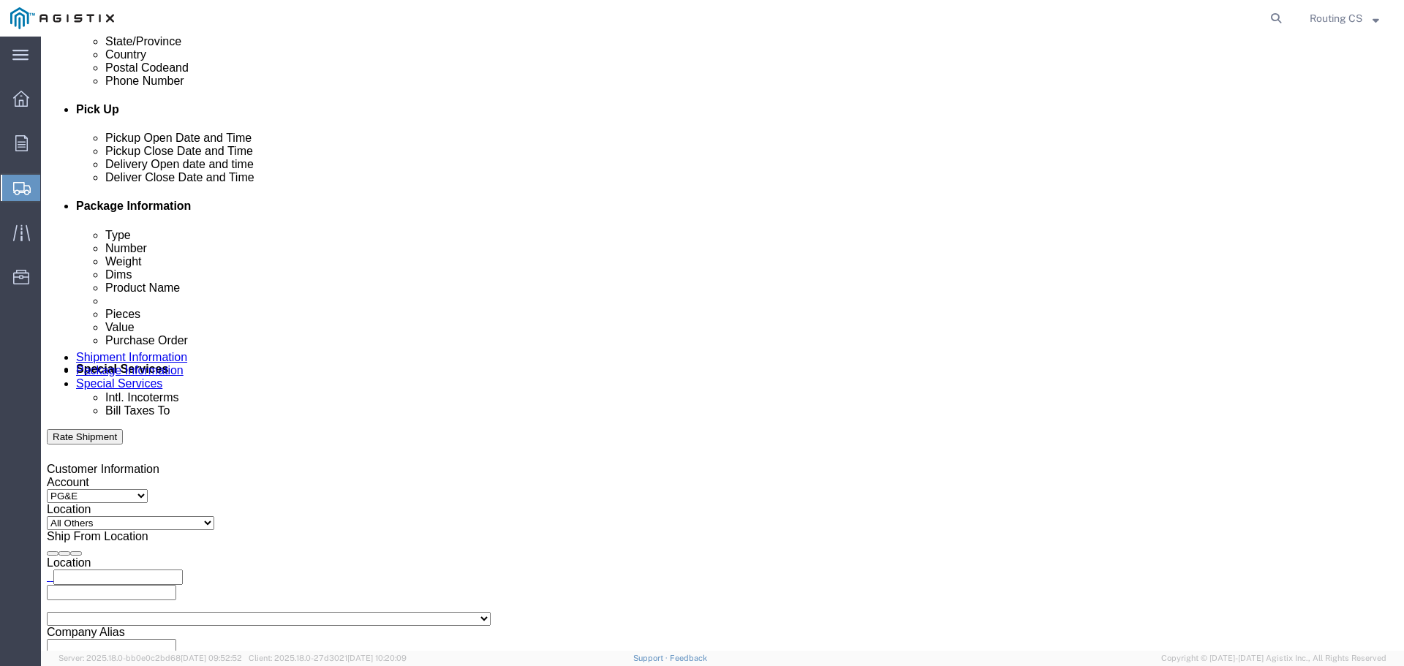
scroll to position [658, 0]
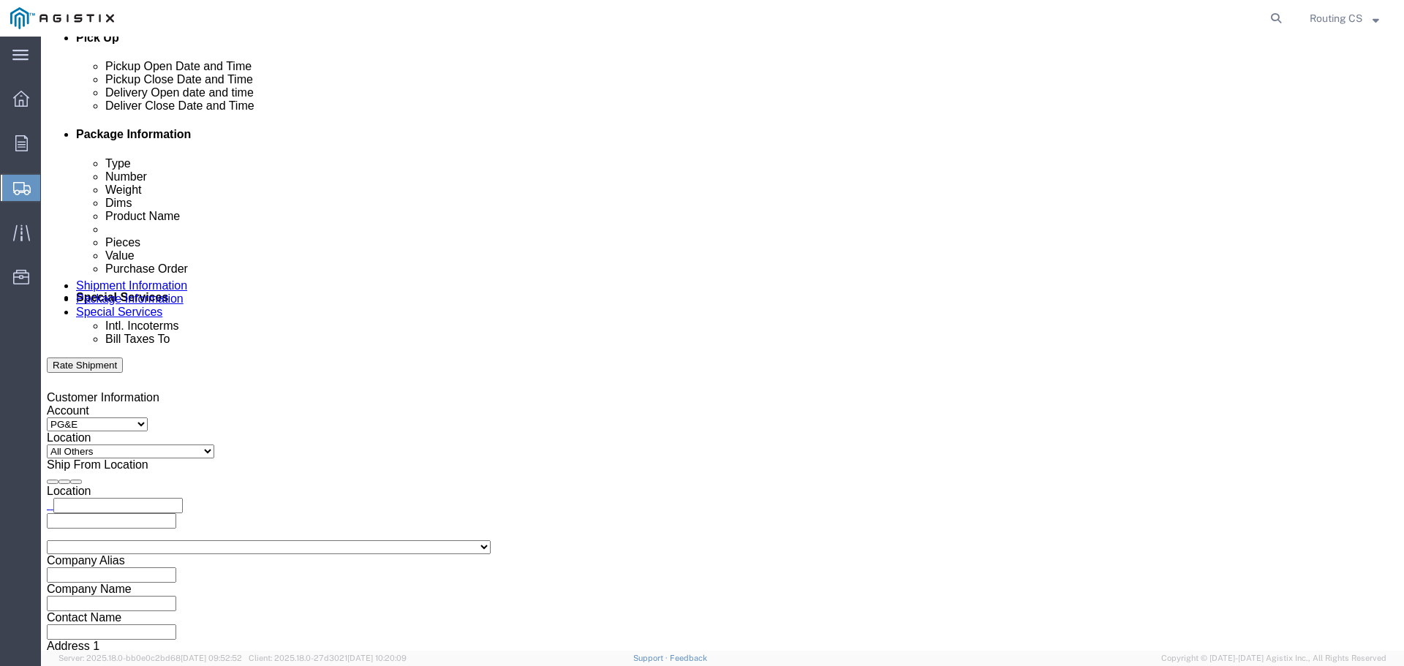
type input "9253354000"
click div "[DATE] 12:00 PM"
click input "12:00 PM"
type input "8:00 AM"
click button "Apply"
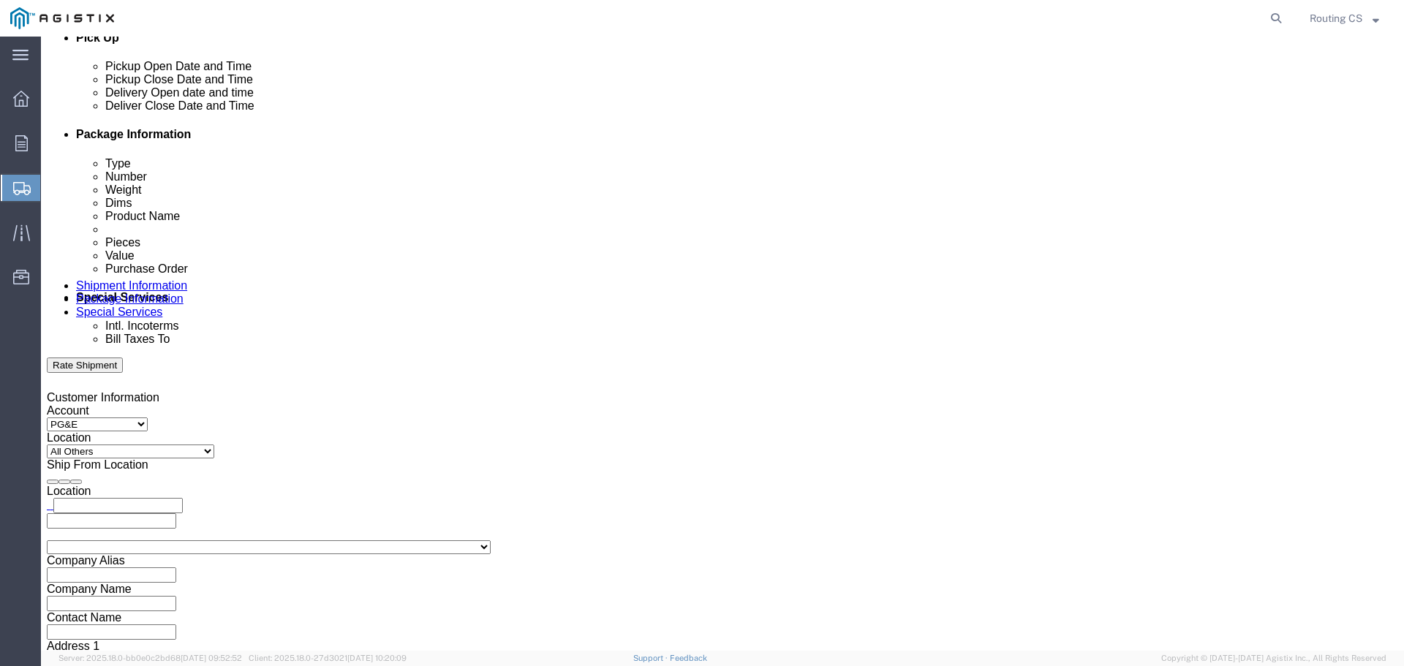
click div "[DATE] 9:00 AM"
type input "3:30 PM"
click button "Apply"
click div
click input "4:30 PM"
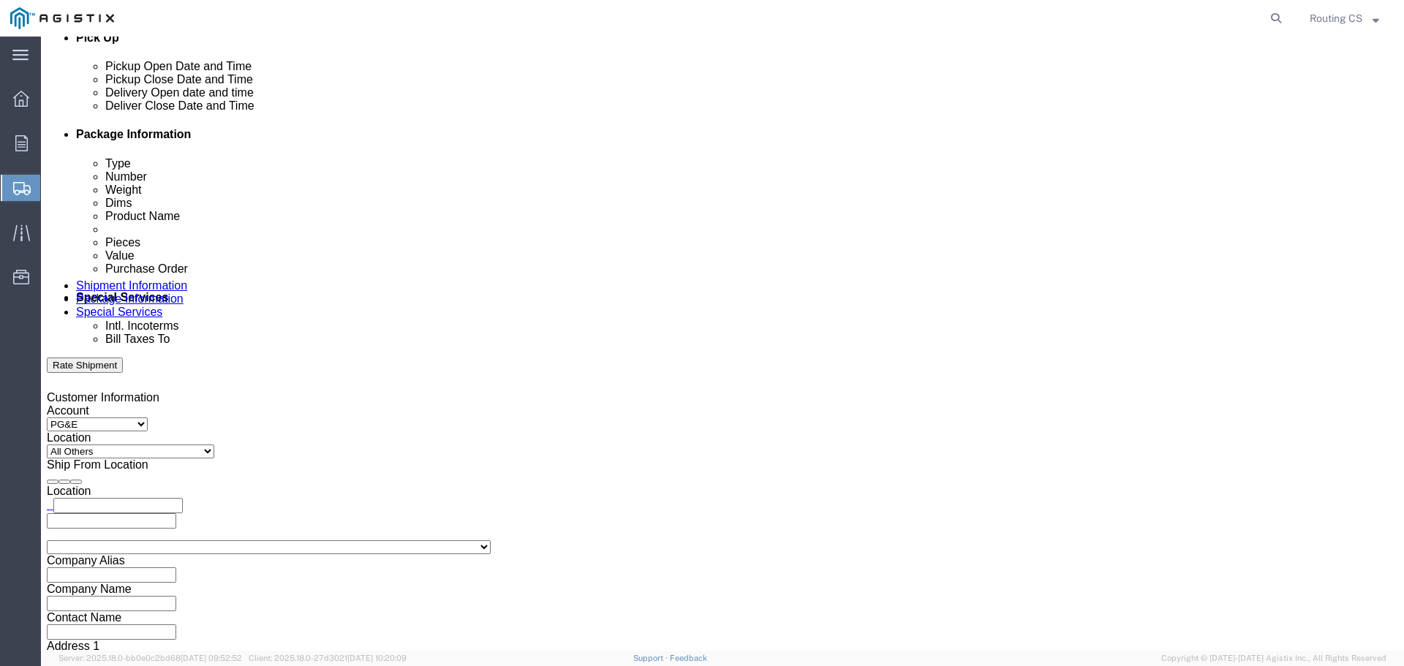
type input "8:00 AM"
drag, startPoint x: 718, startPoint y: 484, endPoint x: 760, endPoint y: 412, distance: 82.9
click button "Apply"
drag, startPoint x: 882, startPoint y: 223, endPoint x: 879, endPoint y: 230, distance: 7.6
click div
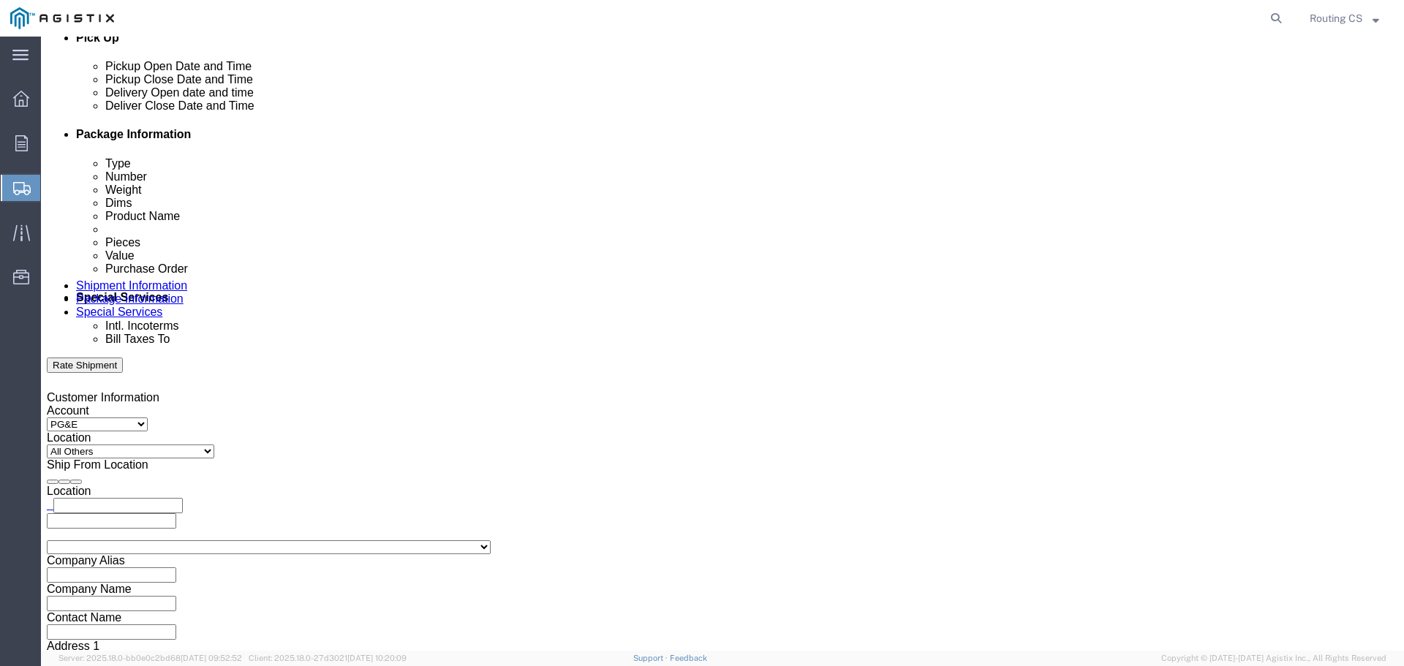
type input "4:00 PM"
click button "Apply"
click input "text"
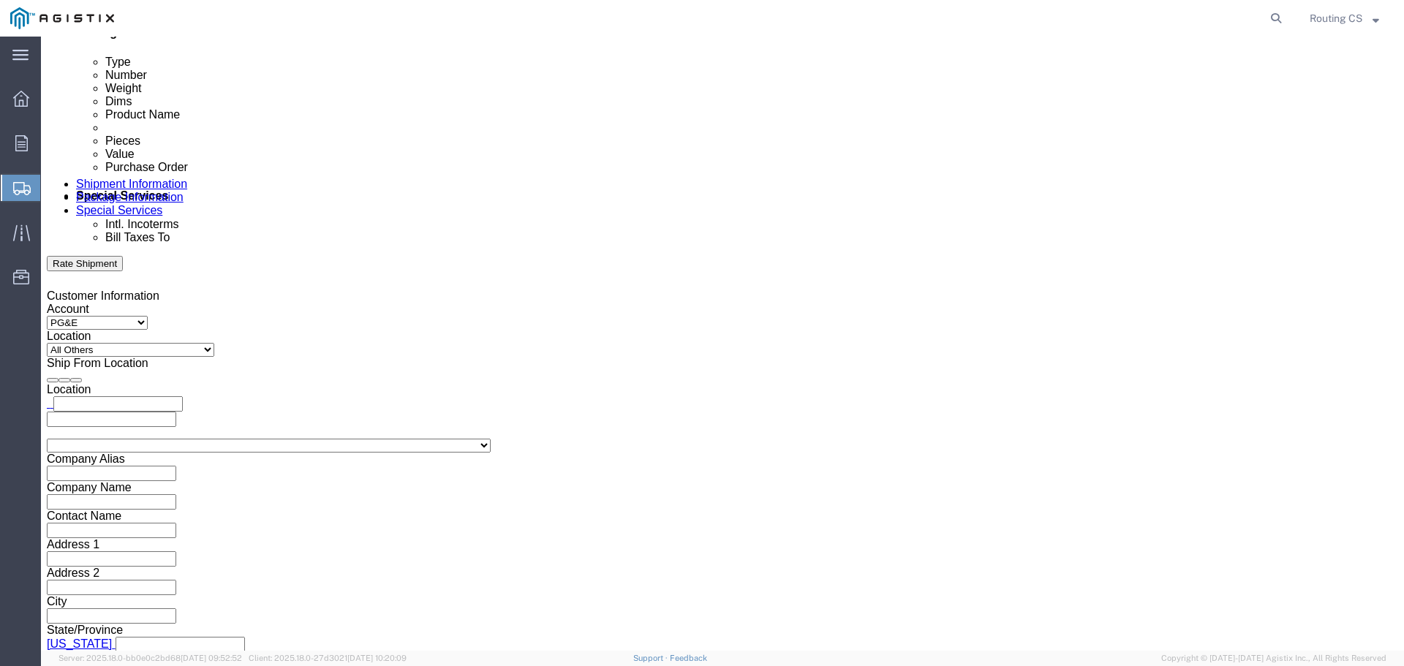
scroll to position [761, 0]
type input "2701238194"
click select "Select Air Less than Truckload Multi-Leg Ocean Freight Rail Small Parcel Truckl…"
select select "LTL"
click select "Select Air Less than Truckload Multi-Leg Ocean Freight Rail Small Parcel Truckl…"
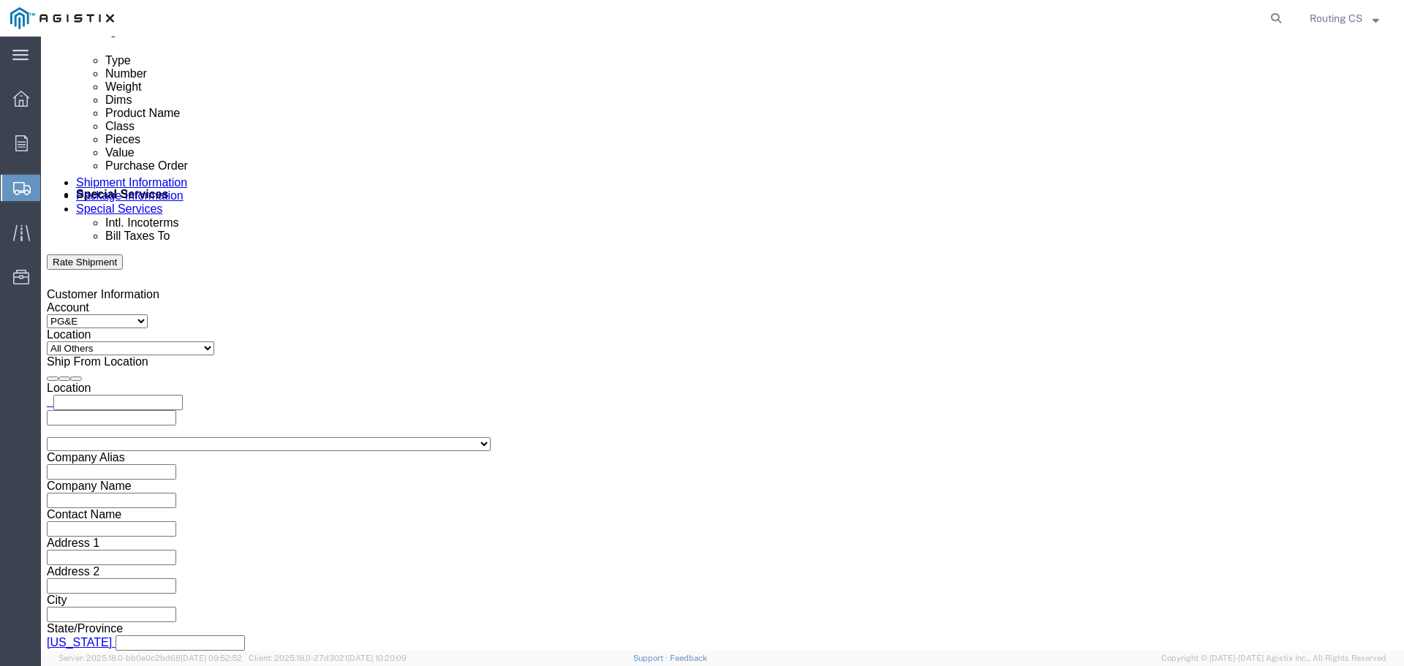
click button "Continue"
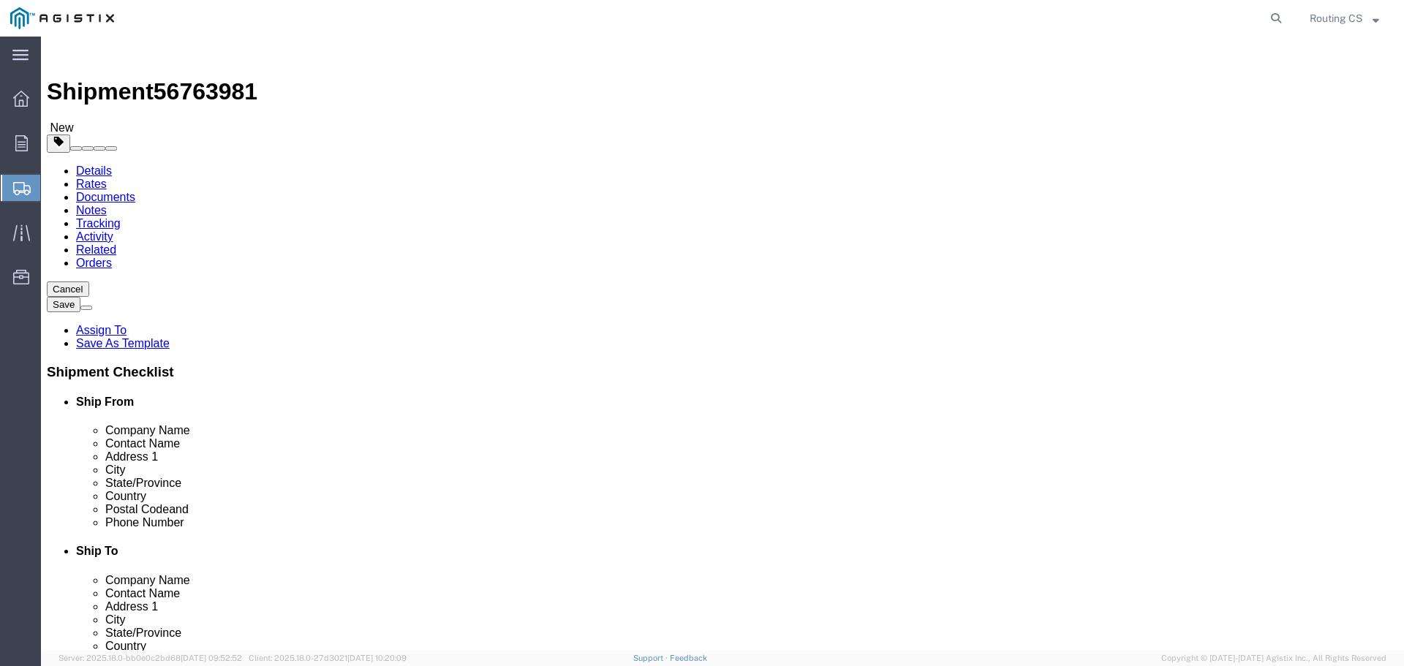
click select "Select Bulk Bundle(s) Cardboard Box(es) Carton(s) Crate(s) Drum(s) (Fiberboard)…"
select select "PONS"
click select "Select Bulk Bundle(s) Cardboard Box(es) Carton(s) Crate(s) Drum(s) (Fiberboard)…"
click input "text"
type input "2"
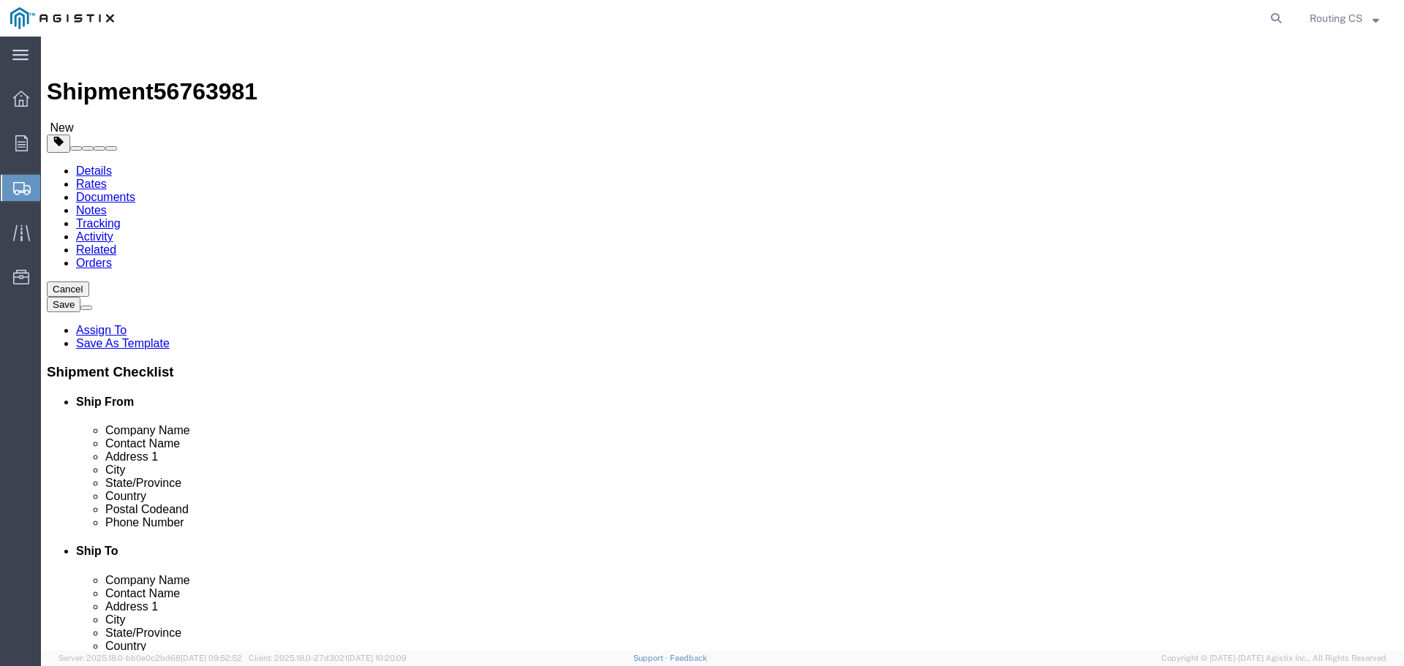
type input "154"
type input "40"
type input "15"
type input "149"
click link "Add Content"
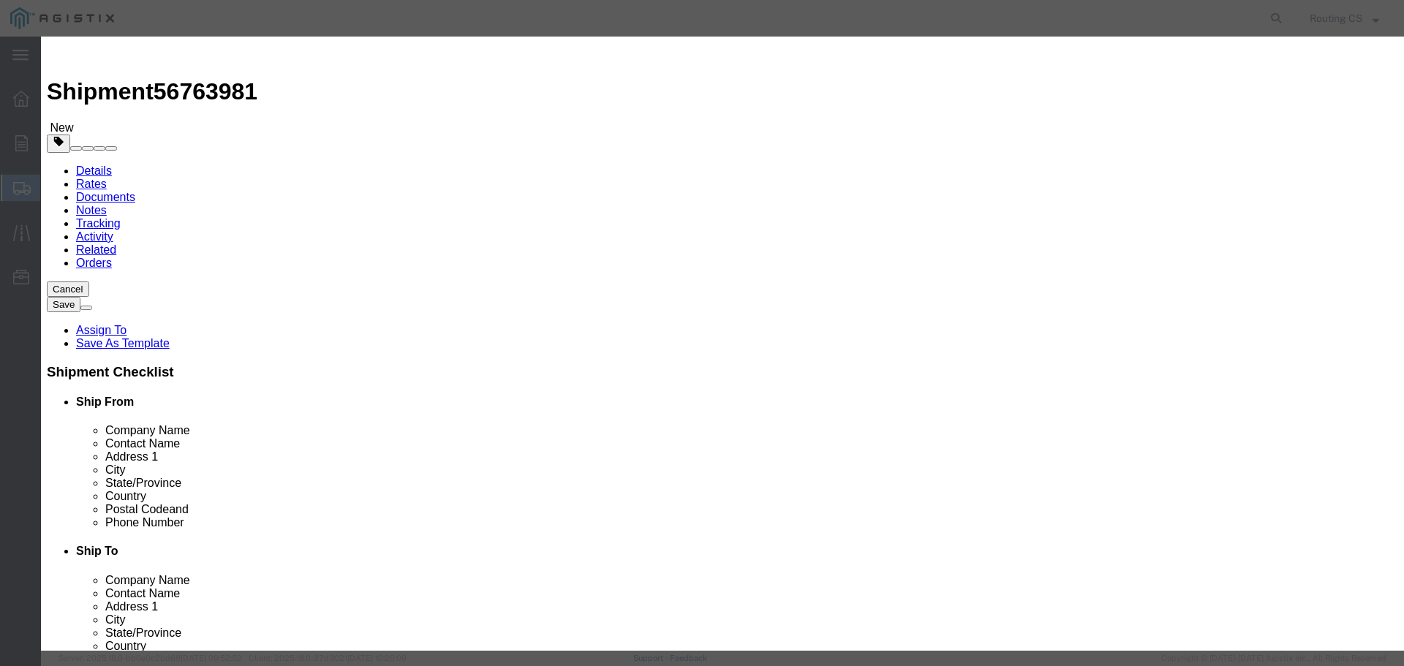
click div
click input "text"
type input "LADDERS"
type input "2"
type input "660"
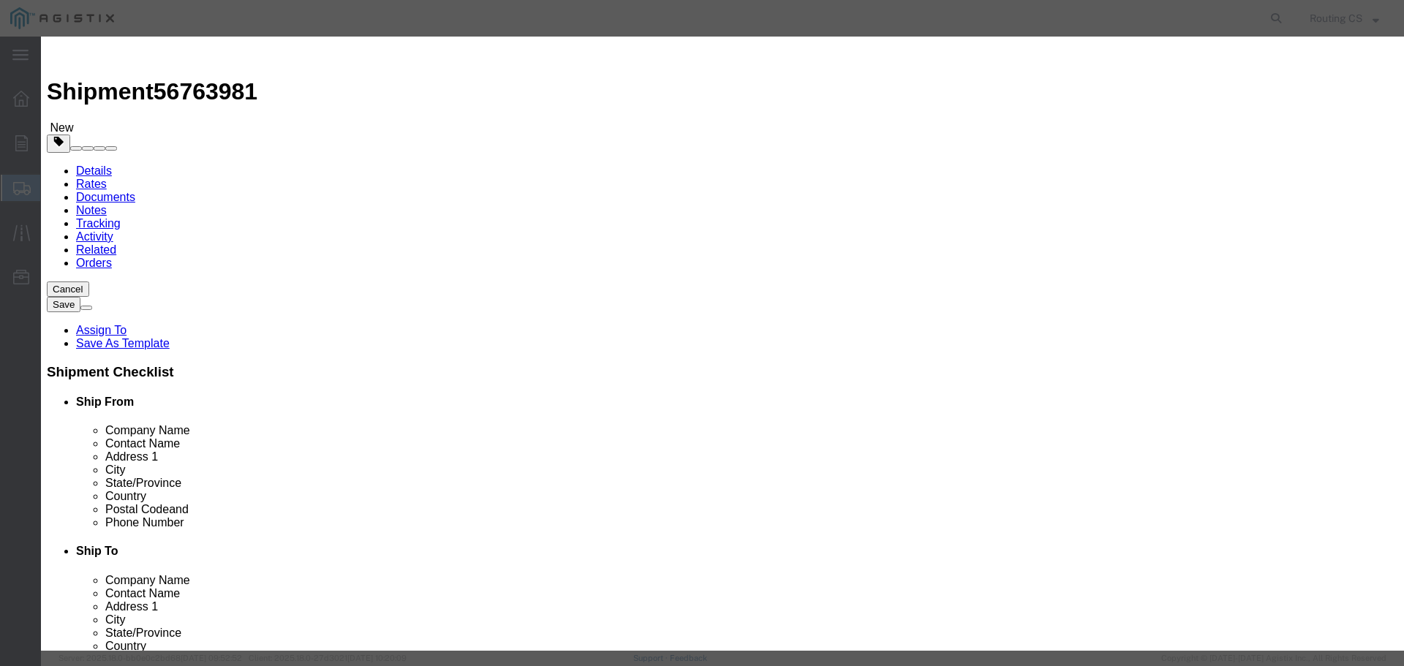
select select "USD"
select select "300"
click button "Save & Close"
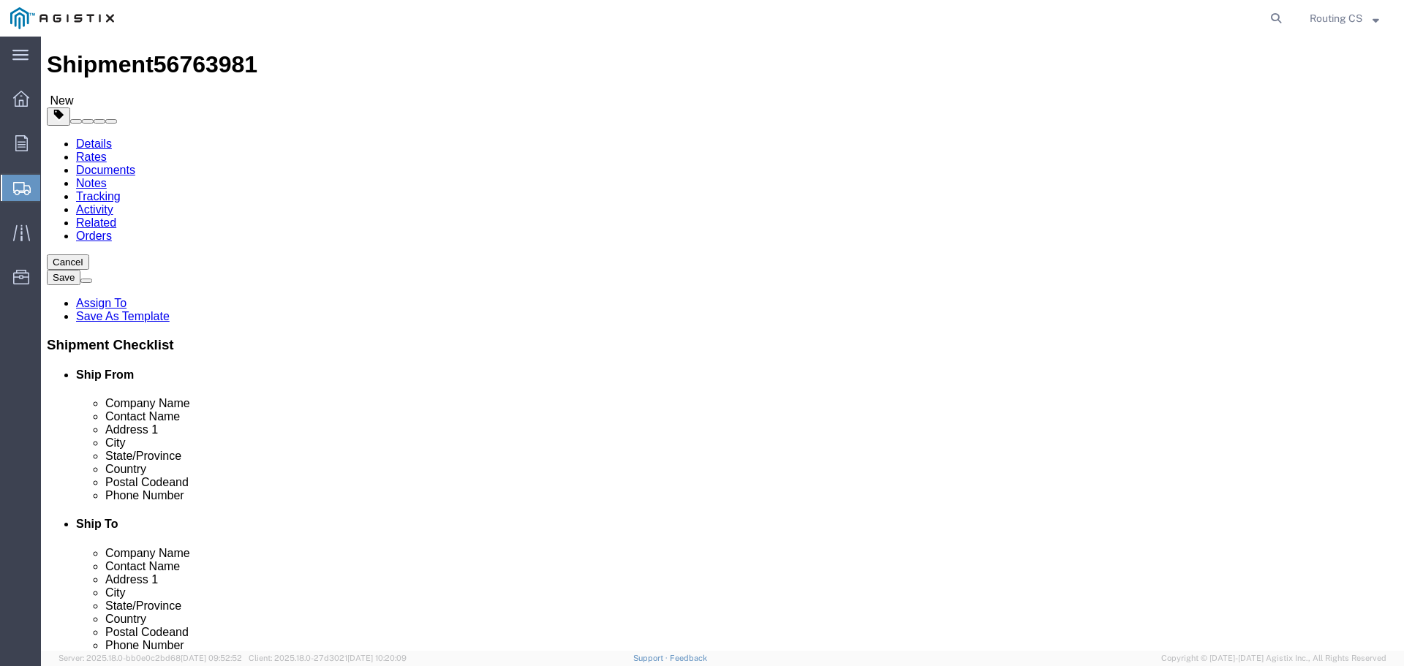
scroll to position [42, 0]
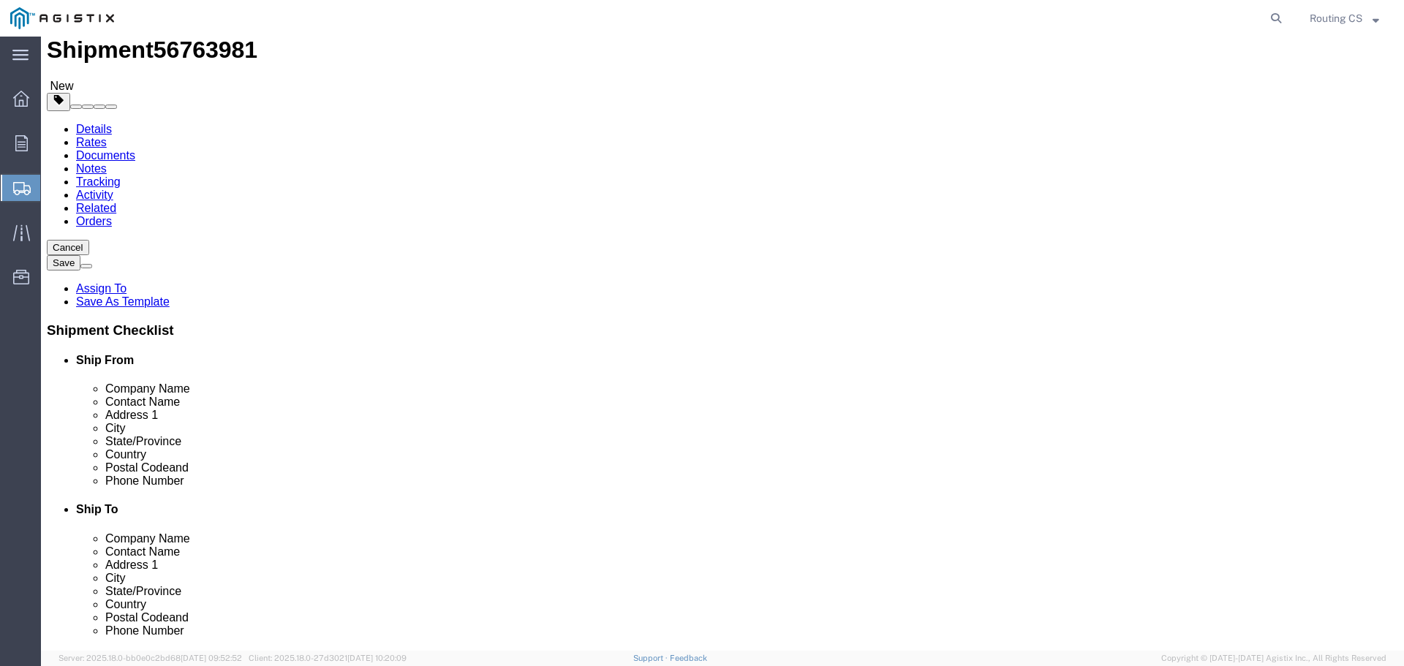
click button "Rate Shipment"
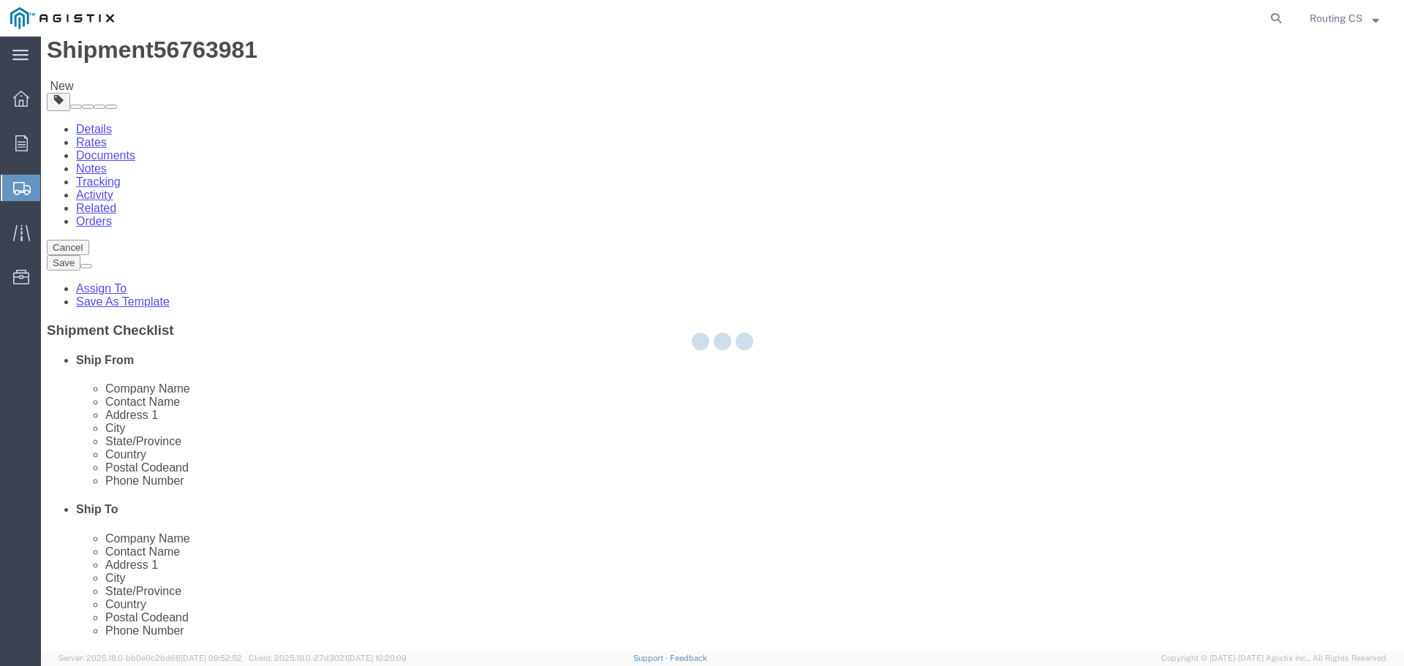
scroll to position [0, 0]
